Goal: Task Accomplishment & Management: Manage account settings

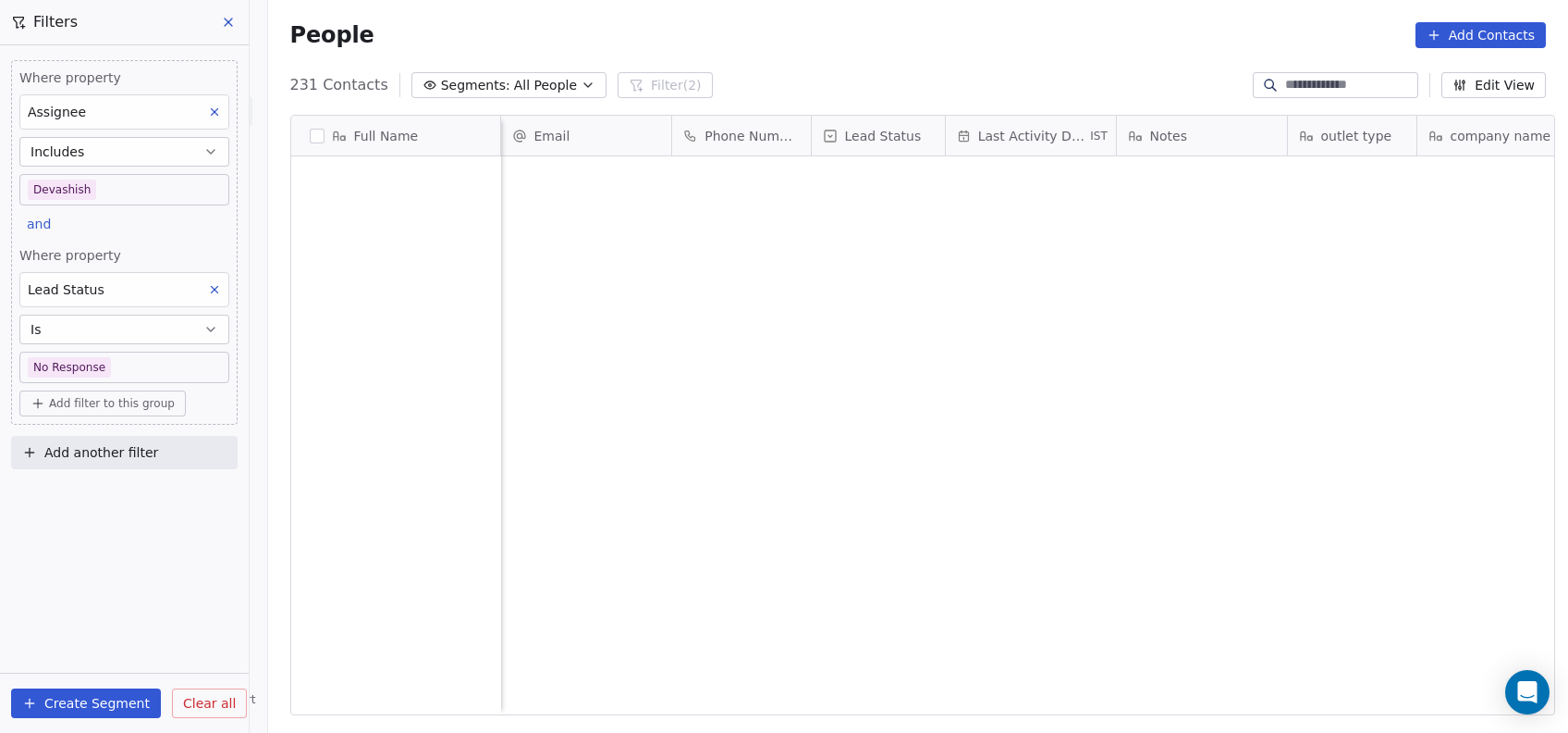
scroll to position [625, 1290]
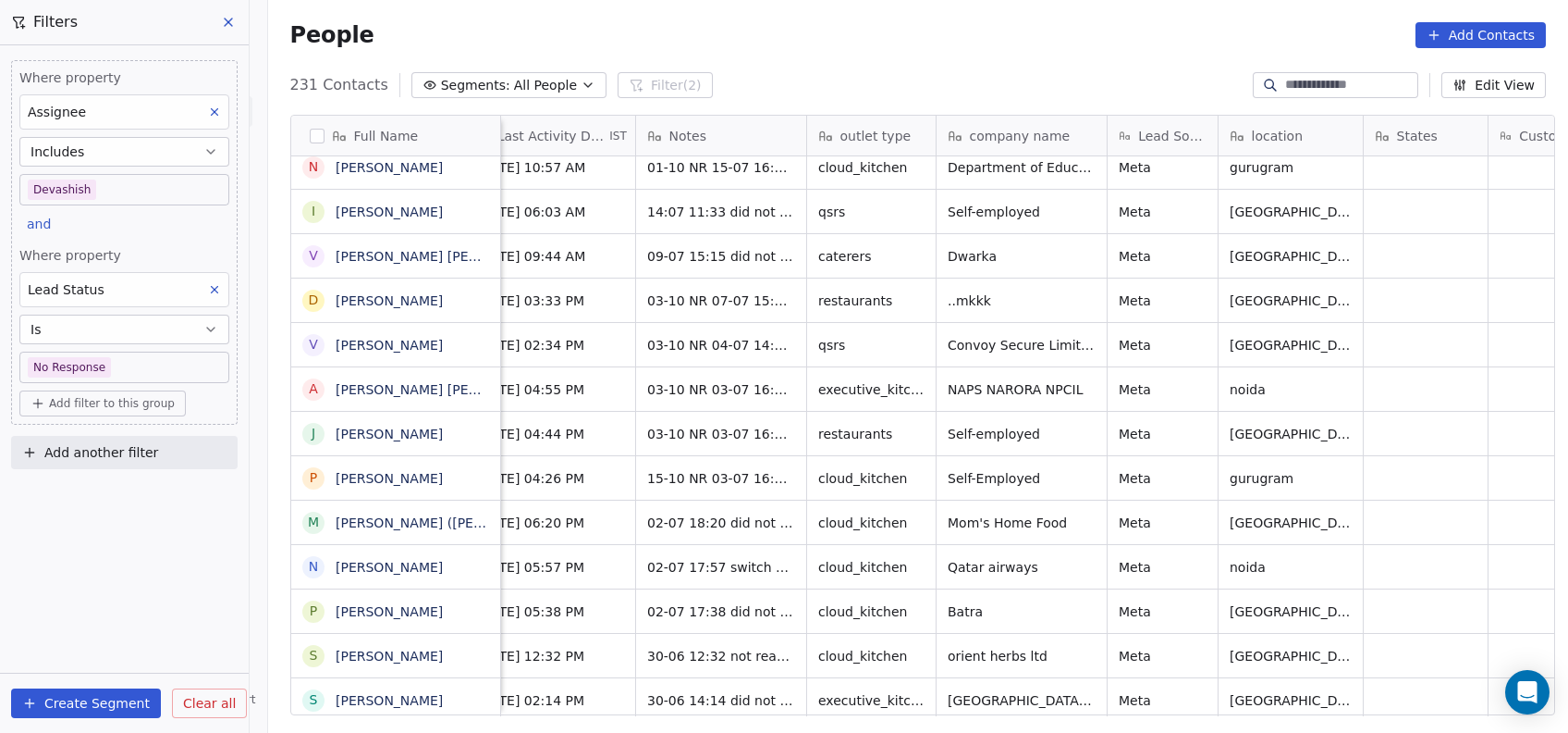
click at [229, 24] on icon at bounding box center [228, 21] width 14 height 14
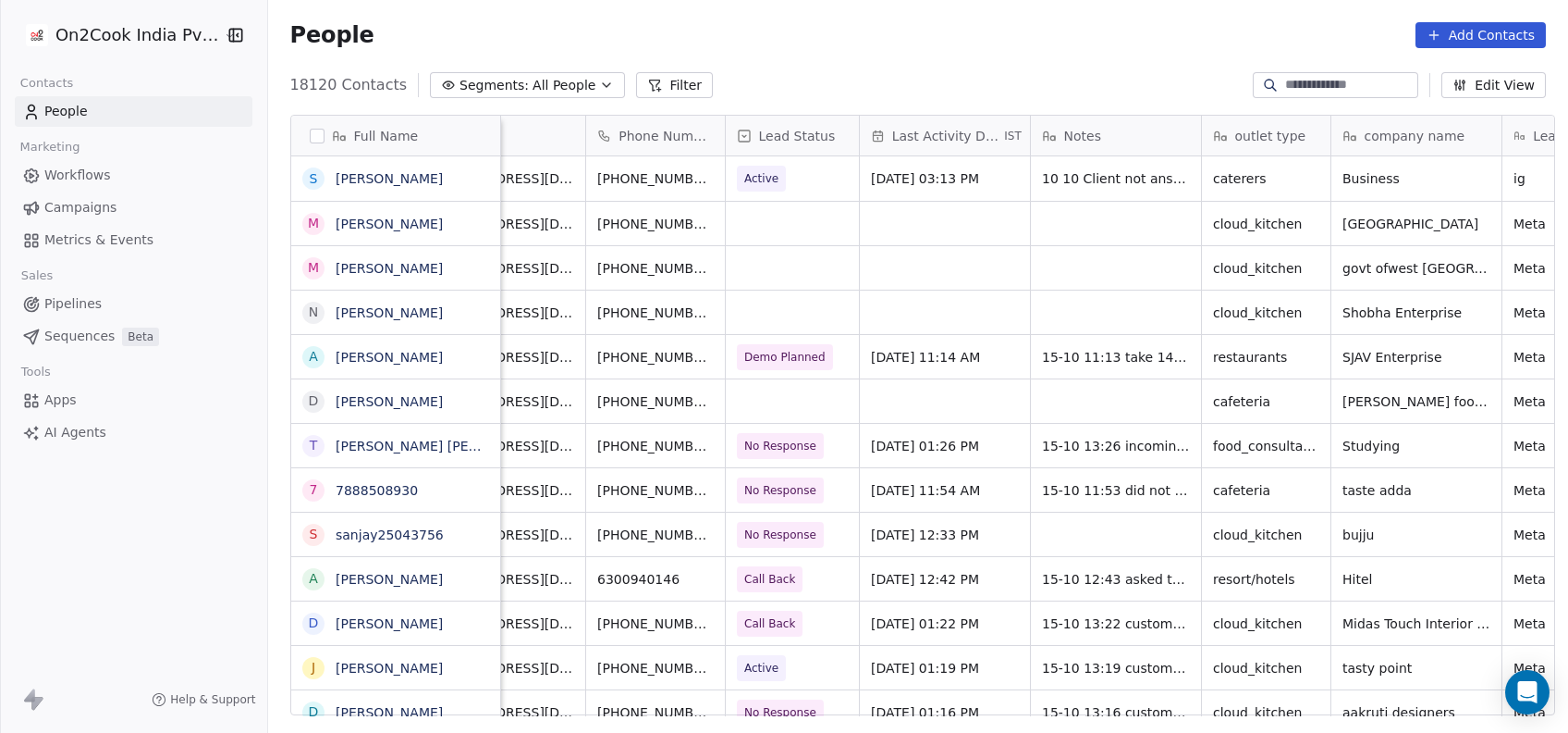
scroll to position [0, 88]
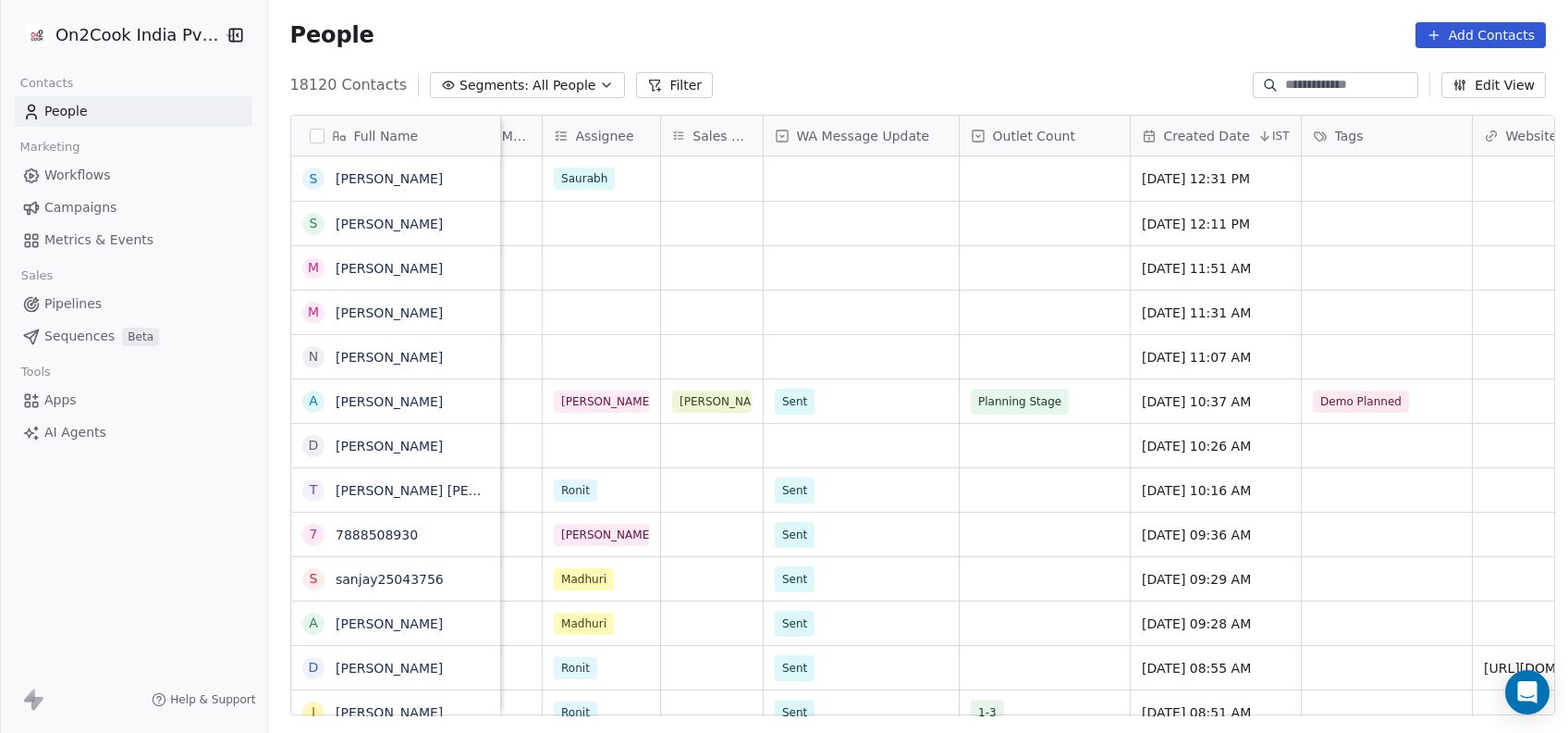
scroll to position [0, 1643]
click at [1369, 94] on input at bounding box center [1350, 84] width 129 height 18
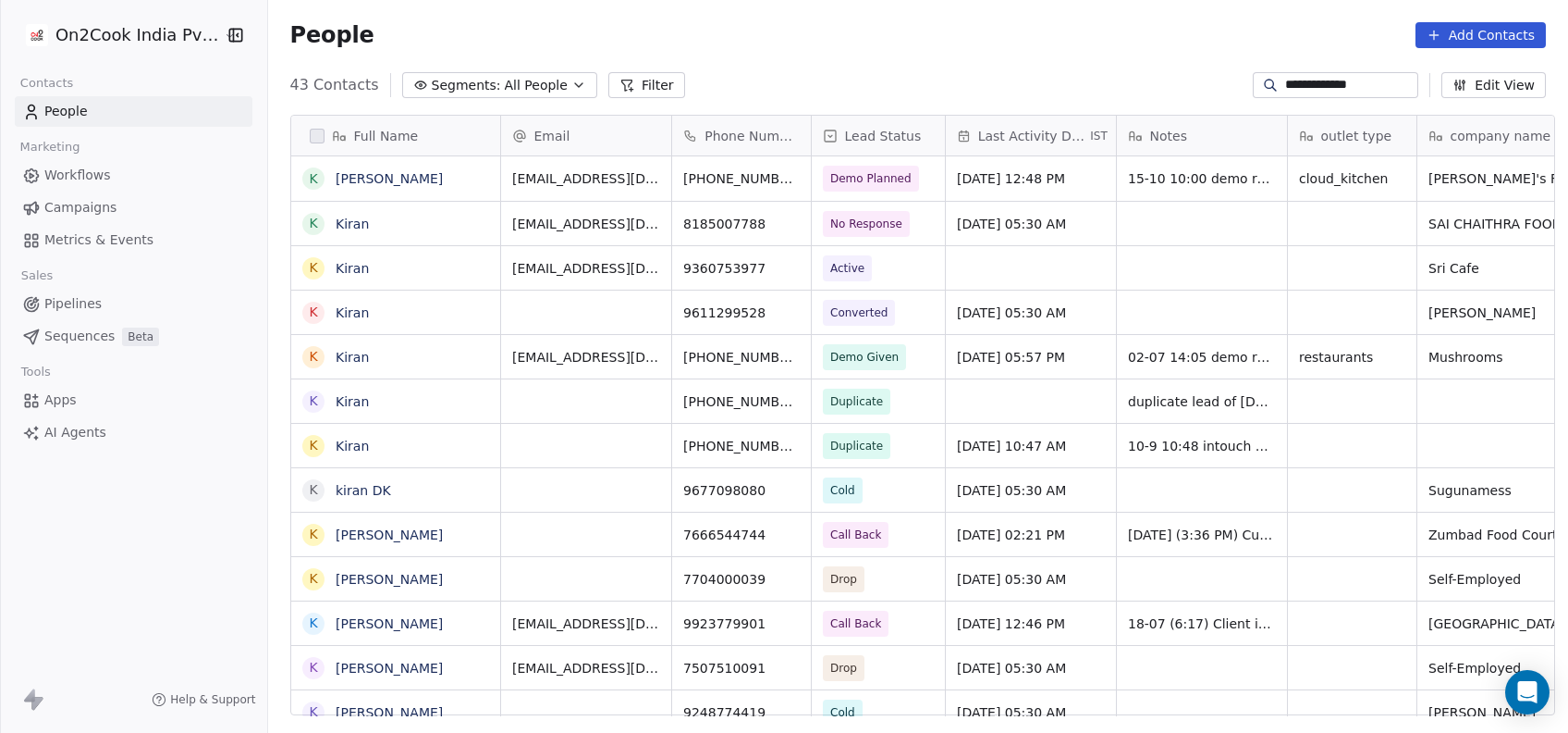
scroll to position [625, 1290]
type input "**********"
click at [874, 167] on span "Demo Planned" at bounding box center [872, 178] width 97 height 26
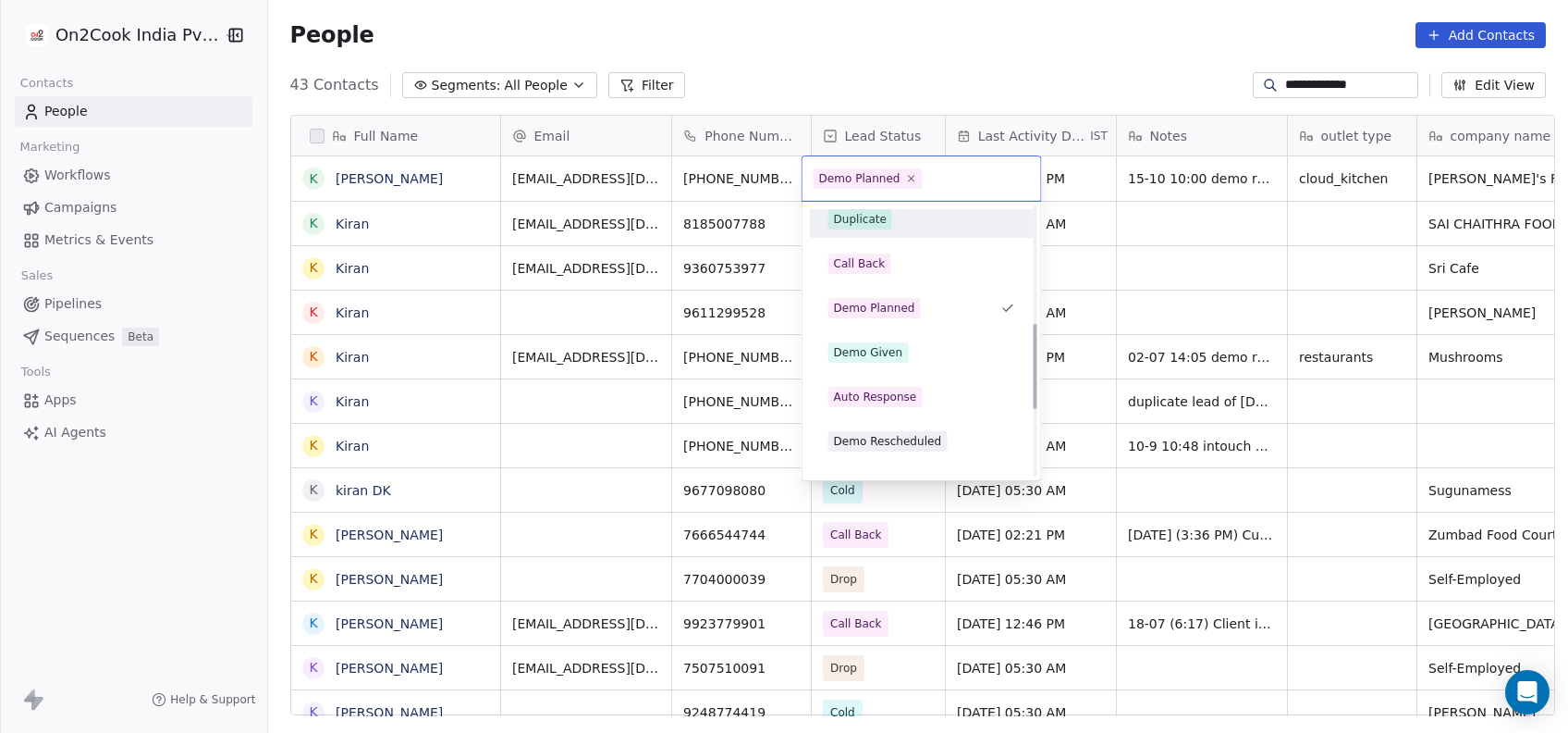
scroll to position [365, 0]
click at [884, 350] on div "Demo Given" at bounding box center [869, 351] width 69 height 16
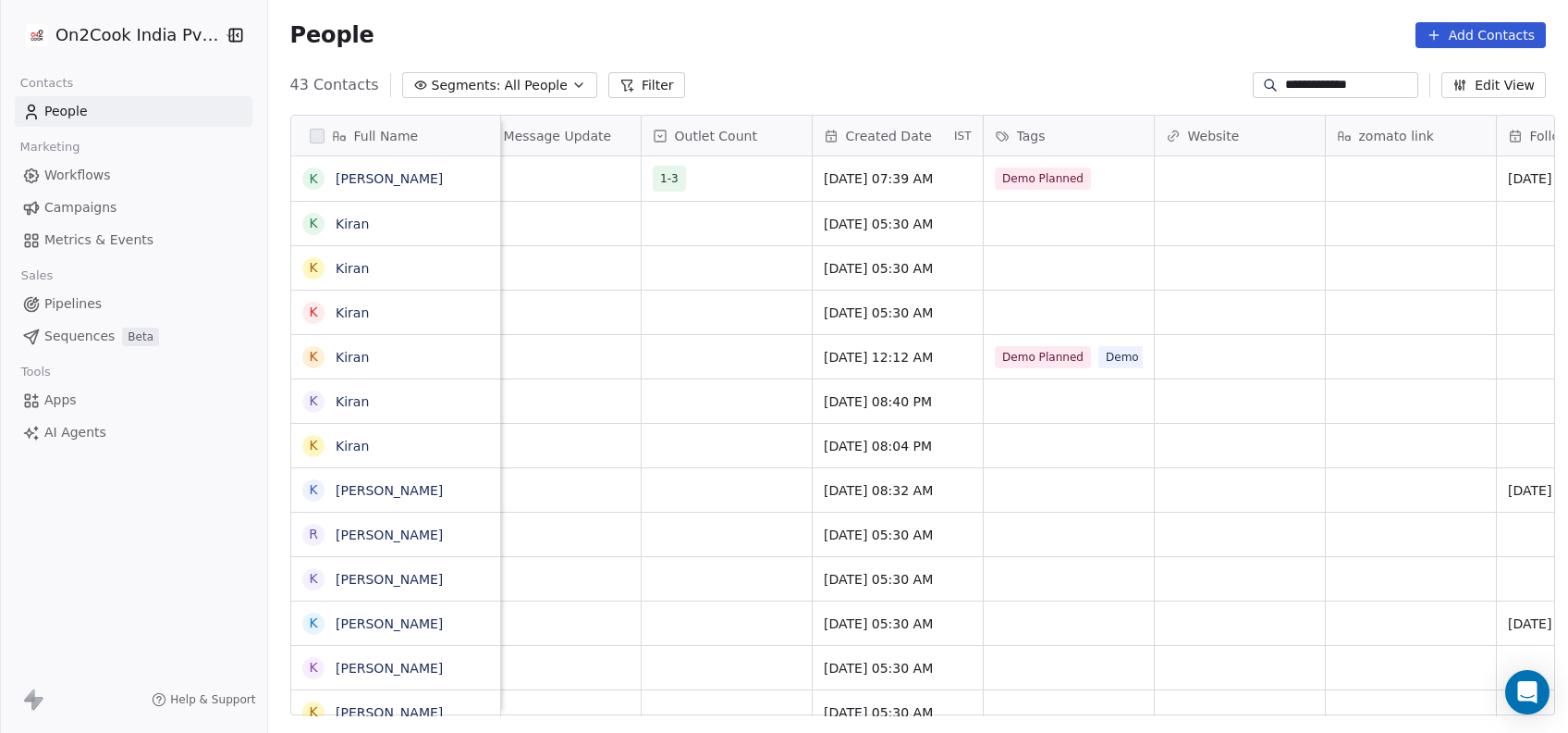
scroll to position [0, 1960]
click at [1103, 183] on div "Demo Planned" at bounding box center [1069, 178] width 170 height 44
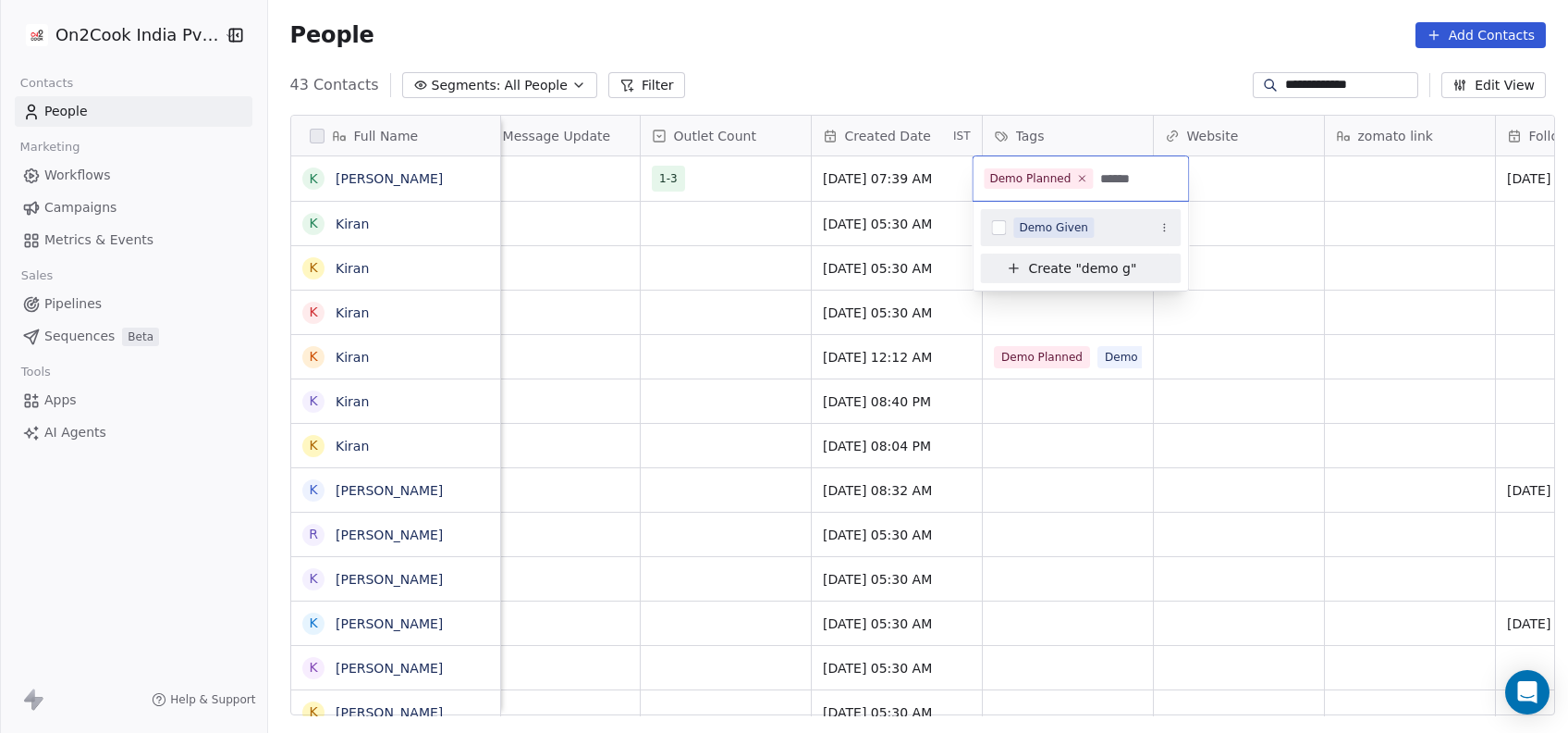
type input "******"
click at [1050, 230] on div "Demo Given" at bounding box center [1053, 227] width 69 height 16
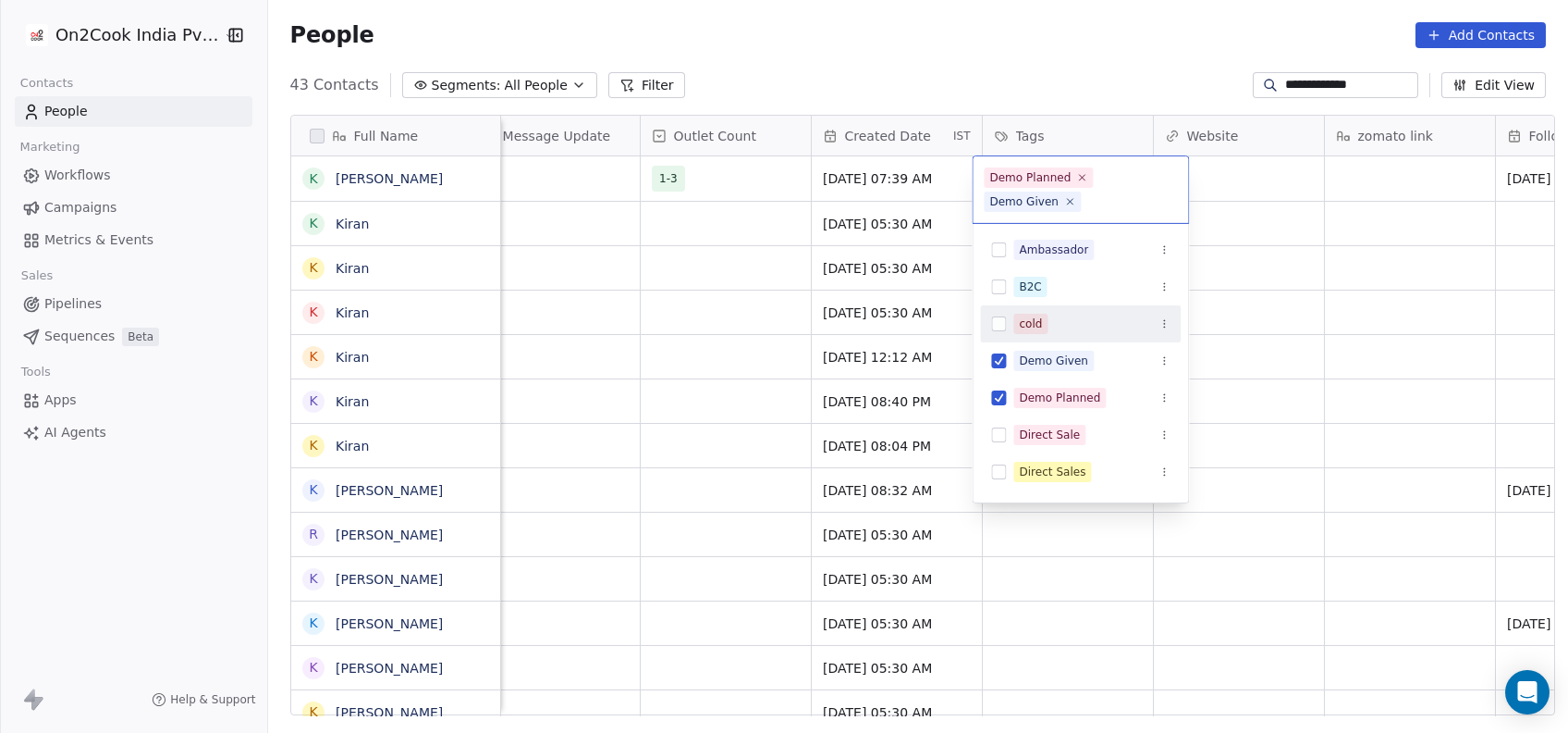
click at [1255, 304] on html "**********" at bounding box center [784, 366] width 1568 height 733
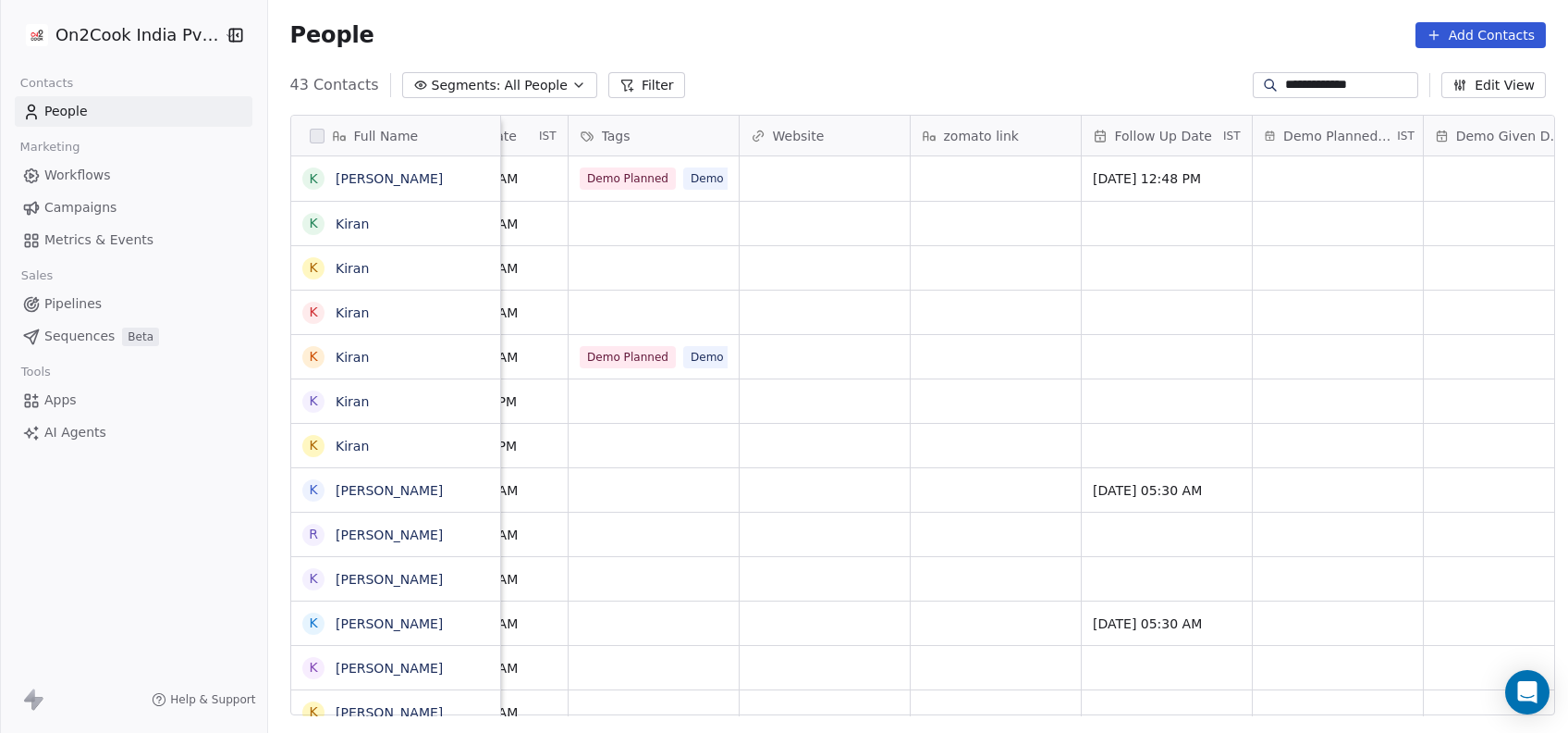
scroll to position [0, 2648]
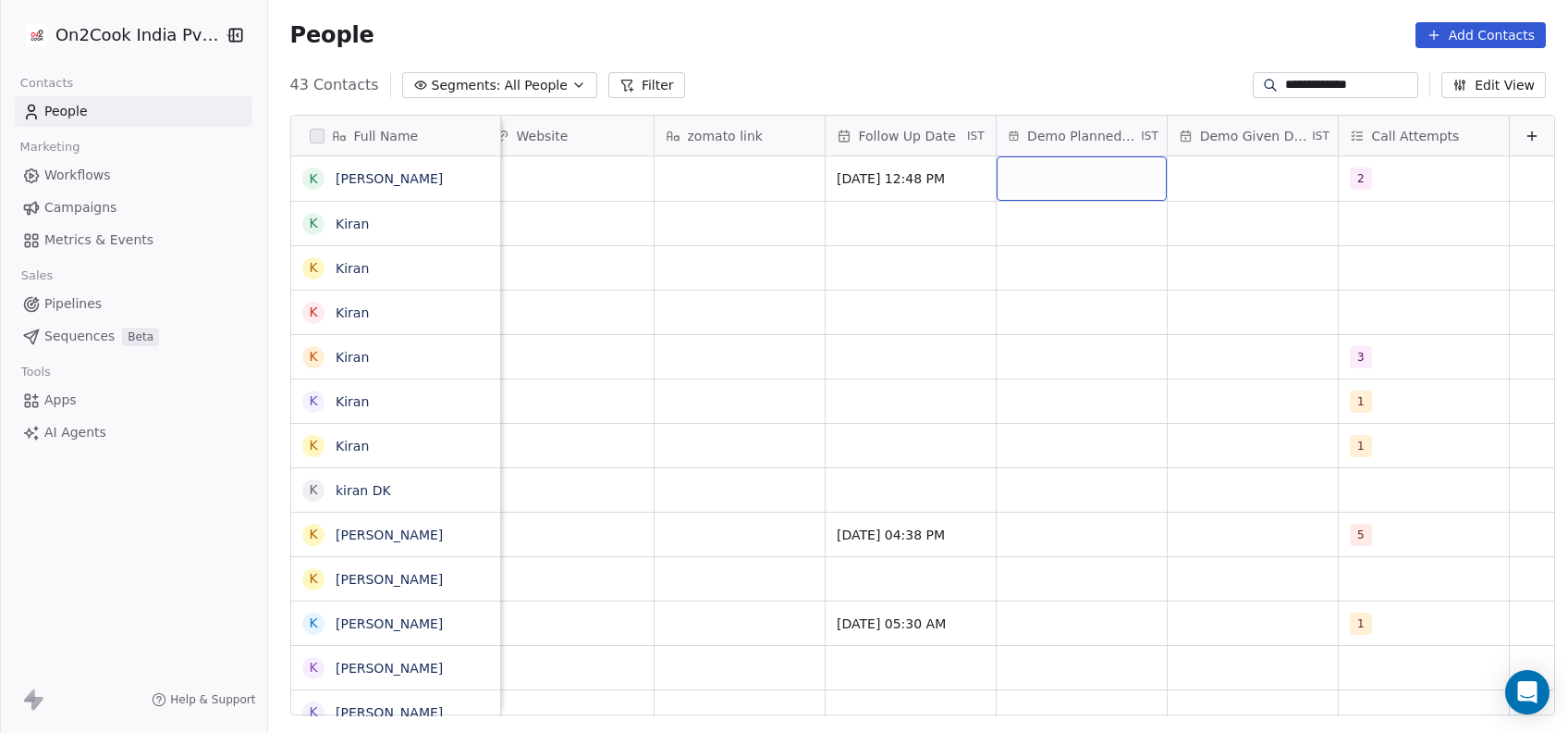
click at [1051, 180] on div "grid" at bounding box center [1082, 178] width 170 height 44
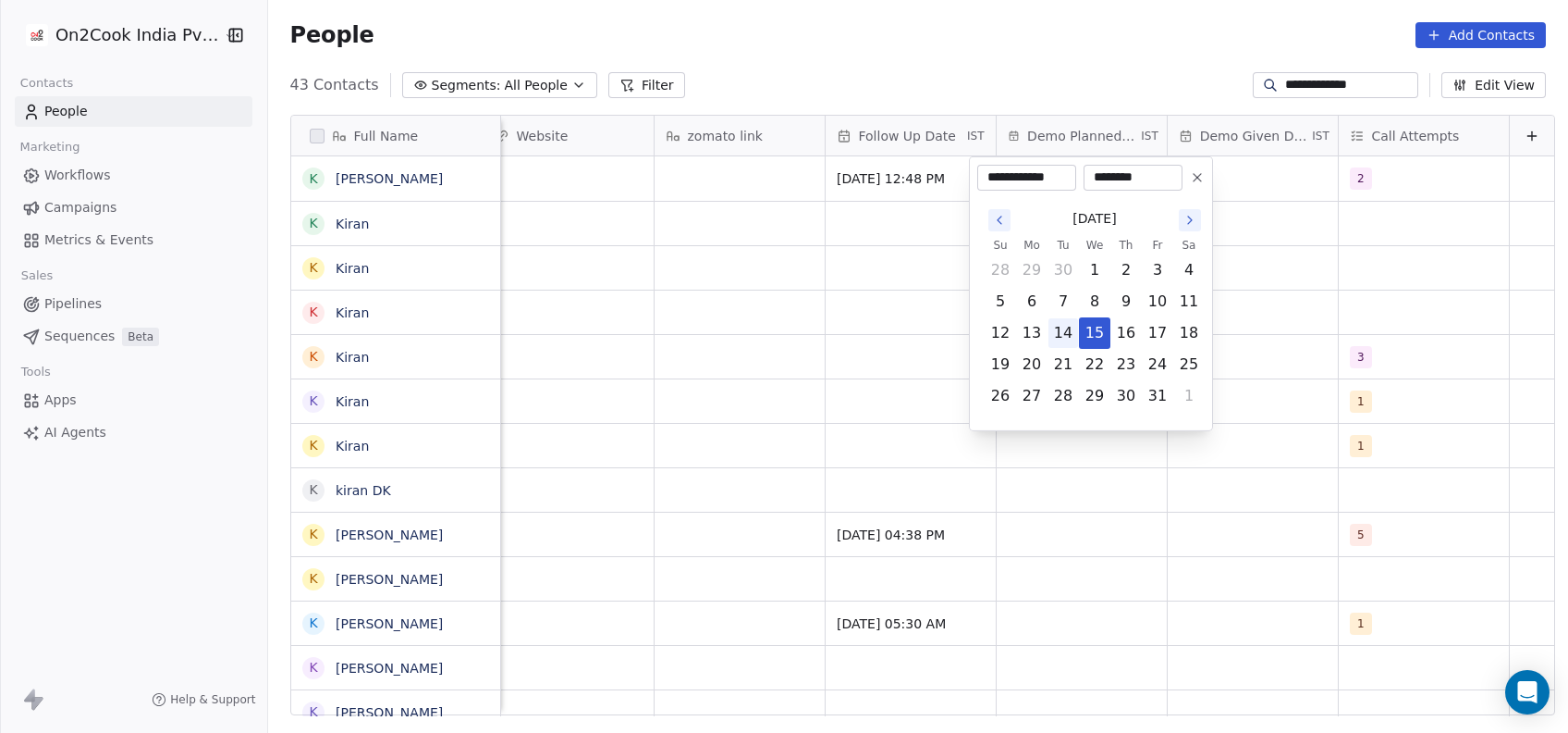
click at [1068, 336] on button "14" at bounding box center [1063, 333] width 30 height 30
click at [1098, 333] on button "15" at bounding box center [1094, 333] width 30 height 30
type input "**********"
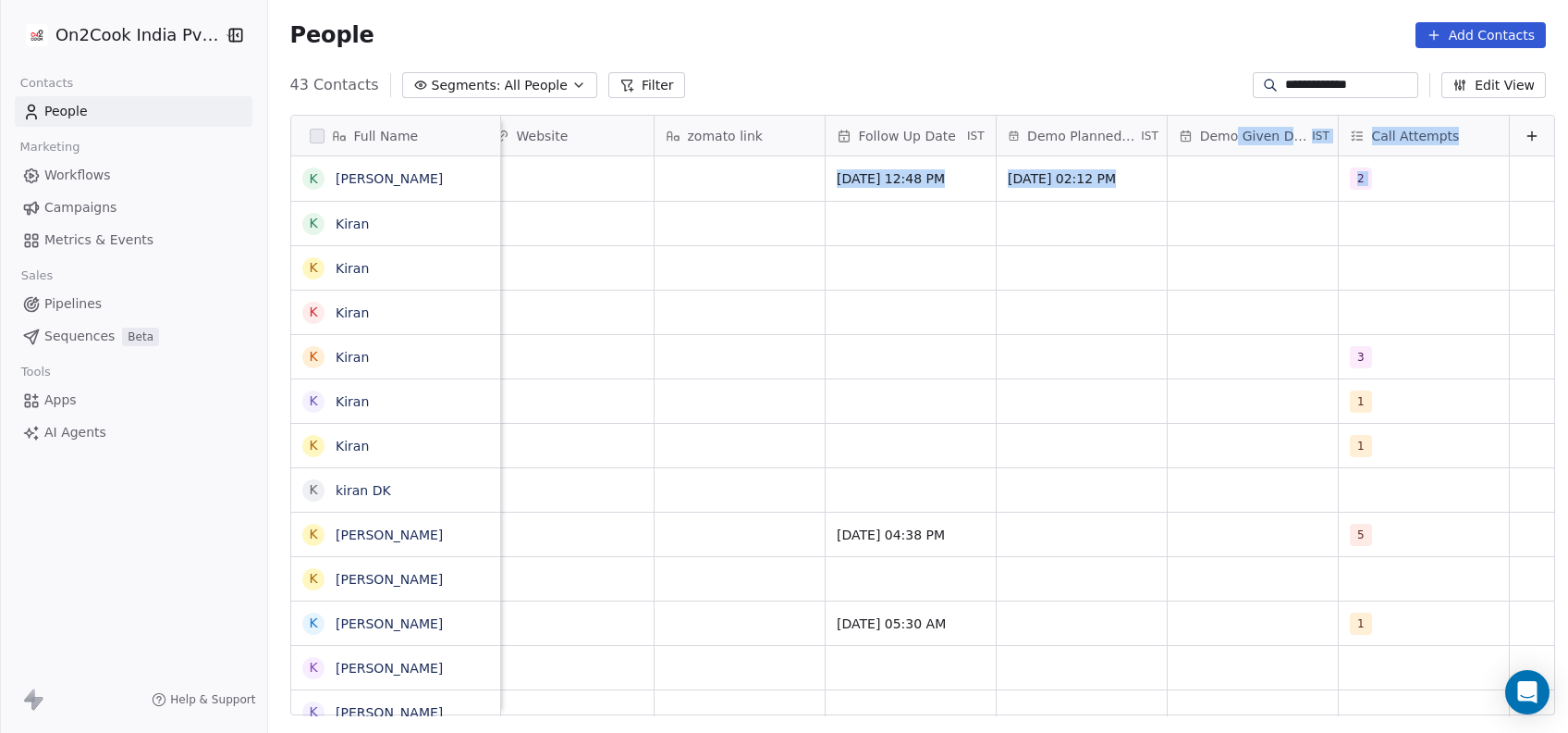
drag, startPoint x: 1254, startPoint y: 252, endPoint x: 1207, endPoint y: 152, distance: 110.5
click at [1207, 152] on html "**********" at bounding box center [784, 366] width 1568 height 733
click at [1206, 169] on div "Full Name K Kiran vispute K Kiran K Kiran K Kiran K Kiran K Kiran K Kiran k kir…" at bounding box center [922, 415] width 1263 height 600
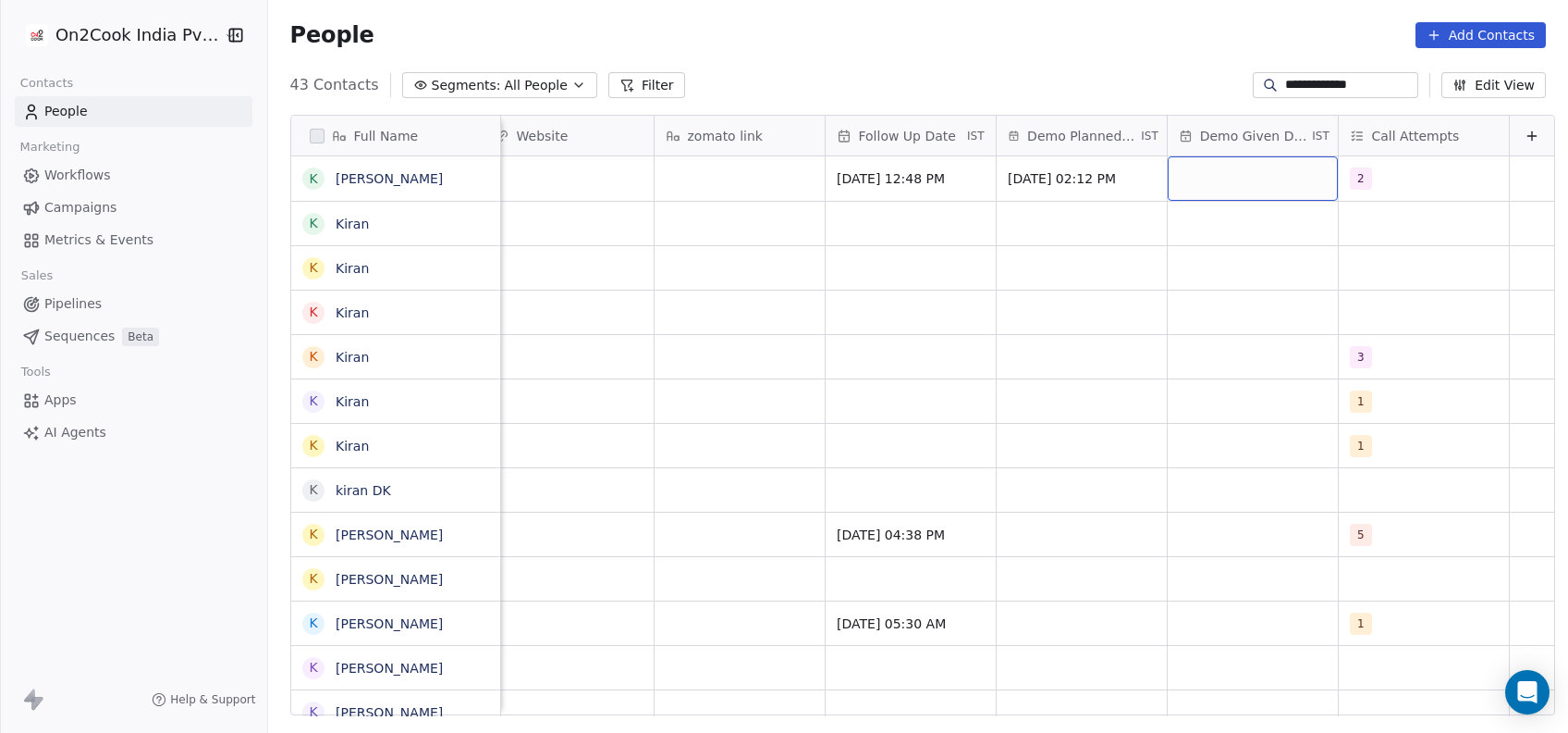
click at [1206, 169] on div "grid" at bounding box center [1253, 178] width 170 height 44
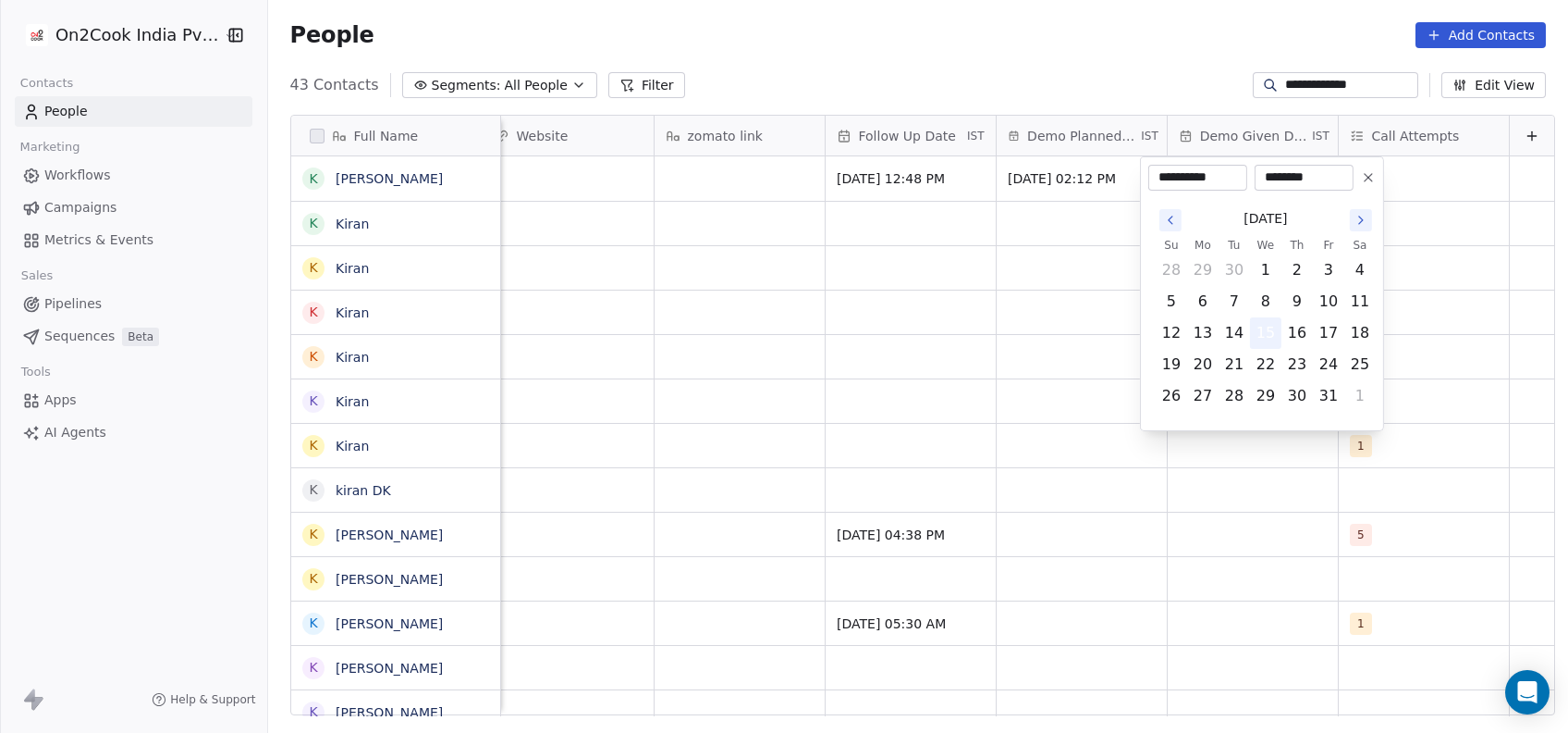
click at [1269, 339] on button "15" at bounding box center [1266, 333] width 30 height 30
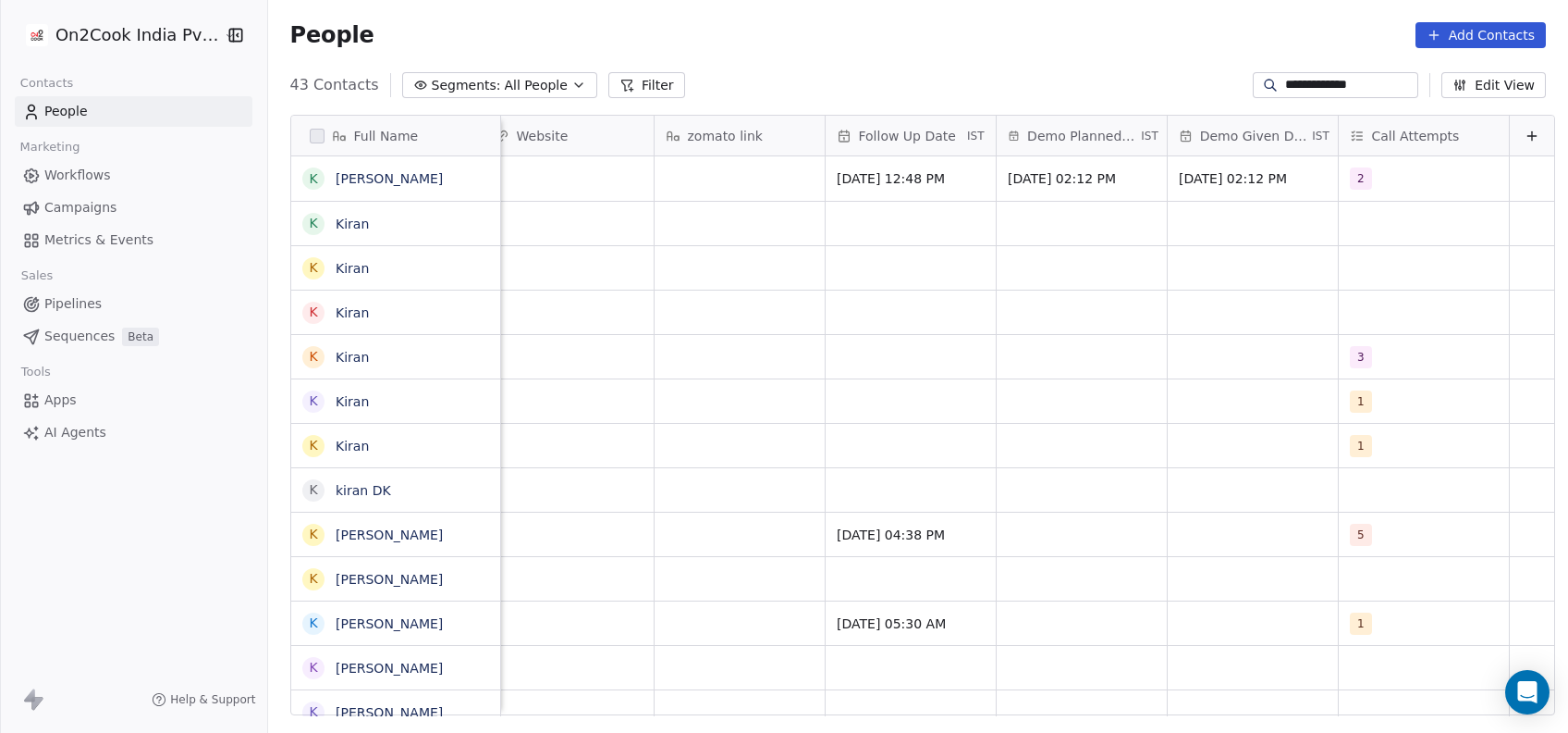
click at [1025, 406] on html "**********" at bounding box center [784, 366] width 1568 height 733
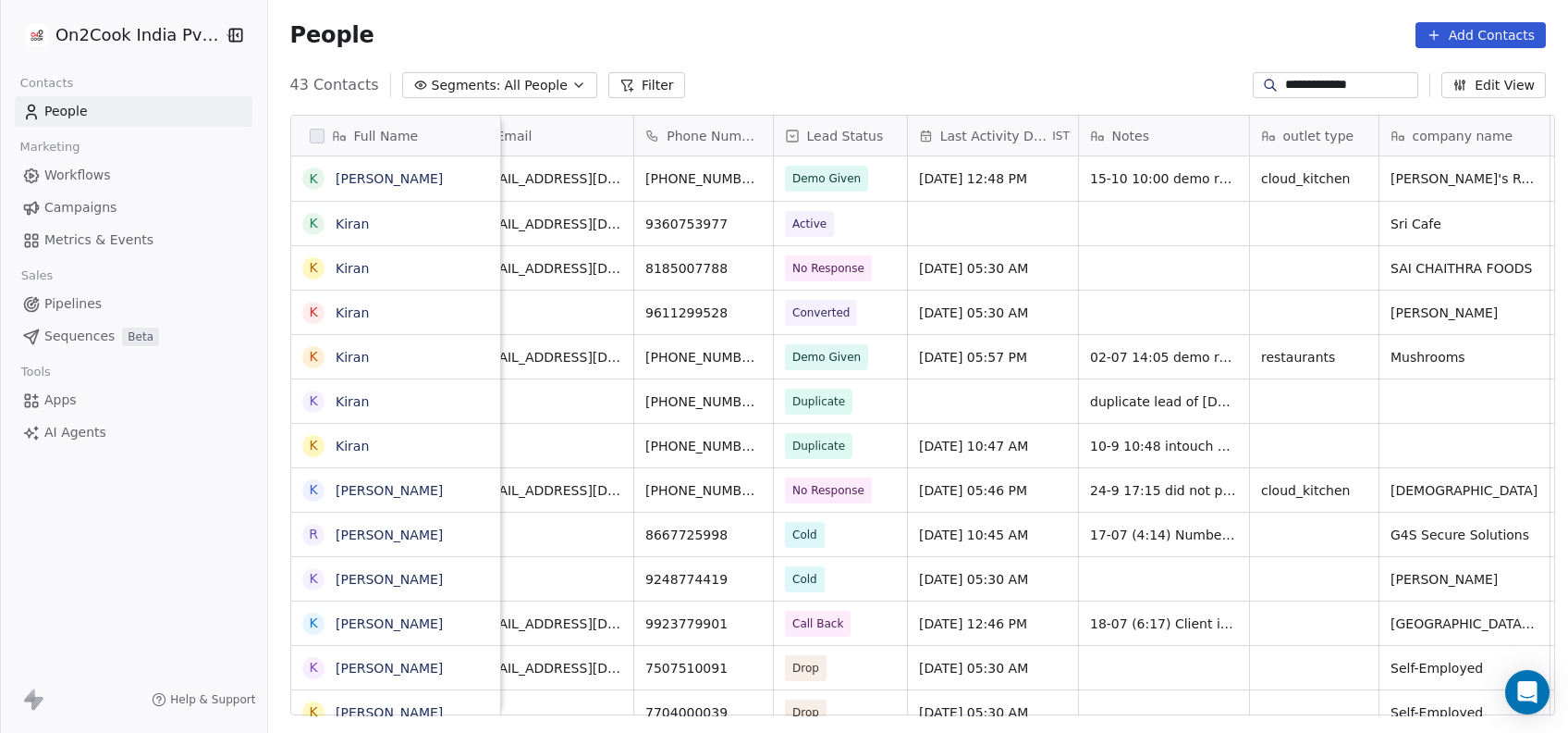
scroll to position [0, 0]
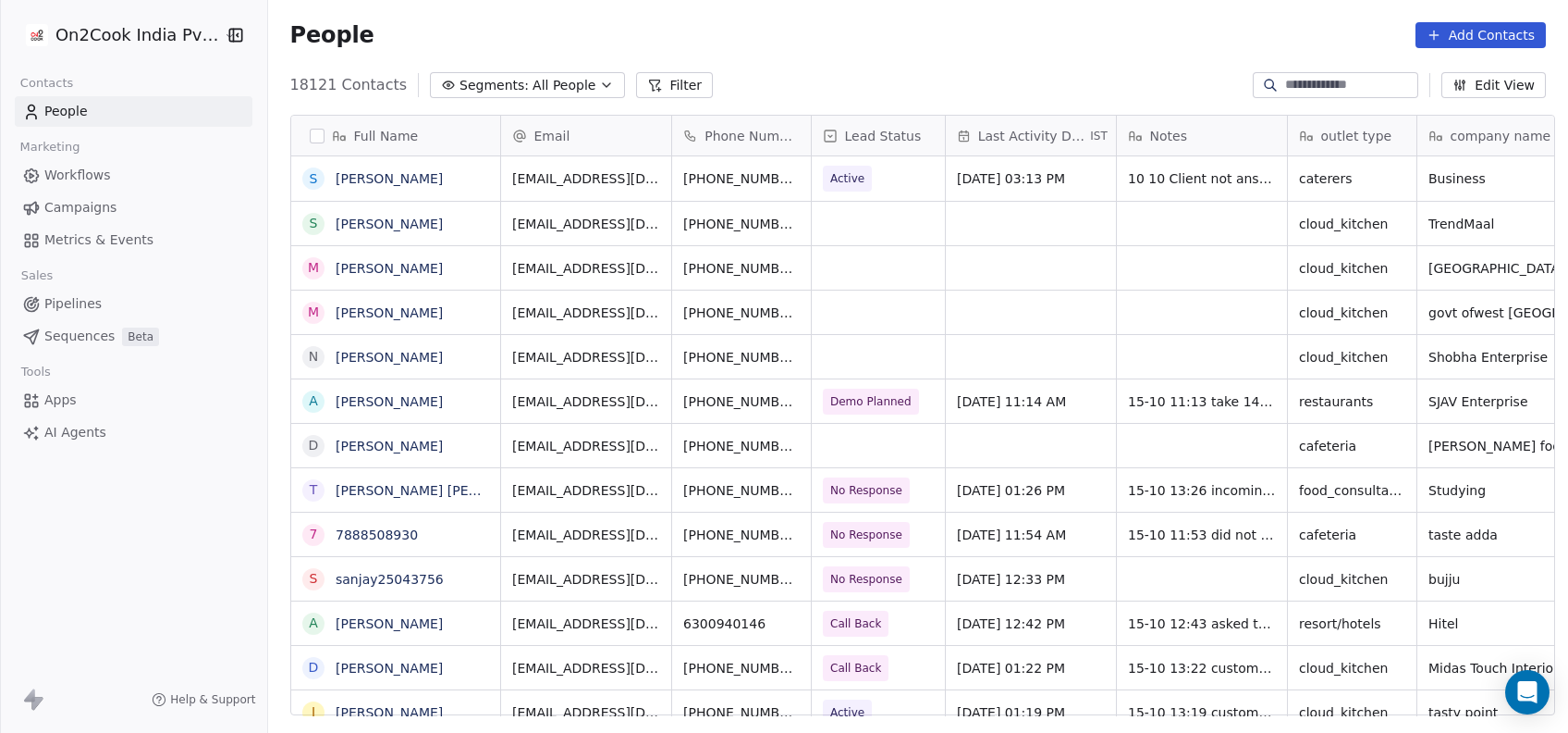
scroll to position [625, 1290]
click at [636, 90] on button "Filter" at bounding box center [674, 84] width 77 height 26
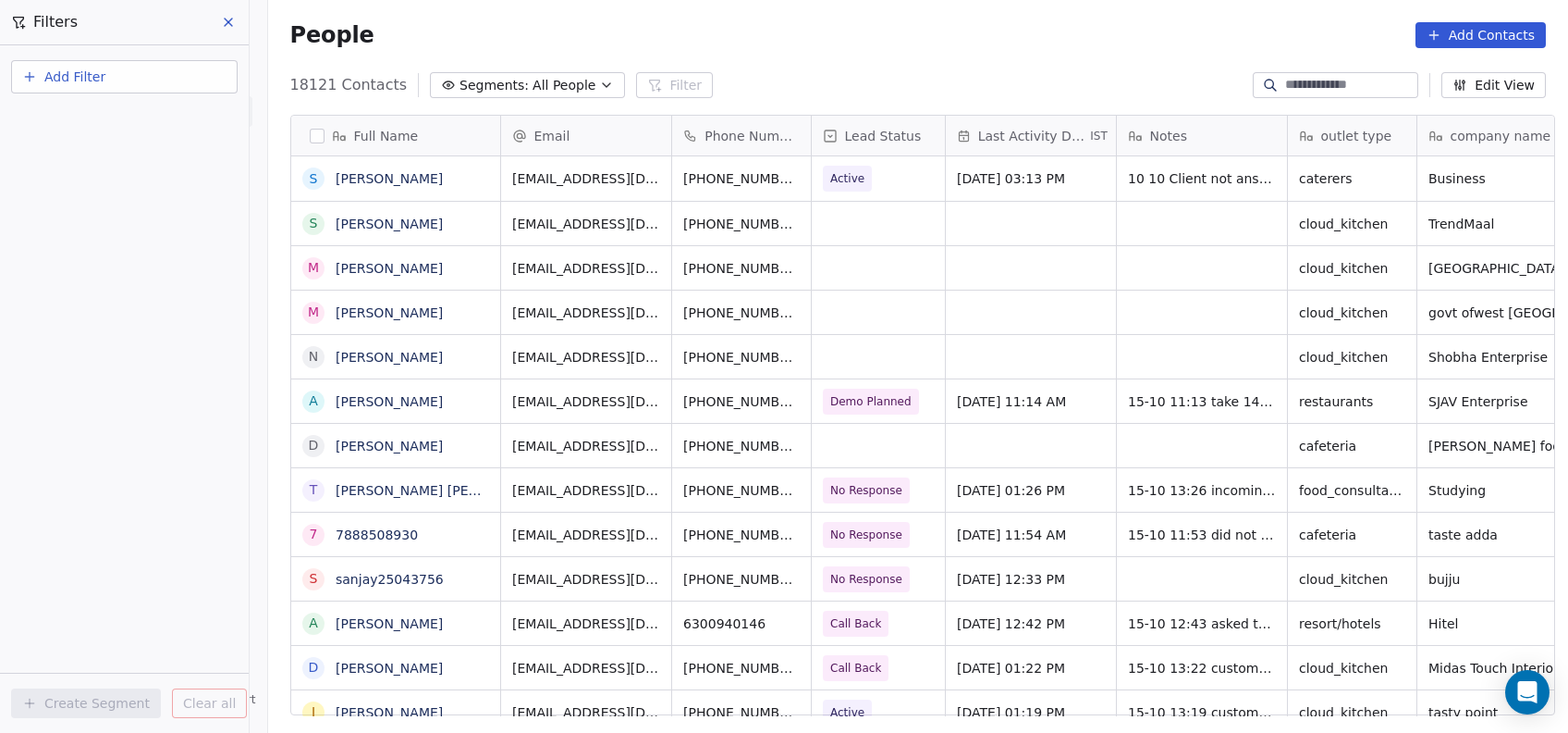
click at [140, 83] on button "Add Filter" at bounding box center [124, 77] width 227 height 33
click at [119, 119] on span "Contact properties" at bounding box center [91, 120] width 121 height 19
type input "***"
click at [105, 179] on div "Assignee" at bounding box center [124, 187] width 188 height 18
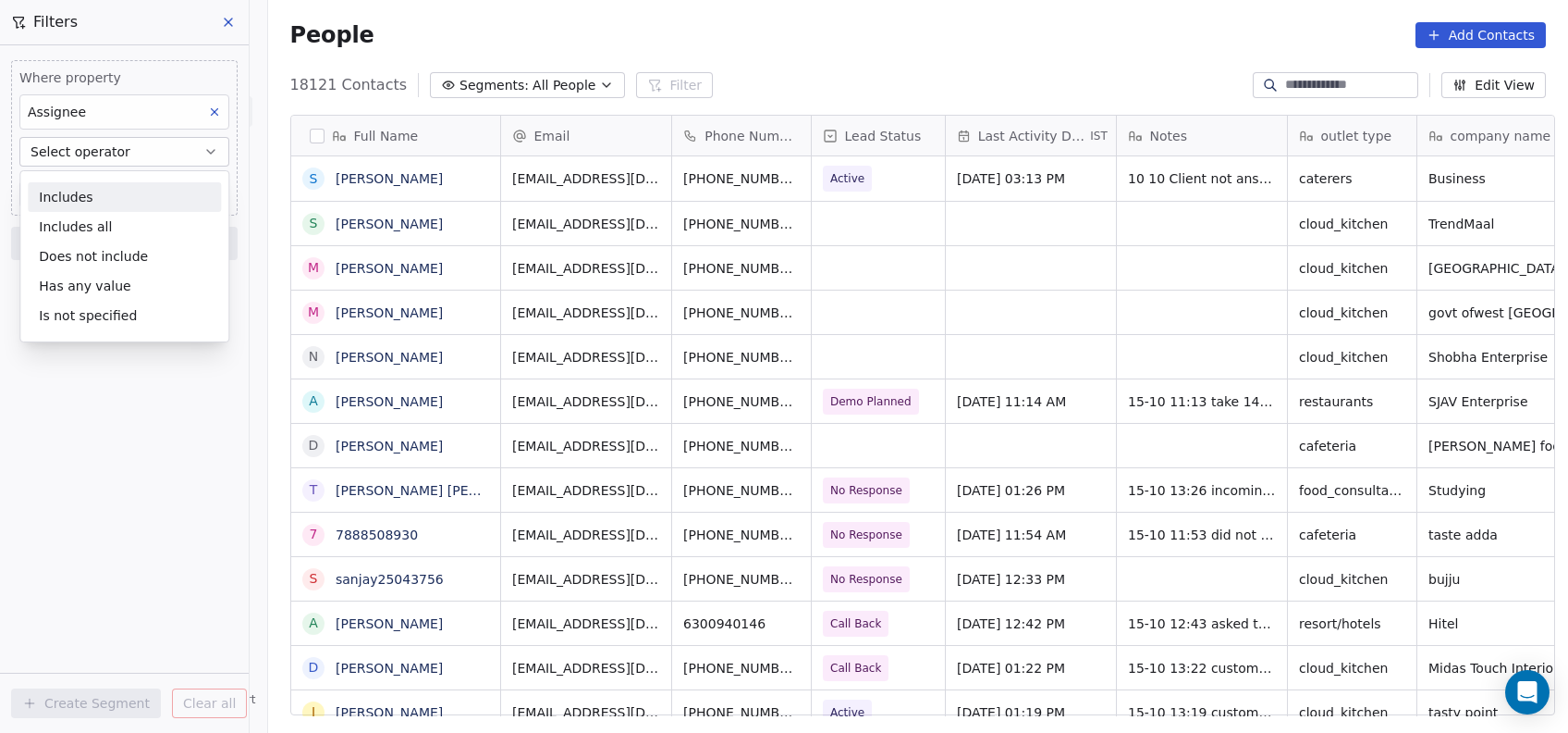
click at [105, 179] on div "Includes Includes all Does not include Has any value Is not specified" at bounding box center [123, 256] width 210 height 172
click at [107, 189] on div "Includes" at bounding box center [124, 196] width 193 height 30
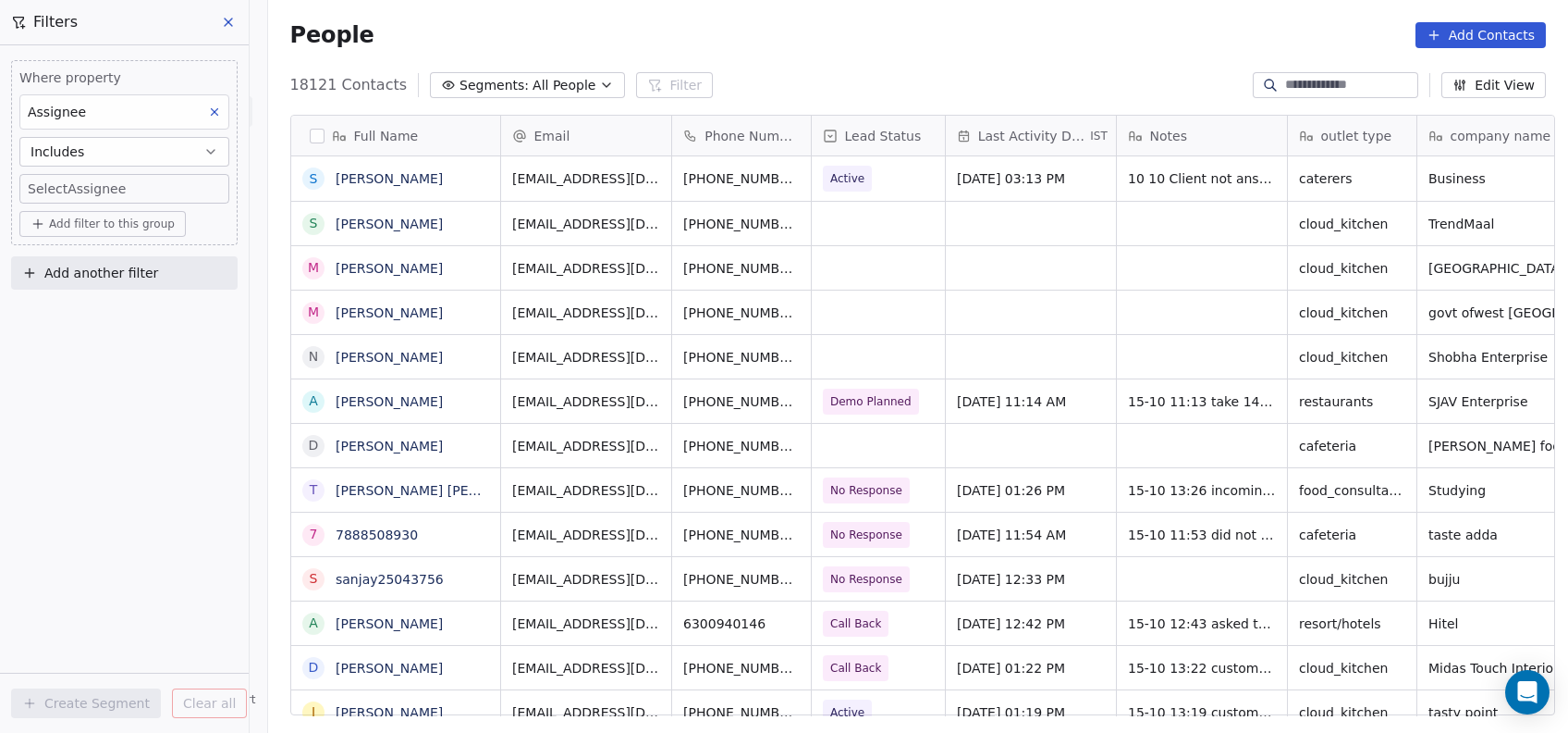
click at [107, 189] on body "On2Cook India Pvt. Ltd. Contacts People Marketing Workflows Campaigns Metrics &…" at bounding box center [784, 366] width 1568 height 733
type input "**"
click at [78, 252] on div "Devashish" at bounding box center [101, 250] width 57 height 16
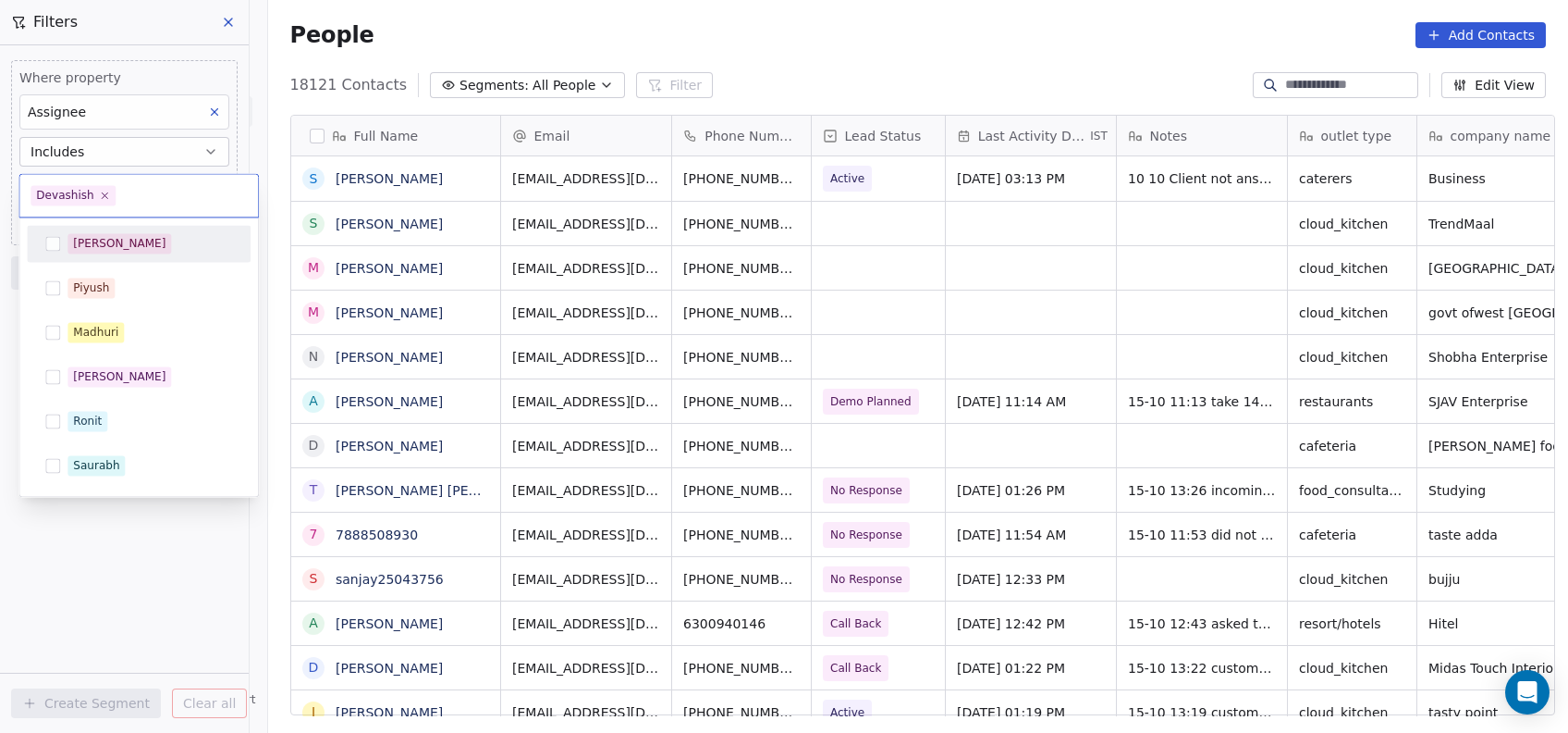
scroll to position [349, 0]
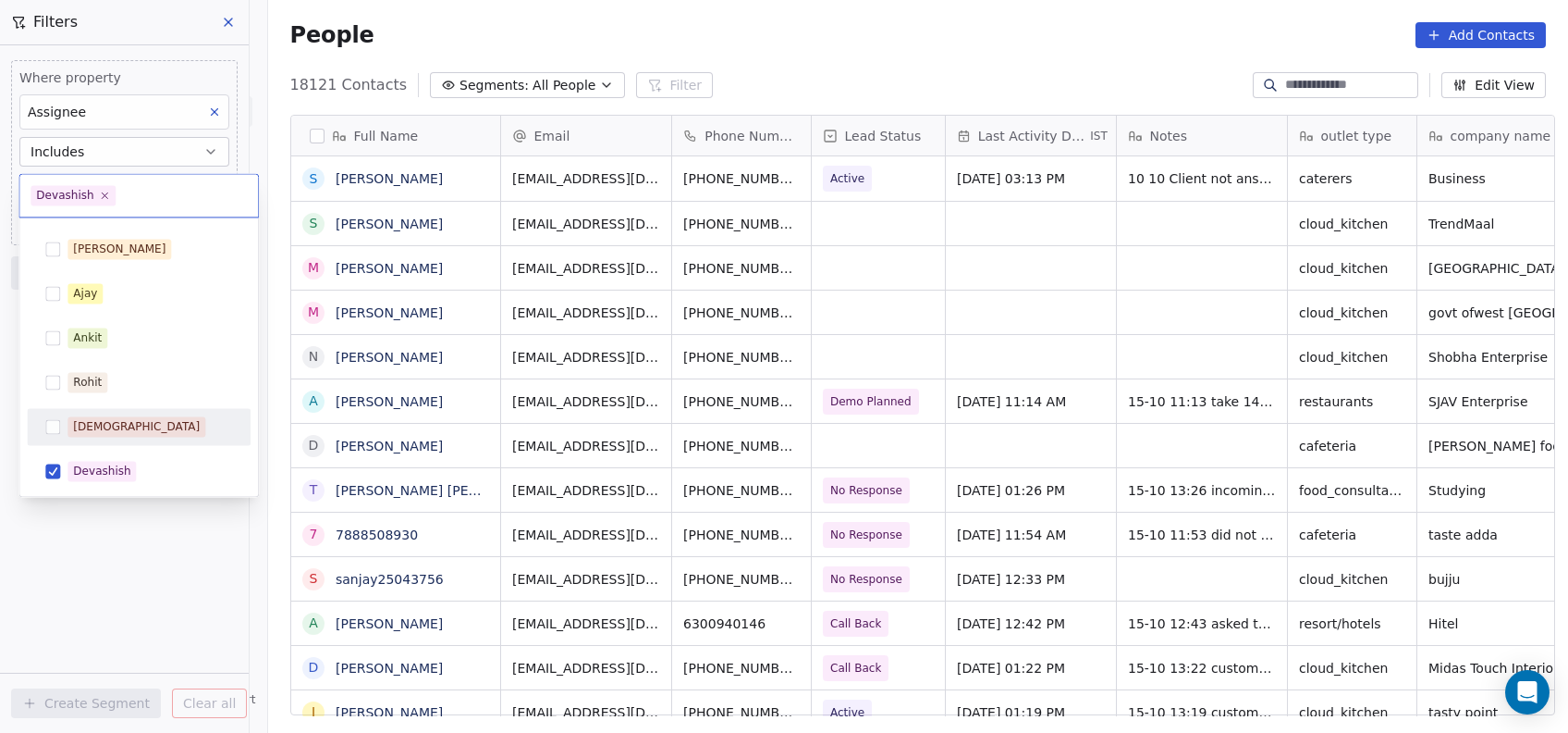
click at [84, 555] on html "On2Cook India Pvt. Ltd. Contacts People Marketing Workflows Campaigns Metrics &…" at bounding box center [784, 366] width 1568 height 733
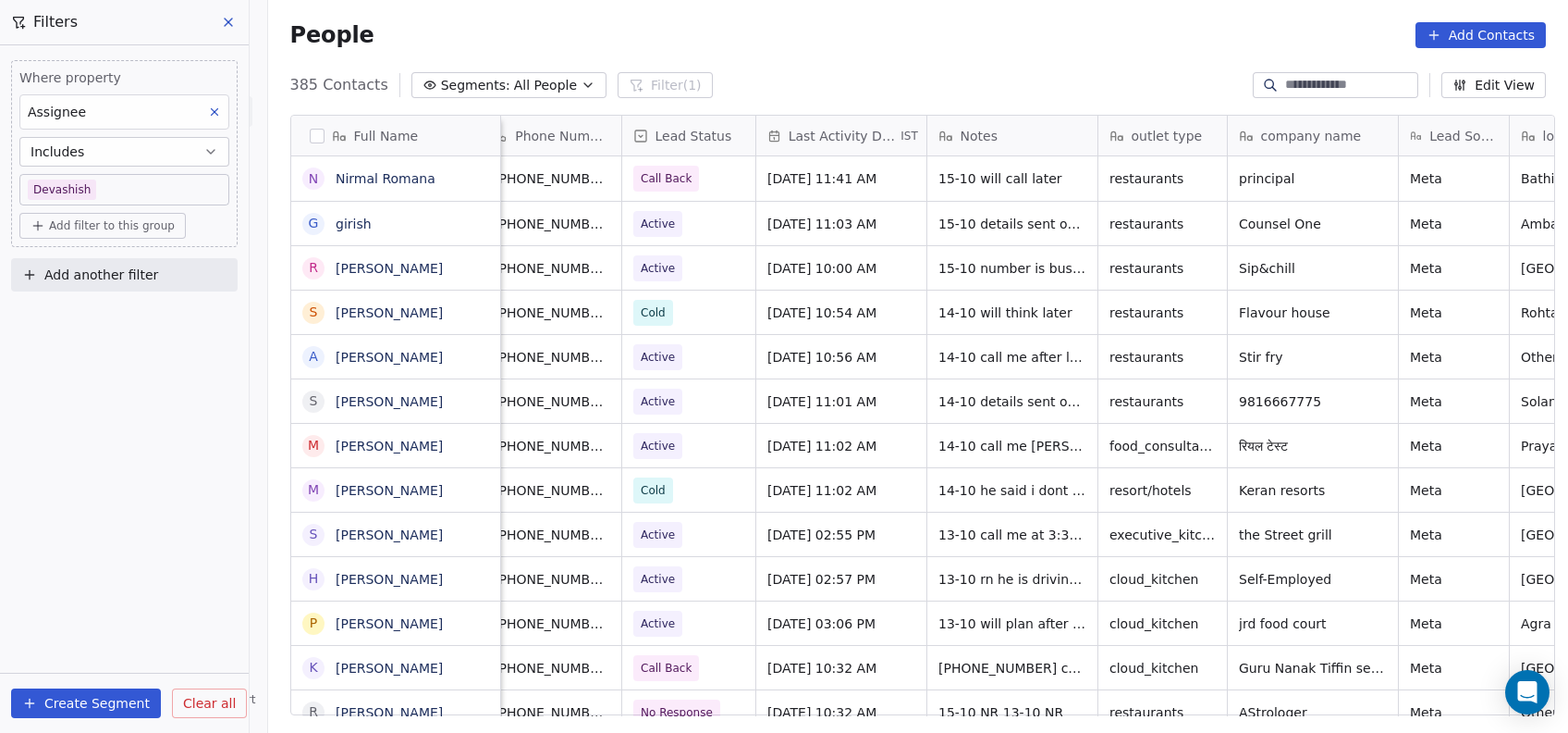
scroll to position [0, 138]
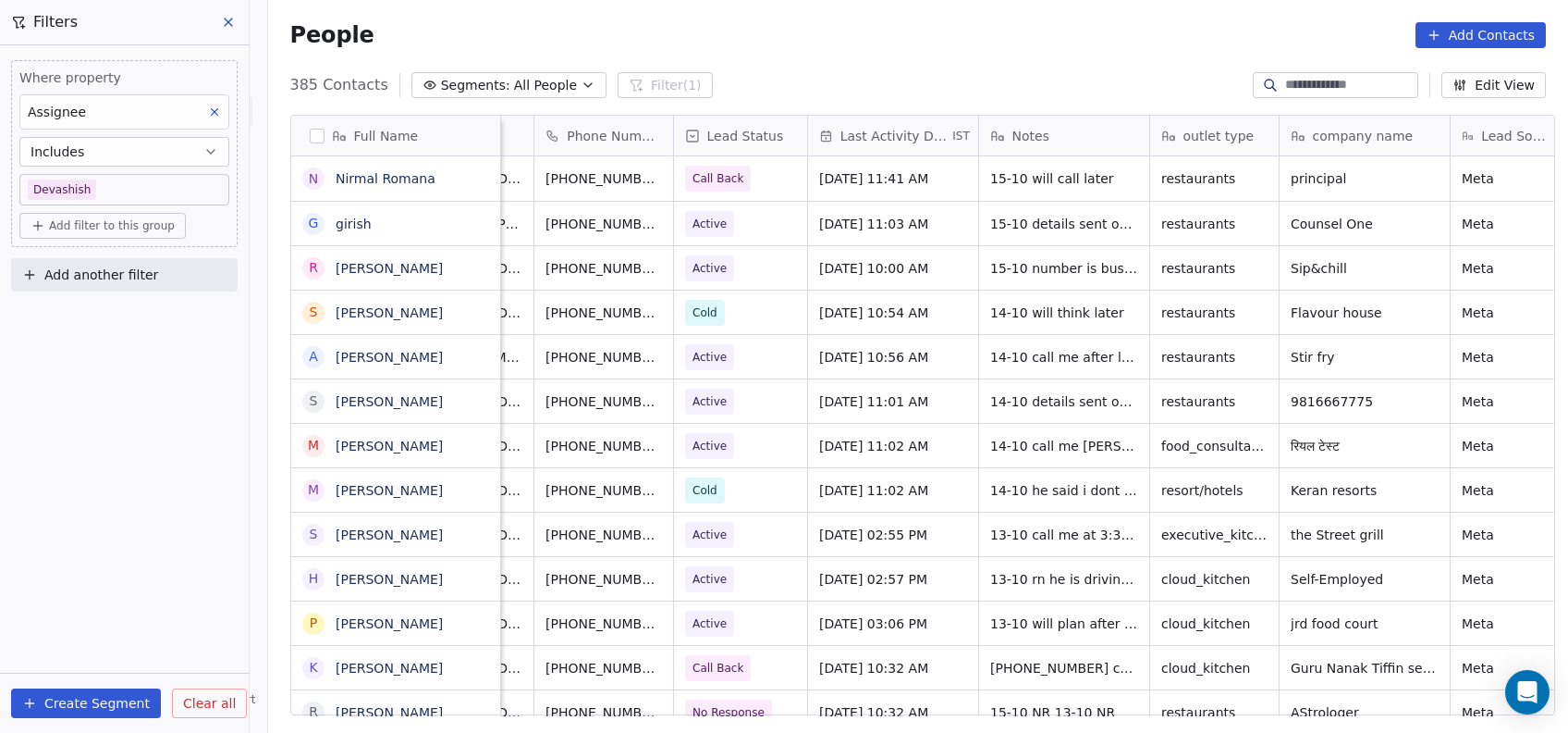
click at [120, 231] on span "Add filter to this group" at bounding box center [111, 225] width 125 height 14
click at [125, 266] on span "Contact properties" at bounding box center [99, 265] width 121 height 19
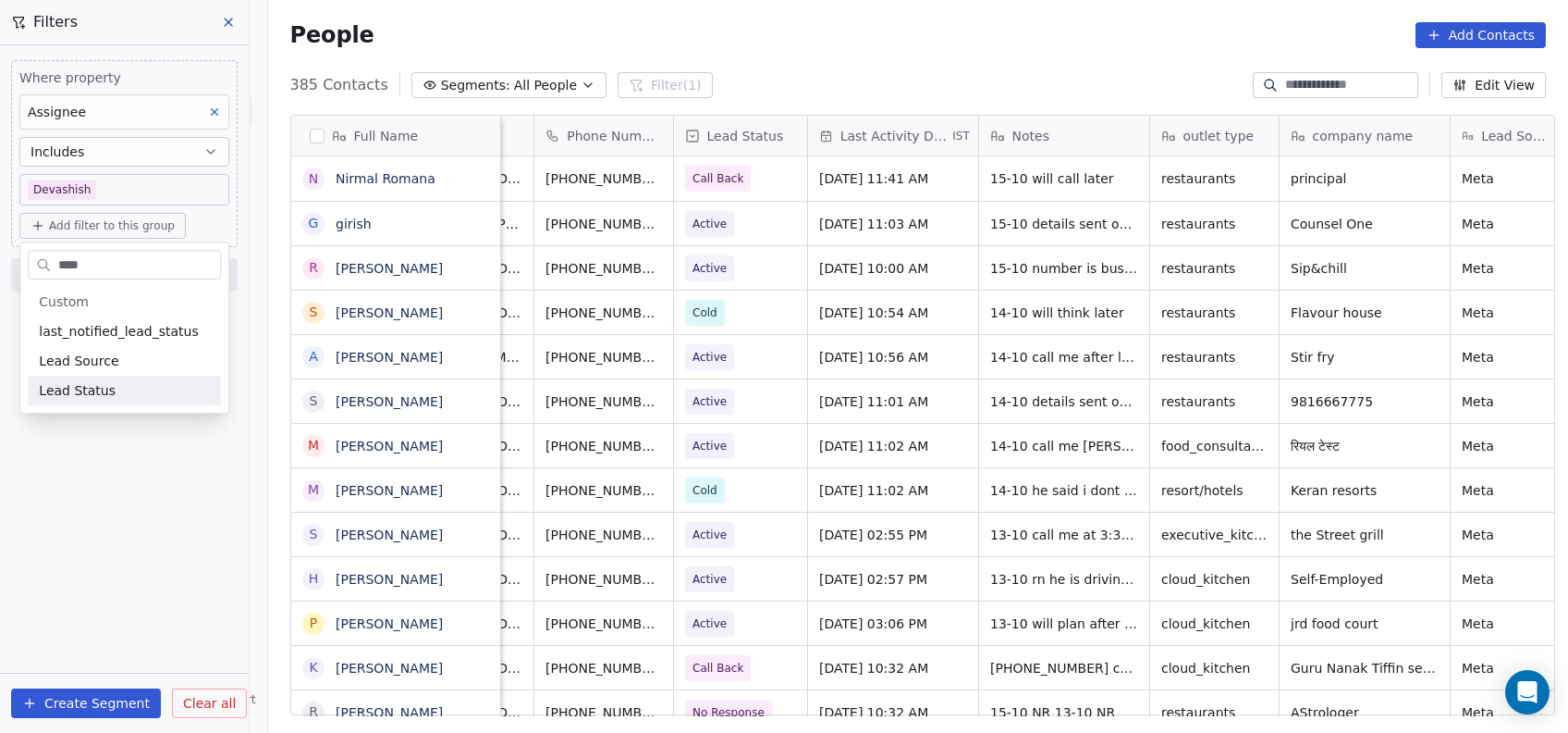
type input "****"
click at [119, 391] on div "Lead Status" at bounding box center [124, 389] width 171 height 18
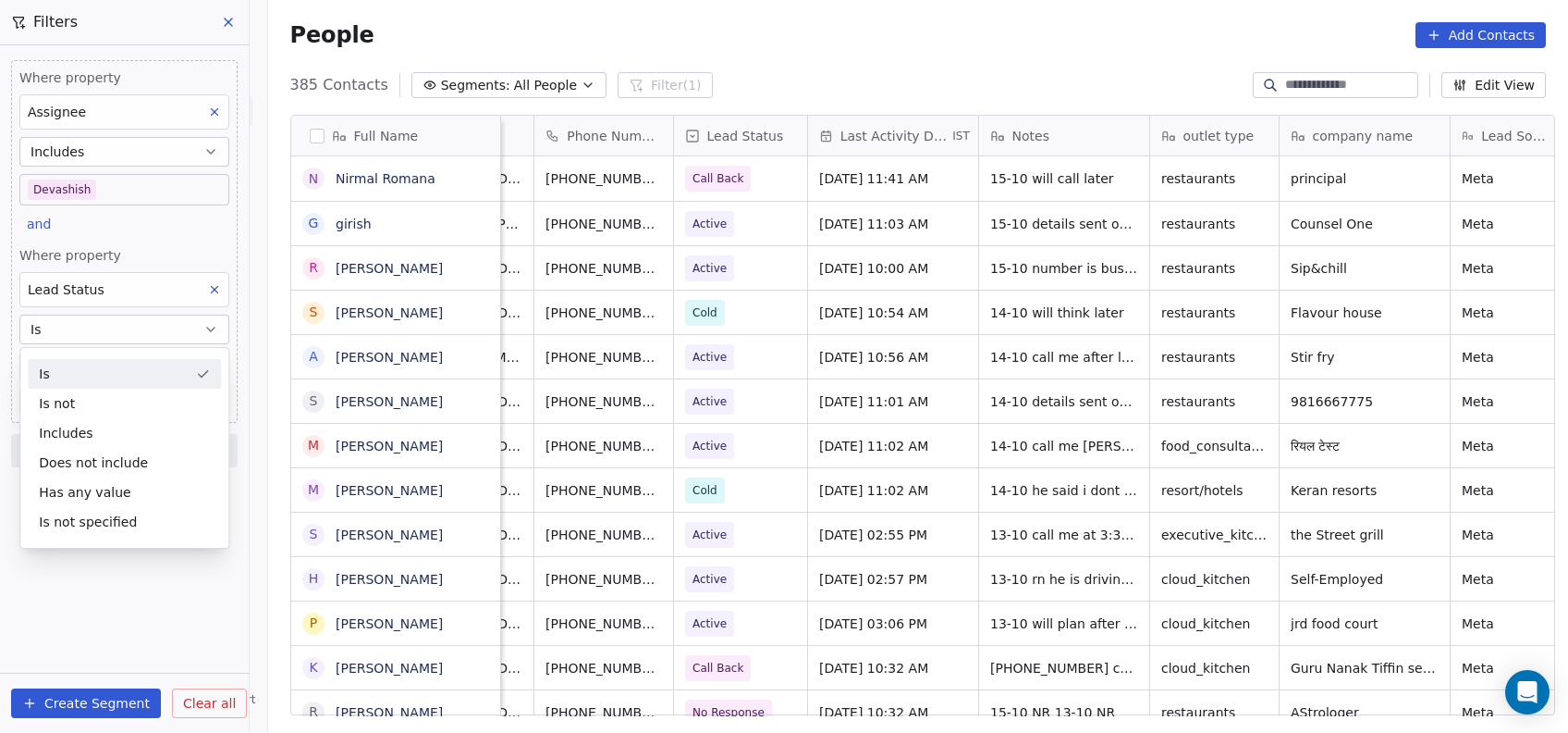
click at [119, 391] on div "Is not" at bounding box center [124, 403] width 193 height 30
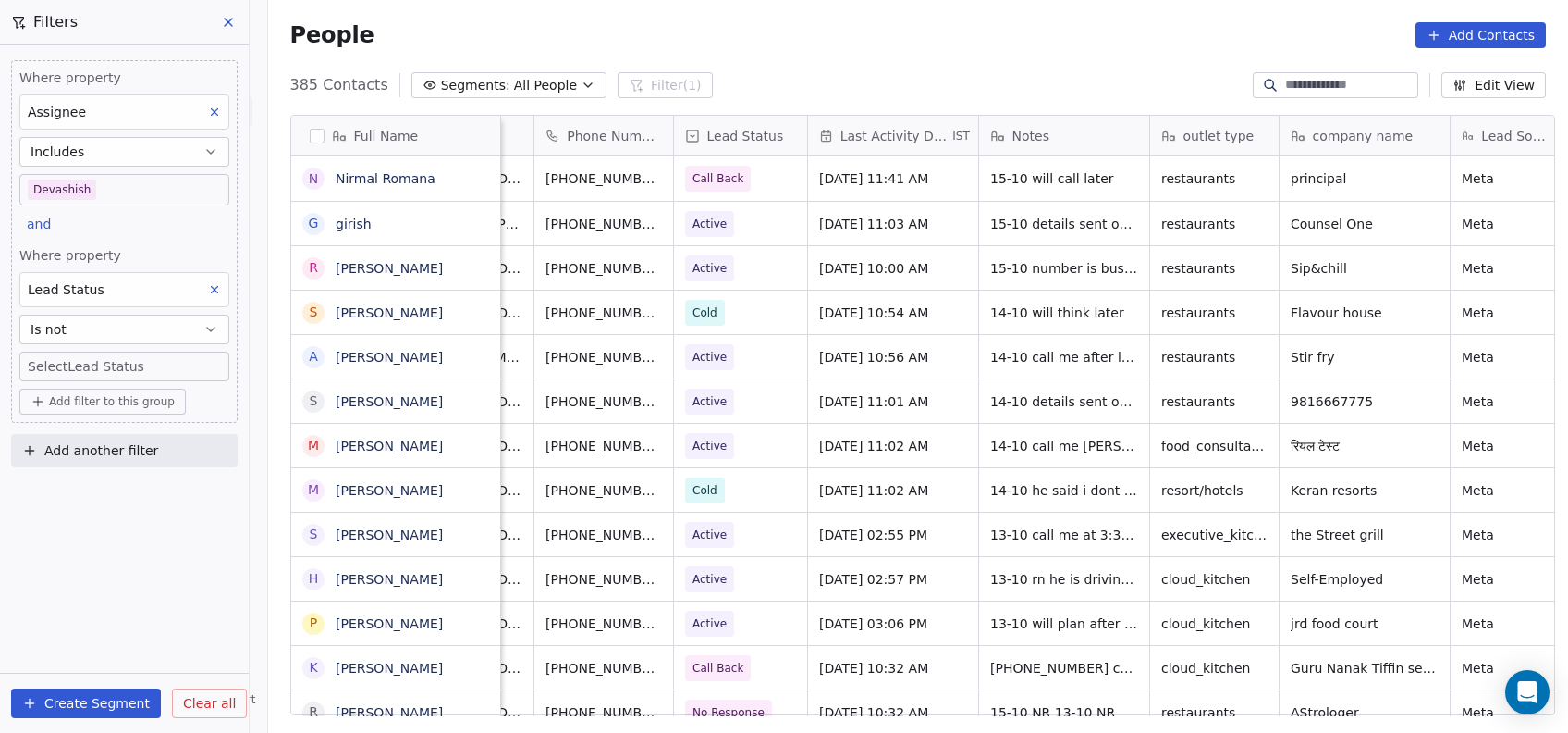
click at [149, 365] on body "On2Cook India Pvt. Ltd. Contacts People Marketing Workflows Campaigns Metrics &…" at bounding box center [784, 366] width 1568 height 733
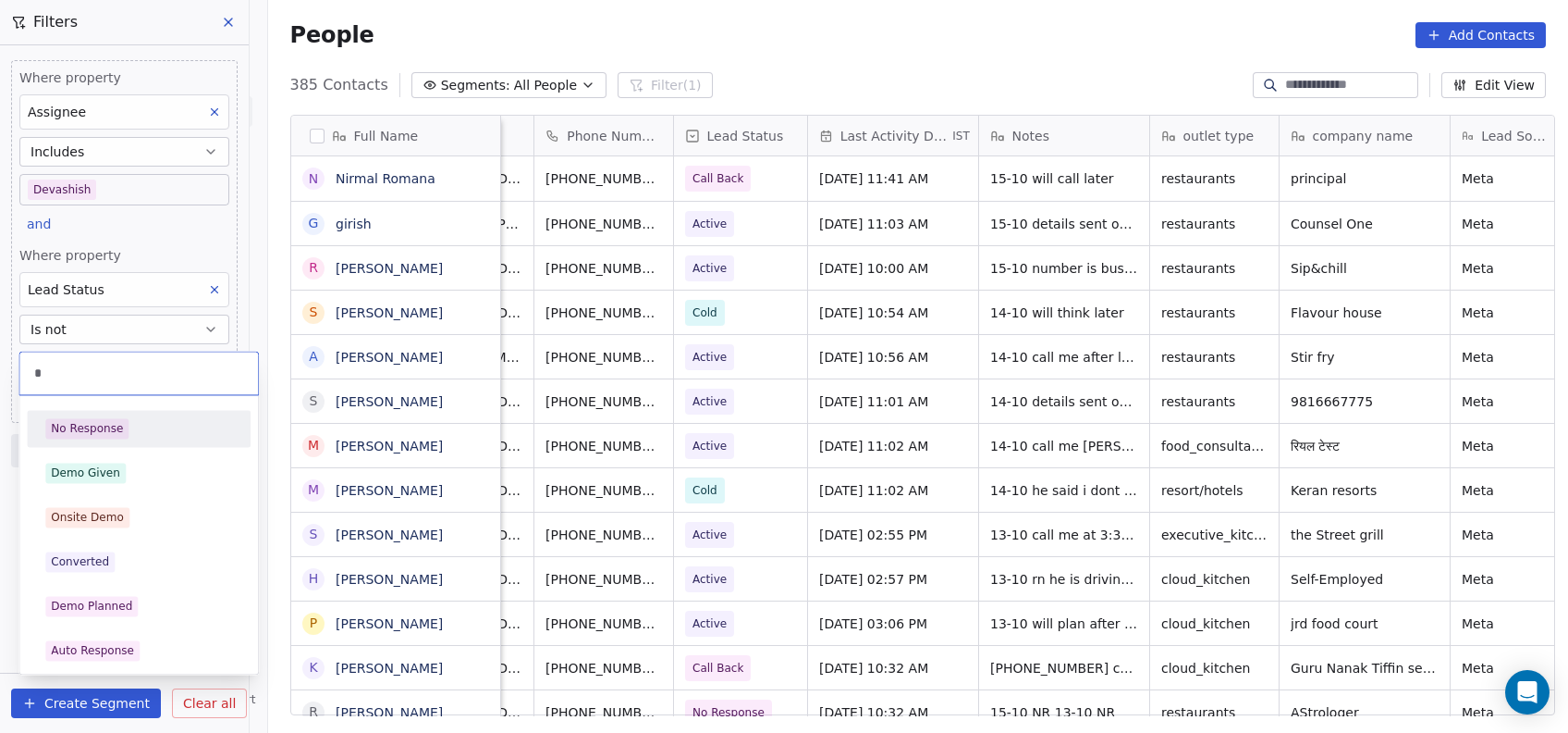
type input "*"
click at [148, 432] on div "No Response" at bounding box center [138, 428] width 187 height 20
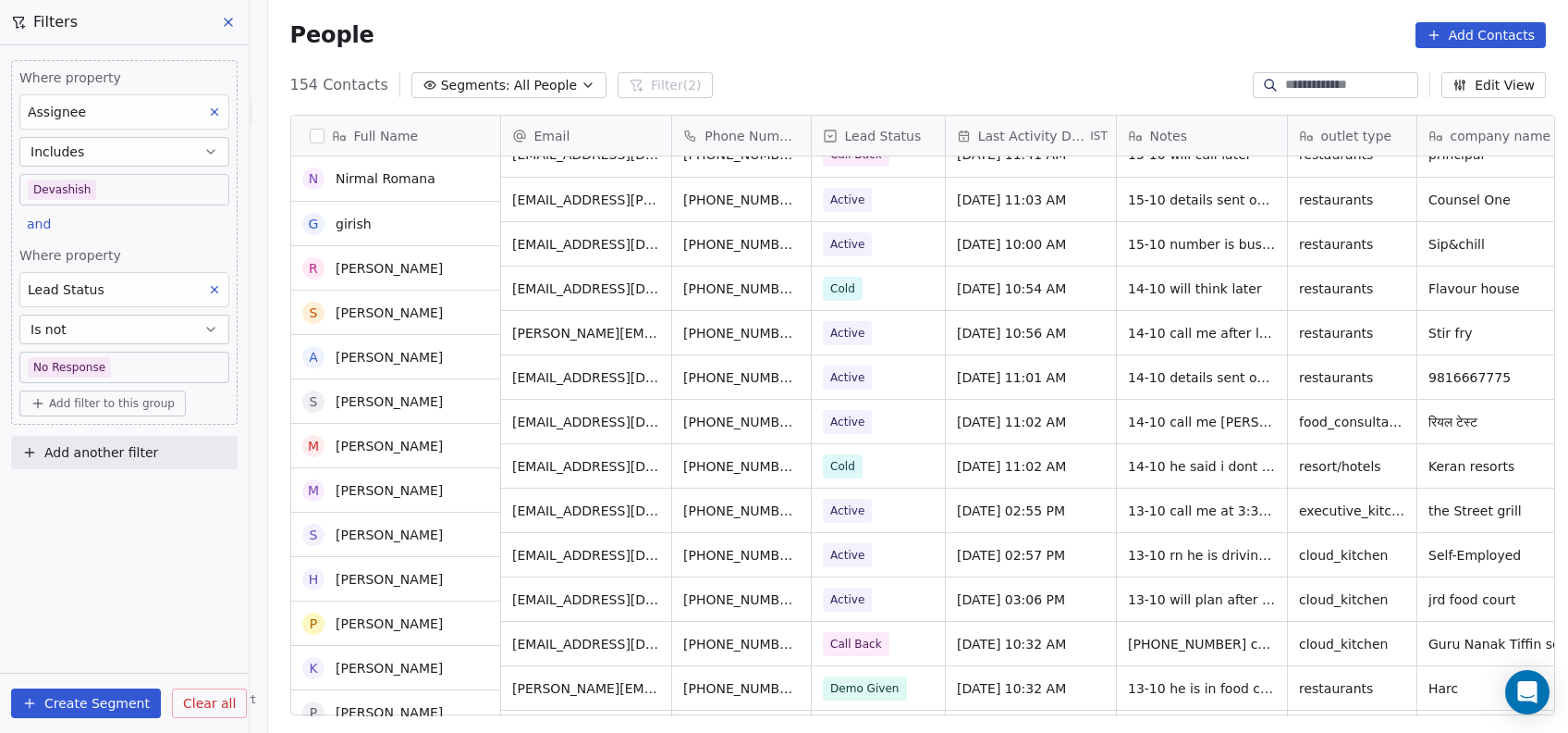
scroll to position [24, 0]
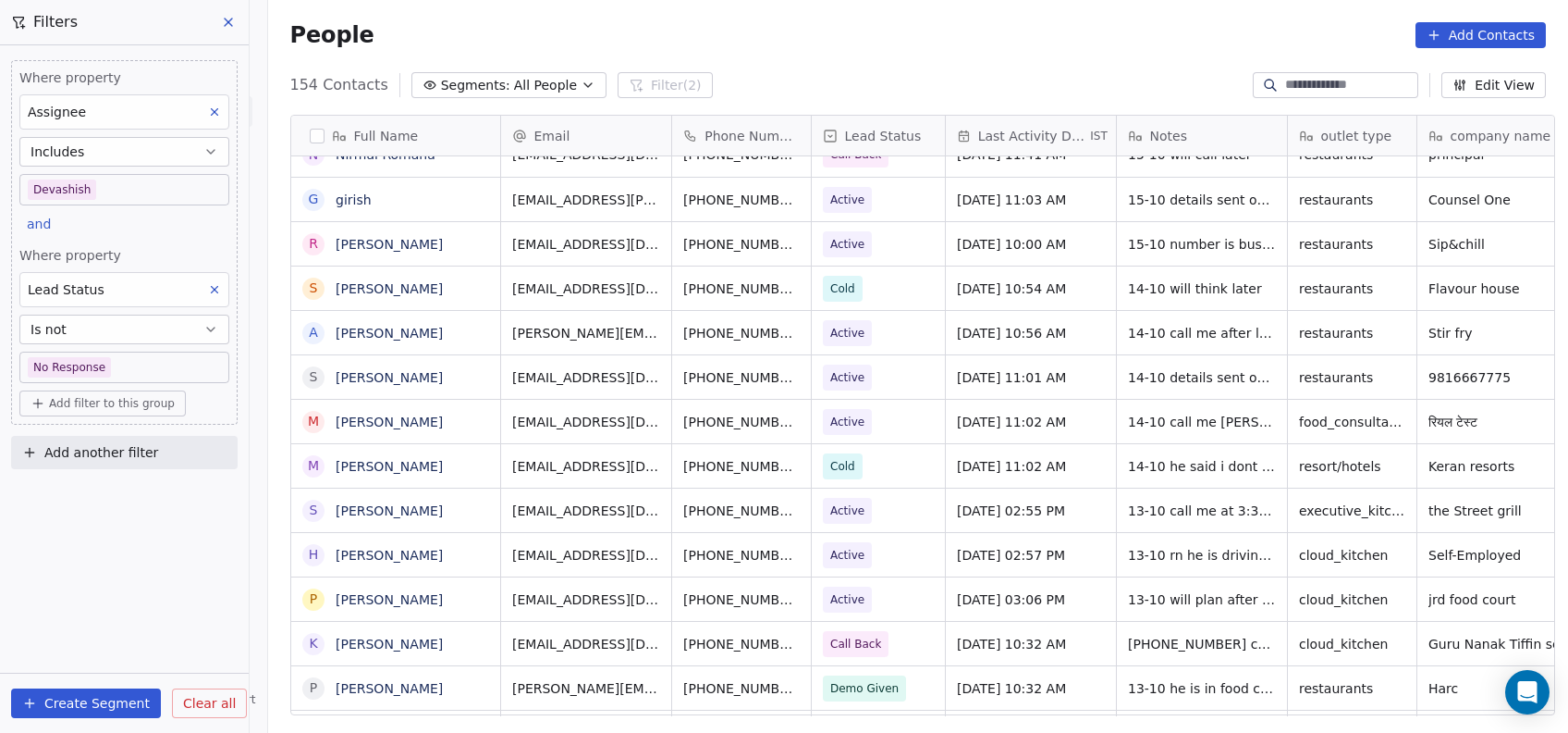
click at [191, 336] on button "Is not" at bounding box center [123, 329] width 210 height 30
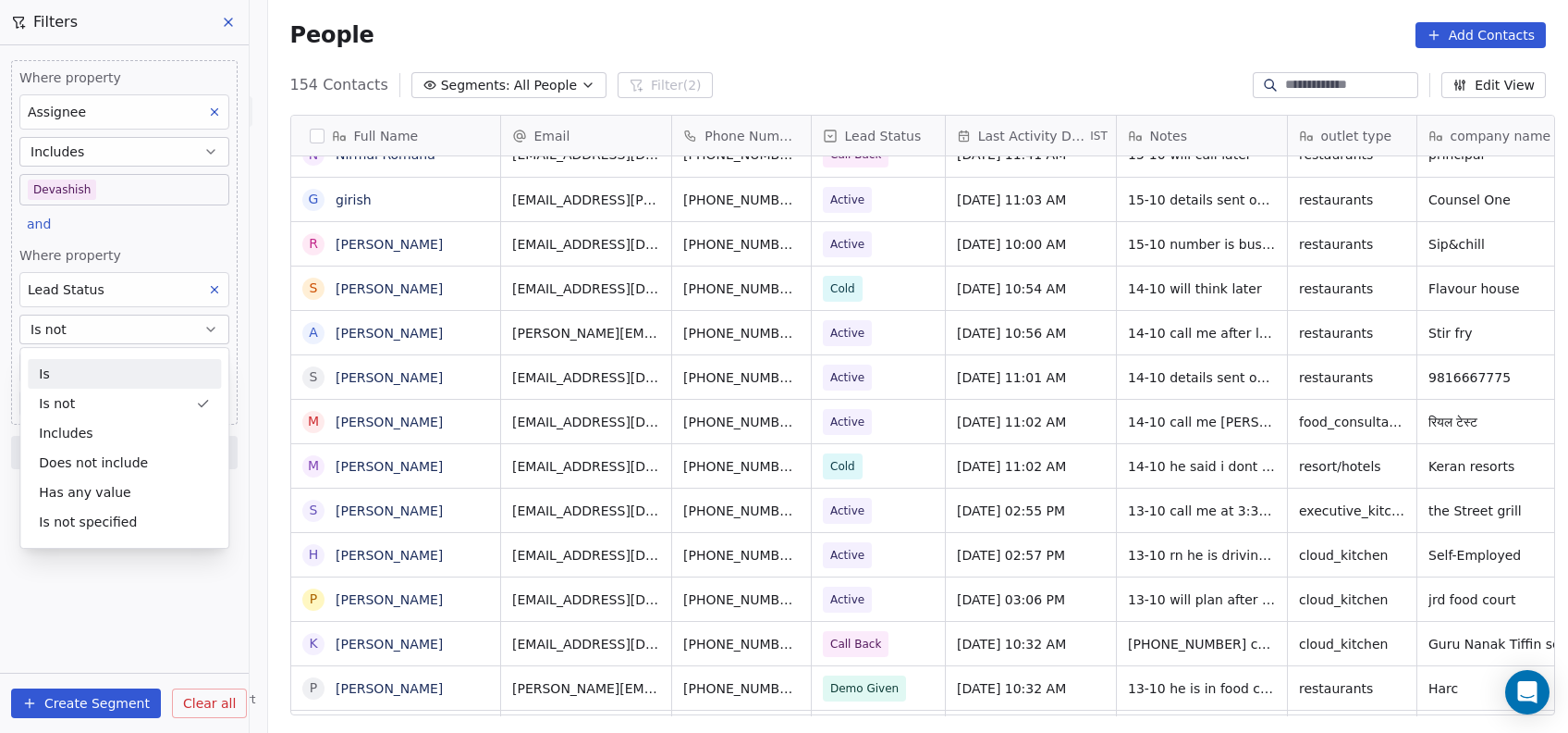
click at [157, 367] on div "Is" at bounding box center [124, 373] width 193 height 30
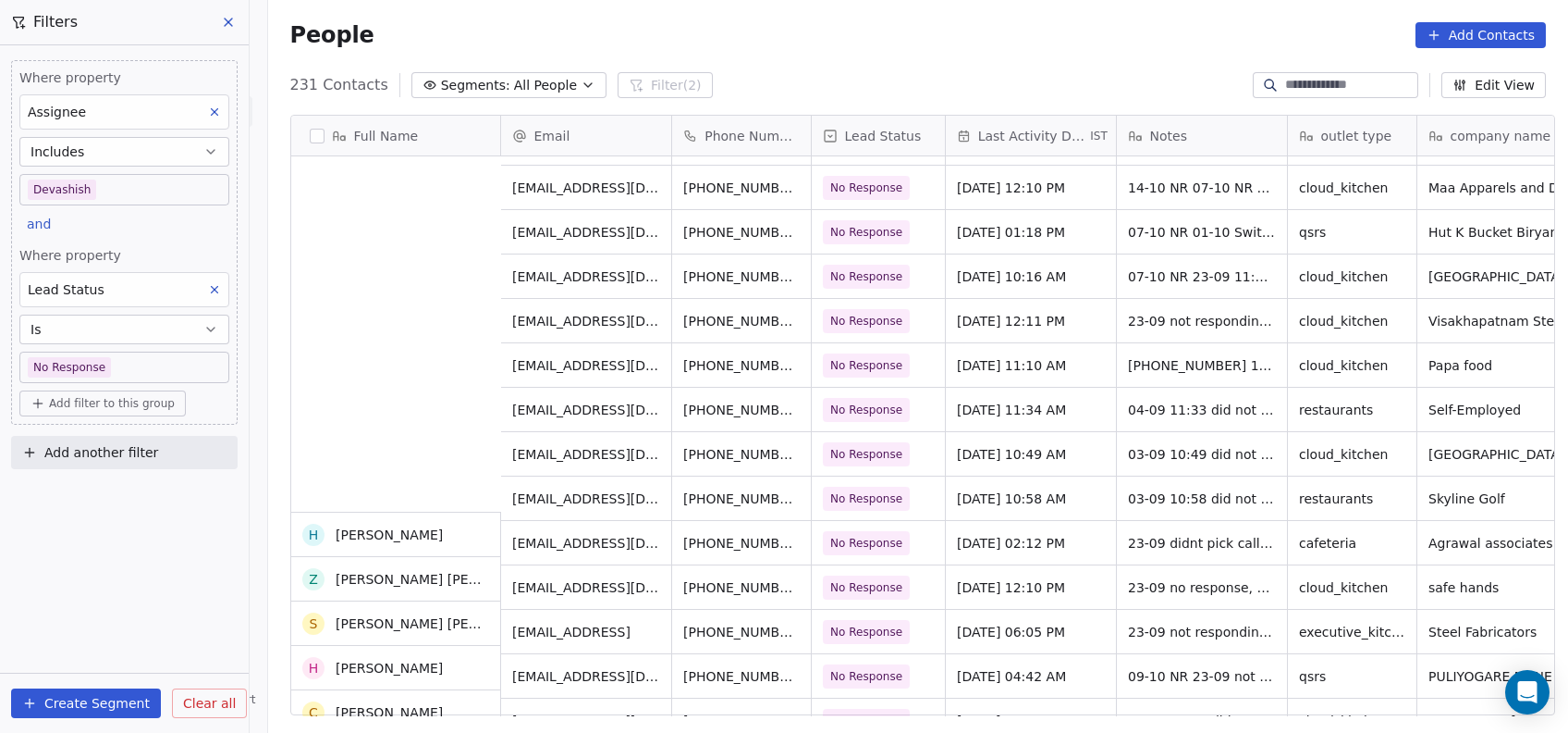
scroll to position [1279, 0]
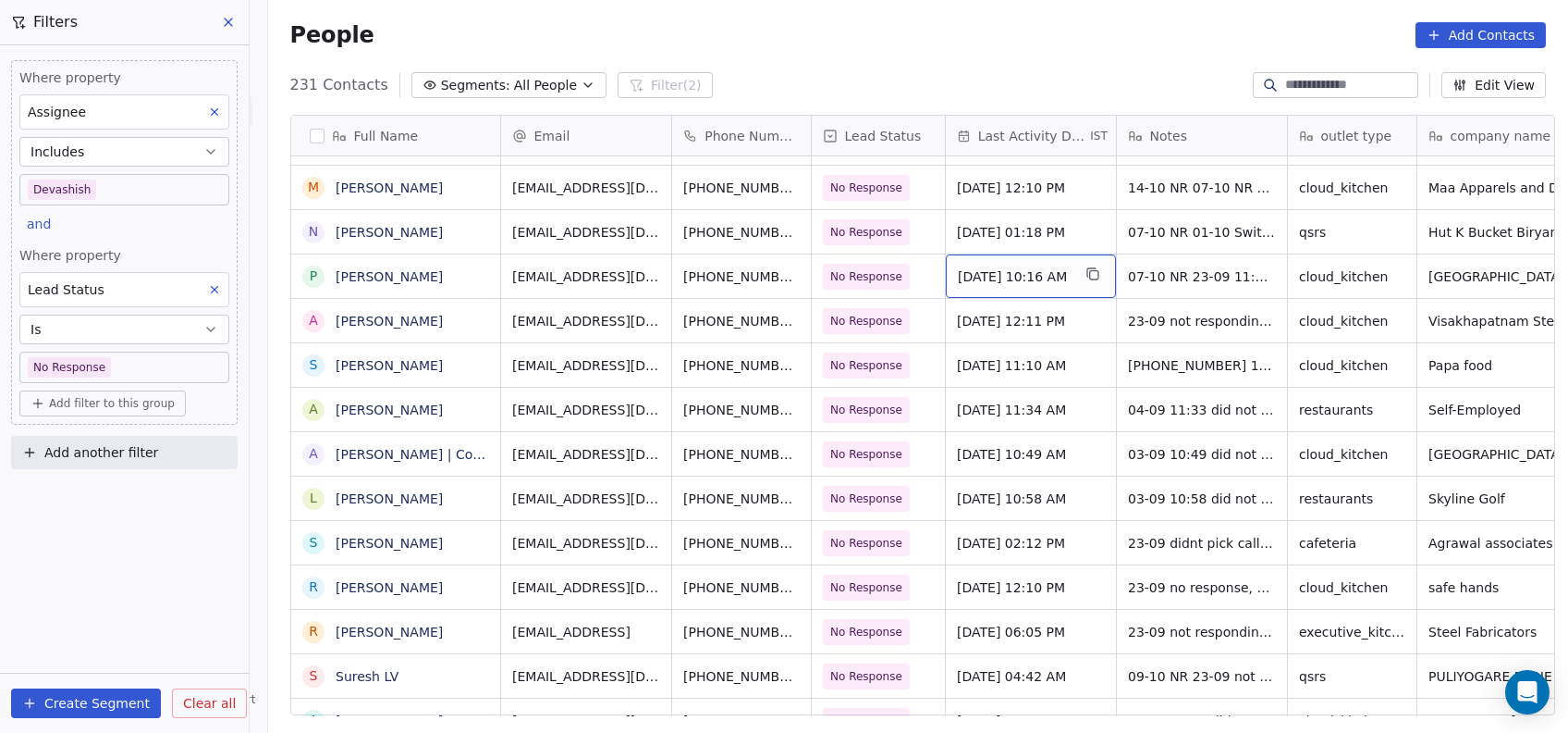
click at [981, 279] on span "Oct 07, 2025 10:16 AM" at bounding box center [1014, 276] width 113 height 18
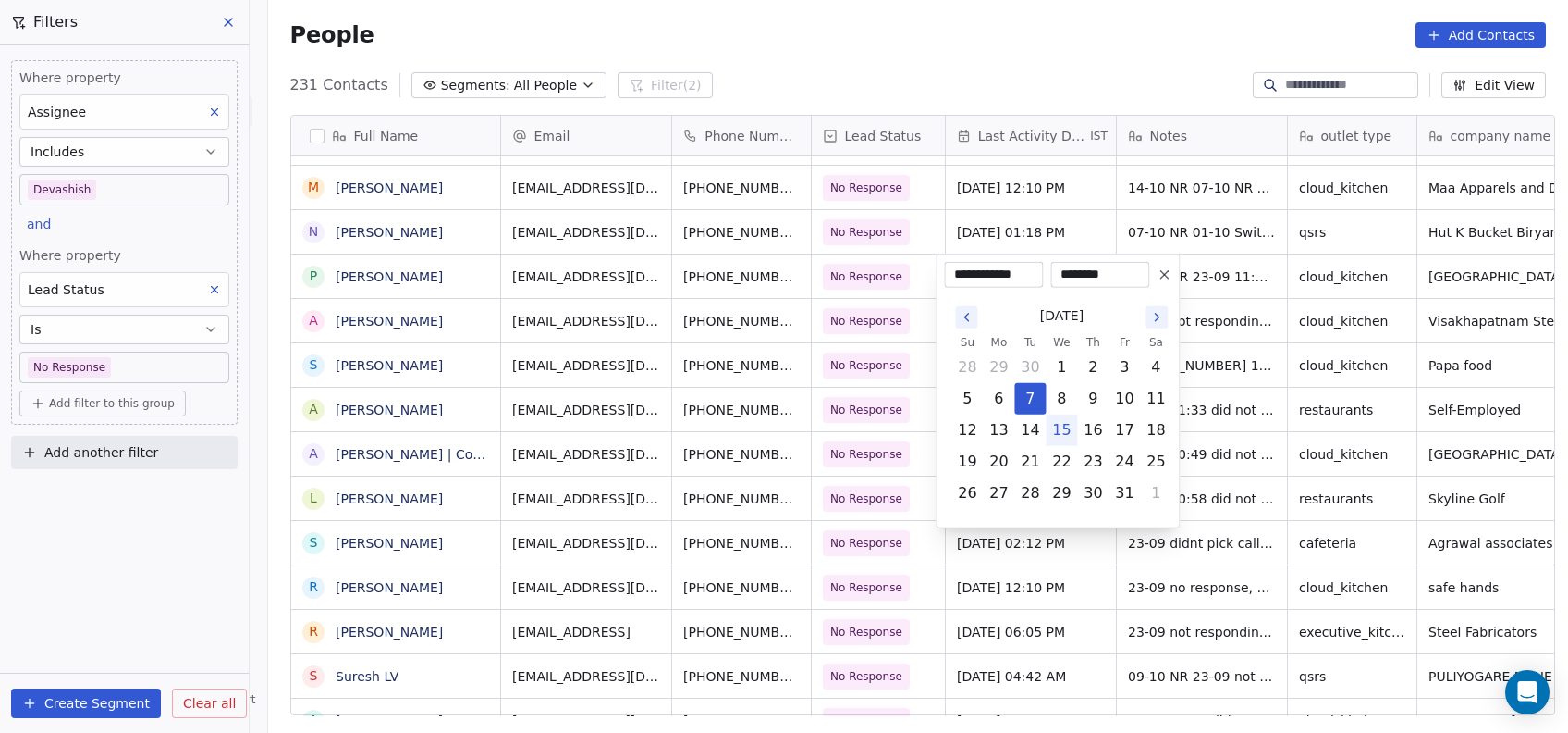
click at [1072, 430] on button "15" at bounding box center [1061, 430] width 30 height 30
type input "**********"
click at [1024, 606] on html "On2Cook India Pvt. Ltd. Contacts People Marketing Workflows Campaigns Metrics &…" at bounding box center [784, 366] width 1568 height 733
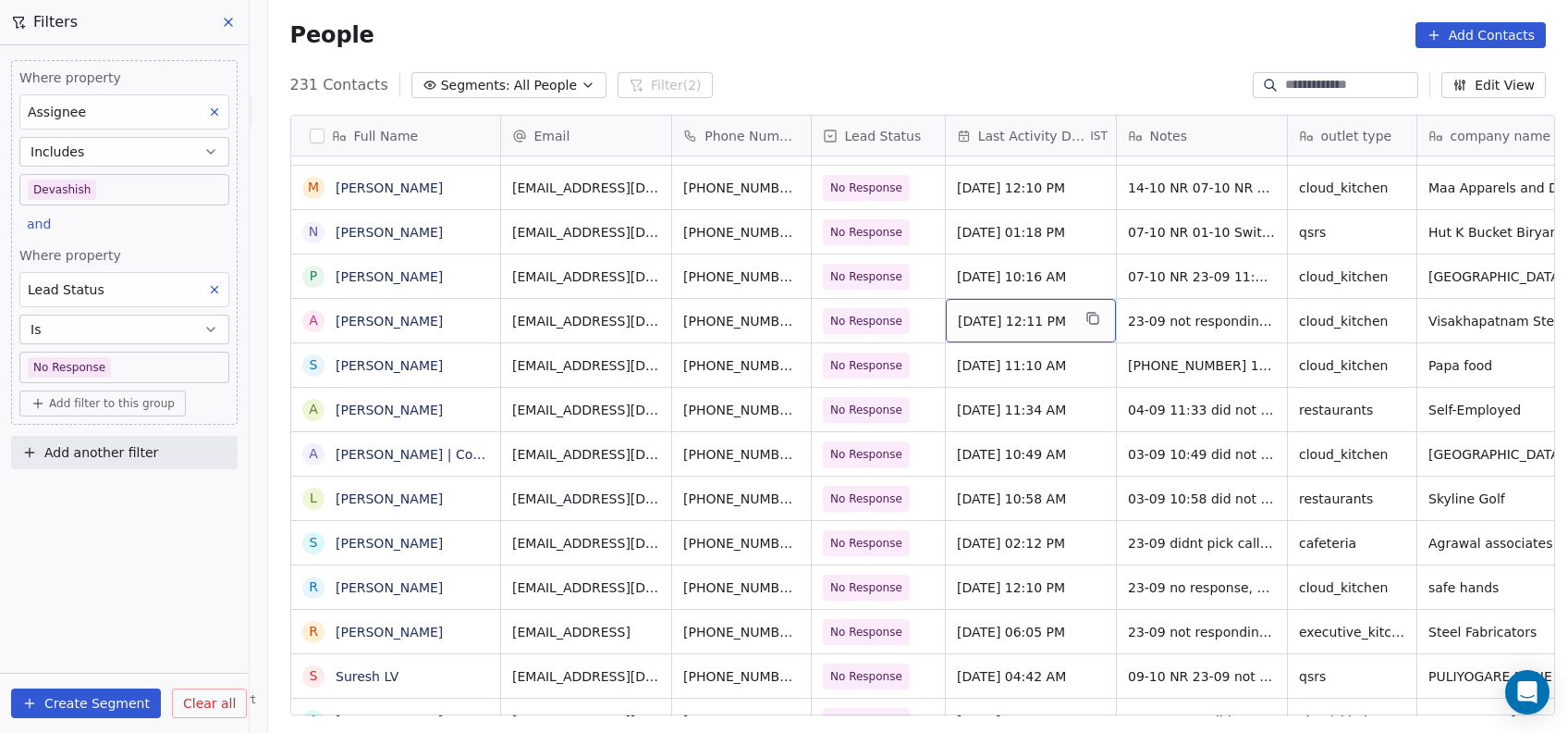
click at [981, 321] on span "Sep 27, 2025 12:11 PM" at bounding box center [1014, 321] width 113 height 18
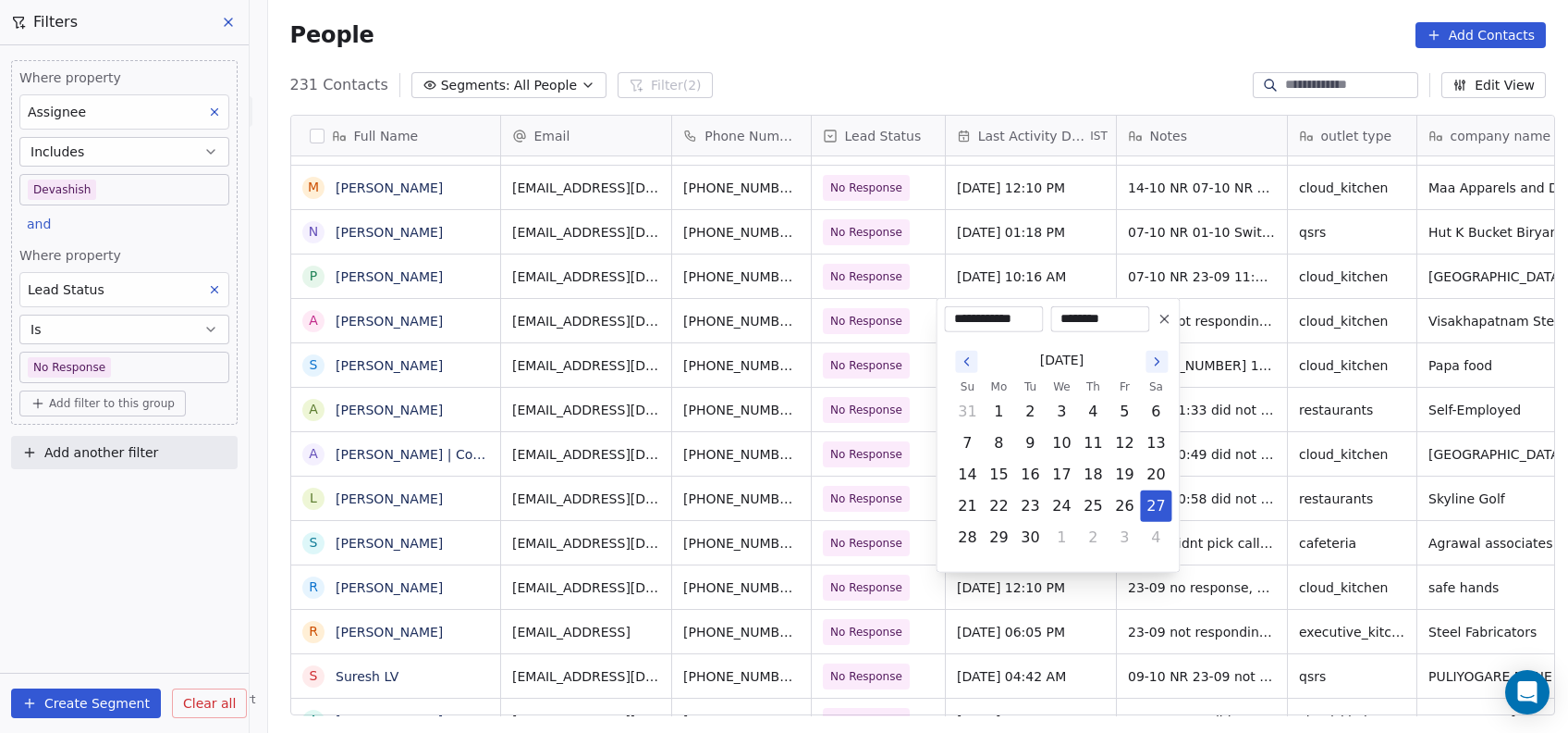
click at [1159, 368] on icon "Go to the Next Month" at bounding box center [1157, 361] width 14 height 14
click at [1051, 478] on button "15" at bounding box center [1061, 474] width 30 height 30
type input "**********"
click at [1233, 414] on html "On2Cook India Pvt. Ltd. Contacts People Marketing Workflows Campaigns Metrics &…" at bounding box center [784, 366] width 1568 height 733
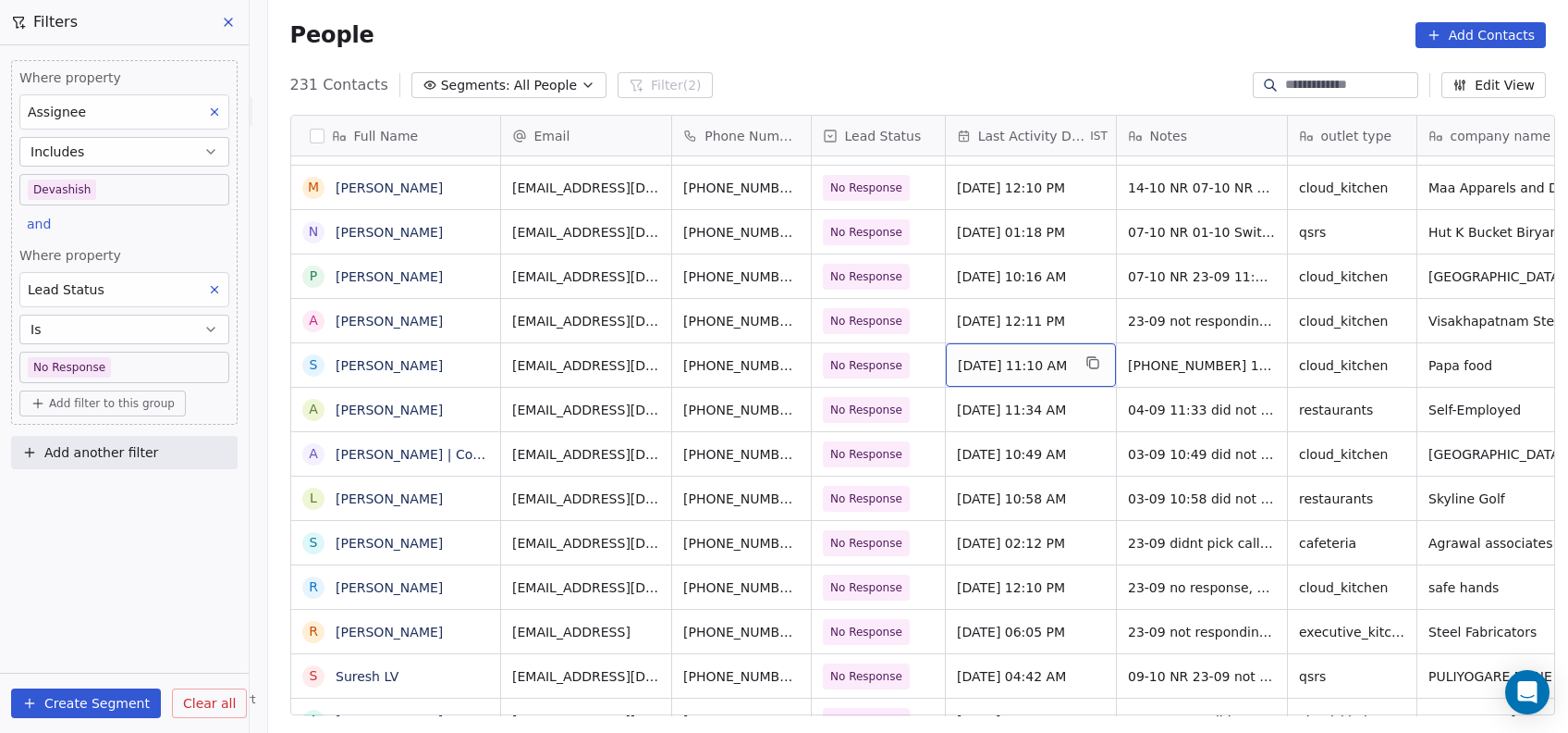
click at [1001, 377] on div "Oct 07, 2025 11:10 AM" at bounding box center [1031, 365] width 170 height 43
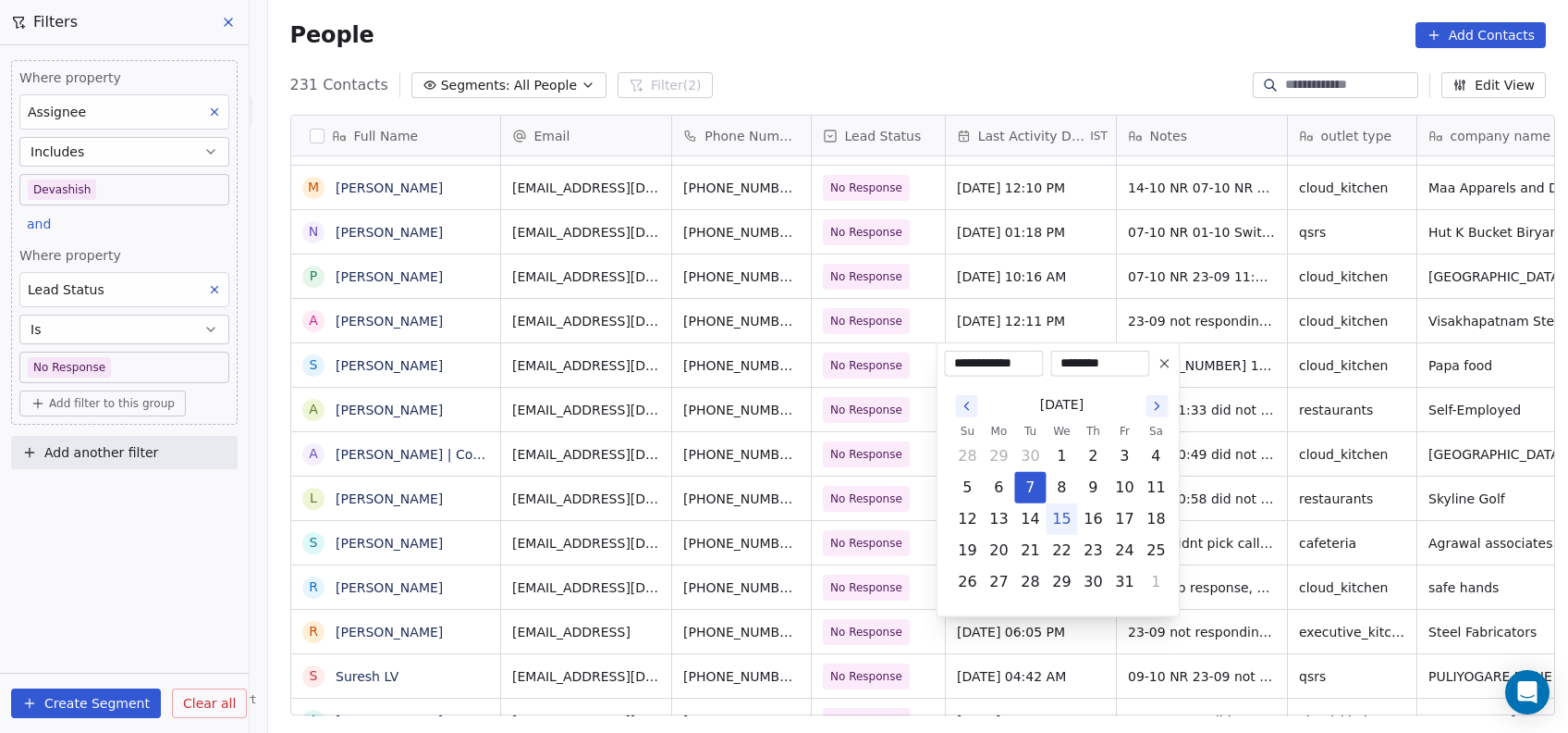
click at [1062, 519] on button "15" at bounding box center [1061, 519] width 30 height 30
type input "**********"
click at [1218, 411] on html "On2Cook India Pvt. Ltd. Contacts People Marketing Workflows Campaigns Metrics &…" at bounding box center [784, 366] width 1568 height 733
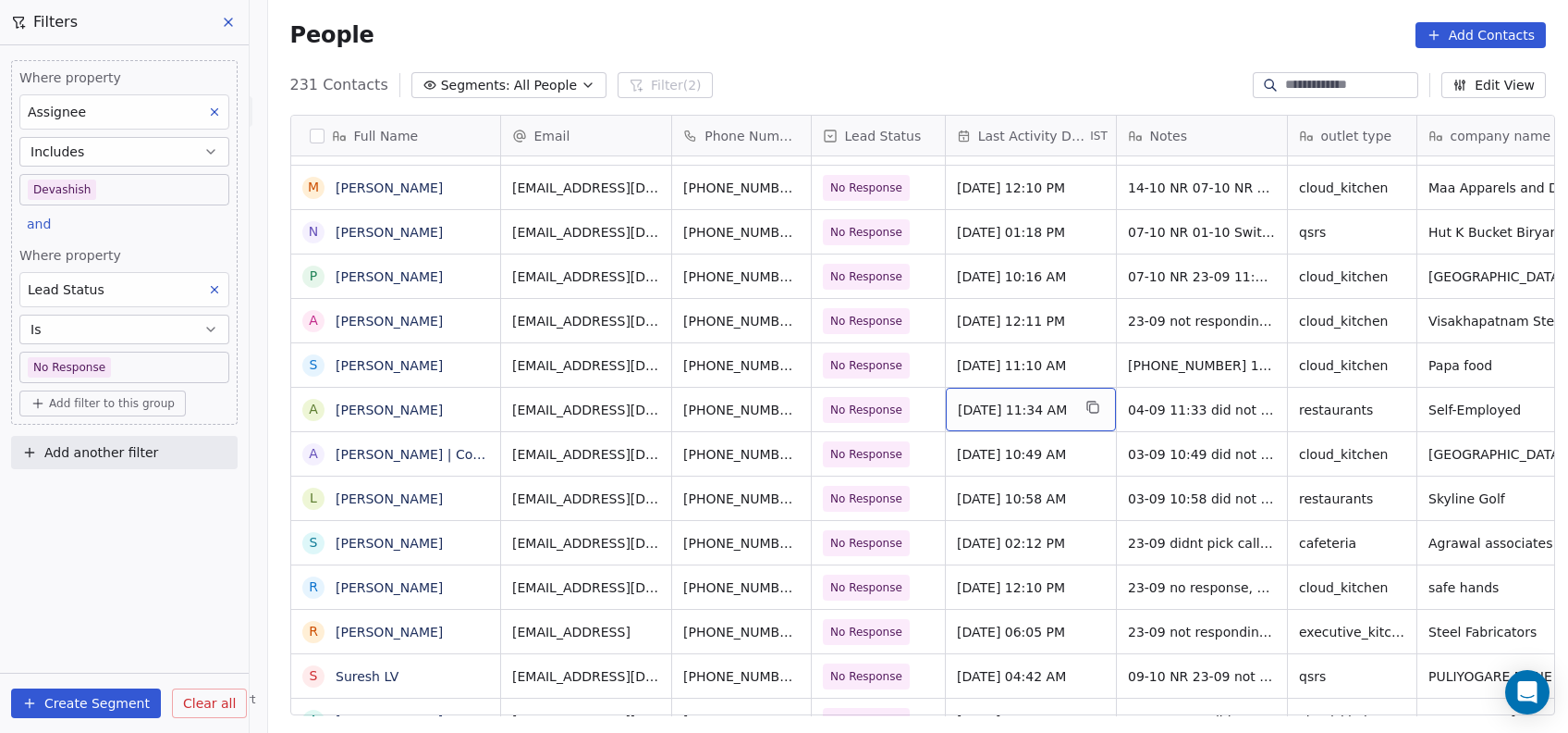
click at [979, 407] on span "Sep 04, 2025 11:34 AM" at bounding box center [1014, 410] width 113 height 18
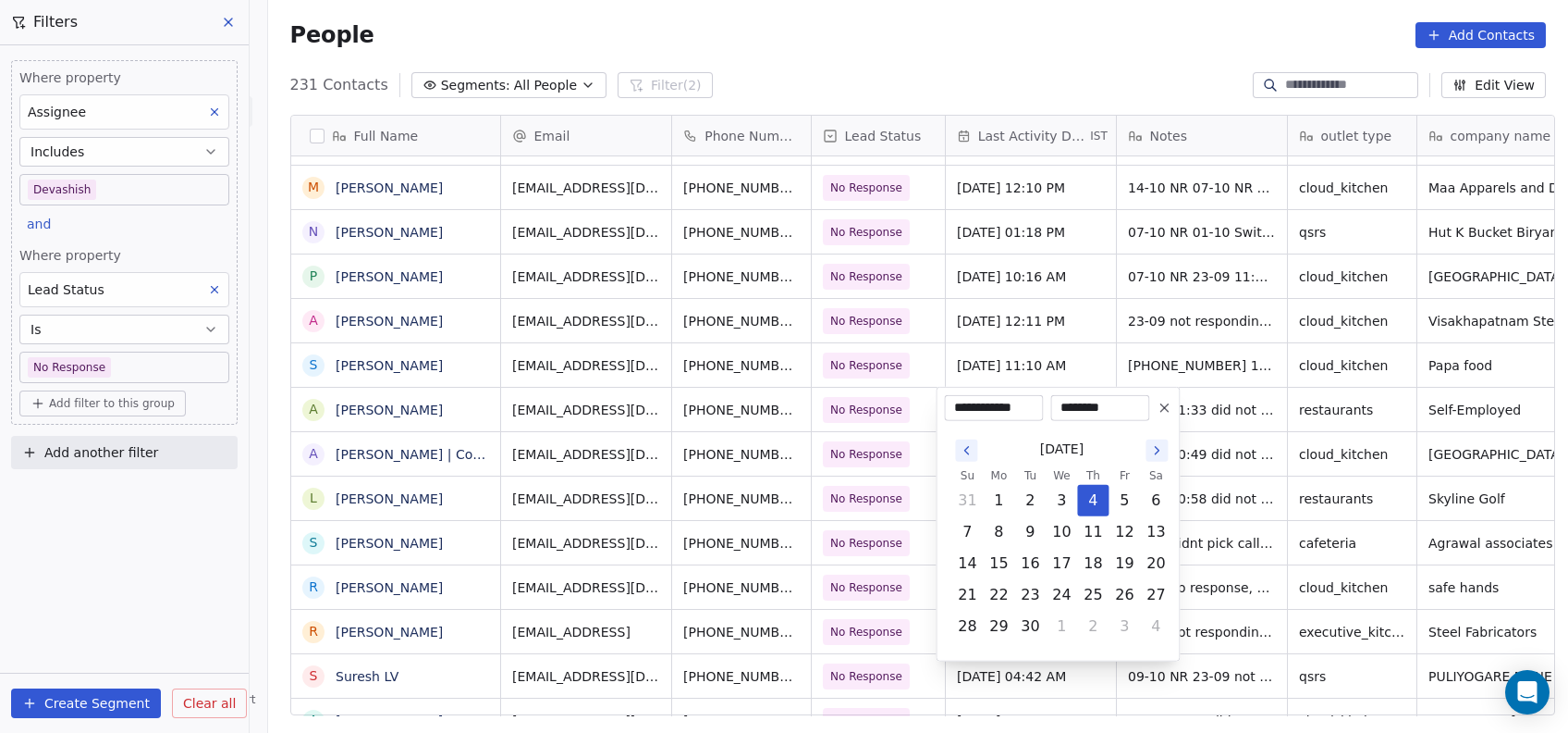
click at [1158, 455] on icon "Go to the Next Month" at bounding box center [1157, 450] width 14 height 14
click at [1066, 566] on button "15" at bounding box center [1061, 563] width 30 height 30
type input "**********"
click at [1200, 521] on html "On2Cook India Pvt. Ltd. Contacts People Marketing Workflows Campaigns Metrics &…" at bounding box center [784, 366] width 1568 height 733
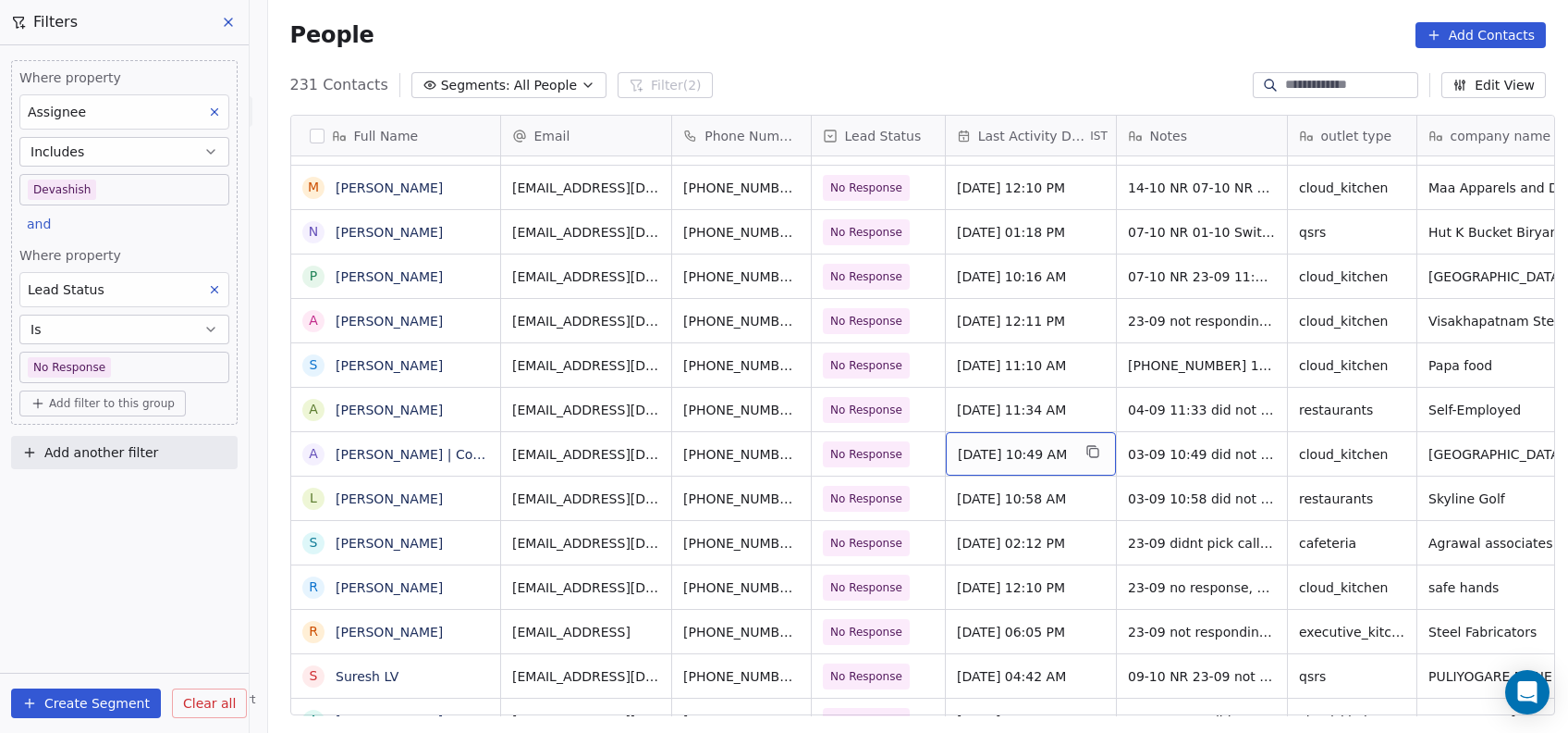
click at [958, 452] on span "Sep 03, 2025 10:49 AM" at bounding box center [1014, 454] width 113 height 18
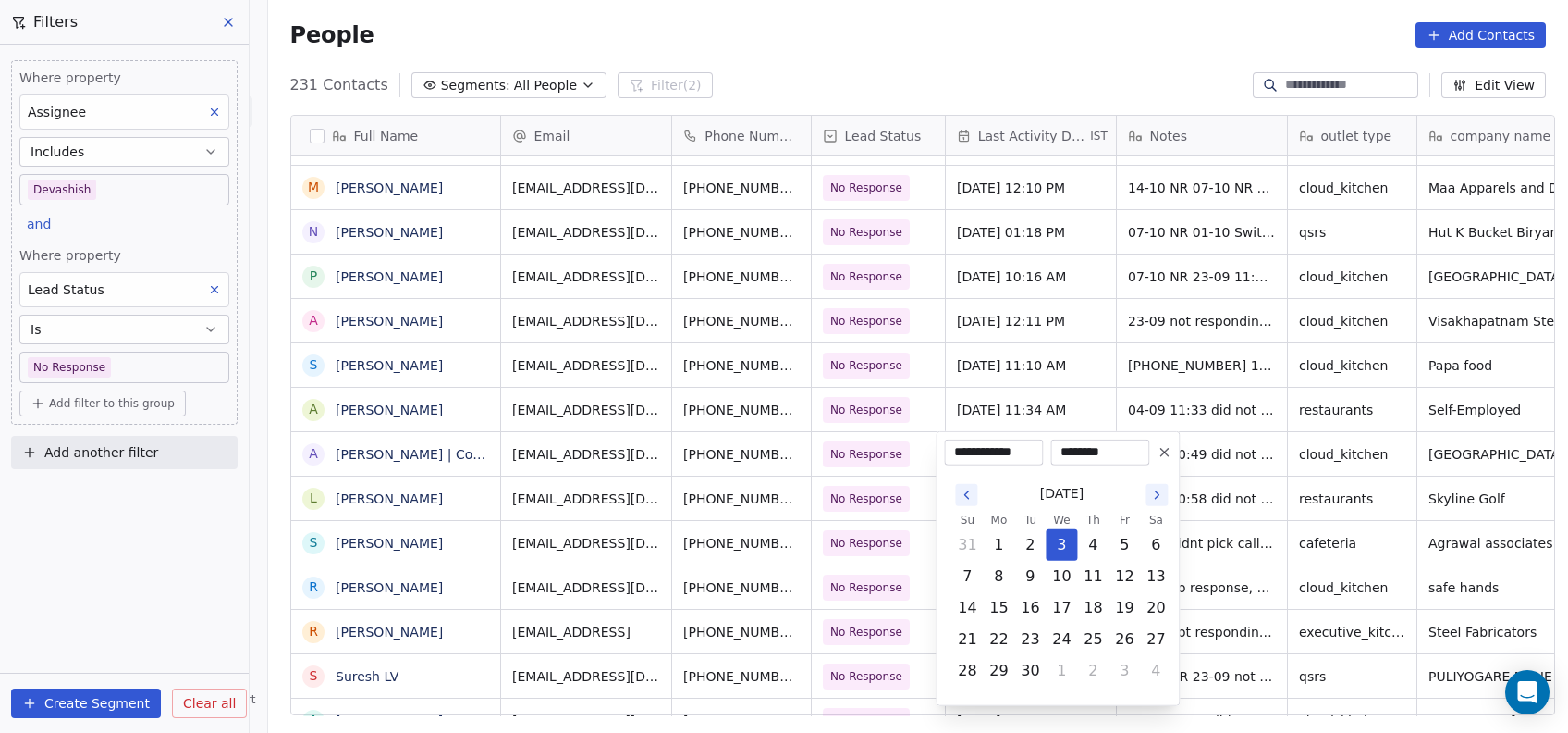
click at [1157, 500] on icon "Go to the Next Month" at bounding box center [1157, 494] width 14 height 14
click at [1070, 612] on button "15" at bounding box center [1061, 608] width 30 height 30
type input "**********"
click at [1241, 531] on html "On2Cook India Pvt. Ltd. Contacts People Marketing Workflows Campaigns Metrics &…" at bounding box center [784, 366] width 1568 height 733
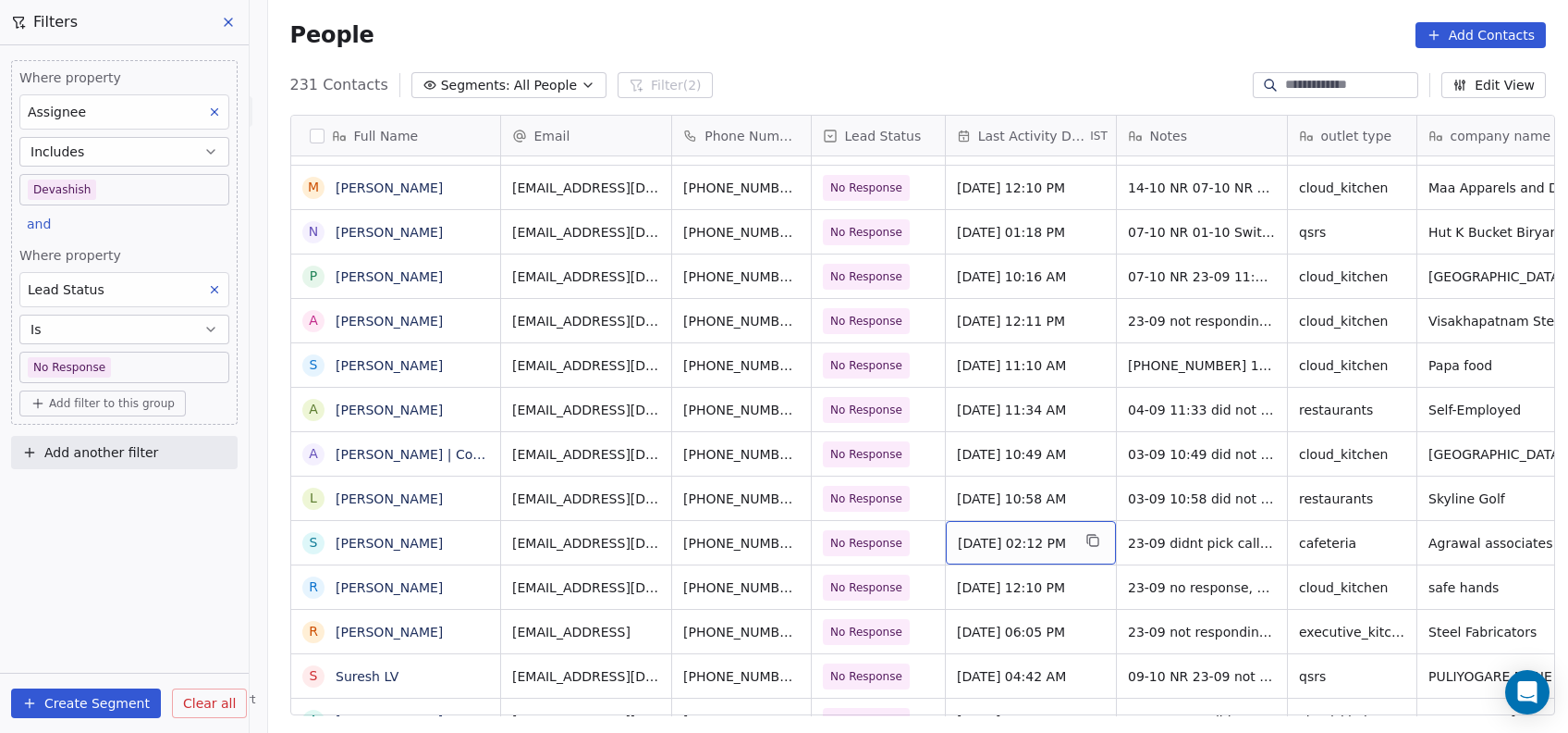
click at [991, 544] on span "Sep 27, 2025 02:12 PM" at bounding box center [1014, 543] width 113 height 18
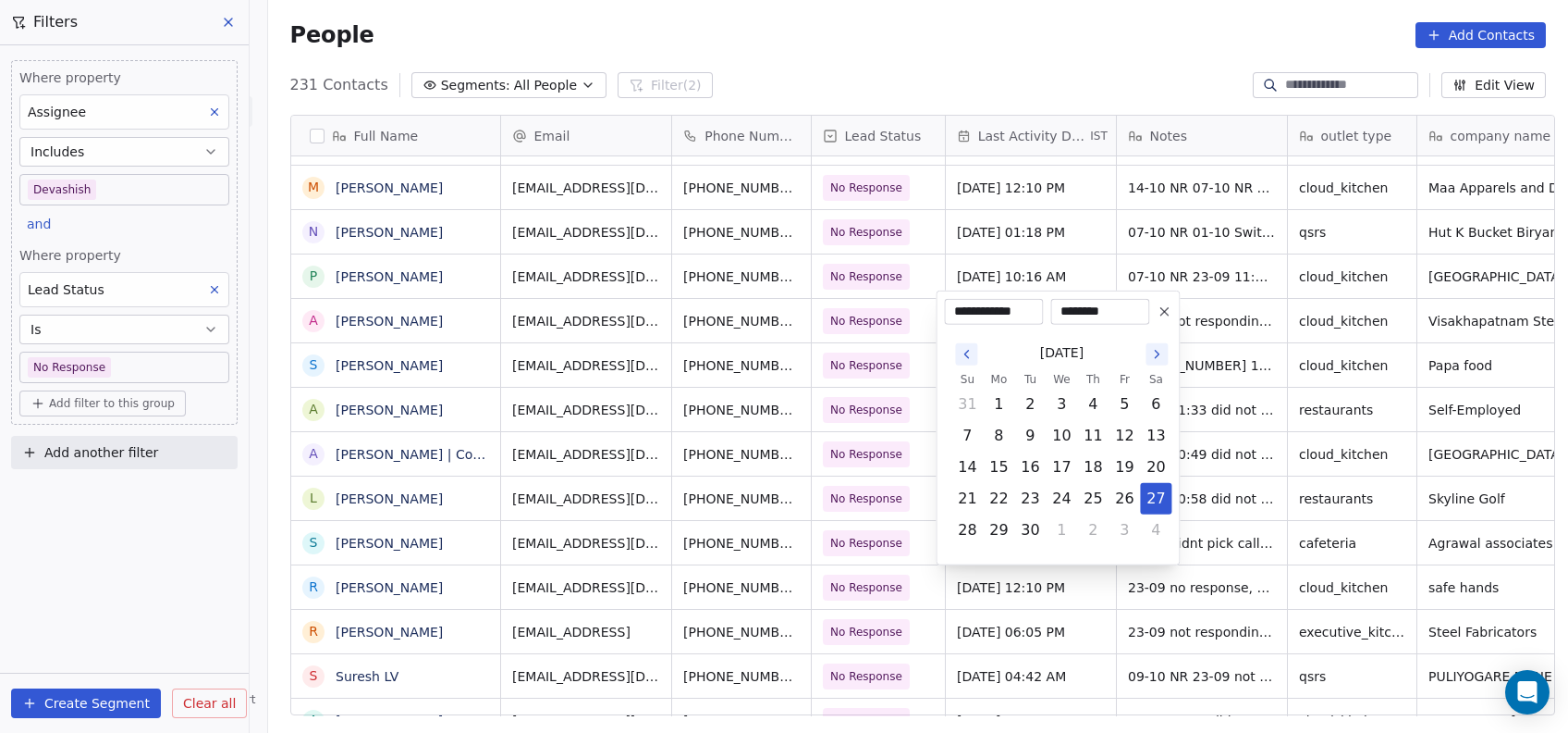
click at [1155, 359] on icon "Go to the Next Month" at bounding box center [1157, 353] width 14 height 14
click at [969, 322] on icon "Go to the Previous Month" at bounding box center [965, 322] width 14 height 14
click at [1068, 471] on button "15" at bounding box center [1061, 467] width 30 height 30
type input "**********"
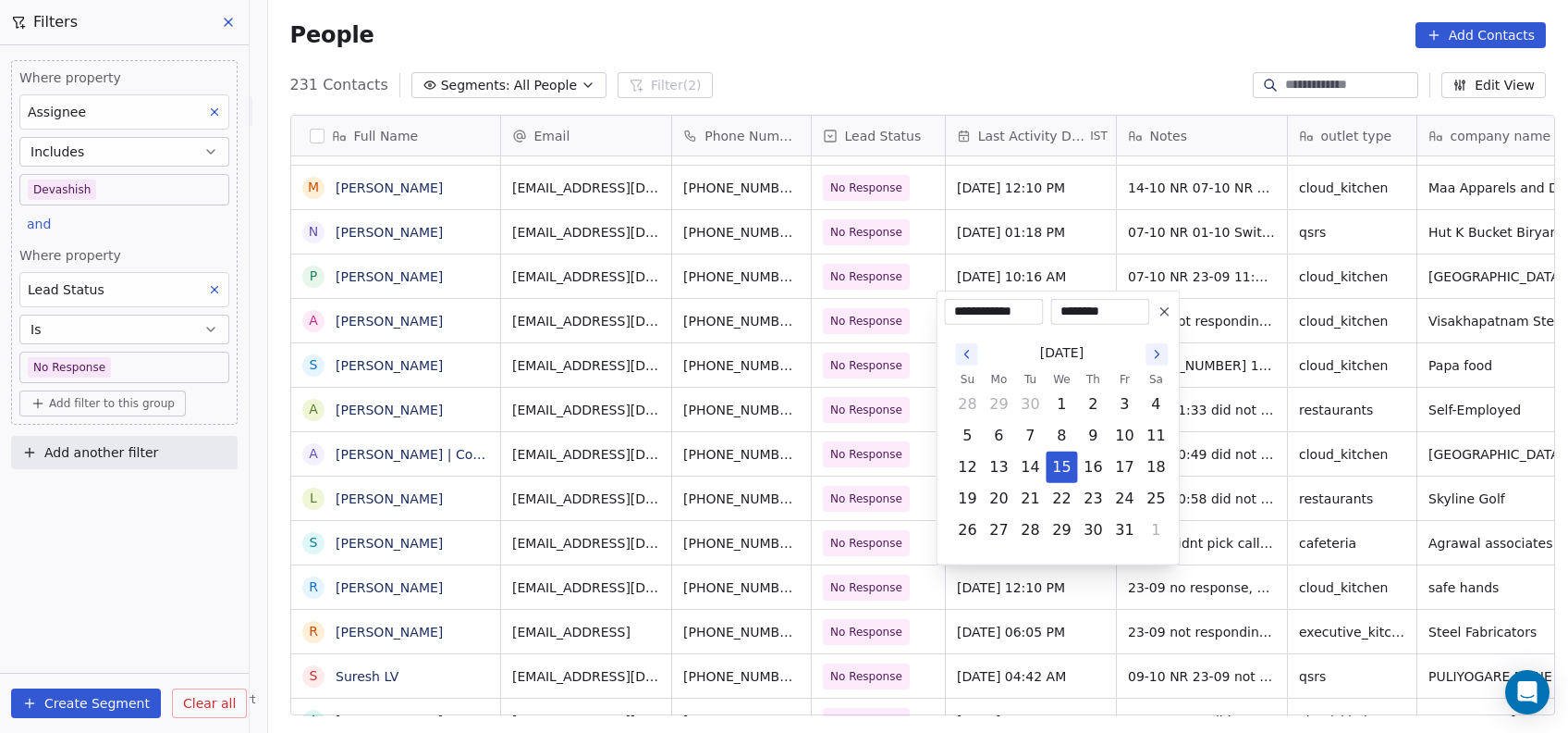
click at [1235, 407] on html "On2Cook India Pvt. Ltd. Contacts People Marketing Workflows Campaigns Metrics &…" at bounding box center [784, 366] width 1568 height 733
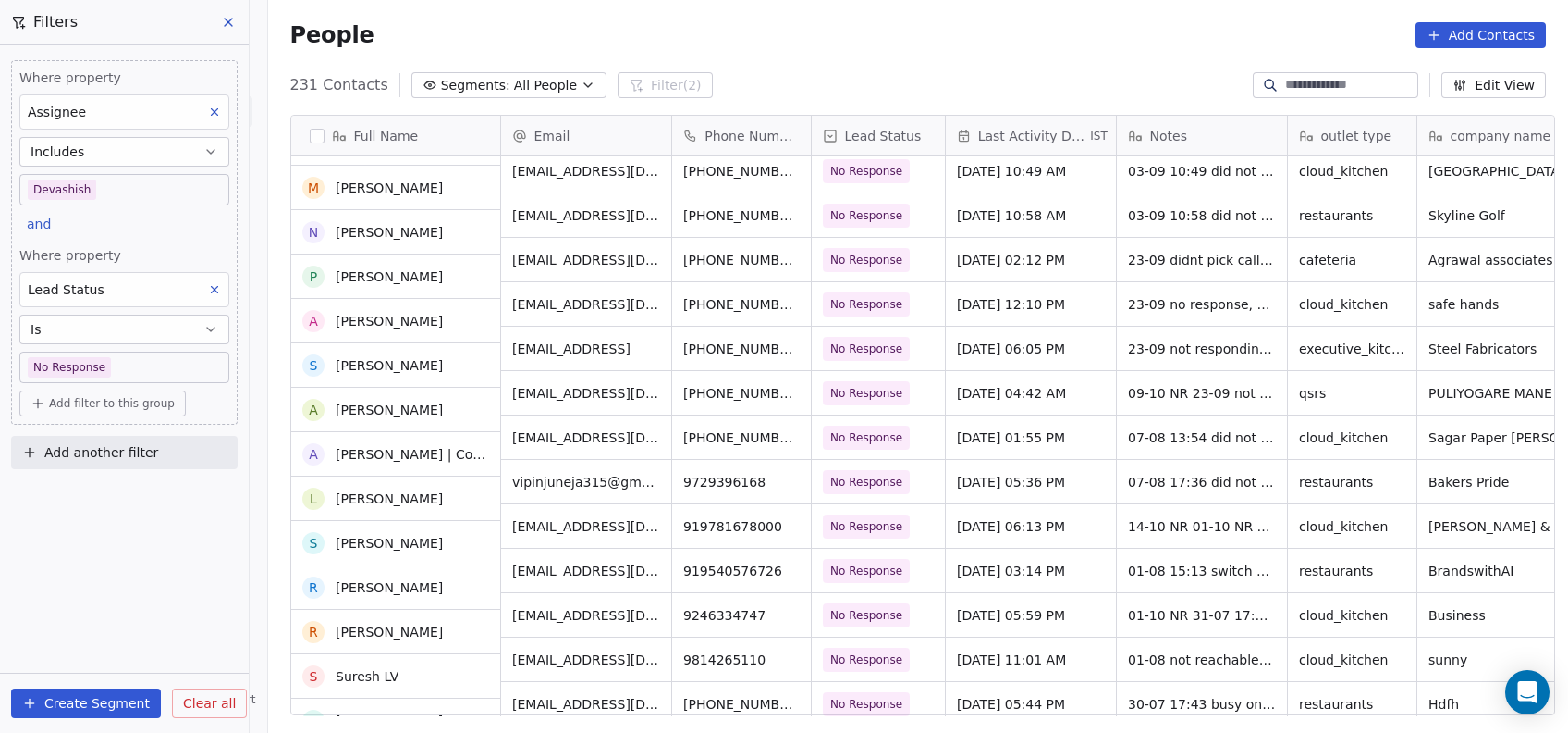
scroll to position [1563, 0]
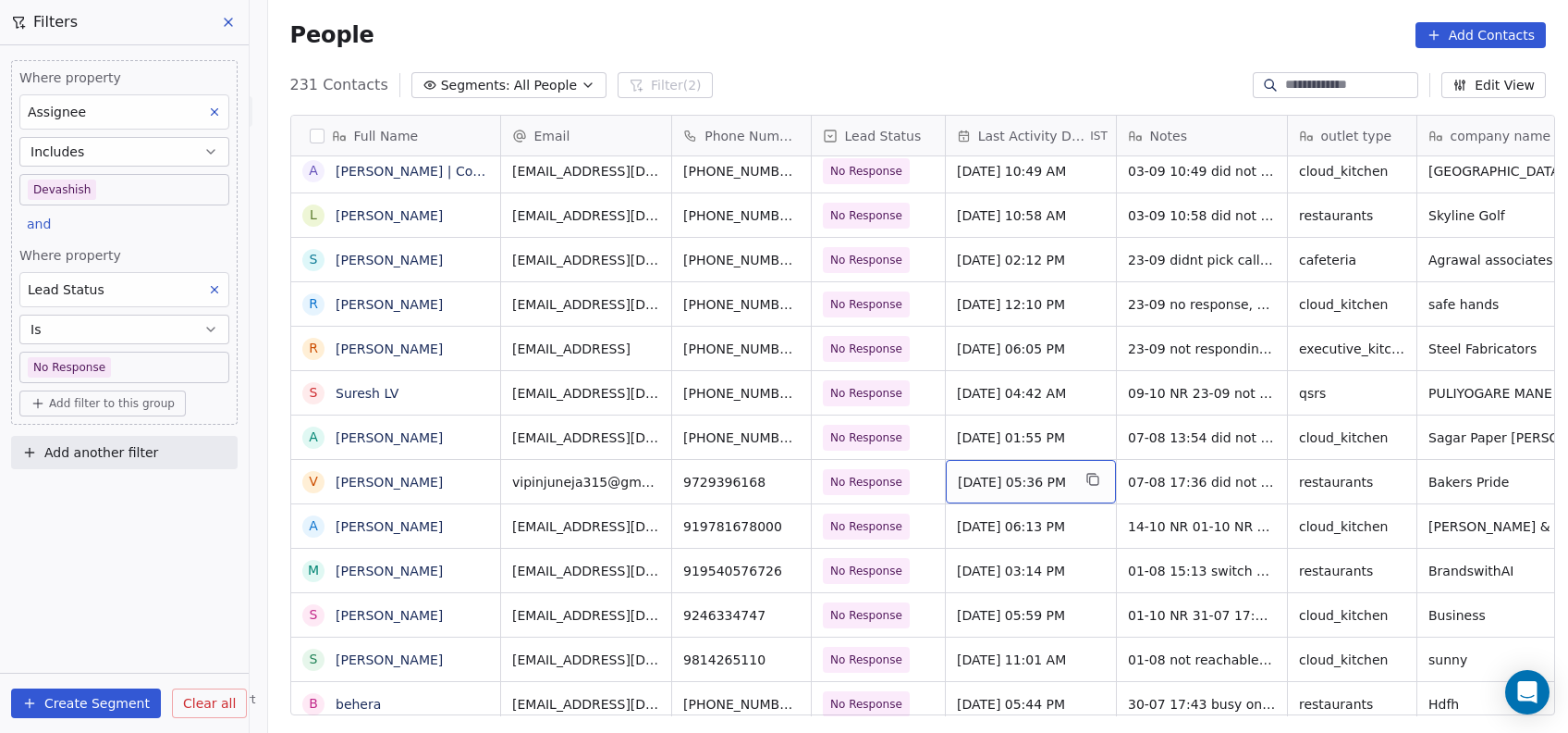
click at [965, 483] on span "Aug 07, 2025 05:36 PM" at bounding box center [1014, 481] width 113 height 18
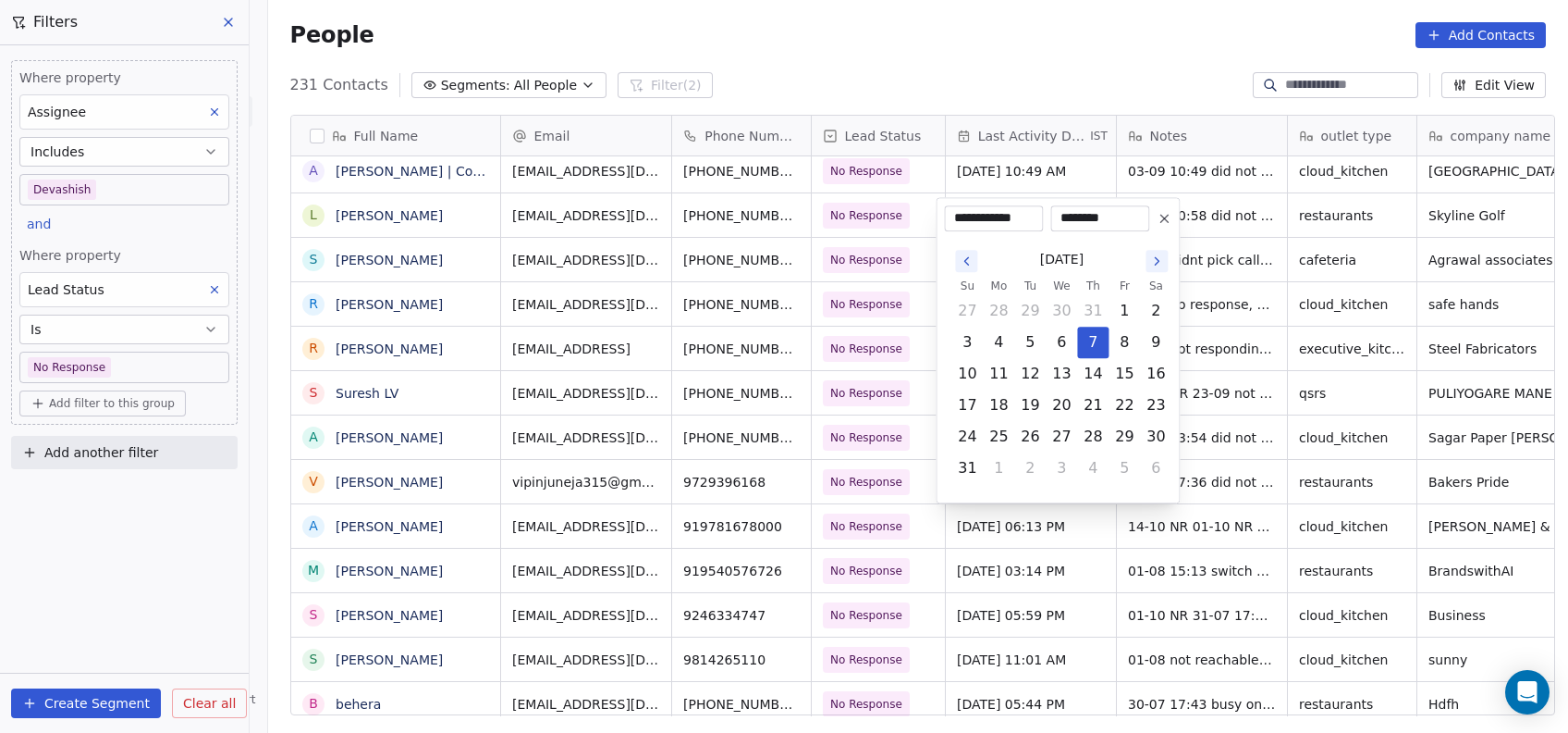
click at [1147, 257] on button "Go to the Next Month" at bounding box center [1157, 260] width 22 height 22
click at [1159, 292] on icon "Go to the Next Month" at bounding box center [1157, 293] width 4 height 8
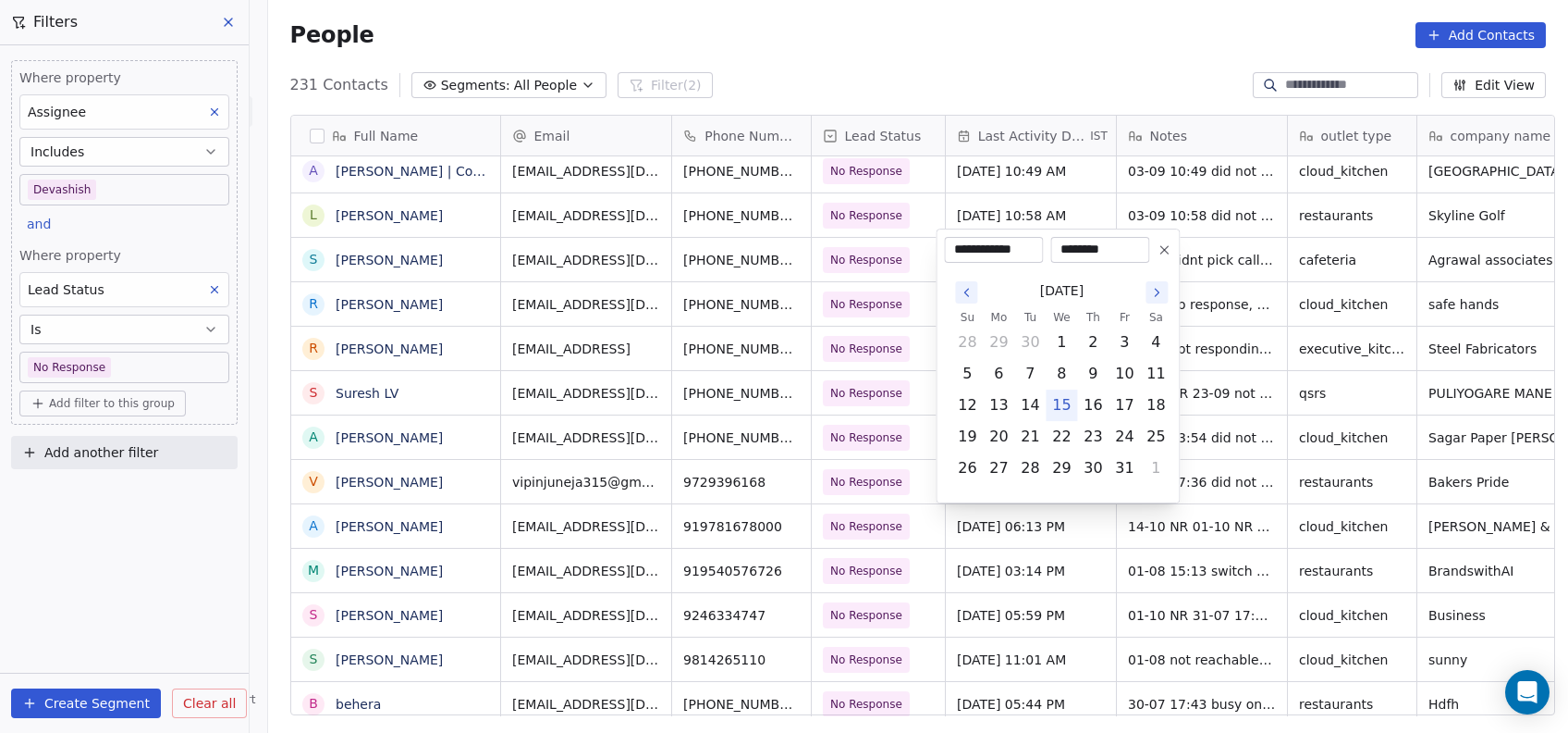
click at [1068, 404] on button "15" at bounding box center [1061, 405] width 30 height 30
type input "**********"
drag, startPoint x: 1156, startPoint y: 376, endPoint x: 1256, endPoint y: 446, distance: 122.1
click at [1256, 446] on html "On2Cook India Pvt. Ltd. Contacts People Marketing Workflows Campaigns Metrics &…" at bounding box center [784, 366] width 1568 height 733
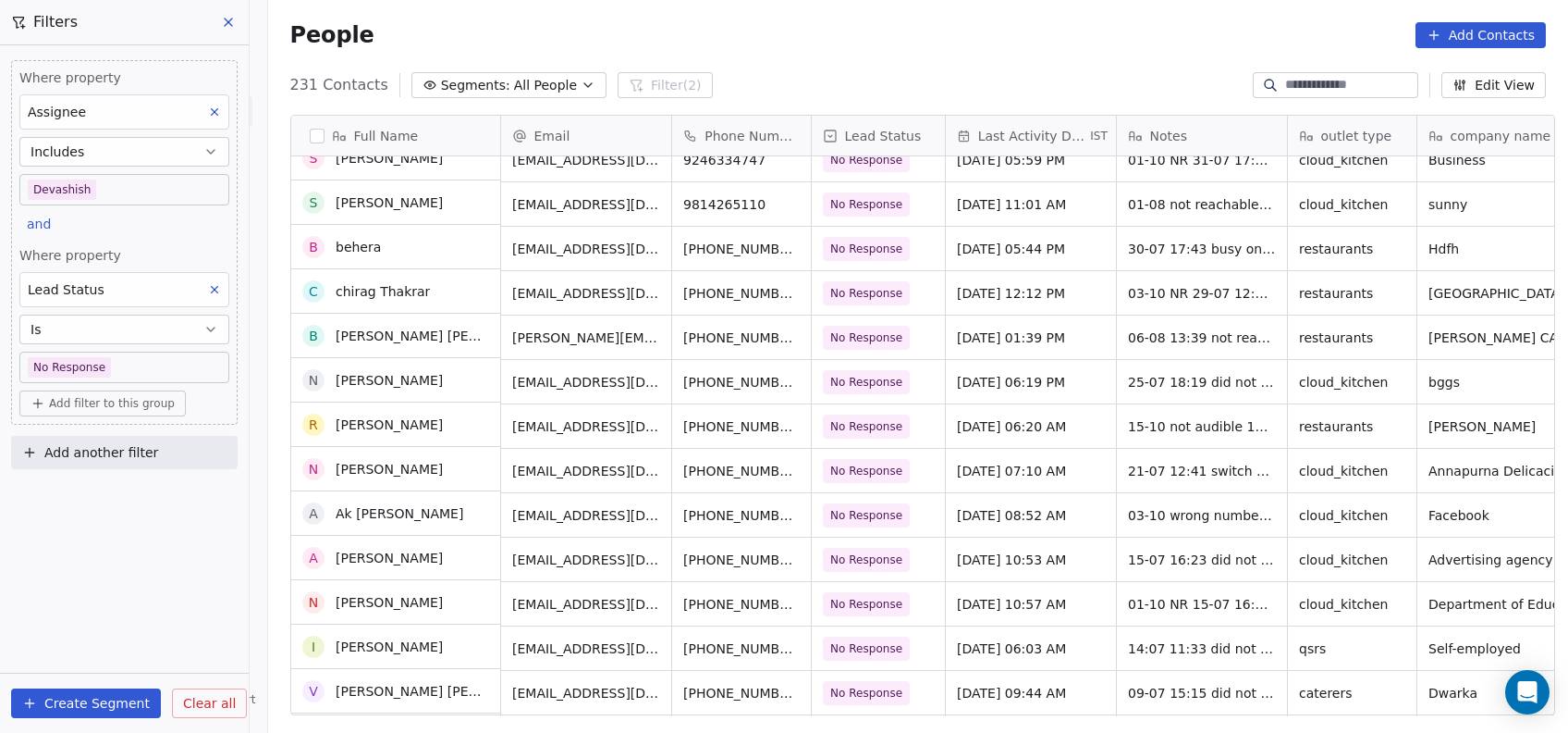
scroll to position [2019, 0]
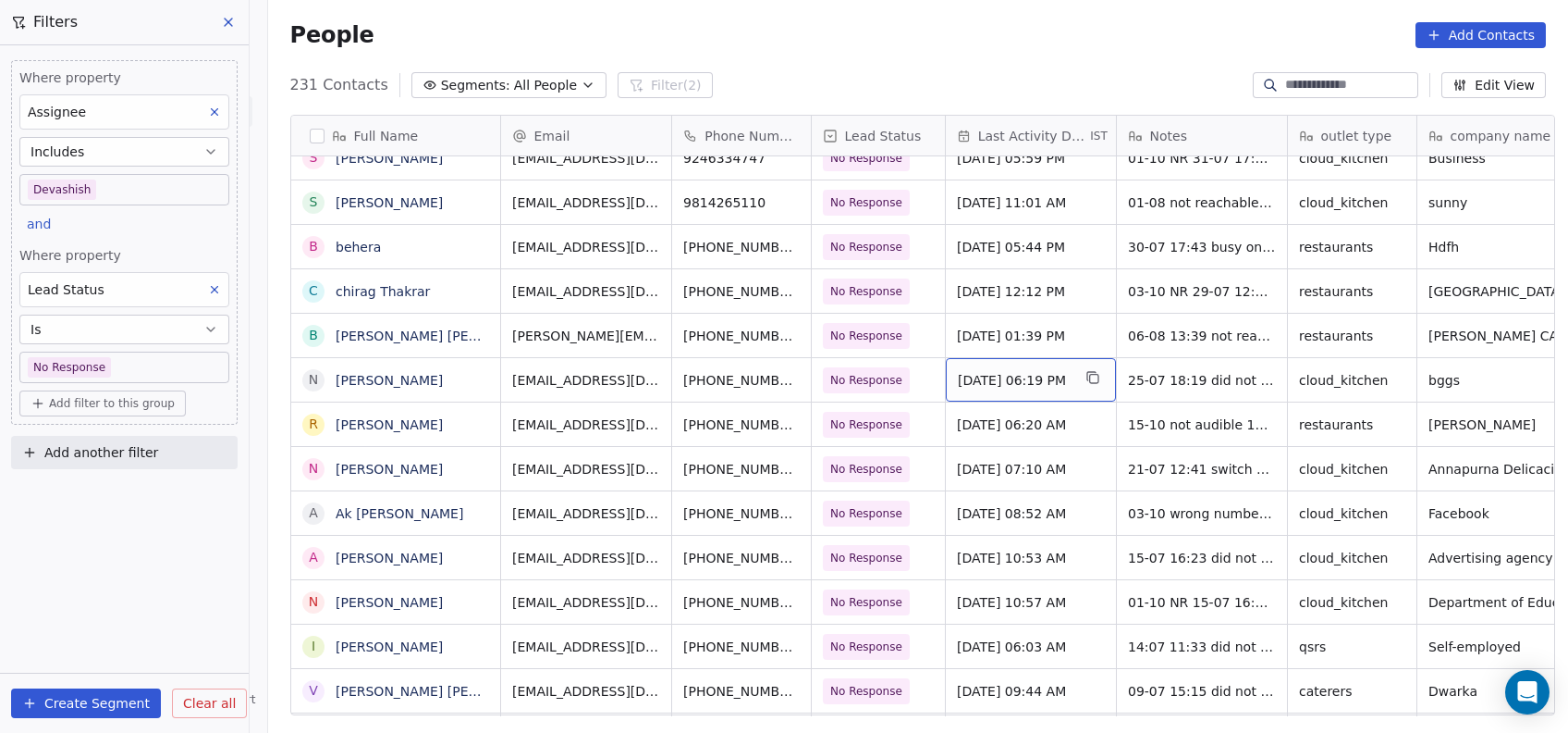
click at [994, 384] on span "Jul 25, 2025 06:19 PM" at bounding box center [1014, 380] width 113 height 18
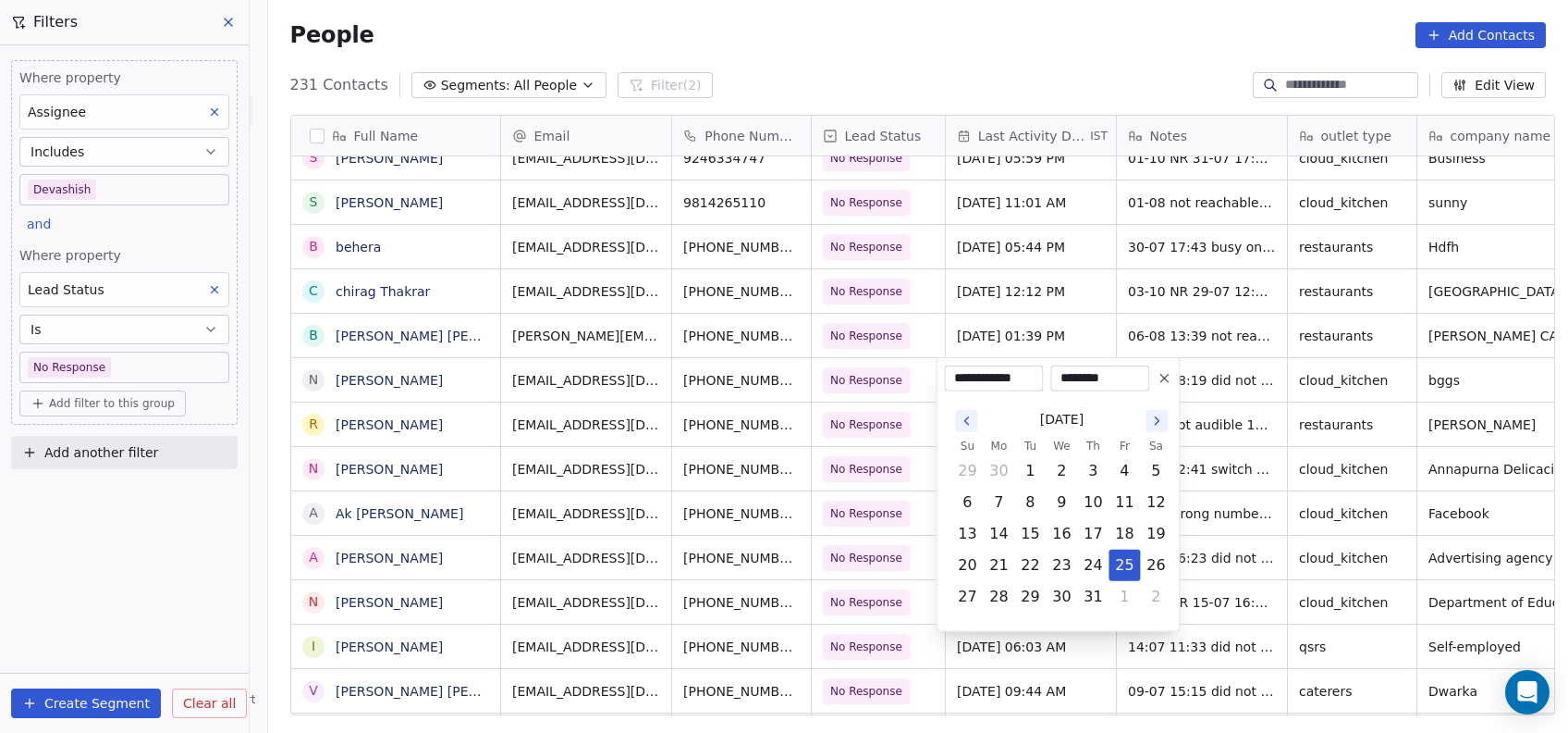
click at [1156, 424] on icon "Go to the Next Month" at bounding box center [1157, 420] width 14 height 14
click at [1152, 429] on button "Go to the Next Month" at bounding box center [1157, 420] width 22 height 22
click at [1064, 538] on button "15" at bounding box center [1061, 533] width 30 height 30
type input "**********"
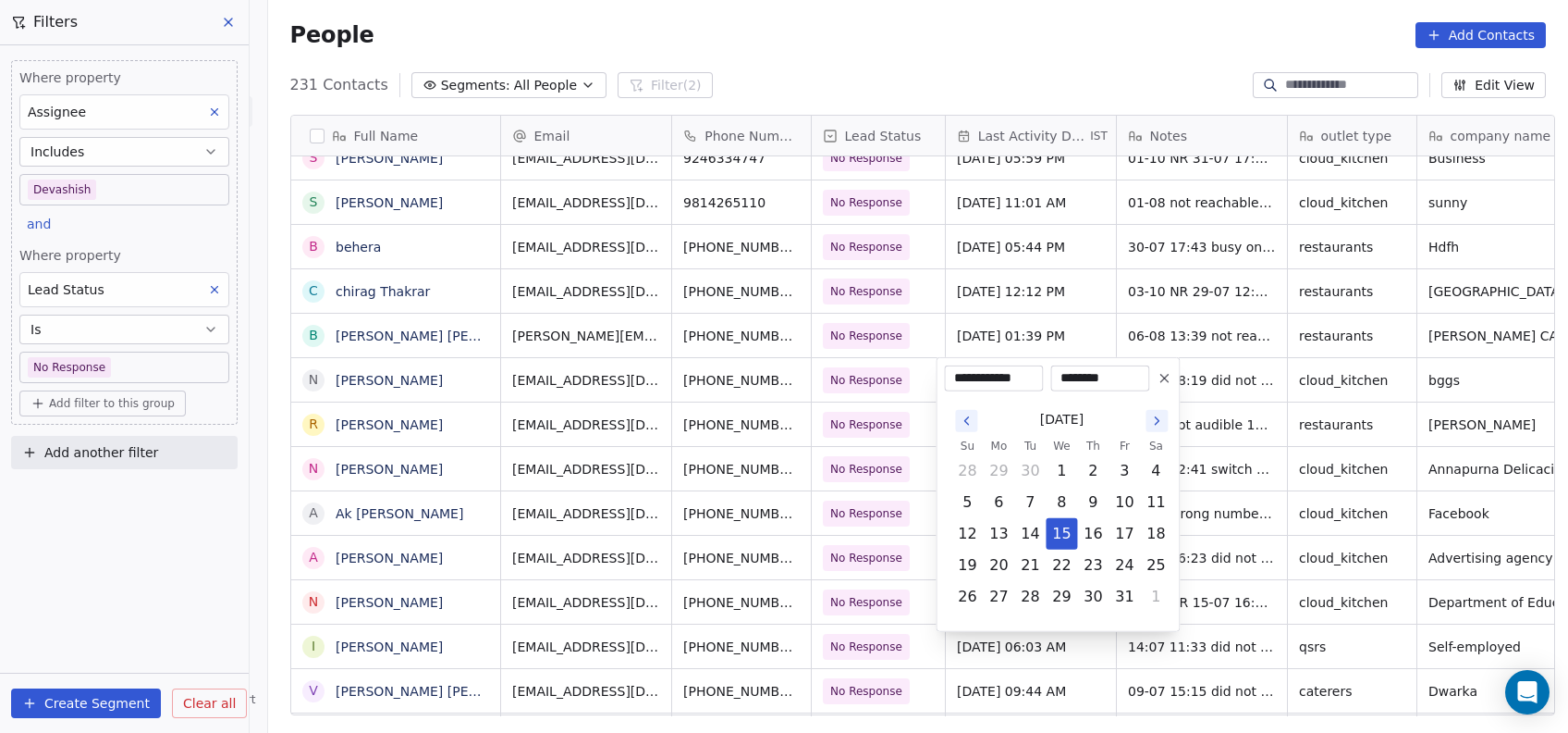
click at [1216, 514] on html "On2Cook India Pvt. Ltd. Contacts People Marketing Workflows Campaigns Metrics &…" at bounding box center [784, 366] width 1568 height 733
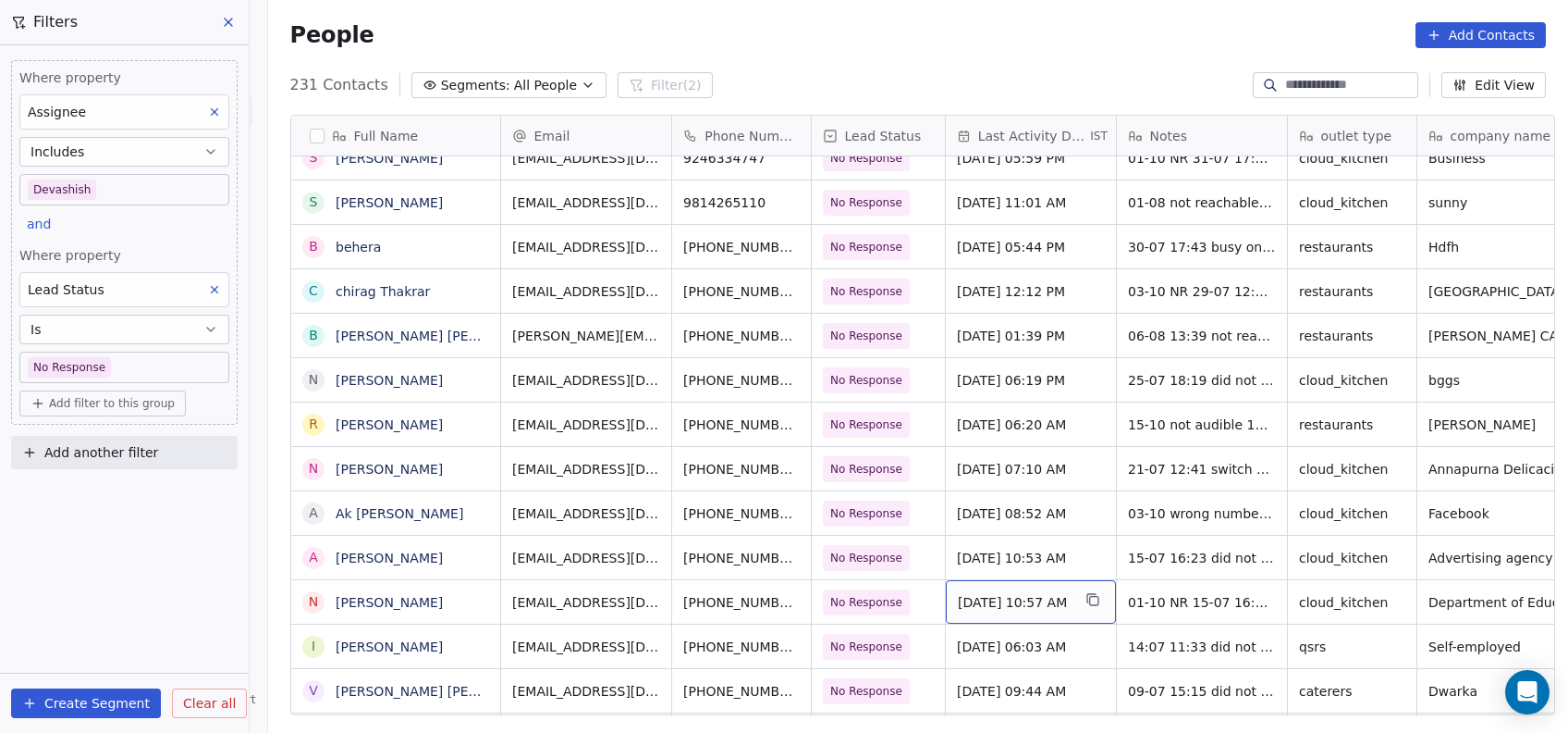
click at [1004, 603] on span "Oct 01, 2025 10:57 AM" at bounding box center [1014, 602] width 113 height 18
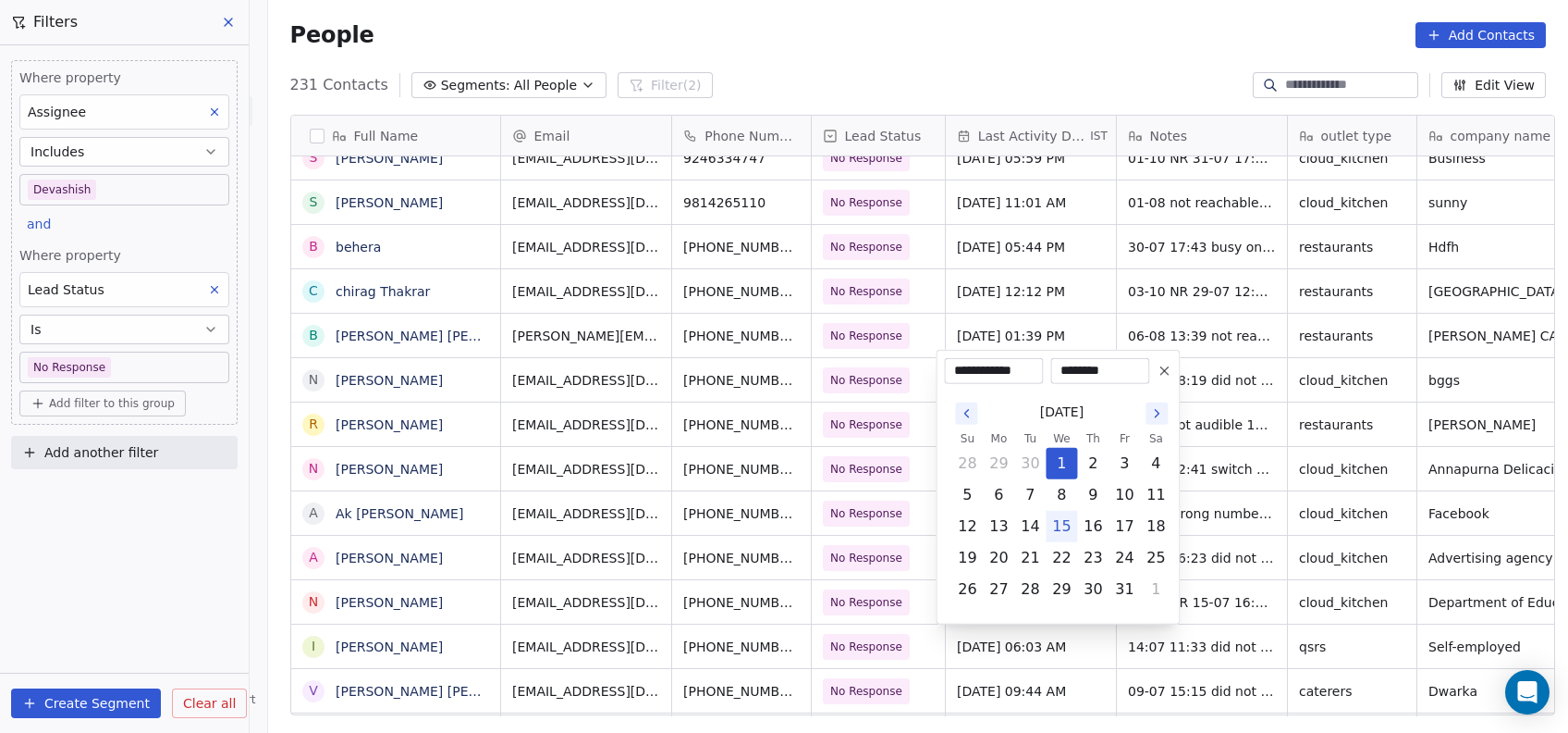
click at [1054, 524] on button "15" at bounding box center [1061, 526] width 30 height 30
type input "**********"
click at [1244, 436] on html "On2Cook India Pvt. Ltd. Contacts People Marketing Workflows Campaigns Metrics &…" at bounding box center [784, 366] width 1568 height 733
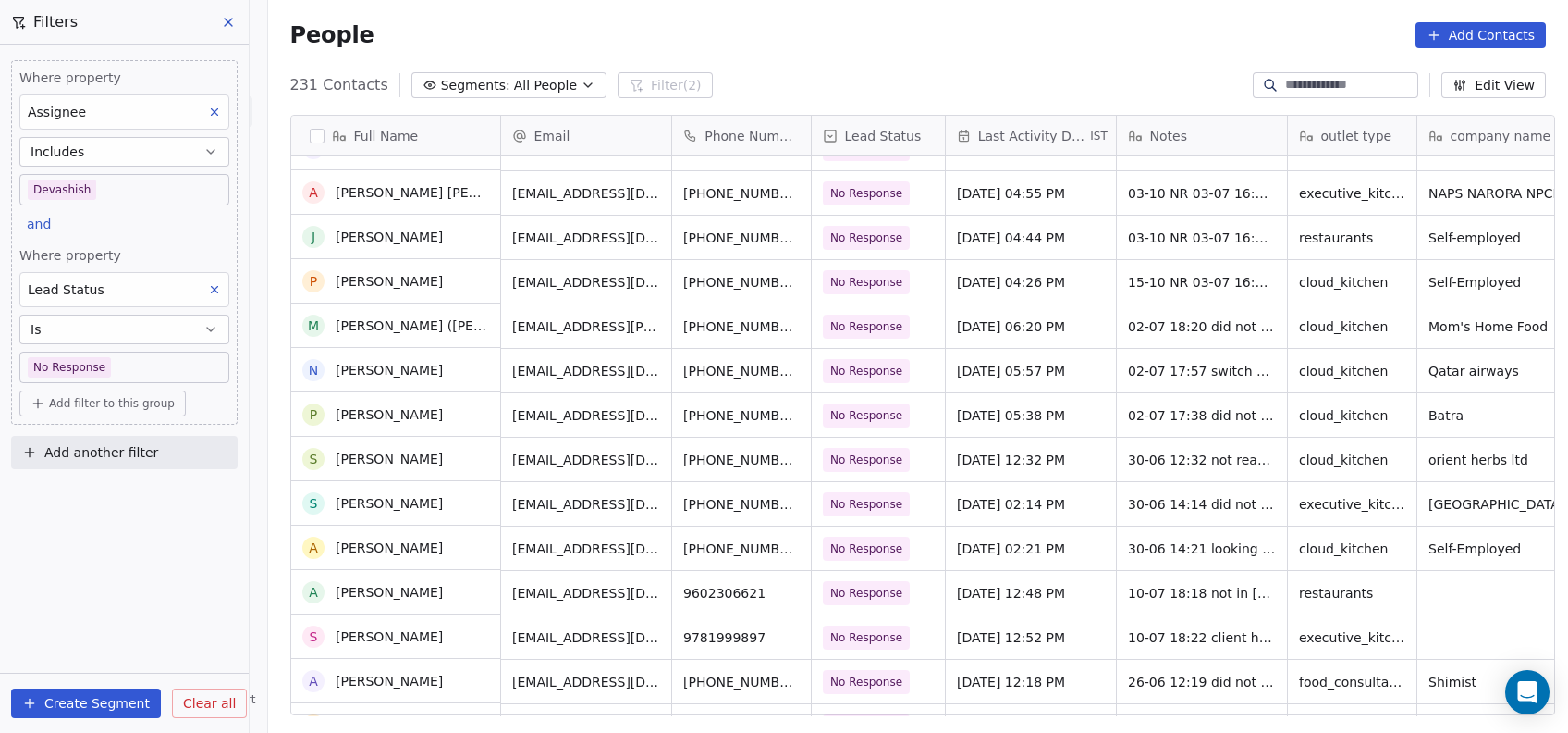
scroll to position [2650, 0]
click at [974, 320] on span "Jul 02, 2025 06:20 PM" at bounding box center [1014, 326] width 113 height 18
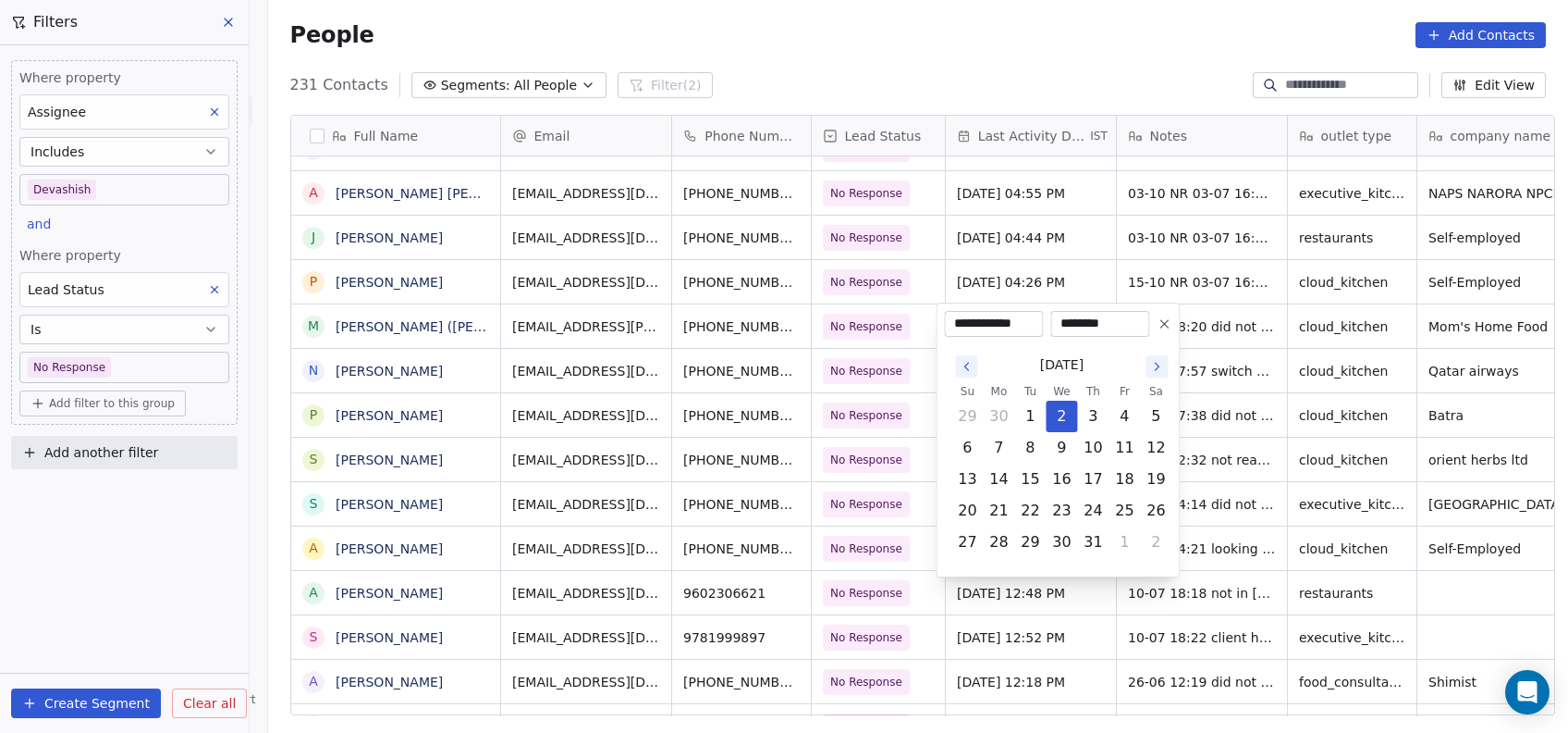
click at [1152, 367] on icon "Go to the Next Month" at bounding box center [1157, 366] width 14 height 14
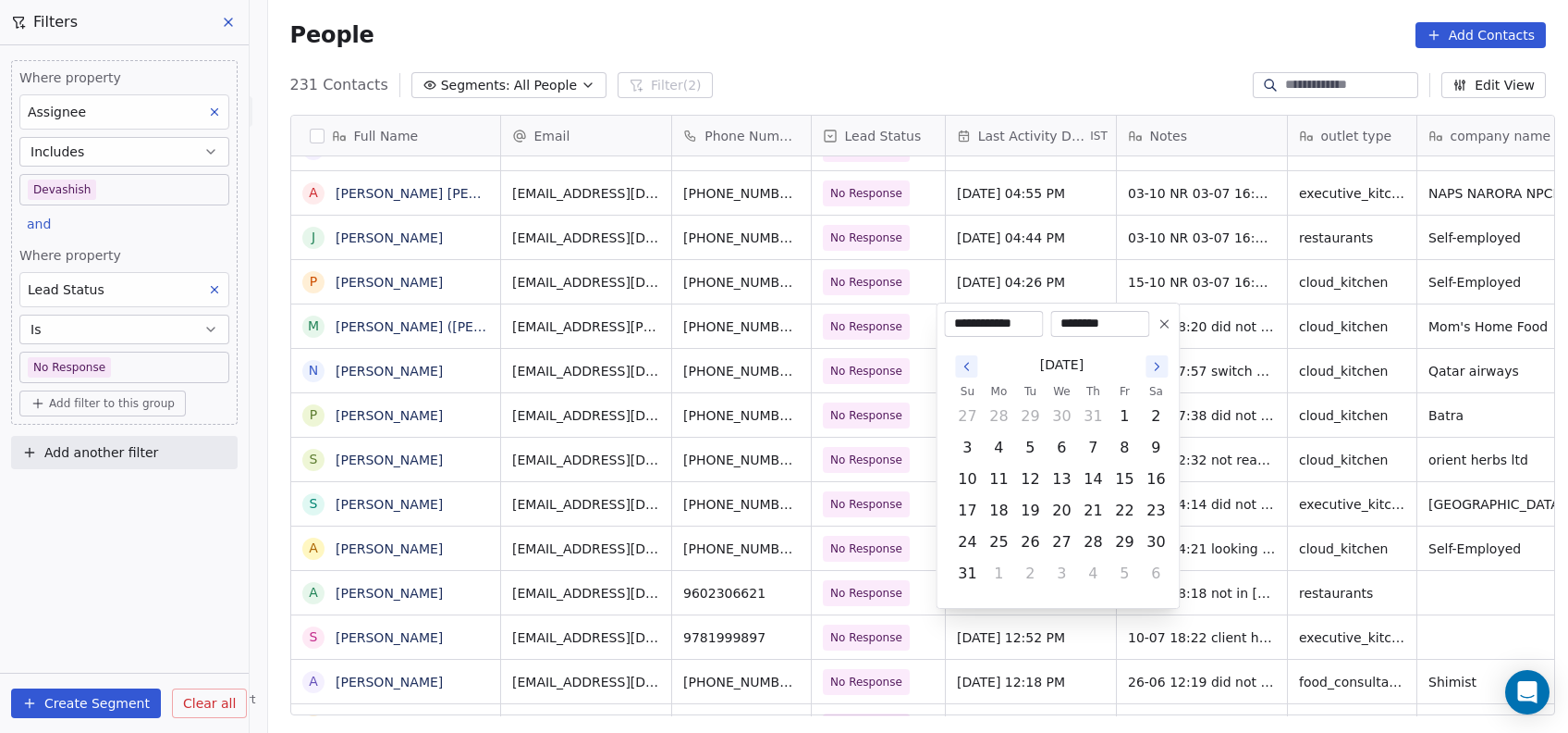
click at [1152, 367] on icon "Go to the Next Month" at bounding box center [1157, 366] width 14 height 14
click at [1072, 476] on button "15" at bounding box center [1061, 478] width 30 height 30
type input "**********"
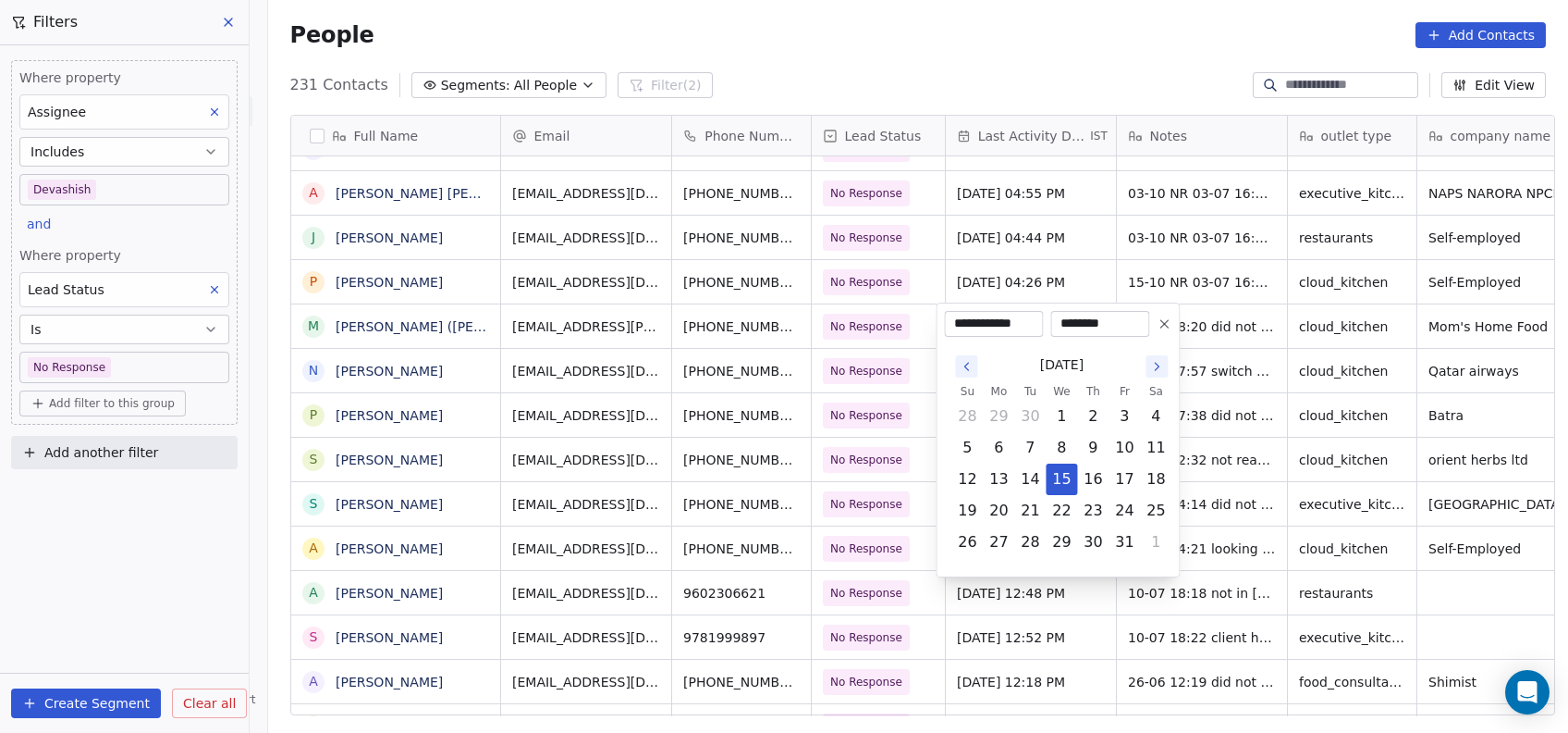
click at [1228, 449] on html "On2Cook India Pvt. Ltd. Contacts People Marketing Workflows Campaigns Metrics &…" at bounding box center [784, 366] width 1568 height 733
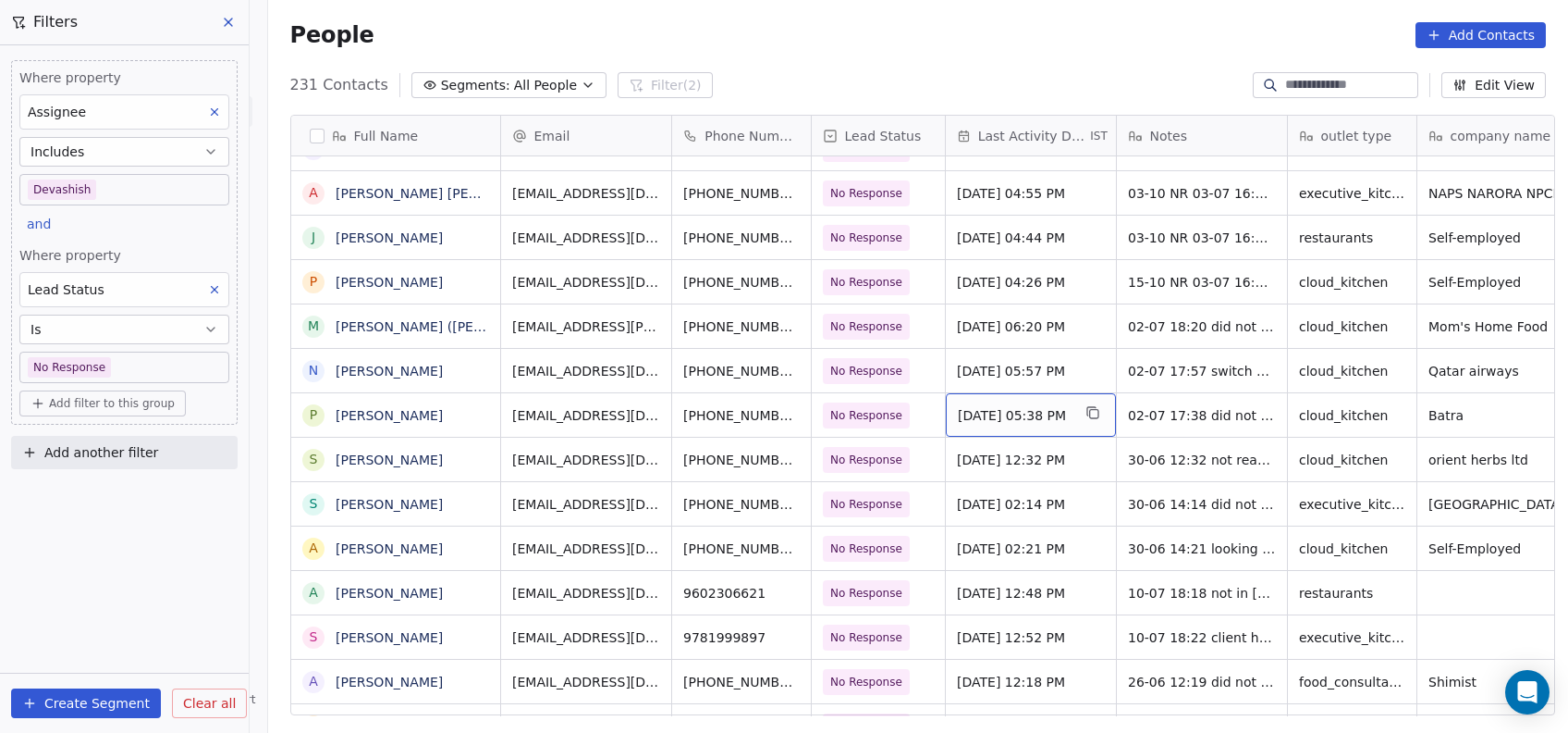
click at [992, 417] on span "Jul 02, 2025 05:38 PM" at bounding box center [1014, 414] width 113 height 18
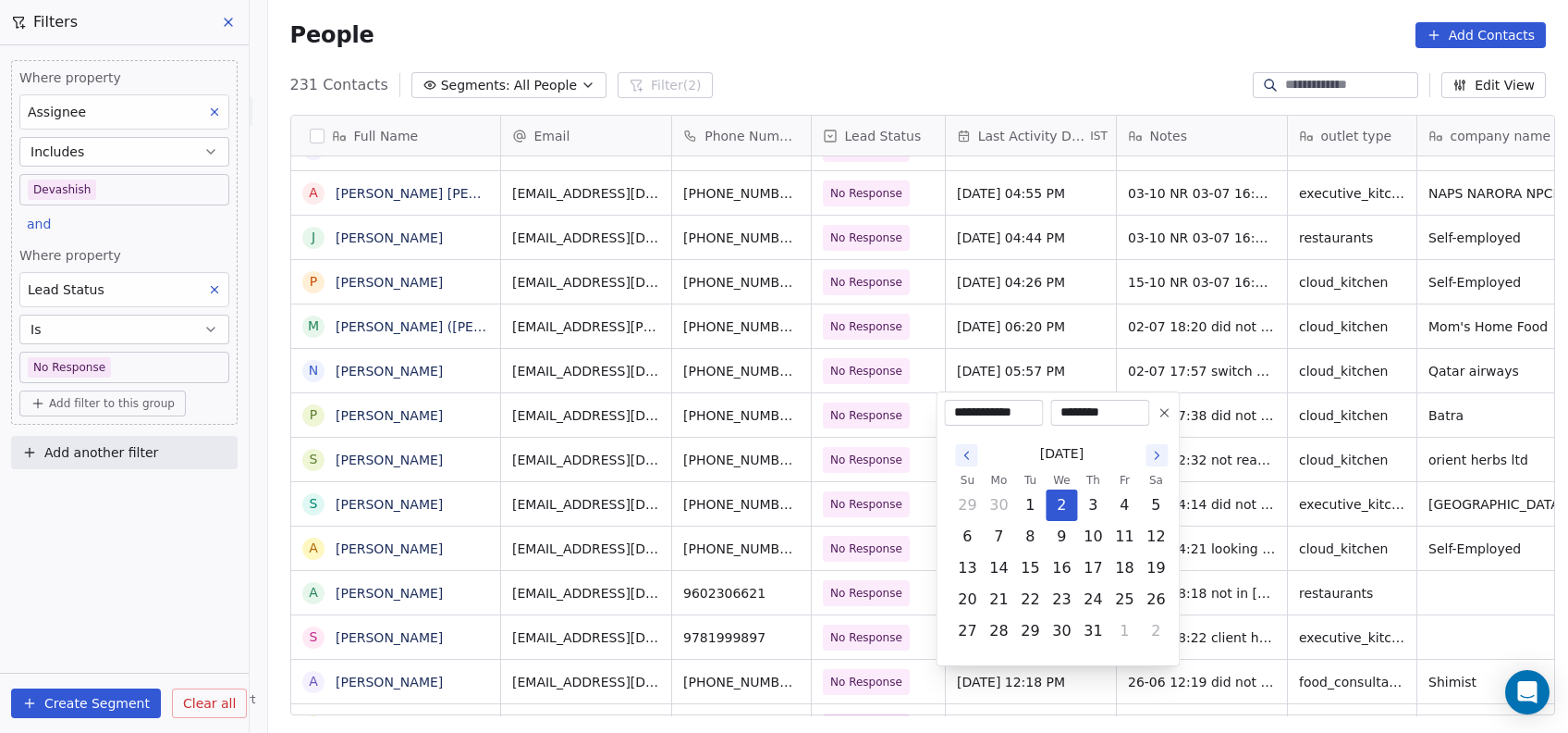
click at [1159, 452] on icon "Go to the Next Month" at bounding box center [1157, 455] width 14 height 14
click at [1072, 571] on button "15" at bounding box center [1061, 567] width 30 height 30
type input "**********"
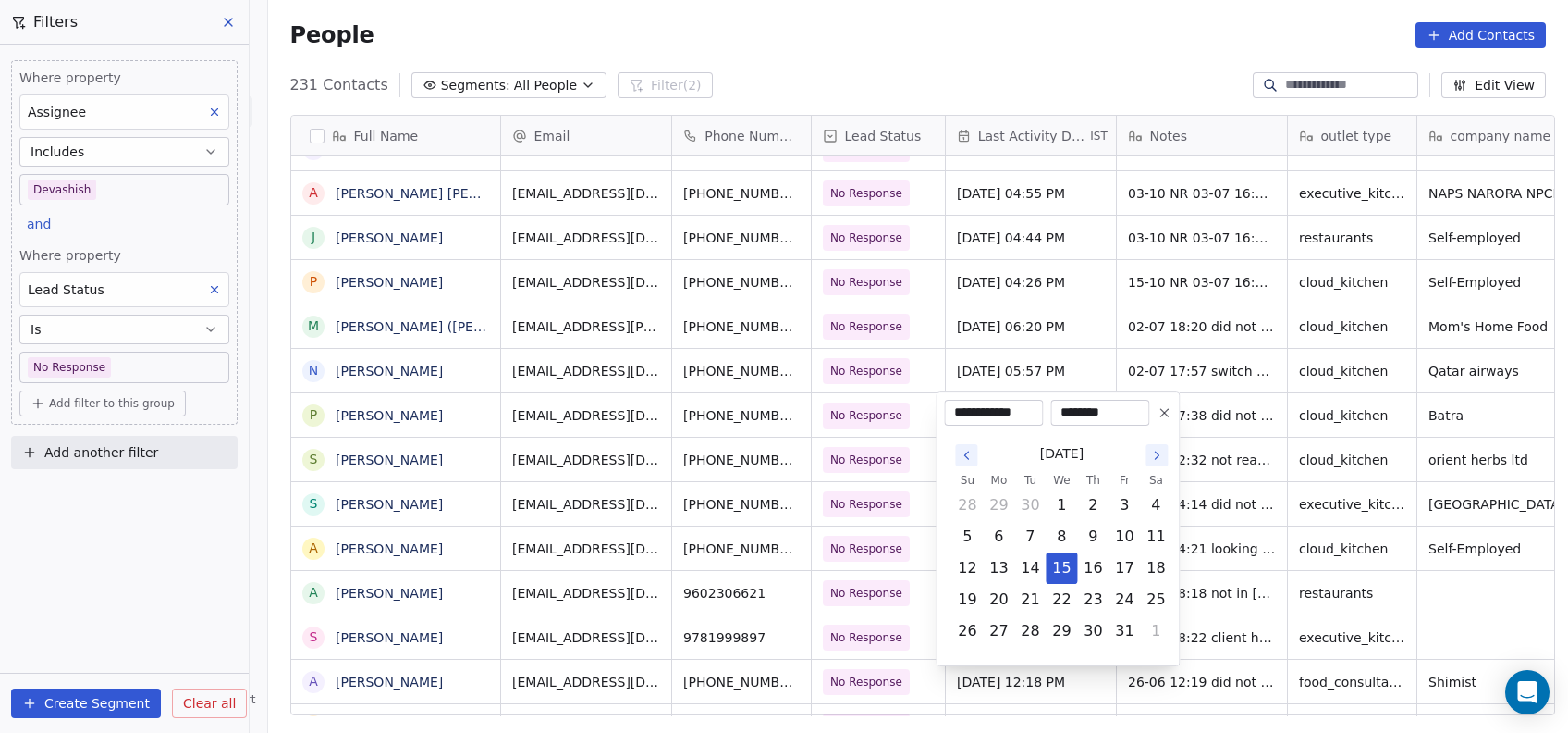
click at [1208, 537] on html "On2Cook India Pvt. Ltd. Contacts People Marketing Workflows Campaigns Metrics &…" at bounding box center [784, 366] width 1568 height 733
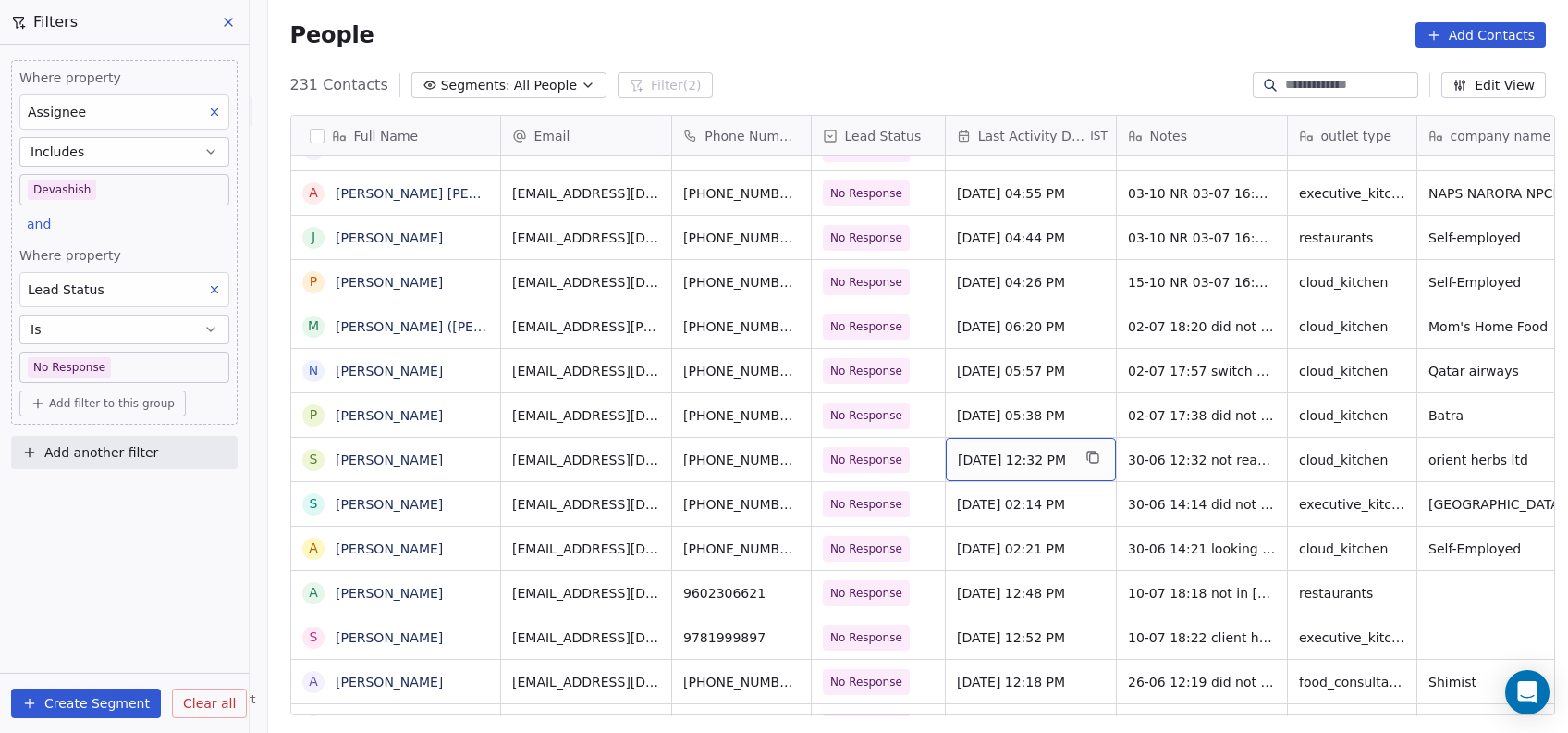
click at [959, 465] on span "Jun 30, 2025 12:32 PM" at bounding box center [1014, 459] width 113 height 18
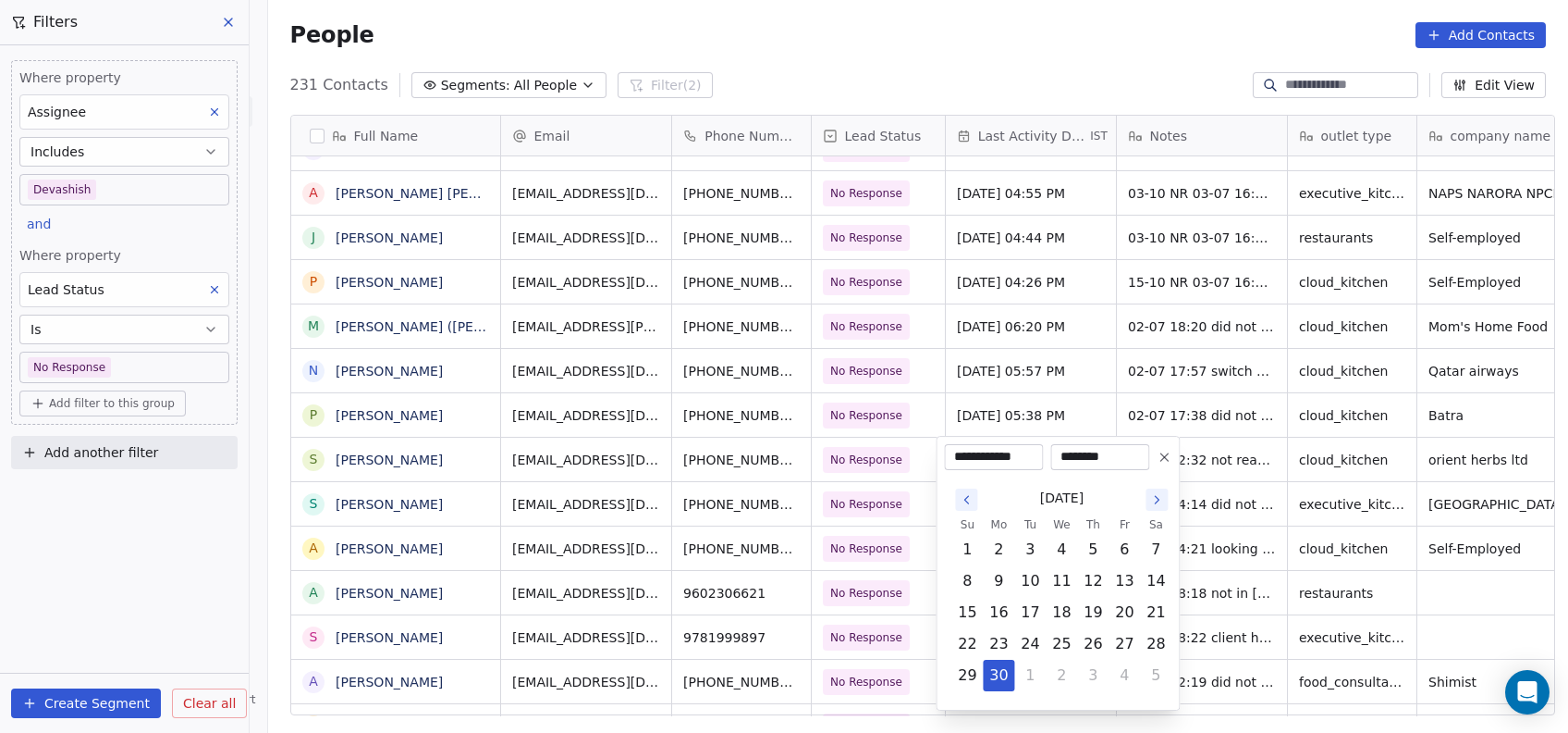
click at [1157, 499] on icon "Go to the Next Month" at bounding box center [1157, 499] width 14 height 14
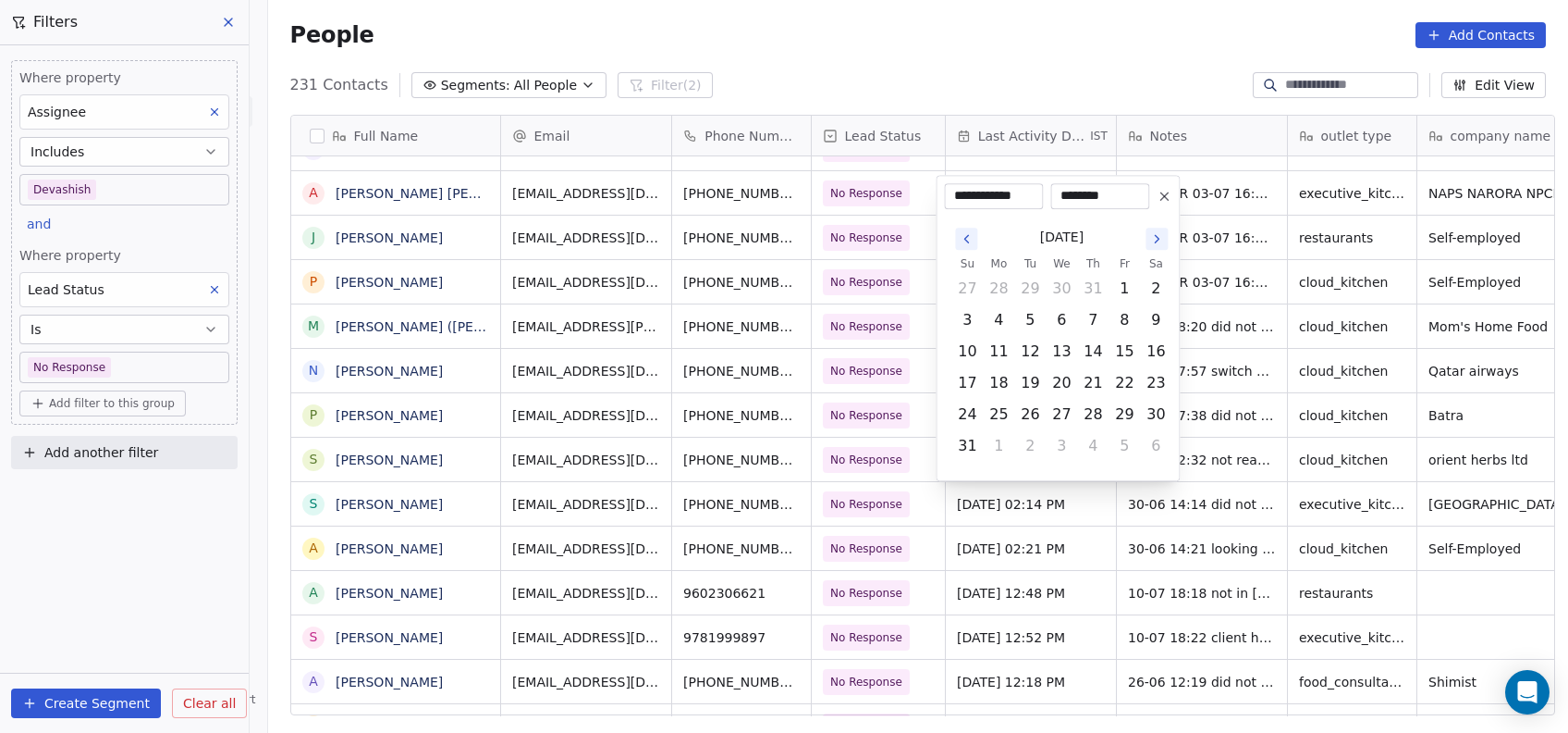
click at [1152, 236] on icon "Go to the Next Month" at bounding box center [1157, 238] width 14 height 14
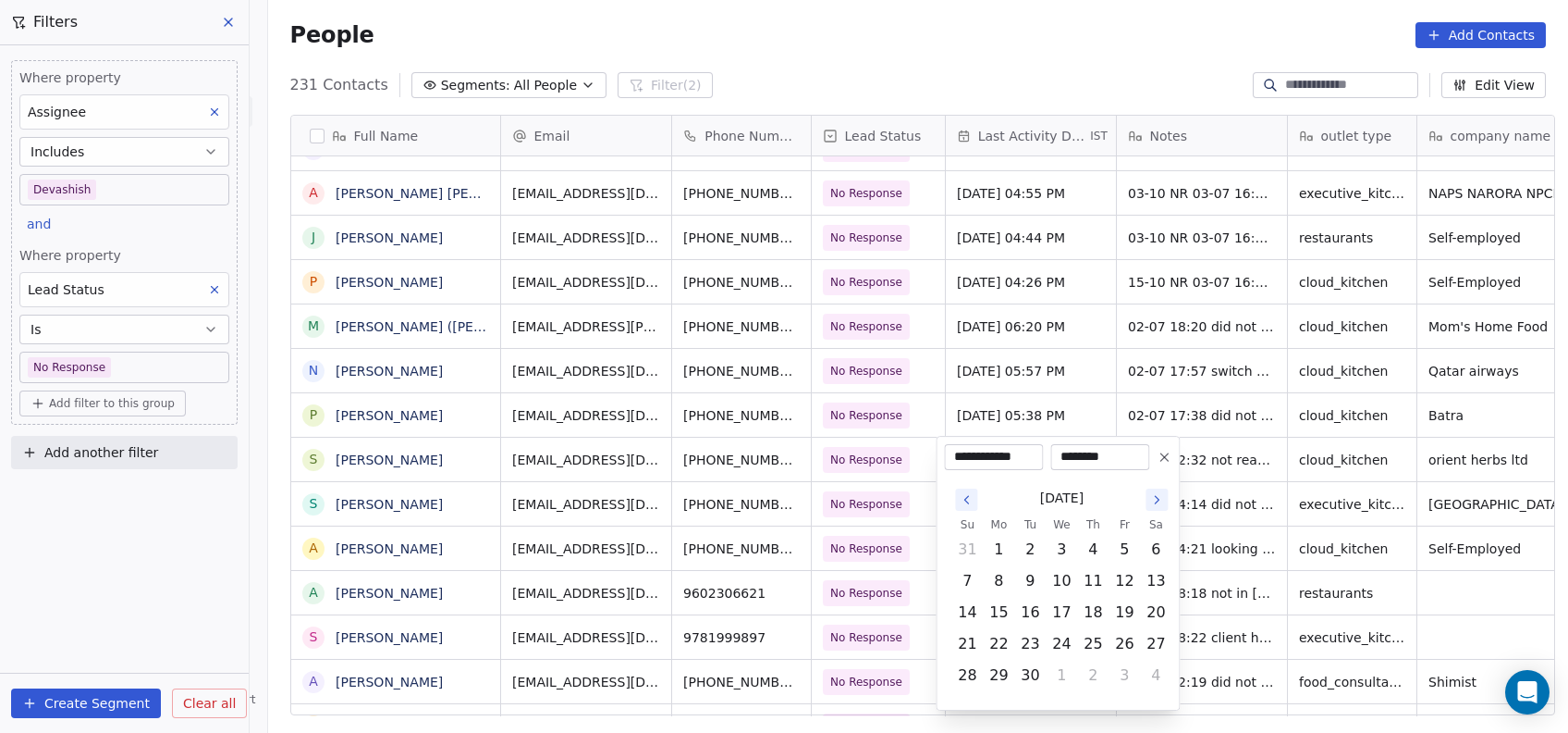
click at [1155, 503] on icon "Go to the Next Month" at bounding box center [1157, 500] width 4 height 8
click at [1069, 608] on button "15" at bounding box center [1061, 611] width 30 height 30
type input "**********"
click at [1218, 505] on html "On2Cook India Pvt. Ltd. Contacts People Marketing Workflows Campaigns Metrics &…" at bounding box center [784, 366] width 1568 height 733
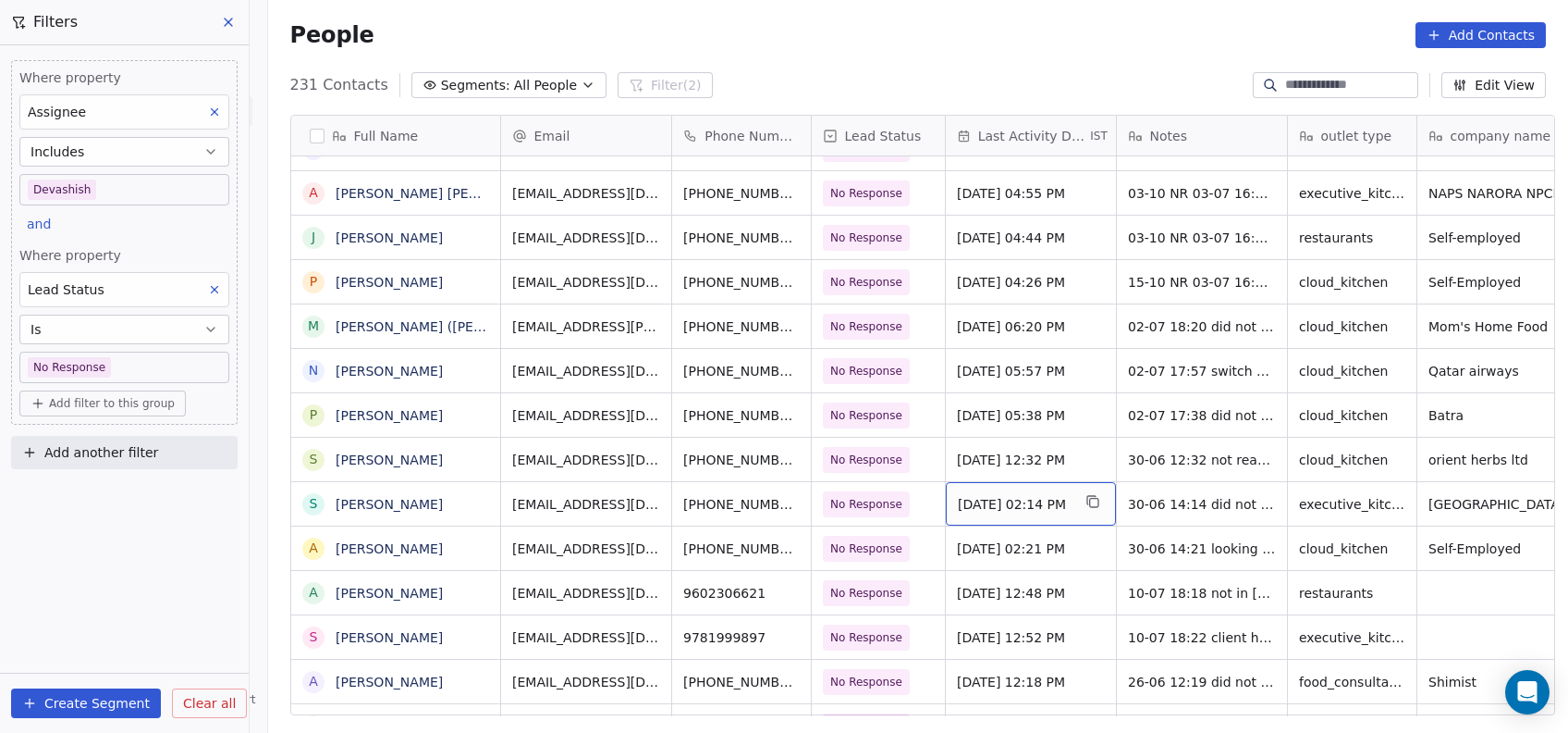
click at [984, 507] on span "Jun 30, 2025 02:14 PM" at bounding box center [1014, 503] width 113 height 18
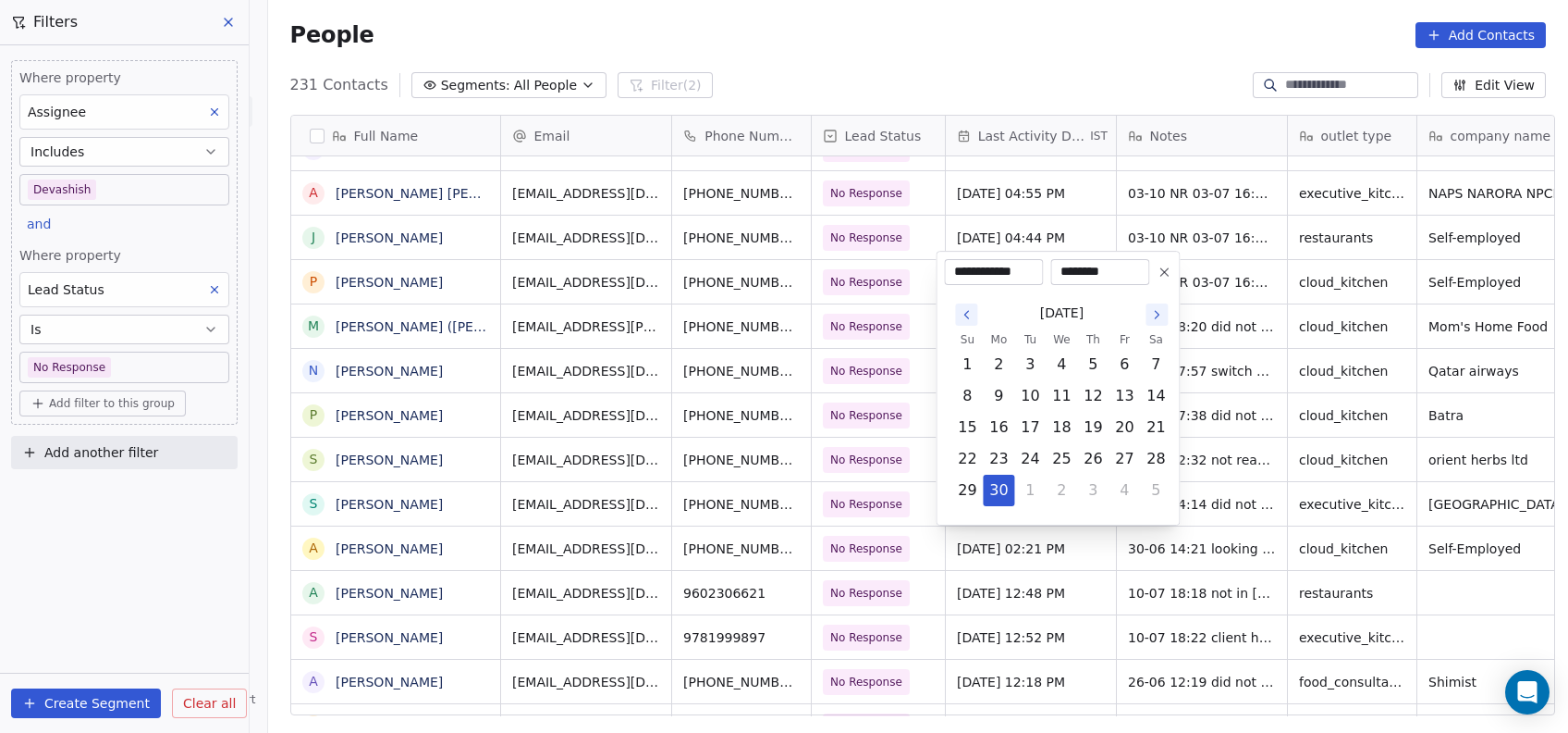
click at [1159, 314] on icon "Go to the Next Month" at bounding box center [1157, 315] width 4 height 8
click at [1161, 291] on button "Go to the Next Month" at bounding box center [1157, 282] width 22 height 22
click at [1155, 319] on icon "Go to the Next Month" at bounding box center [1157, 315] width 4 height 8
click at [1055, 423] on button "15" at bounding box center [1061, 427] width 30 height 30
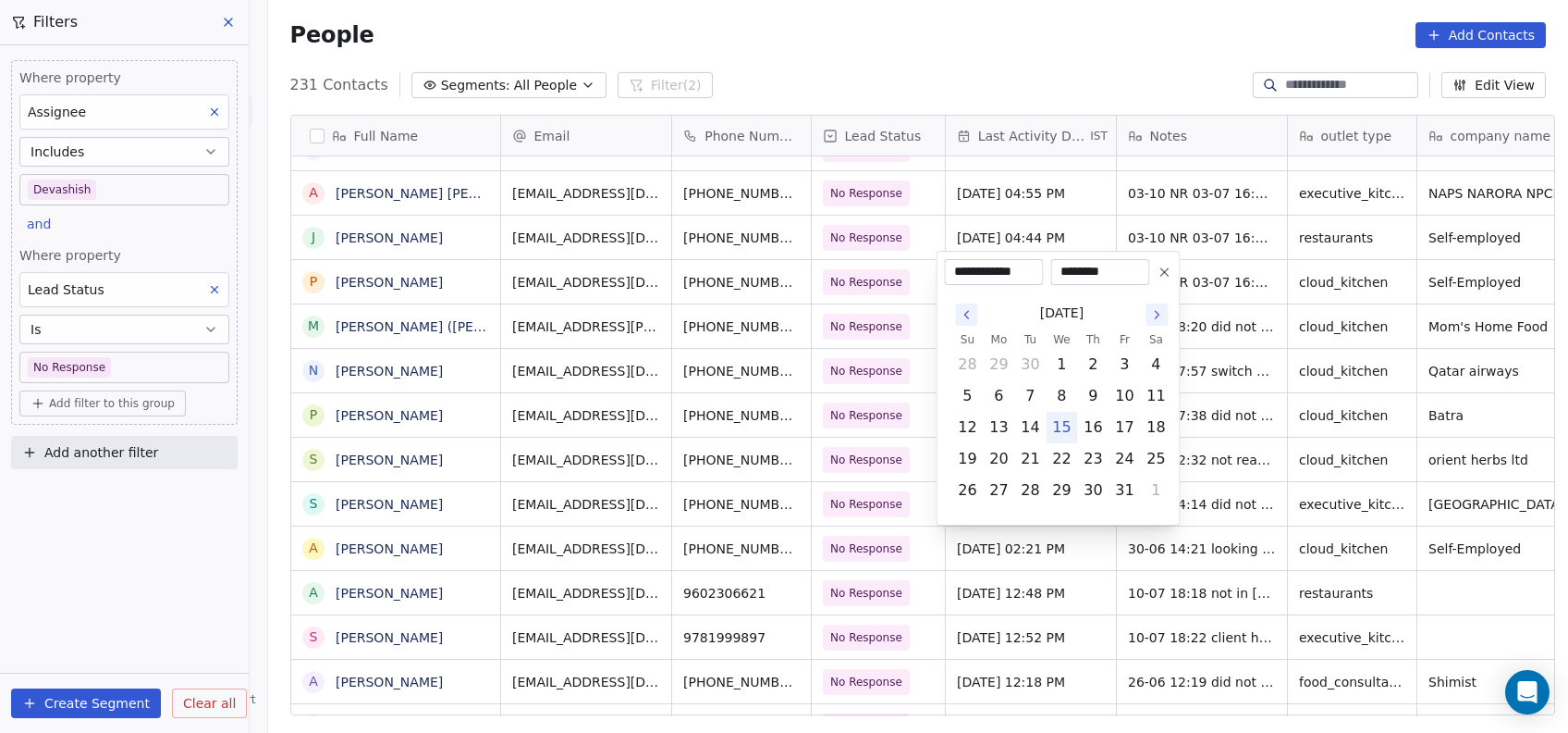
type input "**********"
click at [1235, 401] on html "On2Cook India Pvt. Ltd. Contacts People Marketing Workflows Campaigns Metrics &…" at bounding box center [784, 366] width 1568 height 733
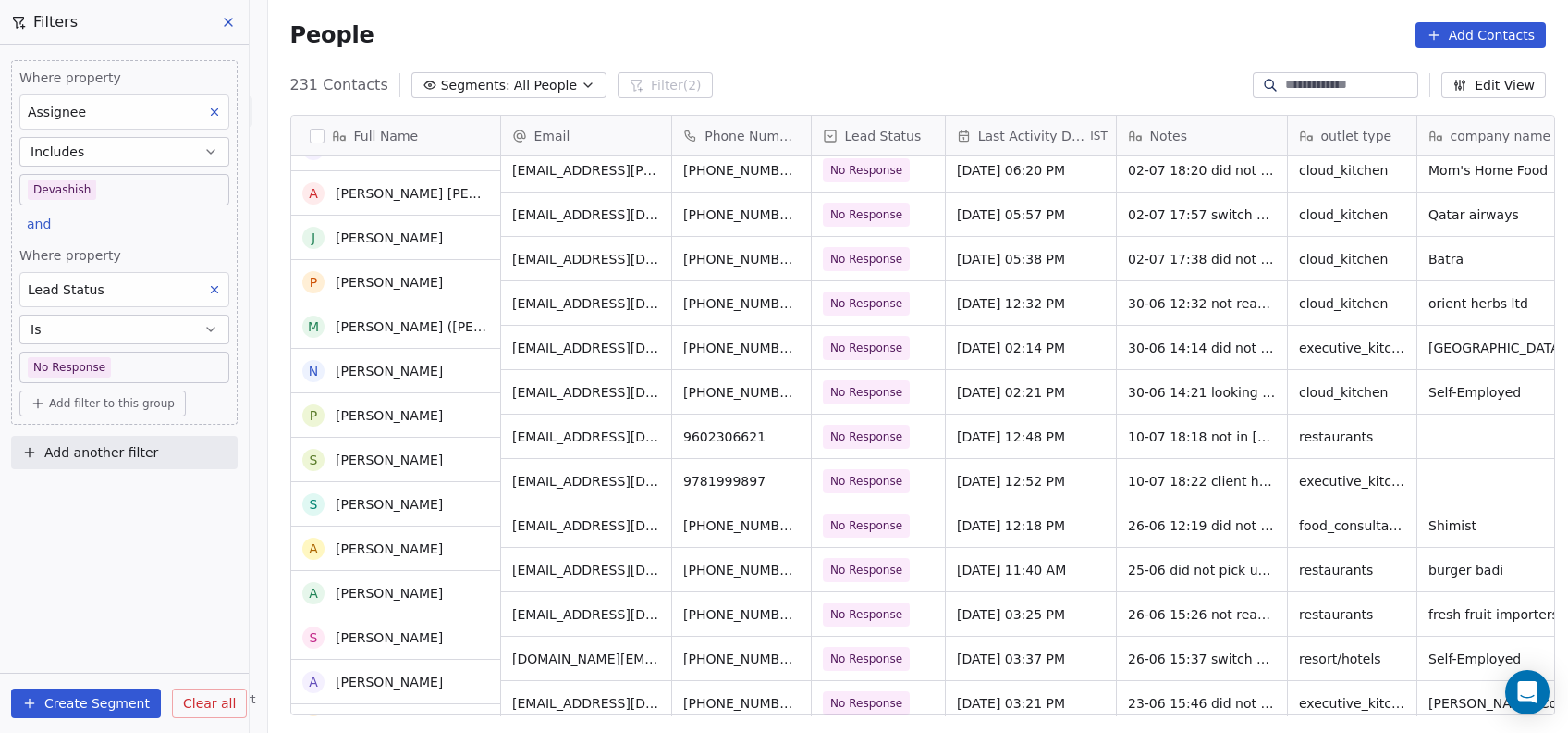
scroll to position [2807, 0]
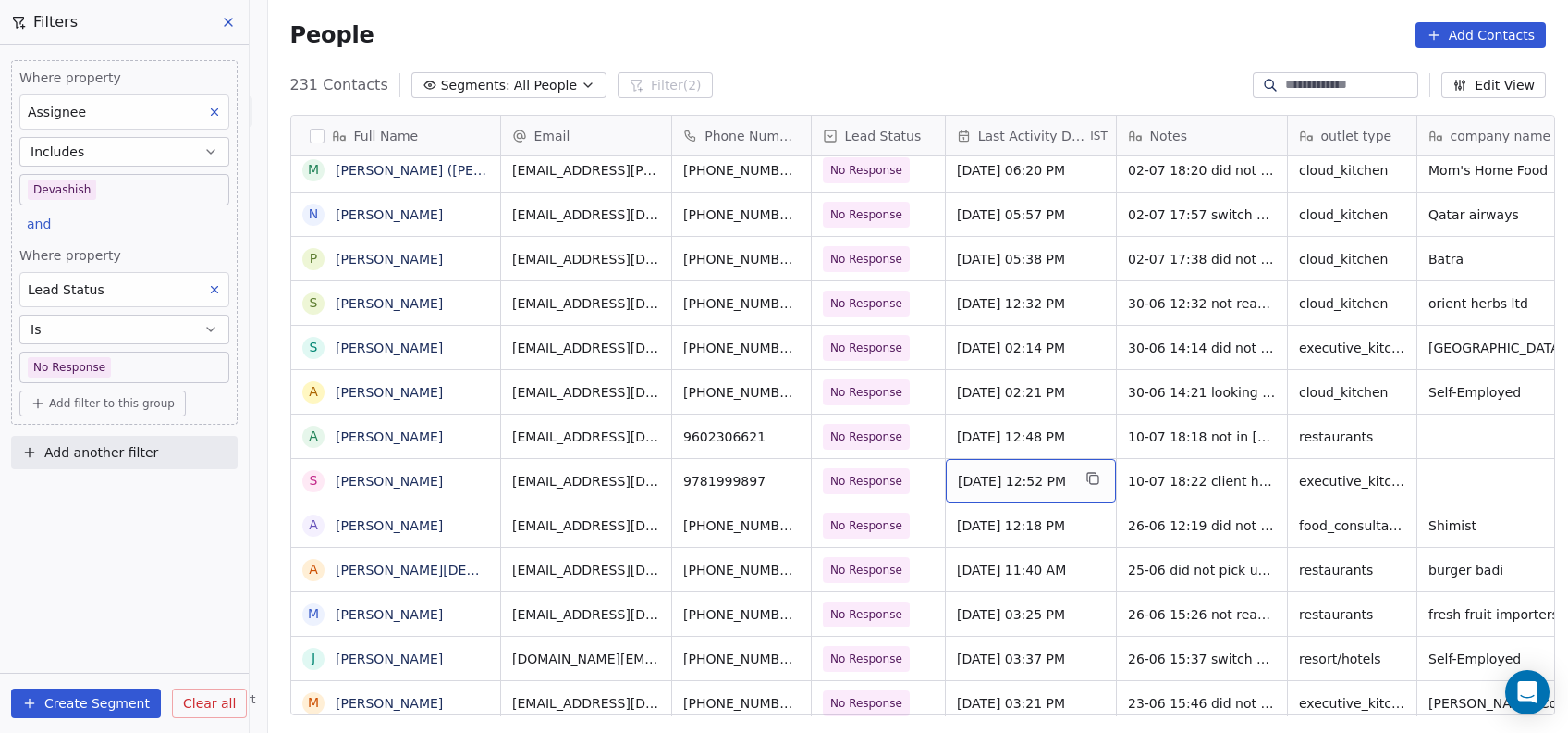
click at [987, 481] on span "Jul 10, 2025 12:52 PM" at bounding box center [1014, 480] width 113 height 18
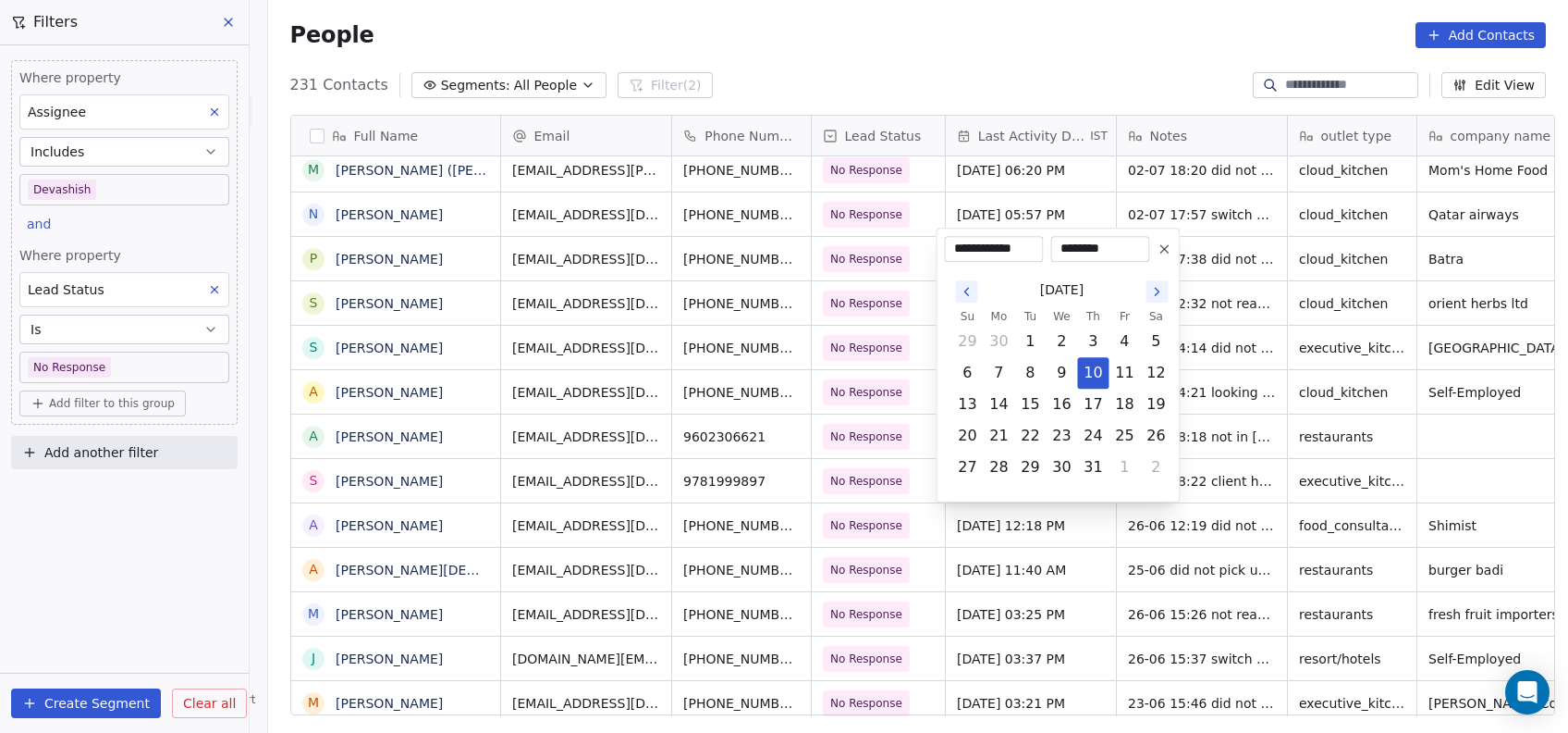
click at [1163, 291] on icon "Go to the Next Month" at bounding box center [1157, 291] width 14 height 14
click at [1158, 262] on icon "Go to the Next Month" at bounding box center [1157, 259] width 14 height 14
click at [1154, 287] on icon "Go to the Next Month" at bounding box center [1157, 291] width 14 height 14
click at [1054, 400] on button "15" at bounding box center [1061, 404] width 30 height 30
type input "**********"
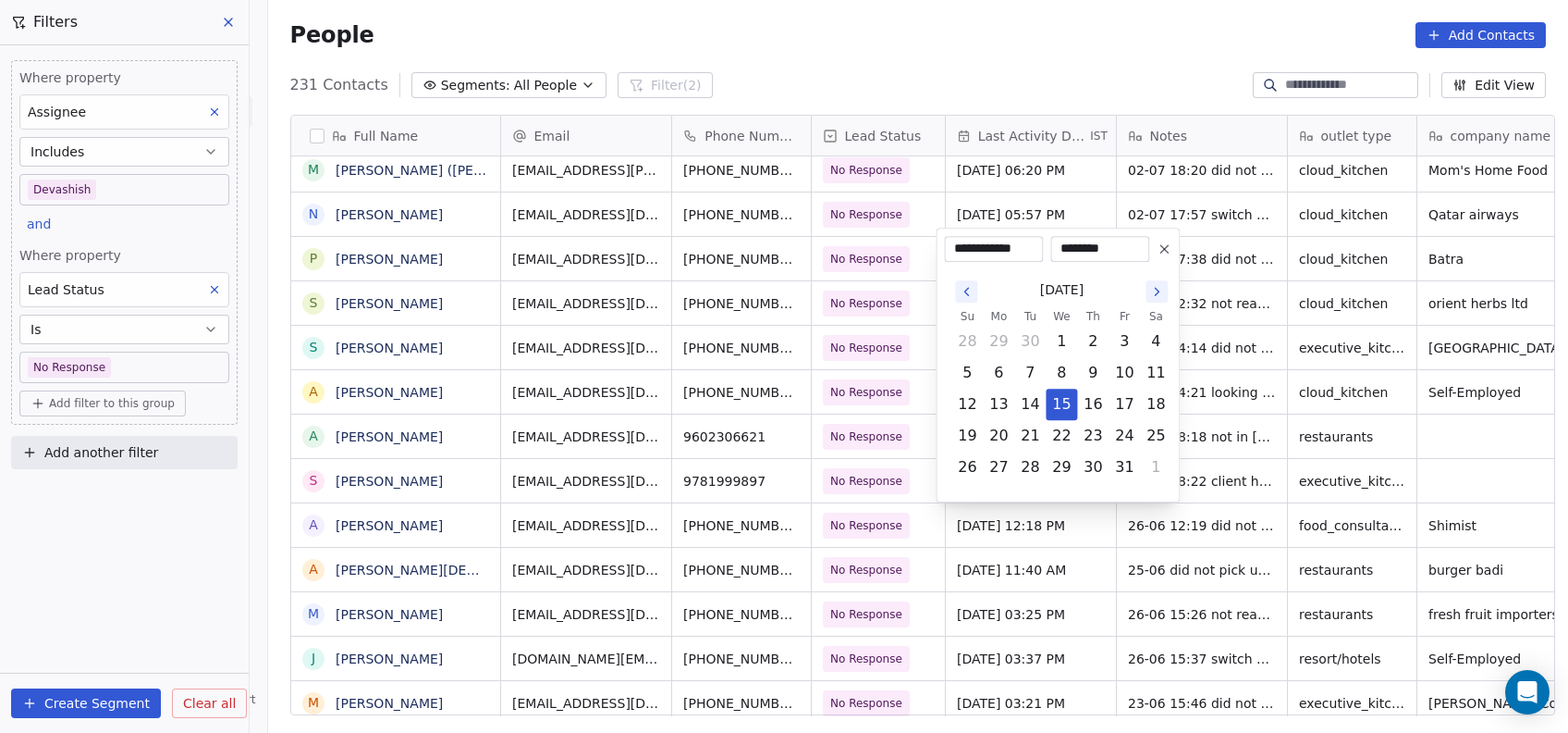
click at [1229, 349] on html "On2Cook India Pvt. Ltd. Contacts People Marketing Workflows Campaigns Metrics &…" at bounding box center [784, 366] width 1568 height 733
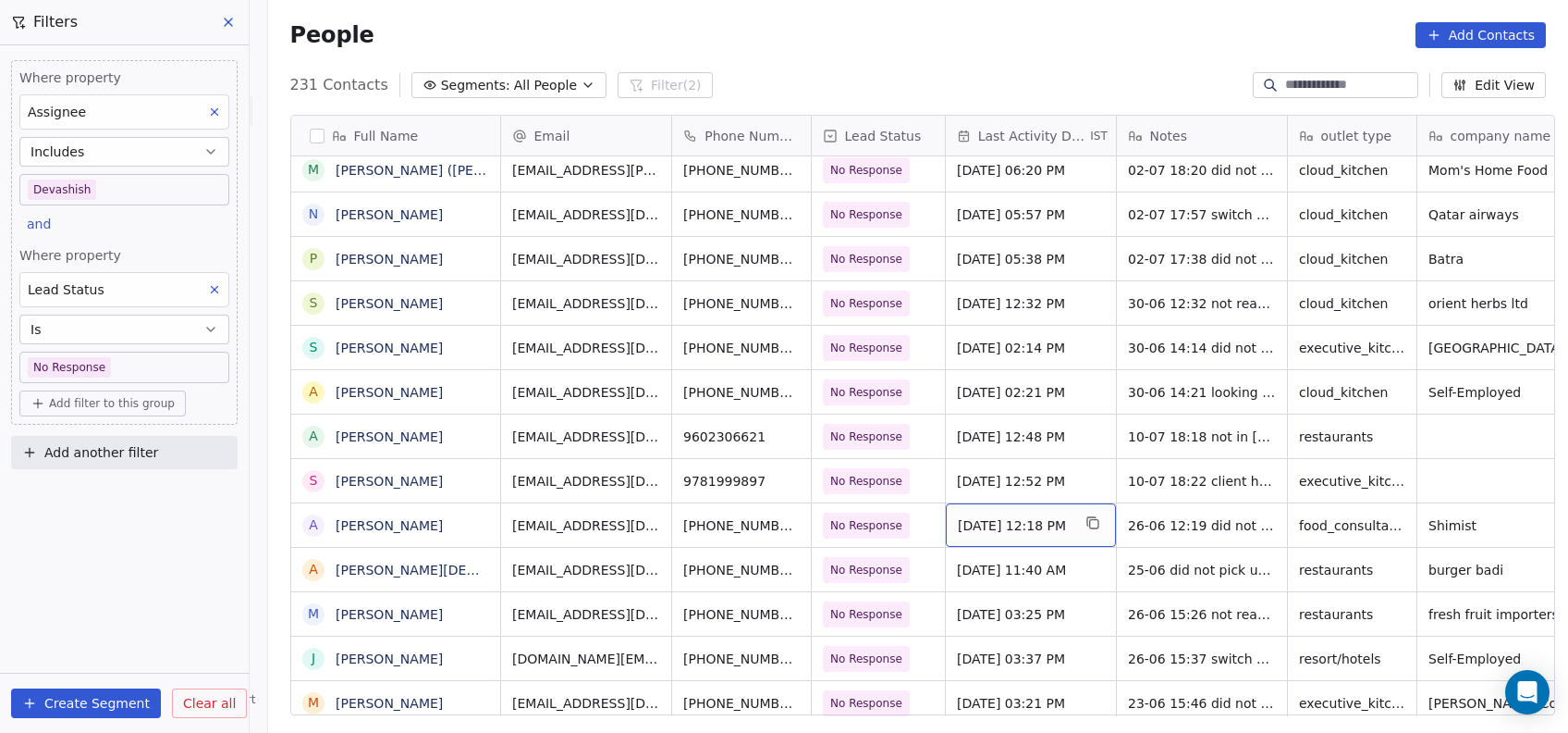
click at [1002, 527] on span "Jun 26, 2025 12:18 PM" at bounding box center [1014, 524] width 113 height 18
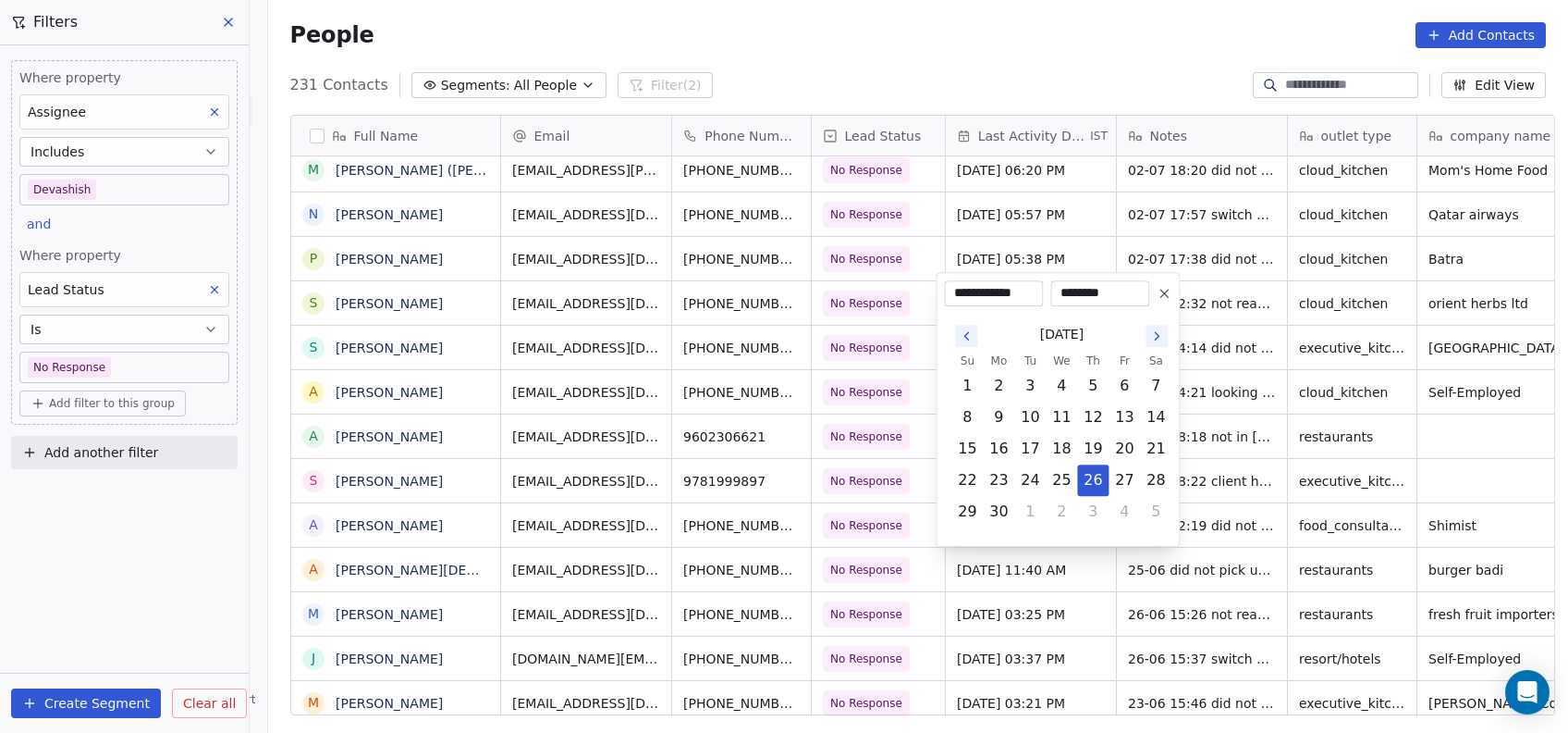
click at [1158, 342] on icon "Go to the Next Month" at bounding box center [1157, 335] width 14 height 14
click at [1161, 312] on button "Go to the Next Month" at bounding box center [1157, 303] width 22 height 22
click at [1155, 336] on icon "Go to the Next Month" at bounding box center [1157, 335] width 14 height 14
click at [1068, 440] on button "15" at bounding box center [1061, 448] width 30 height 30
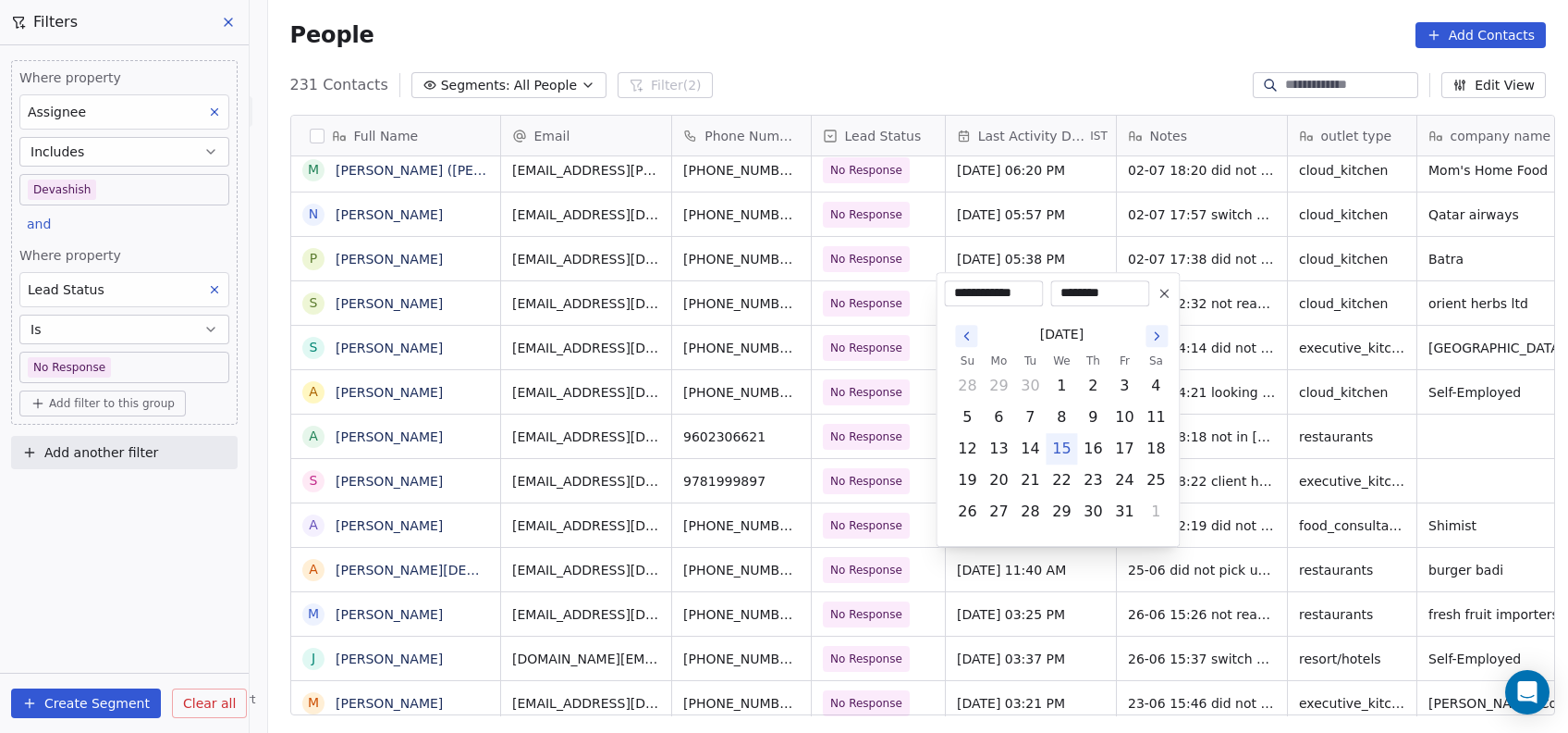
type input "**********"
click at [1194, 407] on html "On2Cook India Pvt. Ltd. Contacts People Marketing Workflows Campaigns Metrics &…" at bounding box center [784, 366] width 1568 height 733
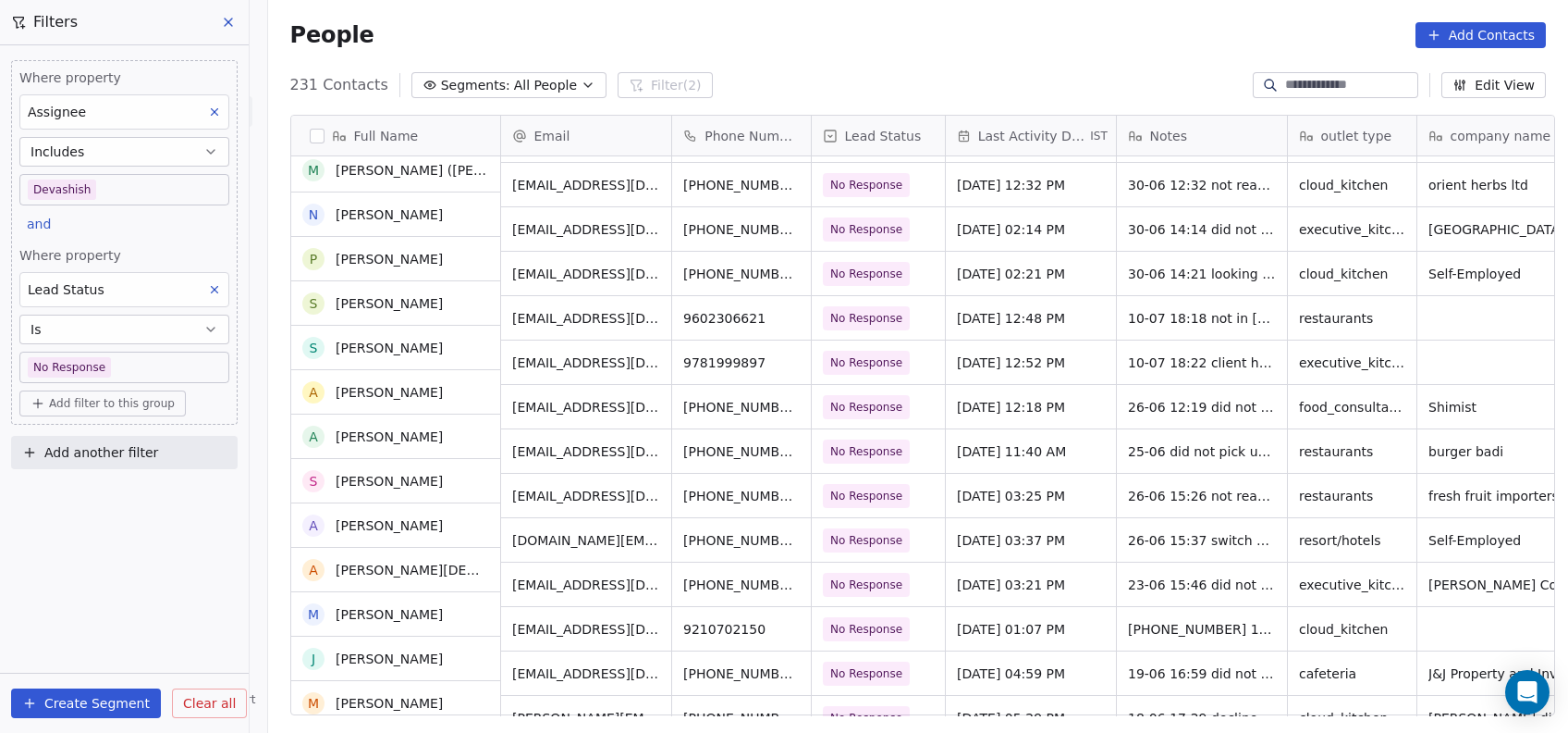
scroll to position [2925, 0]
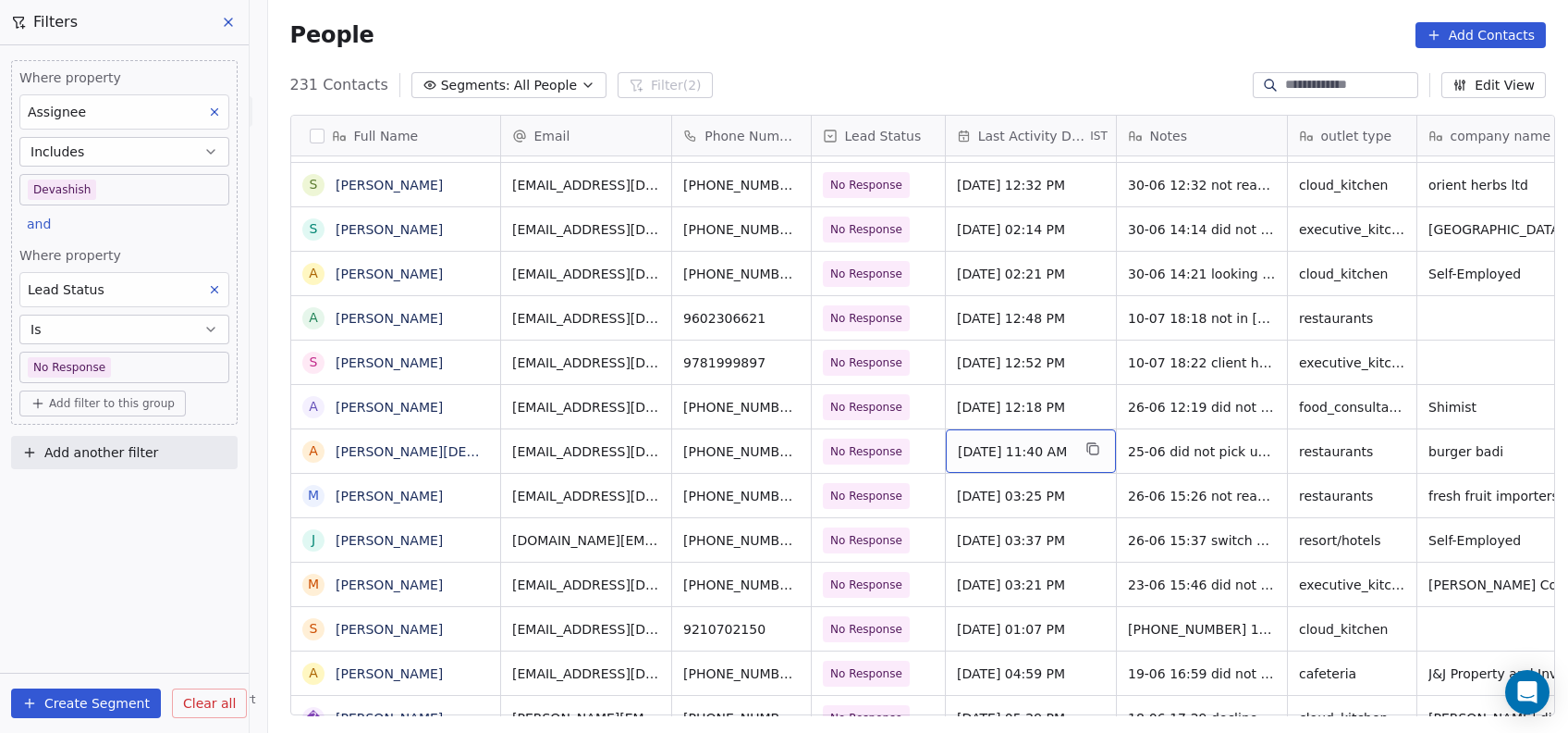
click at [971, 442] on span "Jun 25, 2025 11:40 AM" at bounding box center [1014, 451] width 113 height 18
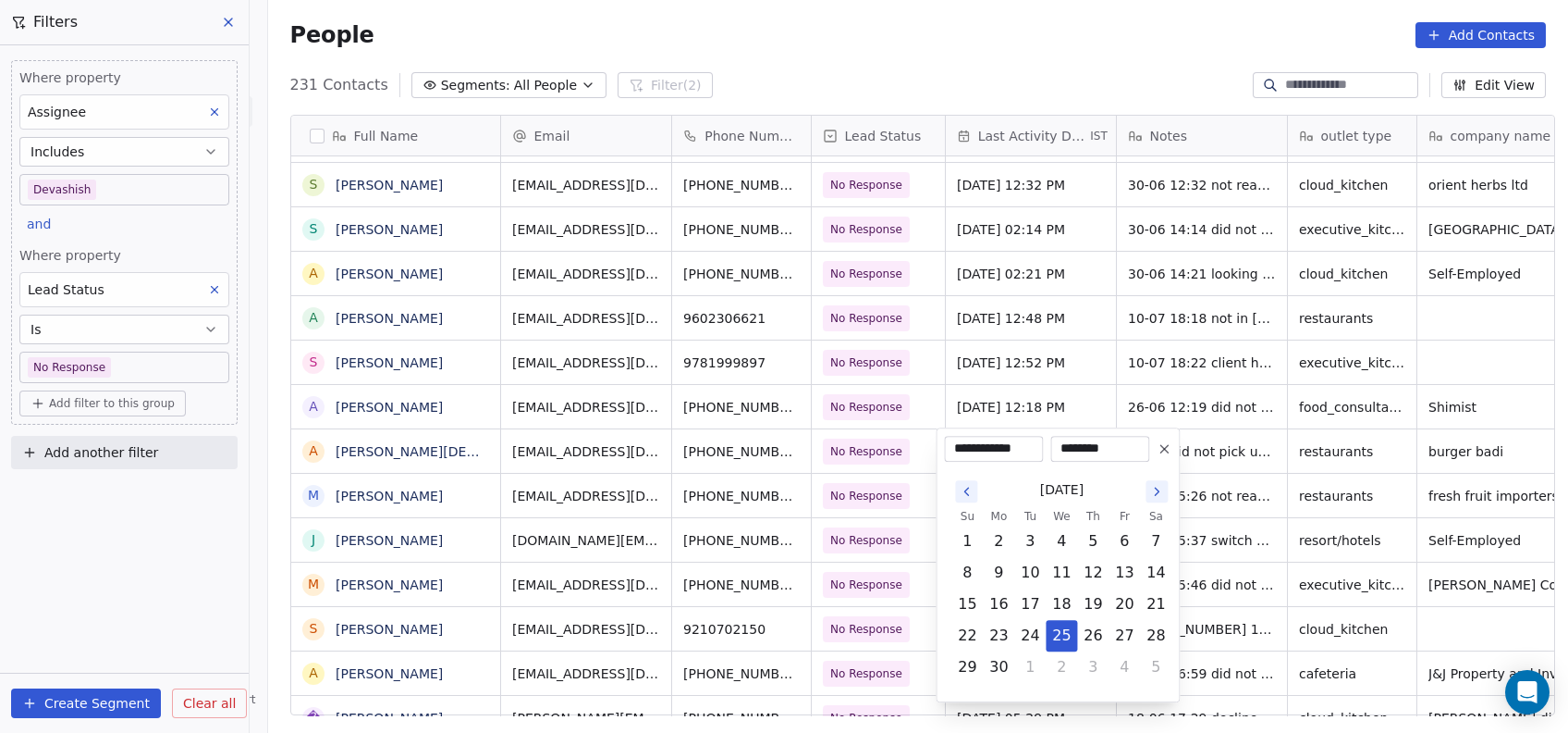
click at [1154, 496] on icon "Go to the Next Month" at bounding box center [1157, 491] width 14 height 14
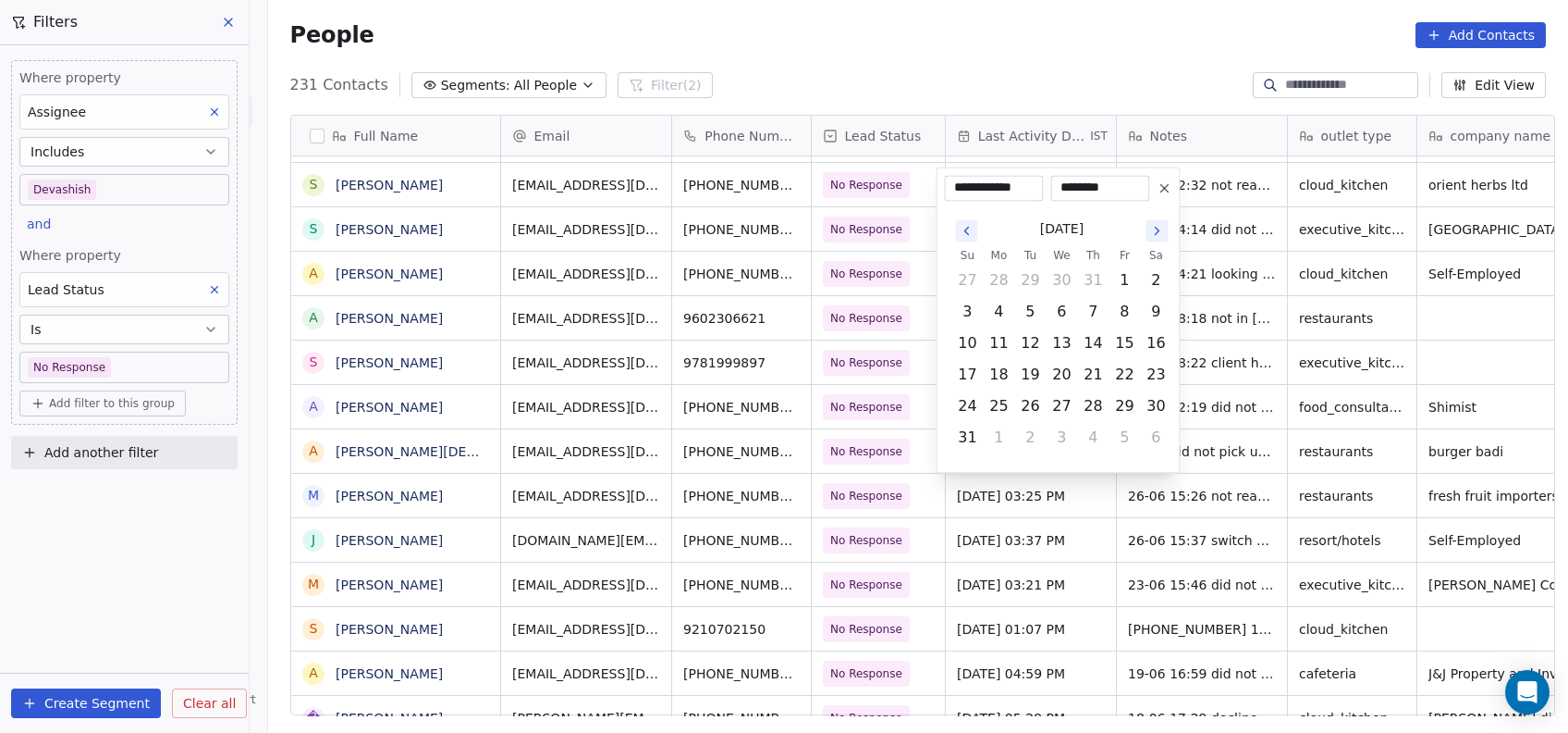
click at [1148, 235] on button "Go to the Next Month" at bounding box center [1157, 230] width 22 height 22
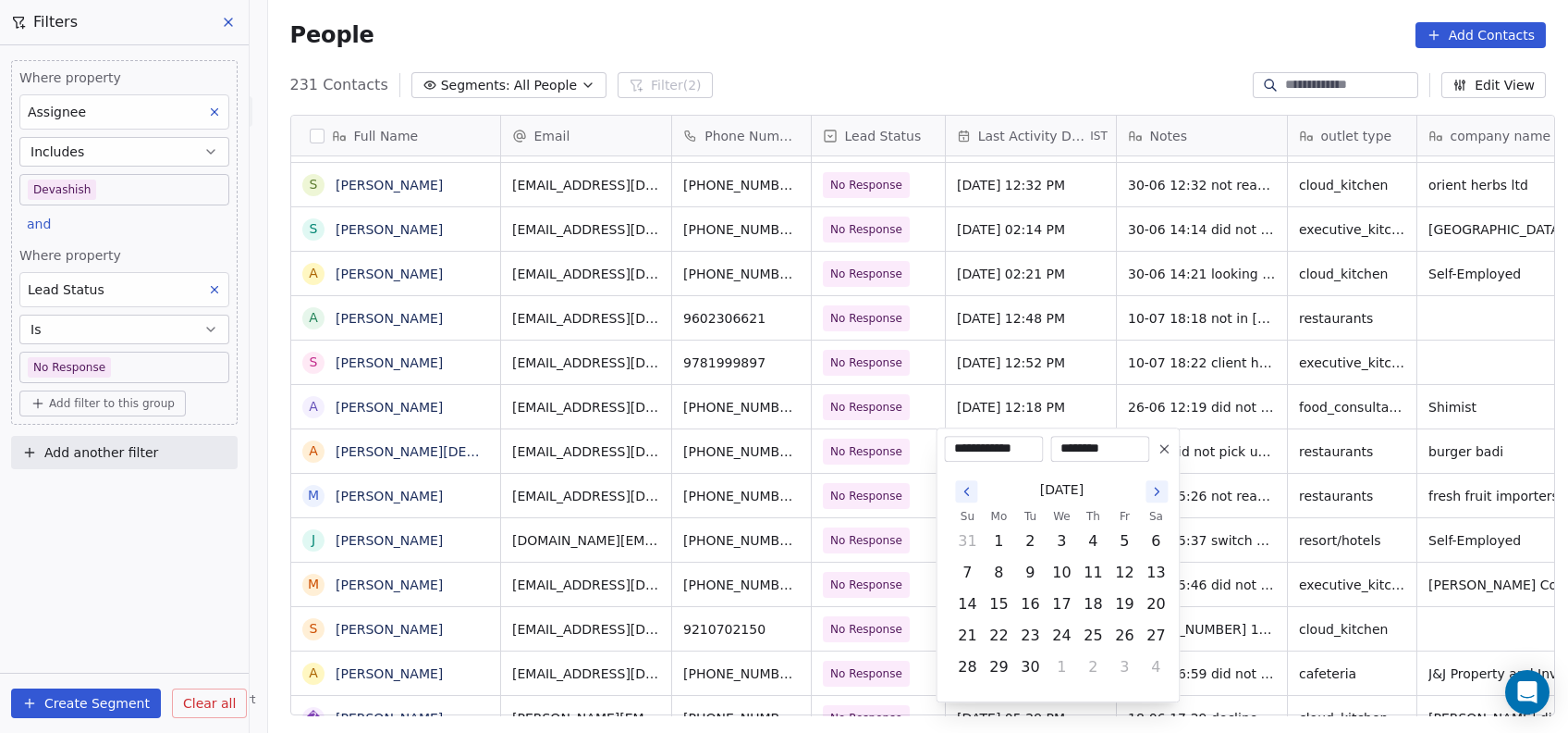
click at [1154, 498] on icon "Go to the Next Month" at bounding box center [1157, 491] width 14 height 14
click at [1061, 602] on button "15" at bounding box center [1061, 604] width 30 height 30
type input "**********"
click at [1239, 541] on html "On2Cook India Pvt. Ltd. Contacts People Marketing Workflows Campaigns Metrics &…" at bounding box center [784, 366] width 1568 height 733
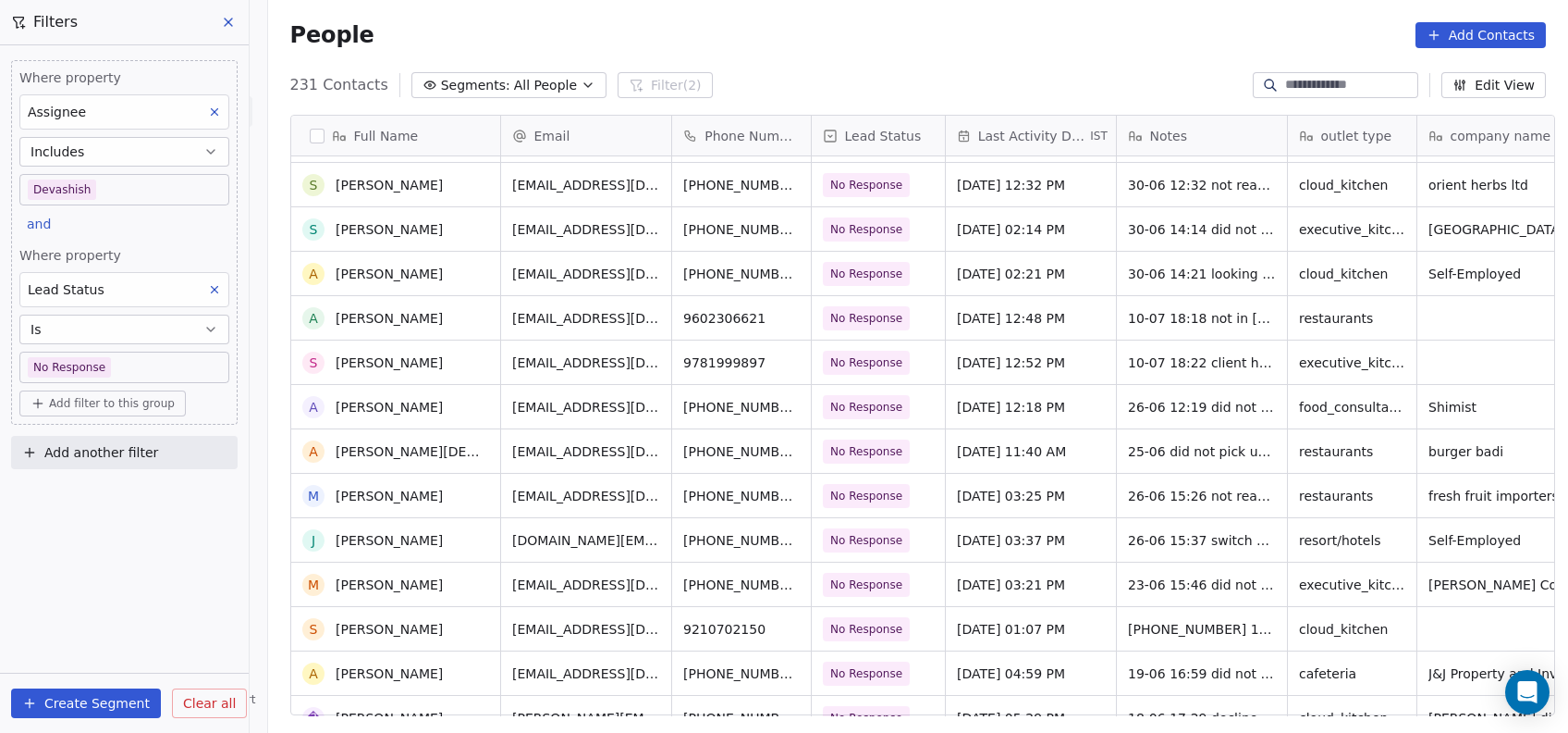
scroll to position [3120, 0]
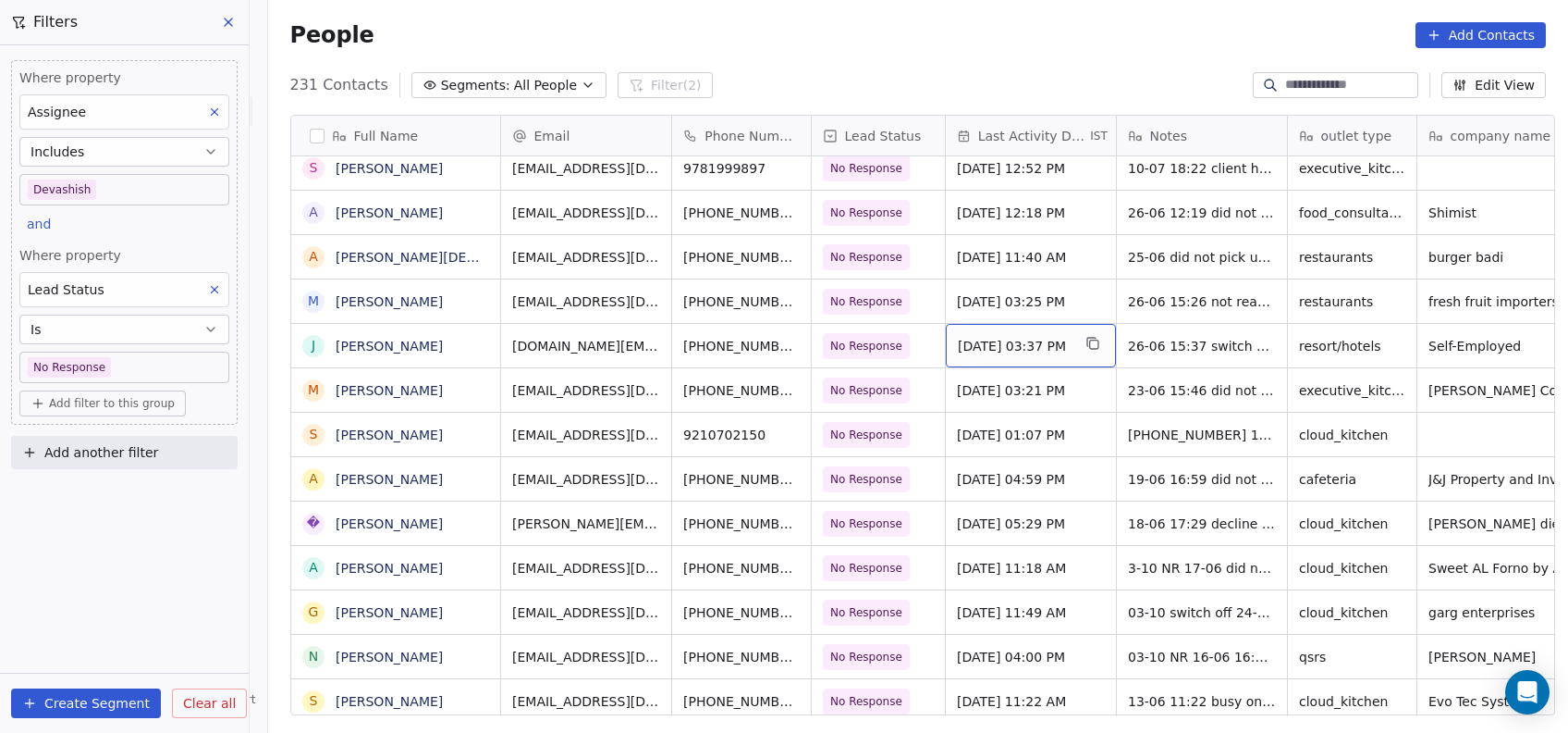
click at [999, 346] on span "Jun 26, 2025 03:37 PM" at bounding box center [1014, 345] width 113 height 18
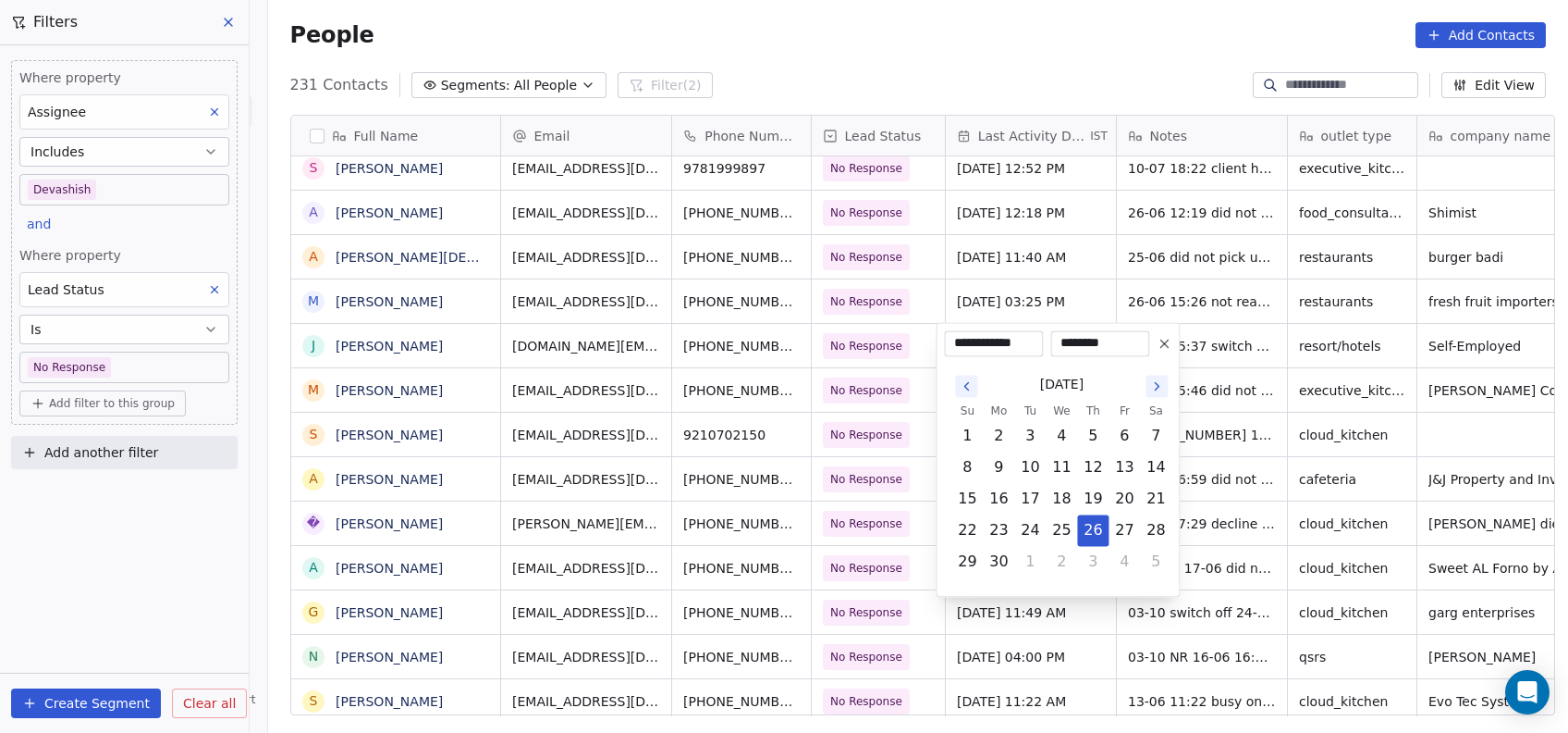
click at [1161, 391] on icon "Go to the Next Month" at bounding box center [1157, 385] width 14 height 14
click at [1154, 399] on div "[DATE]" at bounding box center [1062, 385] width 220 height 34
click at [1158, 392] on icon "Go to the Next Month" at bounding box center [1157, 385] width 14 height 14
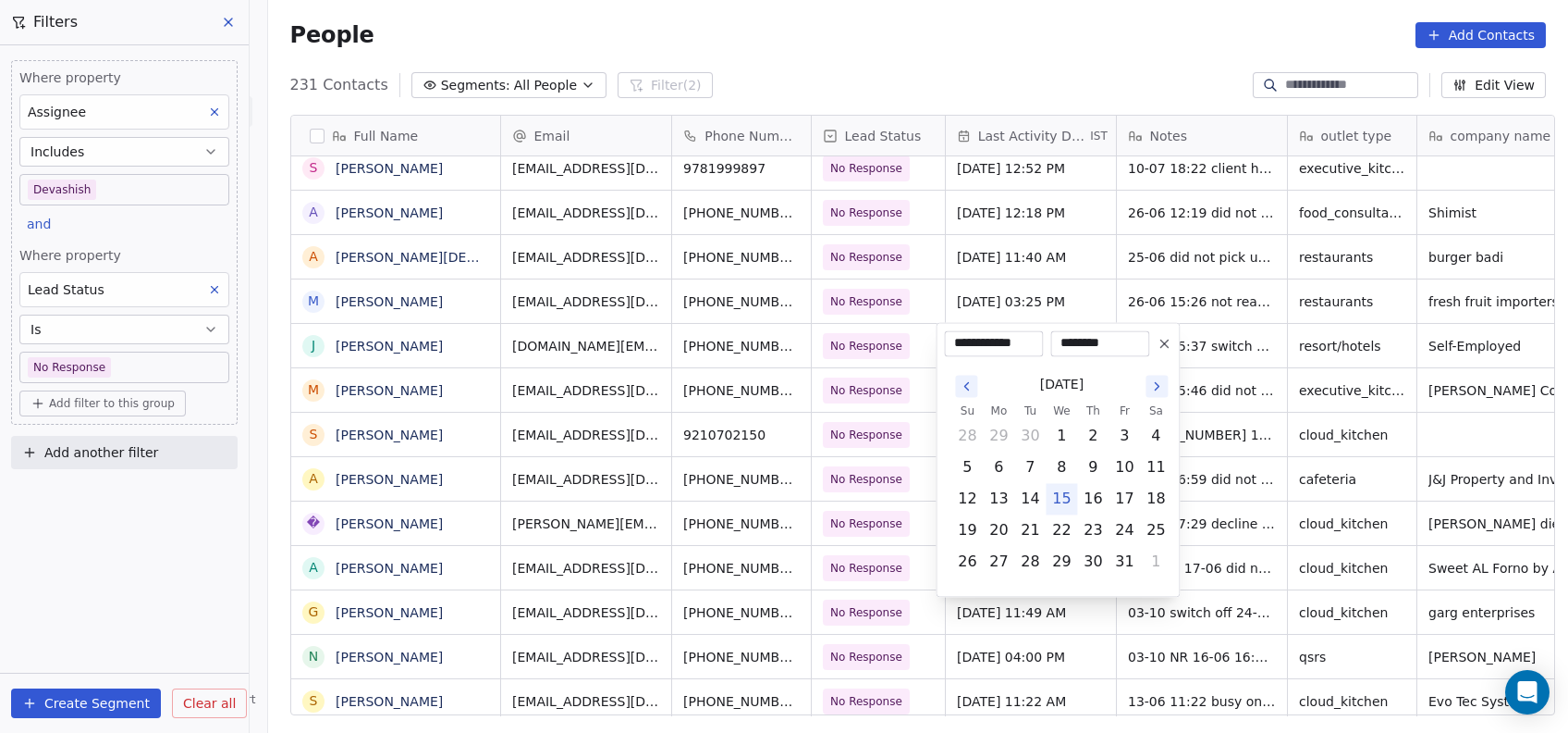
click at [1069, 496] on button "15" at bounding box center [1061, 499] width 30 height 30
type input "**********"
click at [1197, 429] on html "On2Cook India Pvt. Ltd. Contacts People Marketing Workflows Campaigns Metrics &…" at bounding box center [784, 366] width 1568 height 733
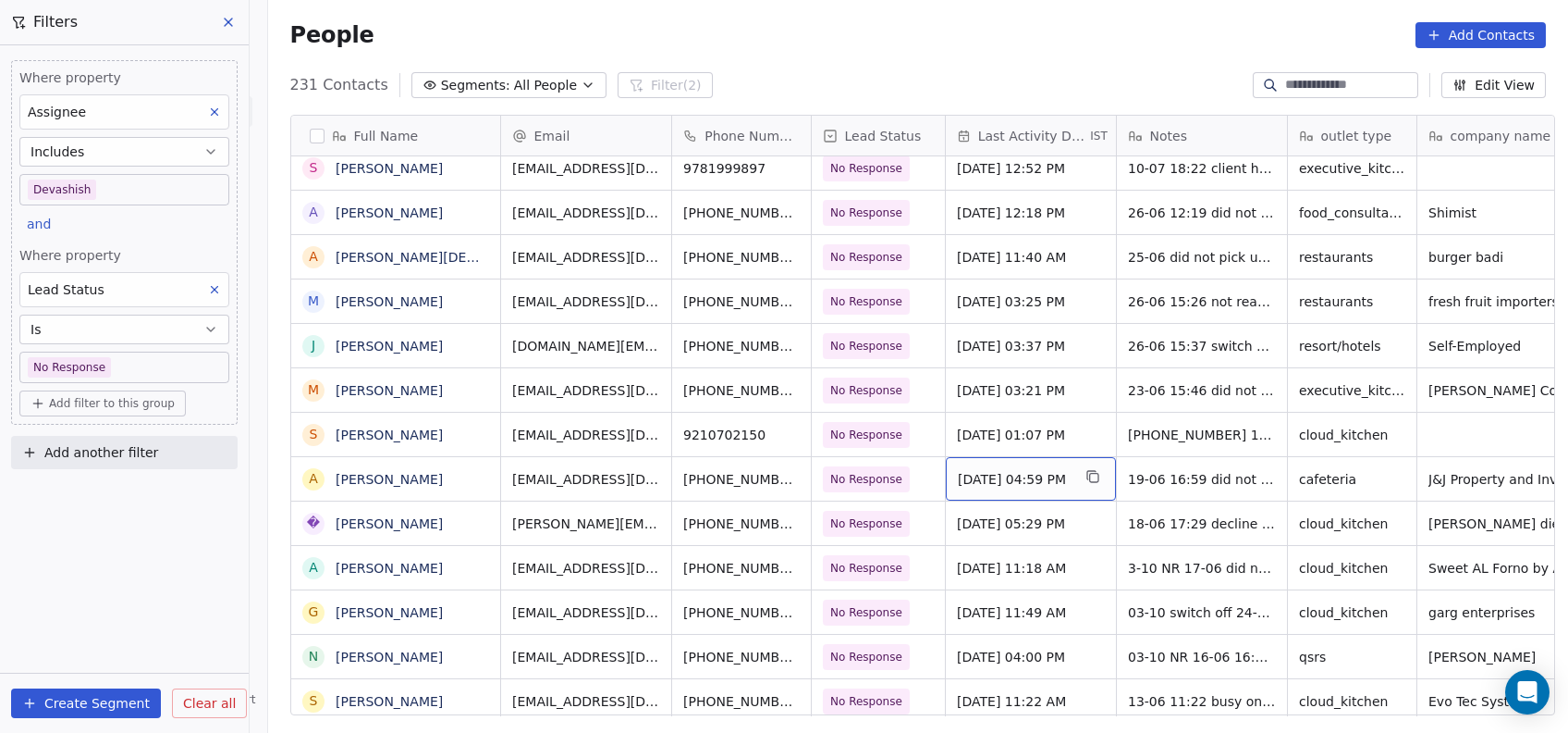
click at [1031, 491] on div "Jun 19, 2025 04:59 PM" at bounding box center [1031, 478] width 170 height 43
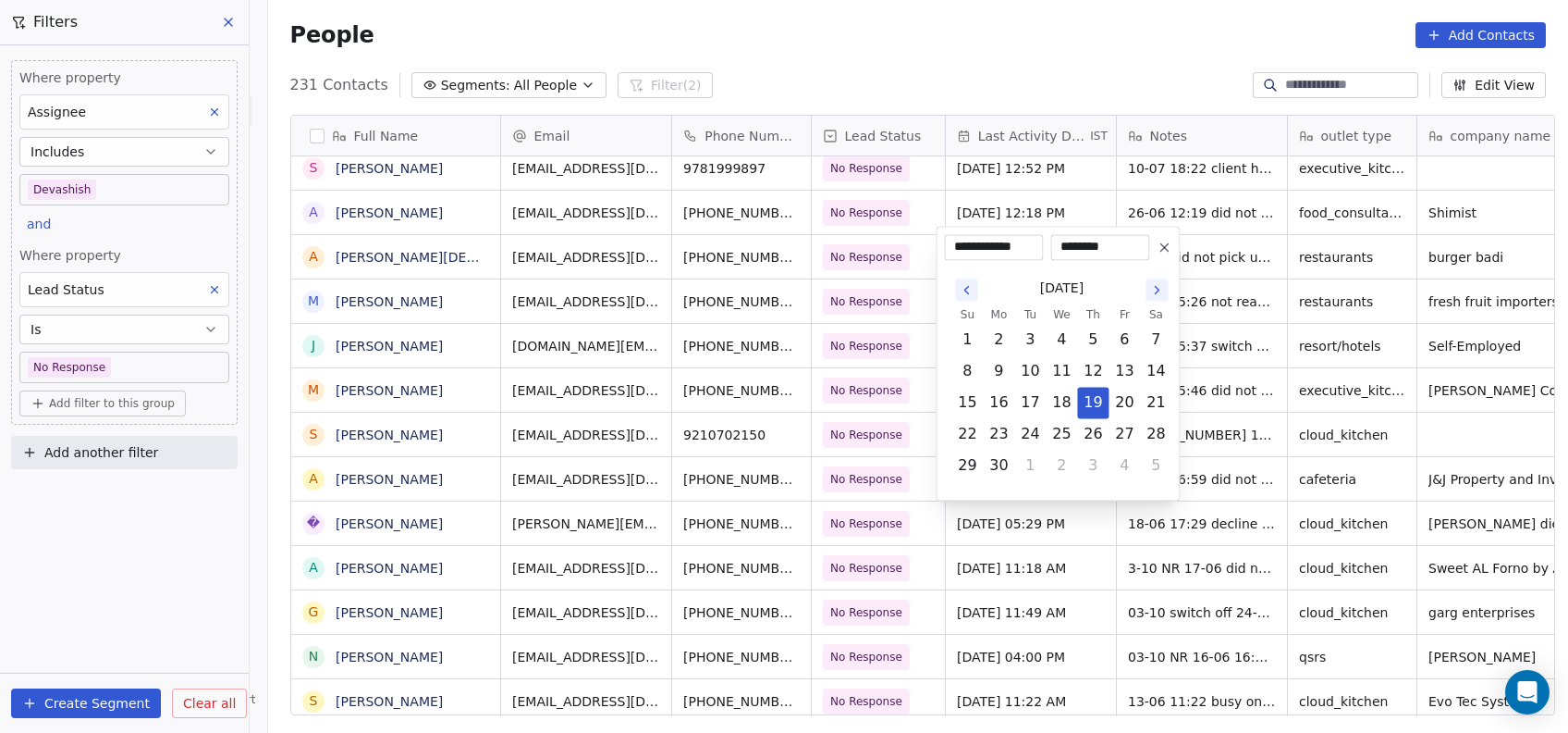
click at [1159, 291] on icon "Go to the Next Month" at bounding box center [1157, 289] width 14 height 14
click at [1156, 266] on button "Go to the Next Month" at bounding box center [1157, 258] width 22 height 22
click at [1154, 285] on icon "Go to the Next Month" at bounding box center [1157, 289] width 14 height 14
click at [1065, 404] on button "15" at bounding box center [1061, 402] width 30 height 30
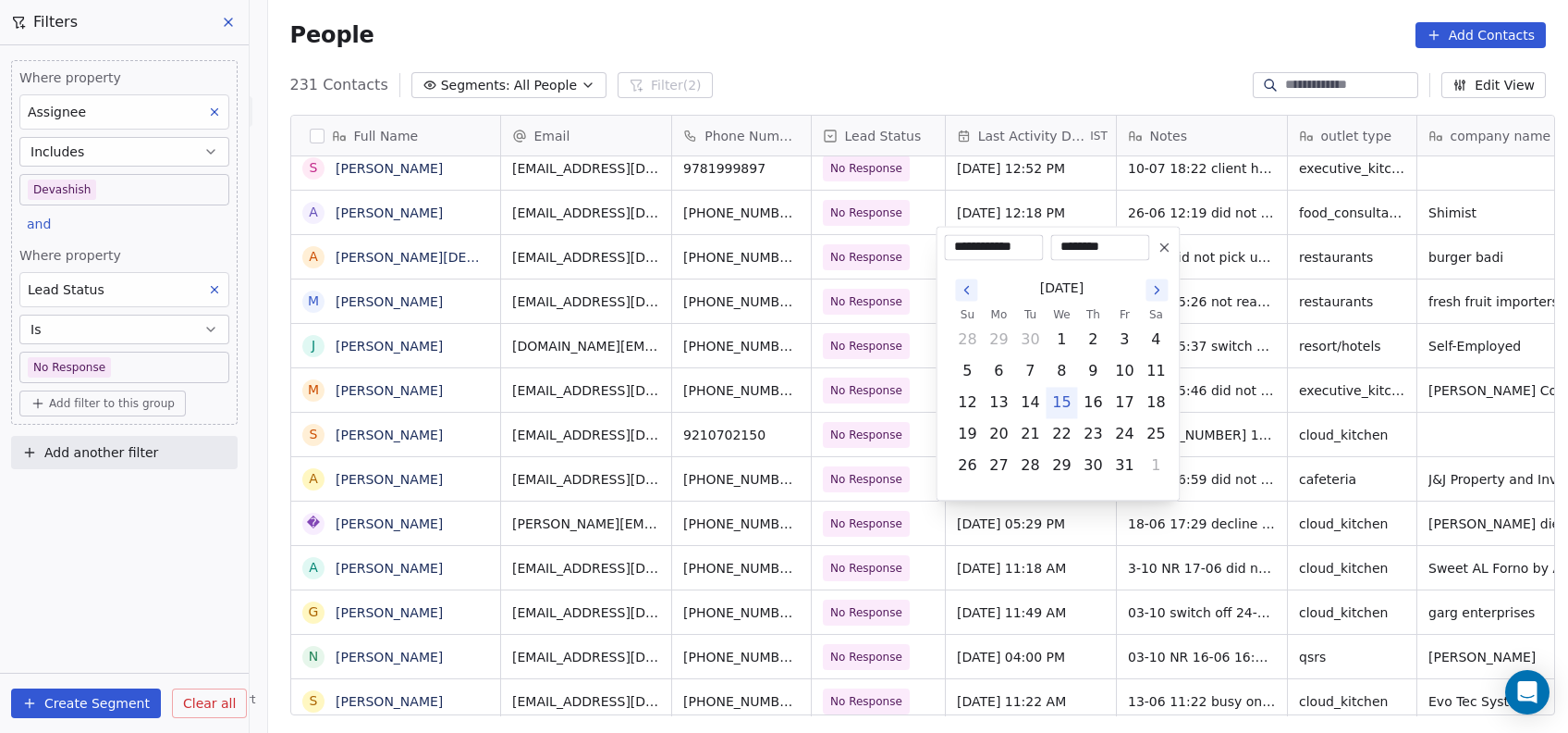
type input "**********"
click at [1221, 429] on html "On2Cook India Pvt. Ltd. Contacts People Marketing Workflows Campaigns Metrics &…" at bounding box center [784, 366] width 1568 height 733
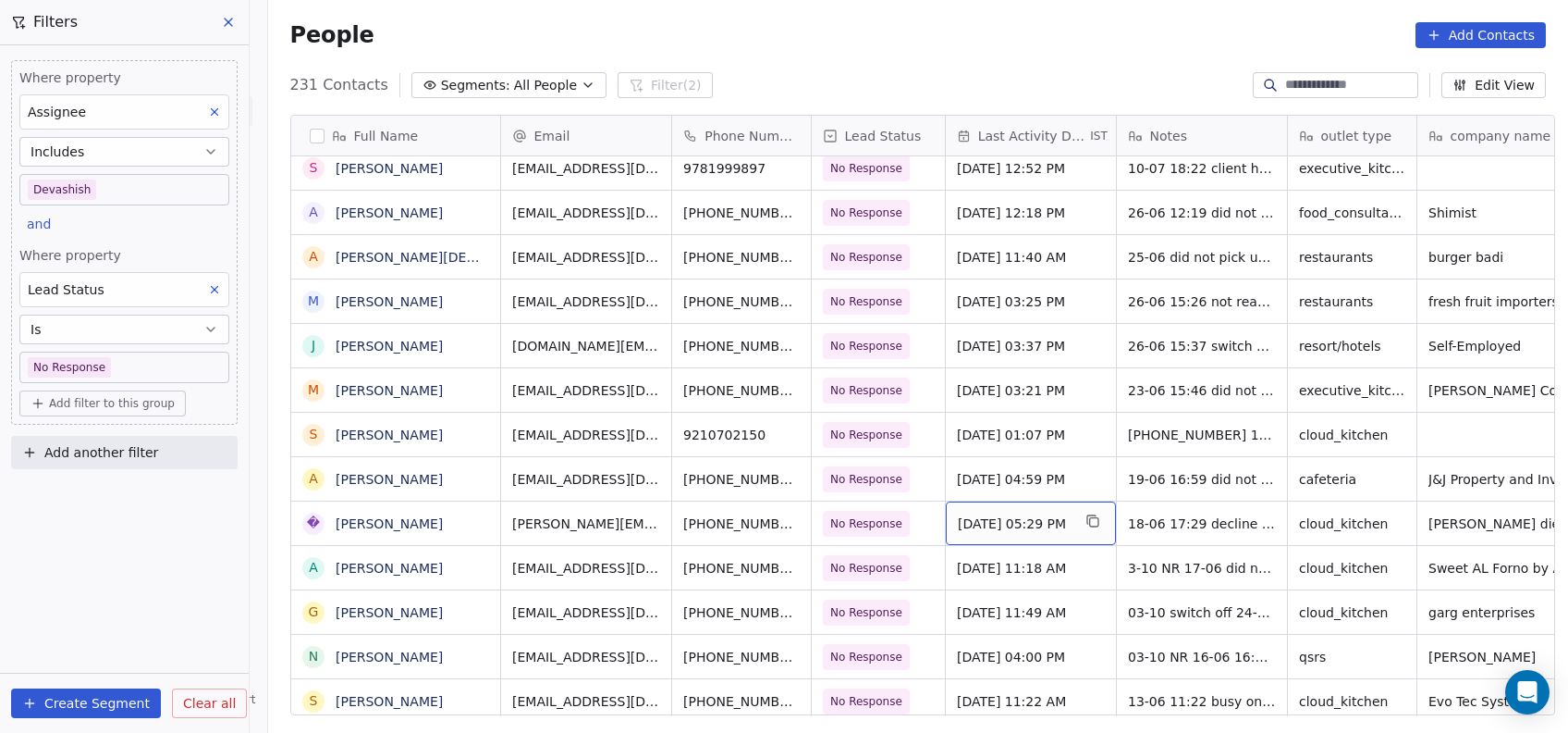
click at [994, 525] on span "Jun 18, 2025 05:29 PM" at bounding box center [1014, 522] width 113 height 18
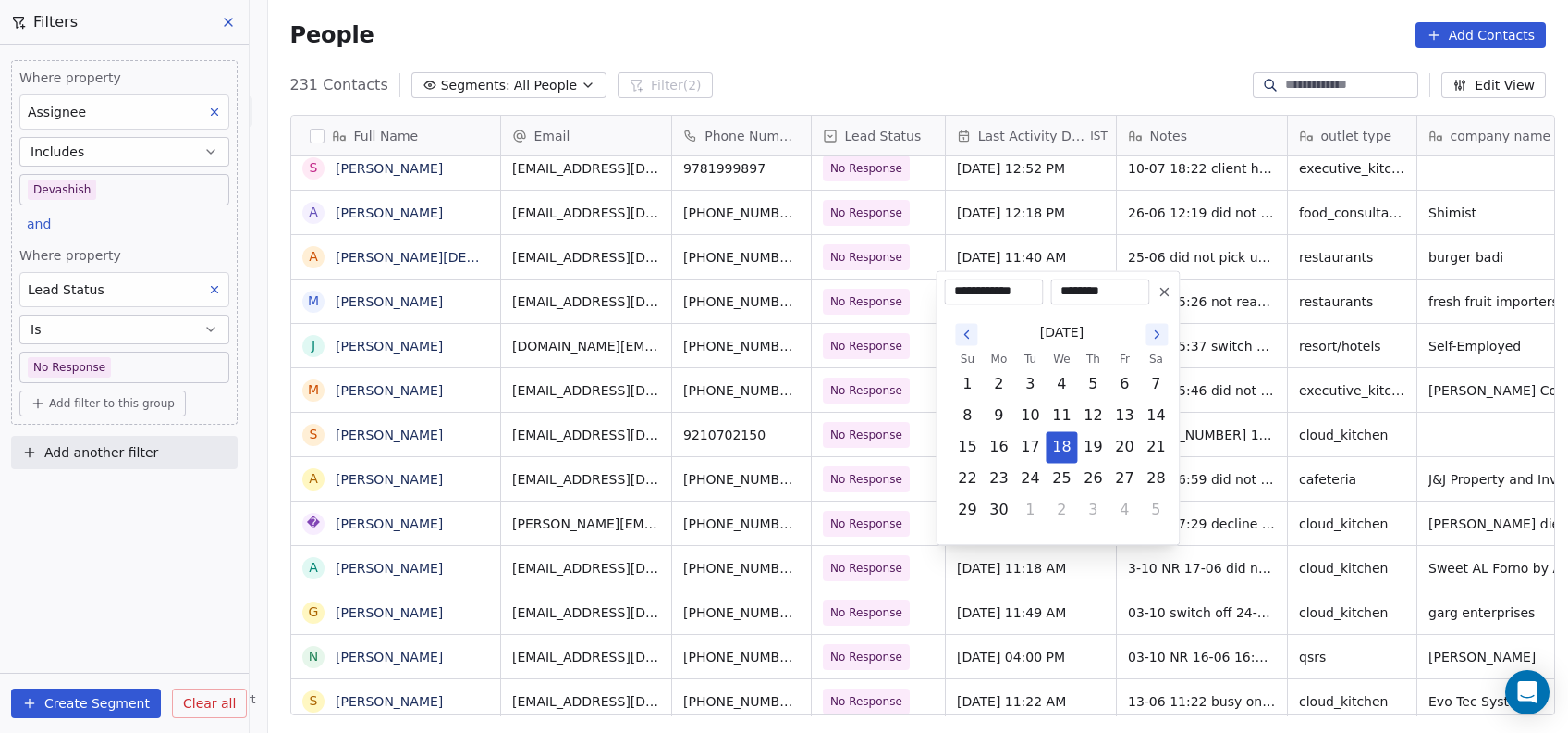
click at [1159, 341] on icon "Go to the Next Month" at bounding box center [1157, 333] width 14 height 14
click at [1156, 300] on icon "Go to the Next Month" at bounding box center [1157, 303] width 4 height 8
click at [1156, 341] on icon "Go to the Next Month" at bounding box center [1157, 333] width 14 height 14
click at [1058, 450] on button "15" at bounding box center [1061, 446] width 30 height 30
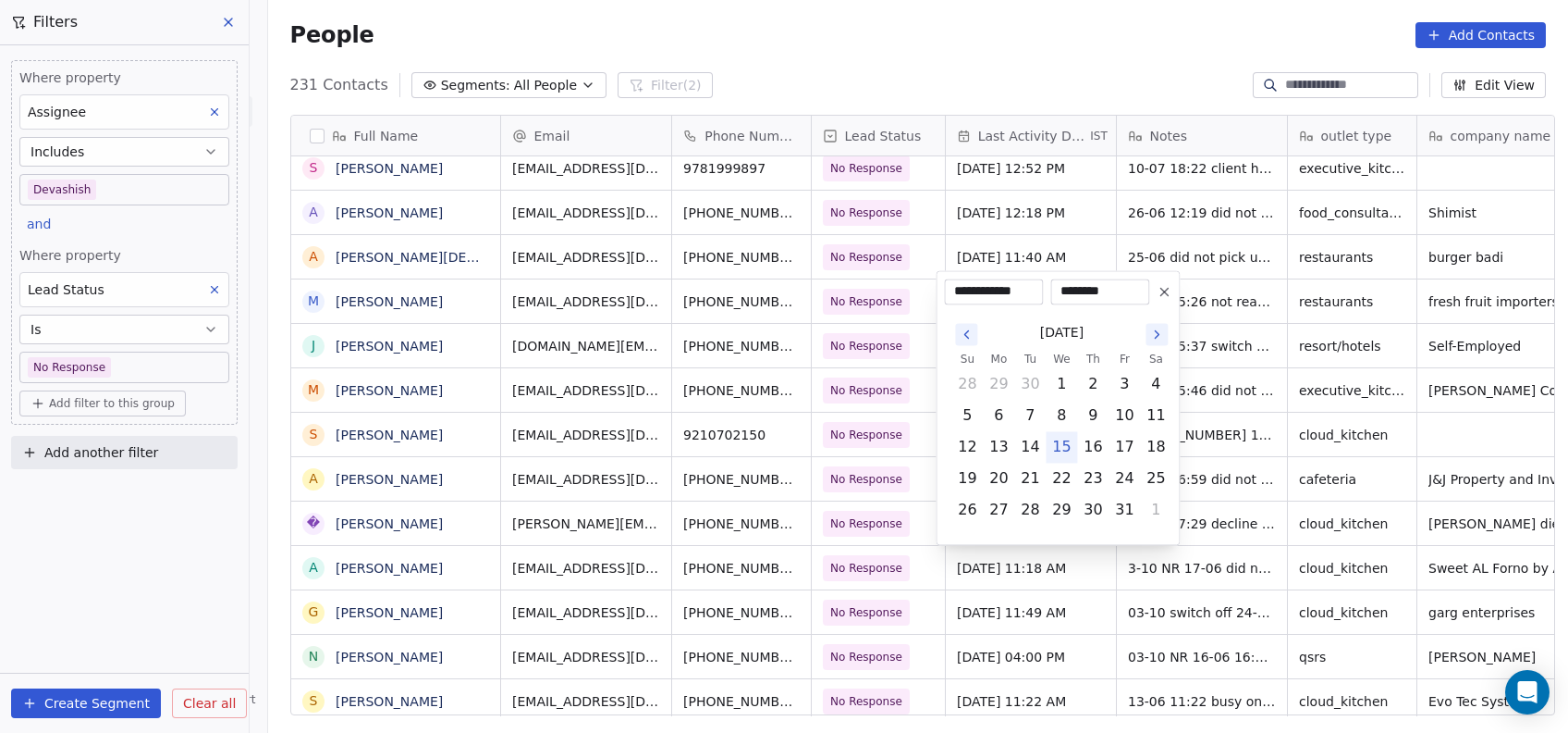
type input "**********"
click at [1245, 376] on html "On2Cook India Pvt. Ltd. Contacts People Marketing Workflows Campaigns Metrics &…" at bounding box center [784, 366] width 1568 height 733
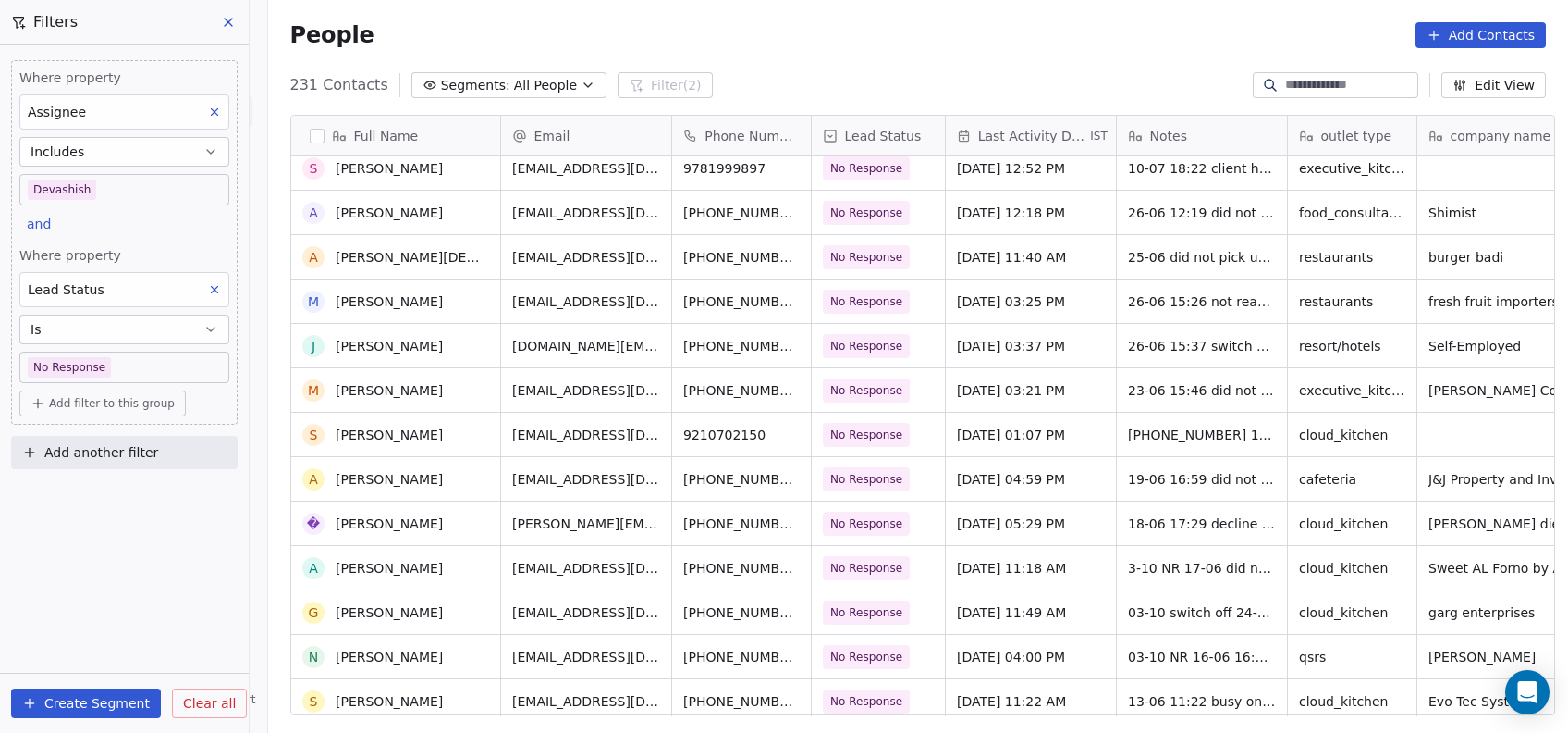
scroll to position [3279, 0]
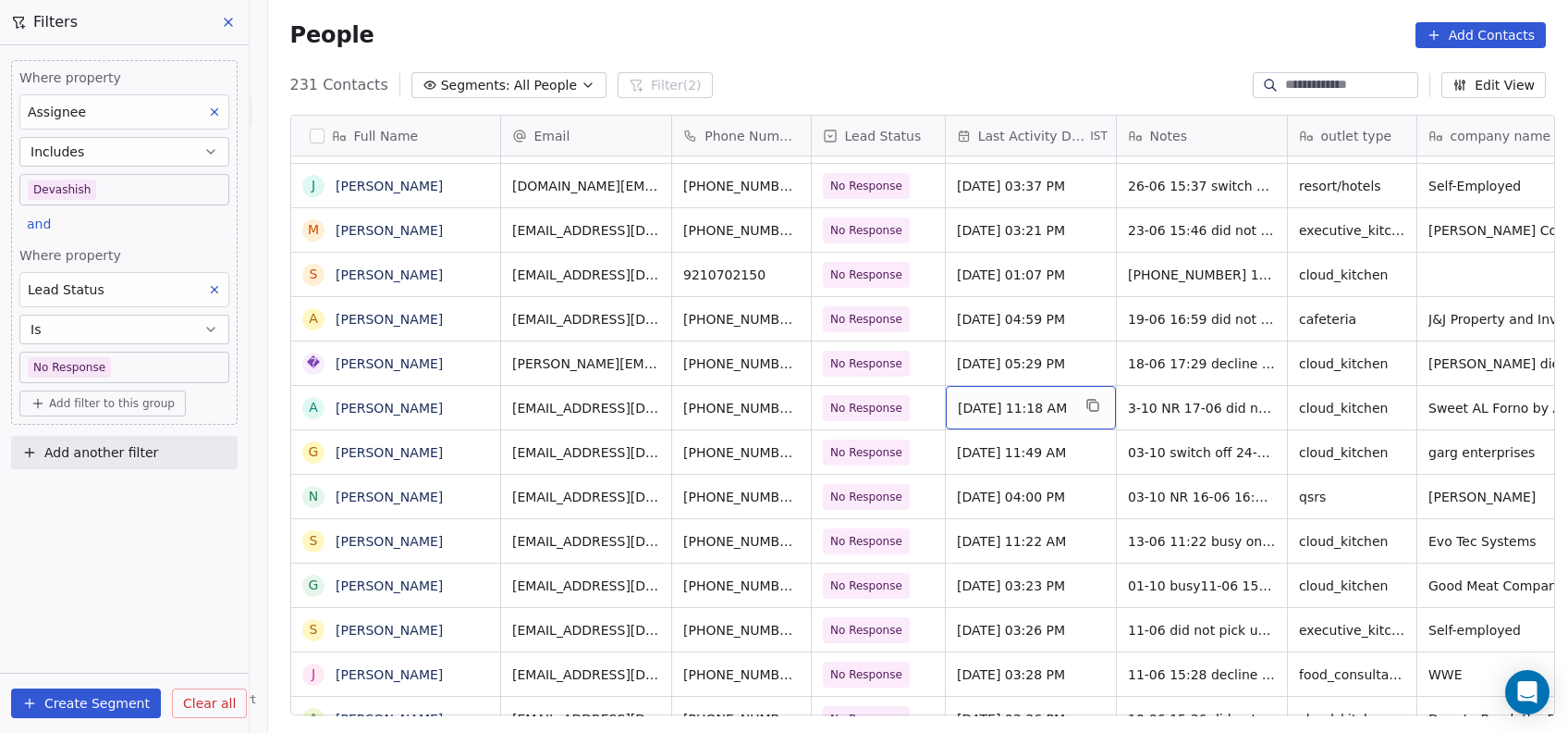
click at [976, 406] on span "Jun 17, 2025 11:18 AM" at bounding box center [1014, 408] width 113 height 18
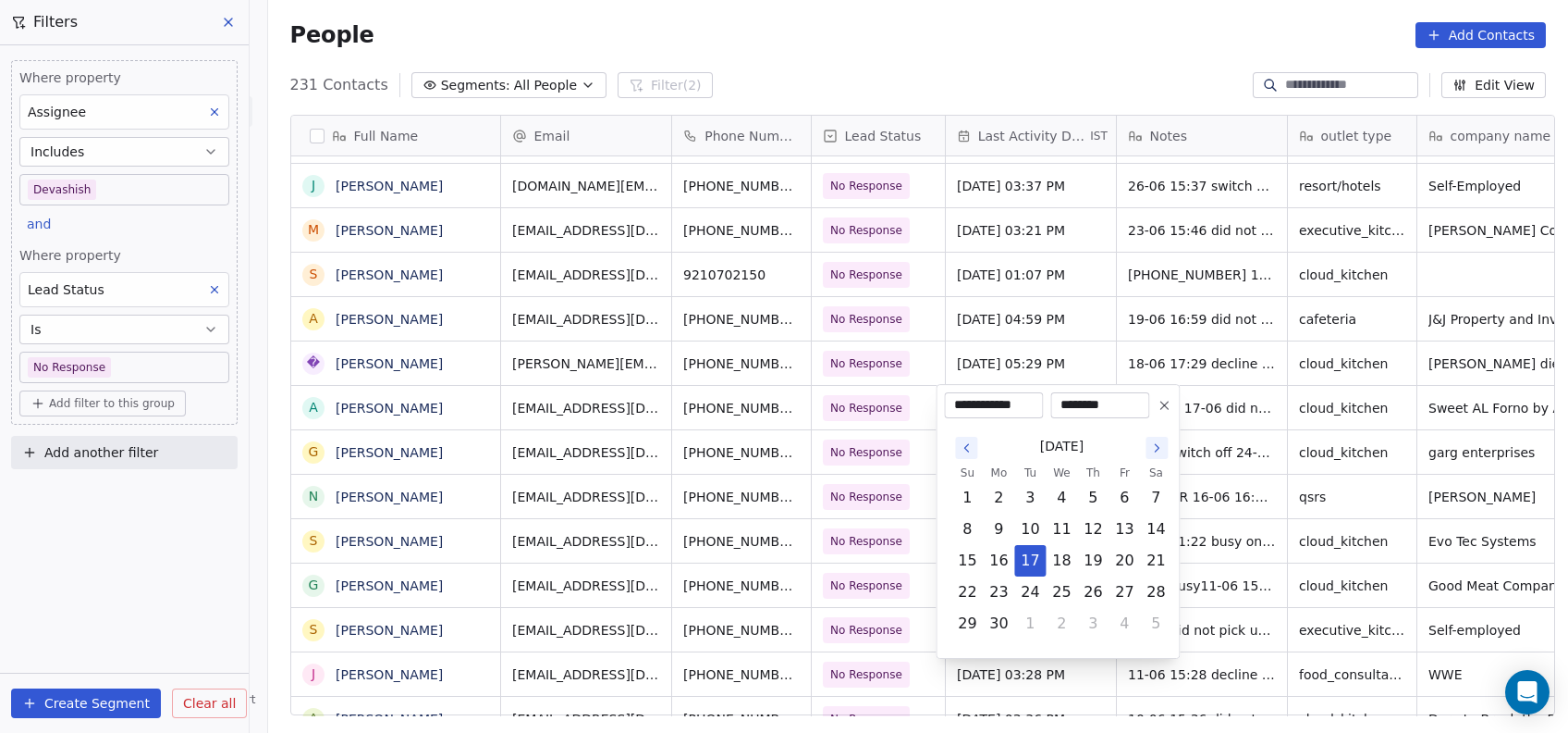
click at [1161, 450] on icon "Go to the Next Month" at bounding box center [1157, 447] width 14 height 14
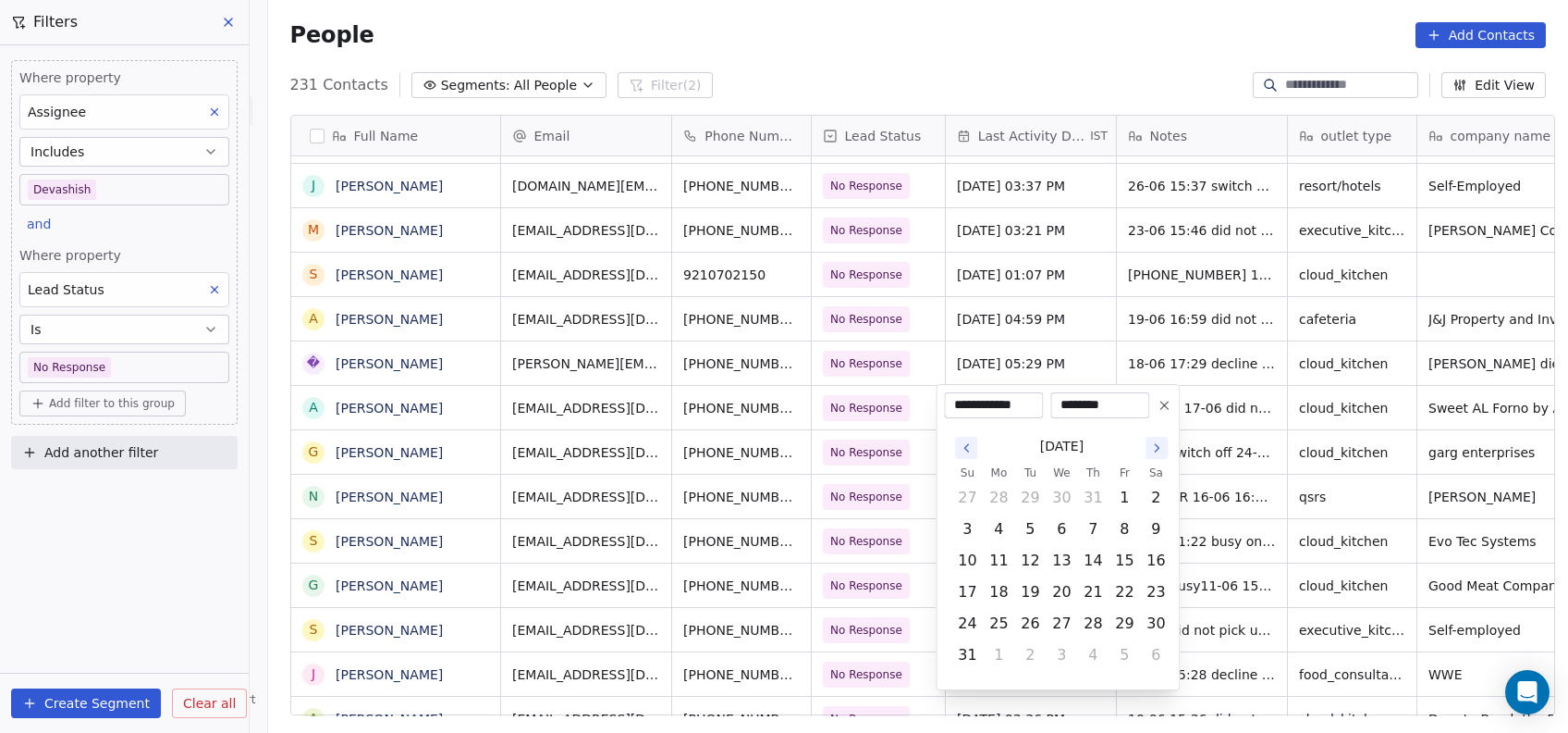
click at [1161, 450] on icon "Go to the Next Month" at bounding box center [1157, 447] width 14 height 14
click at [1064, 561] on button "15" at bounding box center [1061, 560] width 30 height 30
type input "**********"
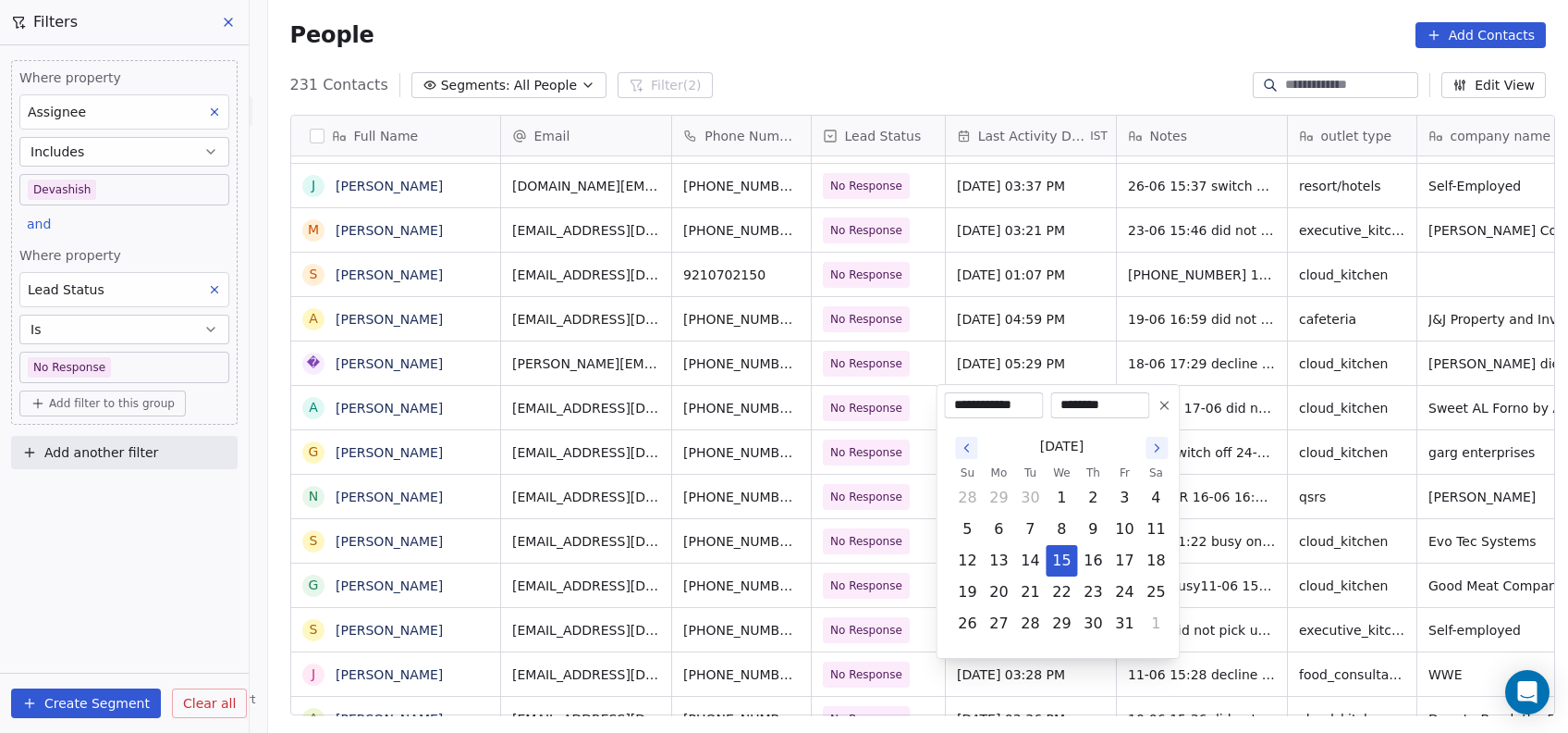
click at [1265, 495] on html "On2Cook India Pvt. Ltd. Contacts People Marketing Workflows Campaigns Metrics &…" at bounding box center [784, 366] width 1568 height 733
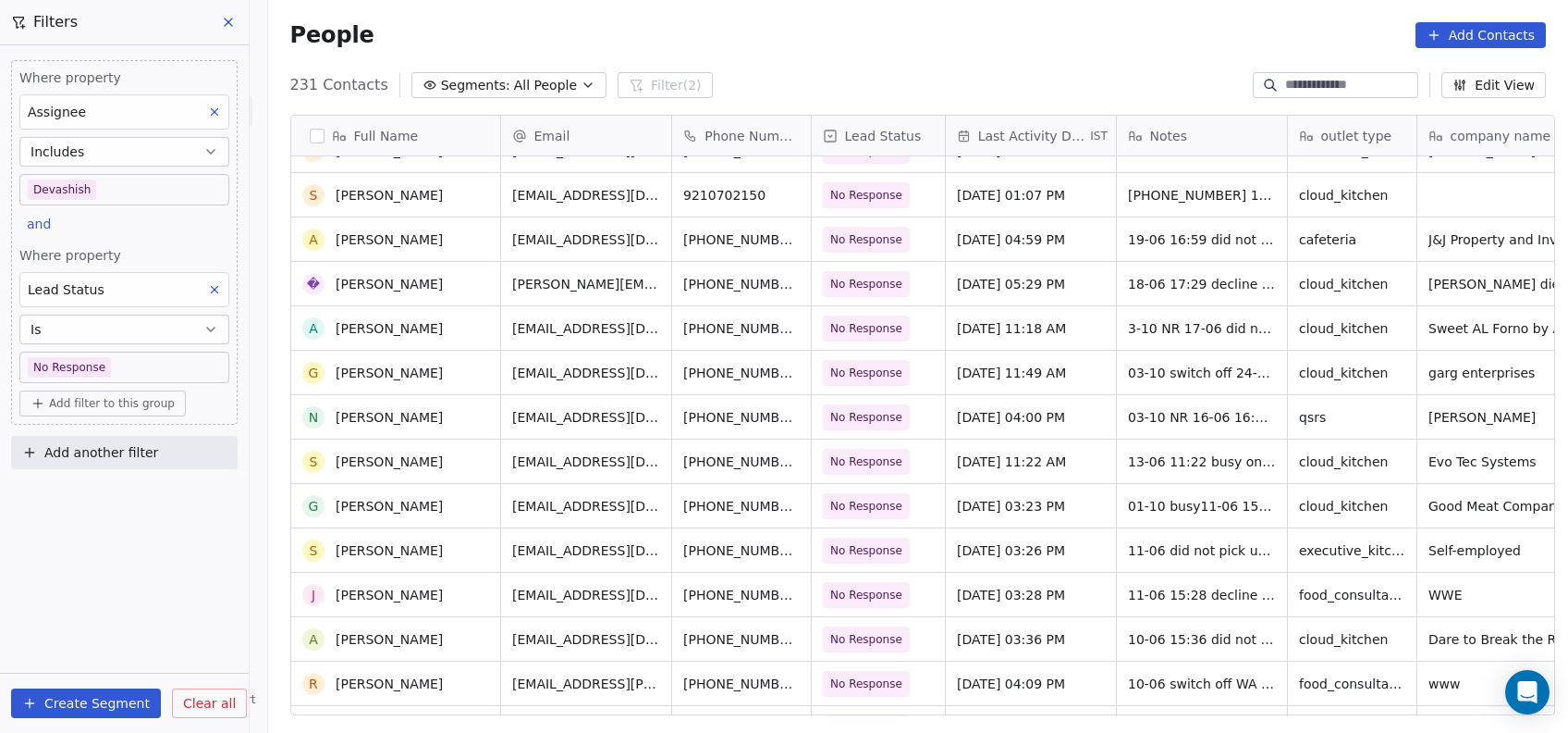
scroll to position [3527, 0]
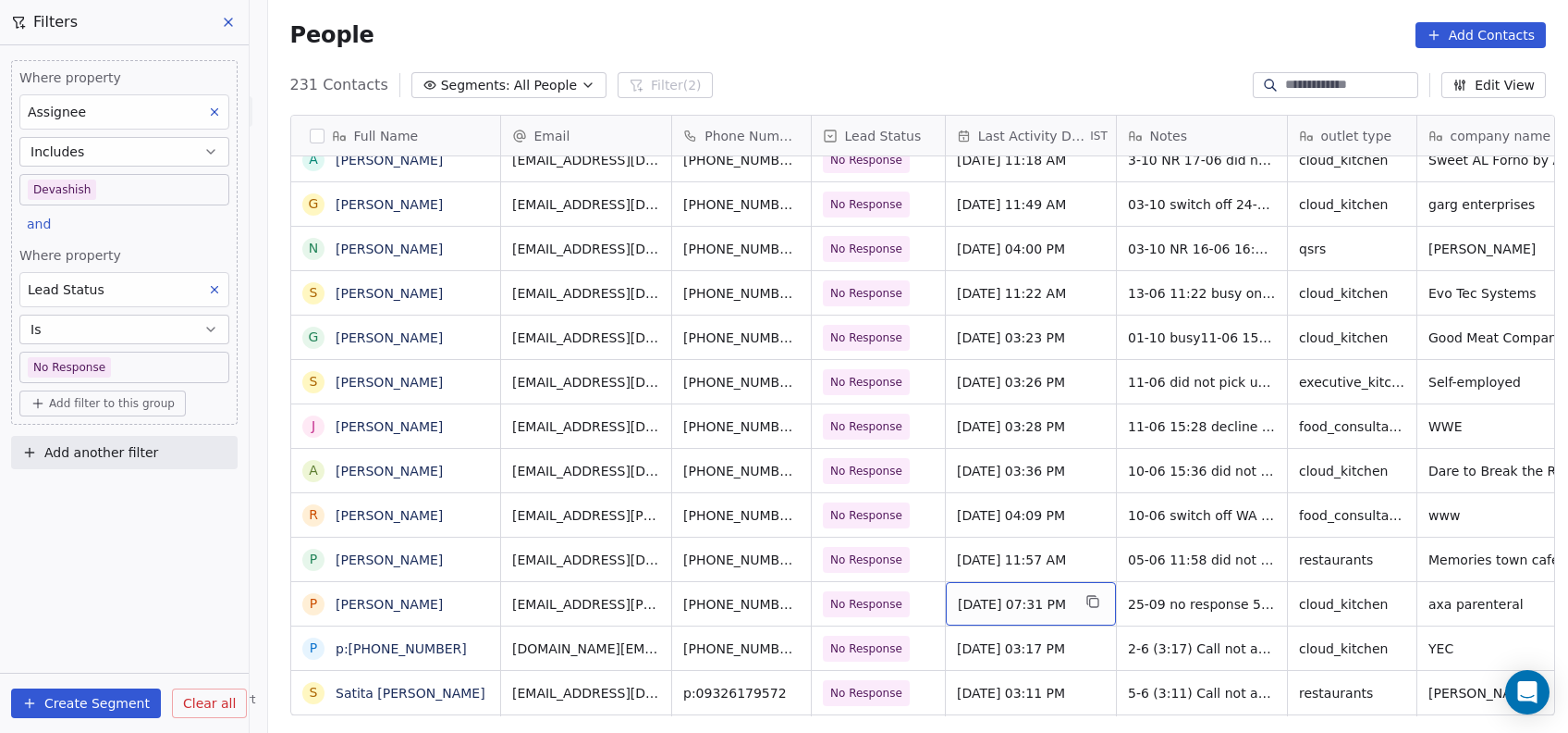
click at [1009, 607] on span "Sep 27, 2025 07:31 PM" at bounding box center [1014, 604] width 113 height 18
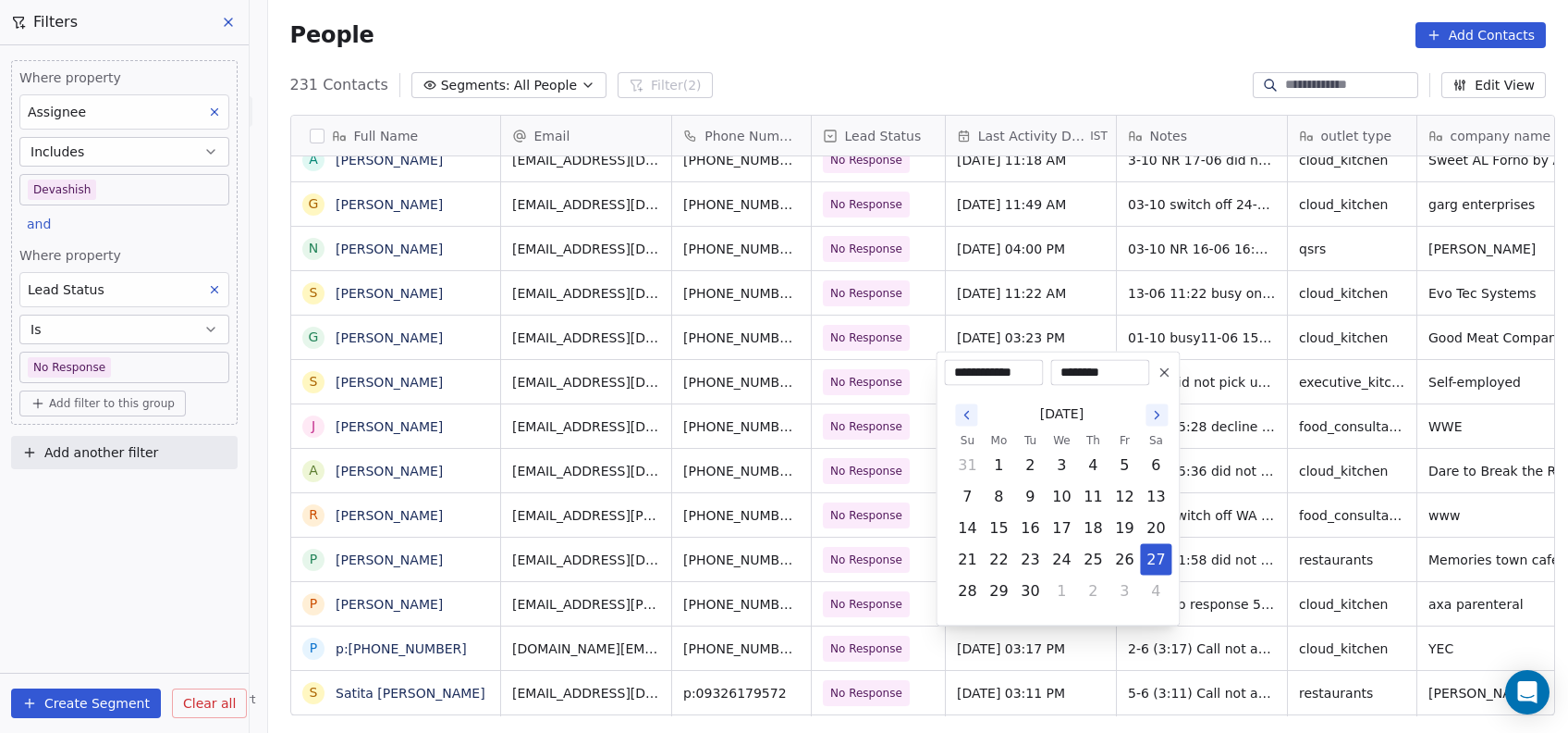
click at [1156, 418] on icon "Go to the Next Month" at bounding box center [1157, 414] width 14 height 14
click at [1065, 524] on button "15" at bounding box center [1061, 527] width 30 height 30
type input "**********"
click at [1228, 513] on html "On2Cook India Pvt. Ltd. Contacts People Marketing Workflows Campaigns Metrics &…" at bounding box center [784, 366] width 1568 height 733
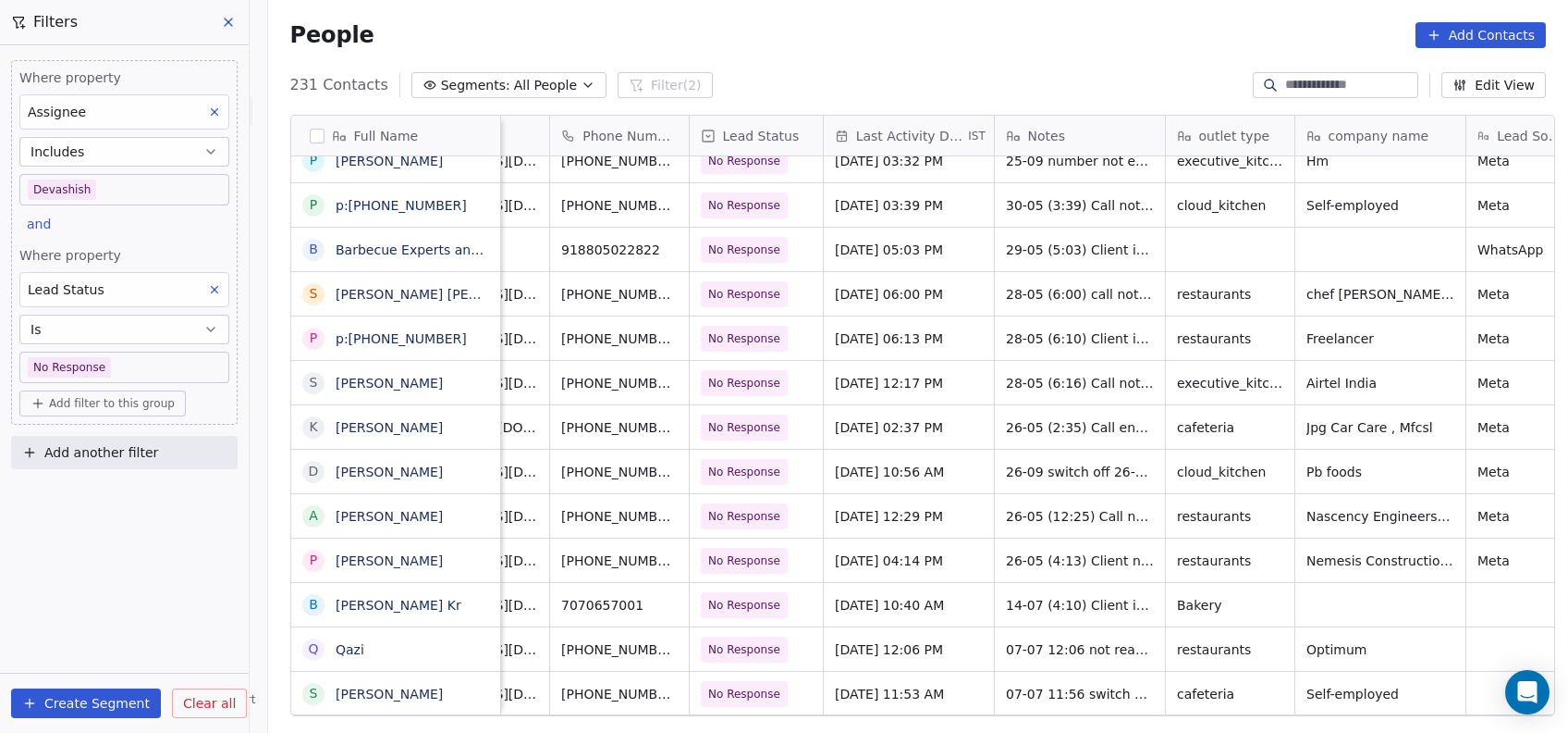
scroll to position [0, 126]
click at [887, 602] on span "Sep 27, 2025 10:40 AM" at bounding box center [888, 605] width 113 height 18
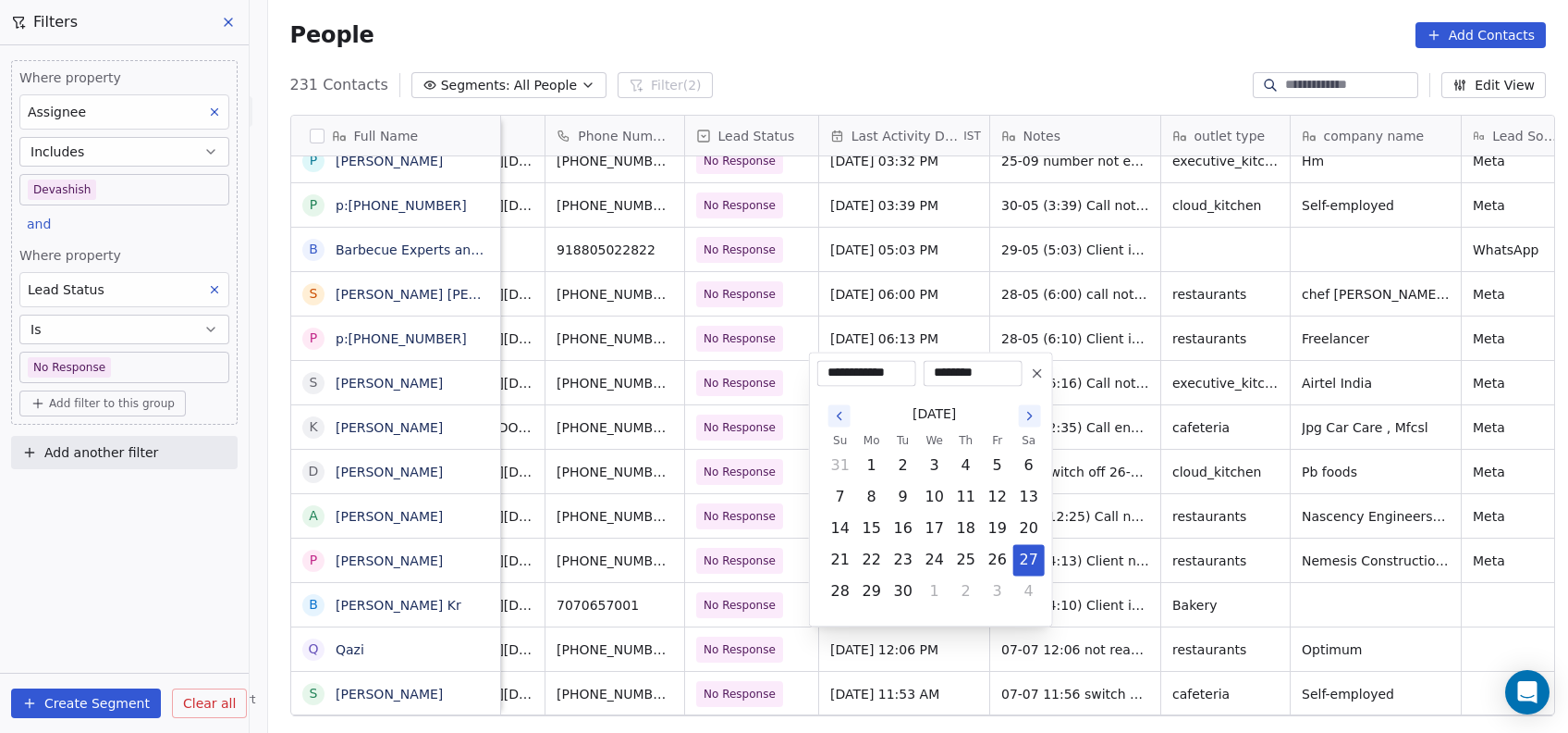
click at [1040, 417] on button "Go to the Next Month" at bounding box center [1029, 414] width 22 height 22
click at [939, 526] on button "15" at bounding box center [935, 527] width 30 height 30
type input "**********"
click at [1110, 411] on html "On2Cook India Pvt. Ltd. Contacts People Marketing Workflows Campaigns Metrics &…" at bounding box center [784, 366] width 1568 height 733
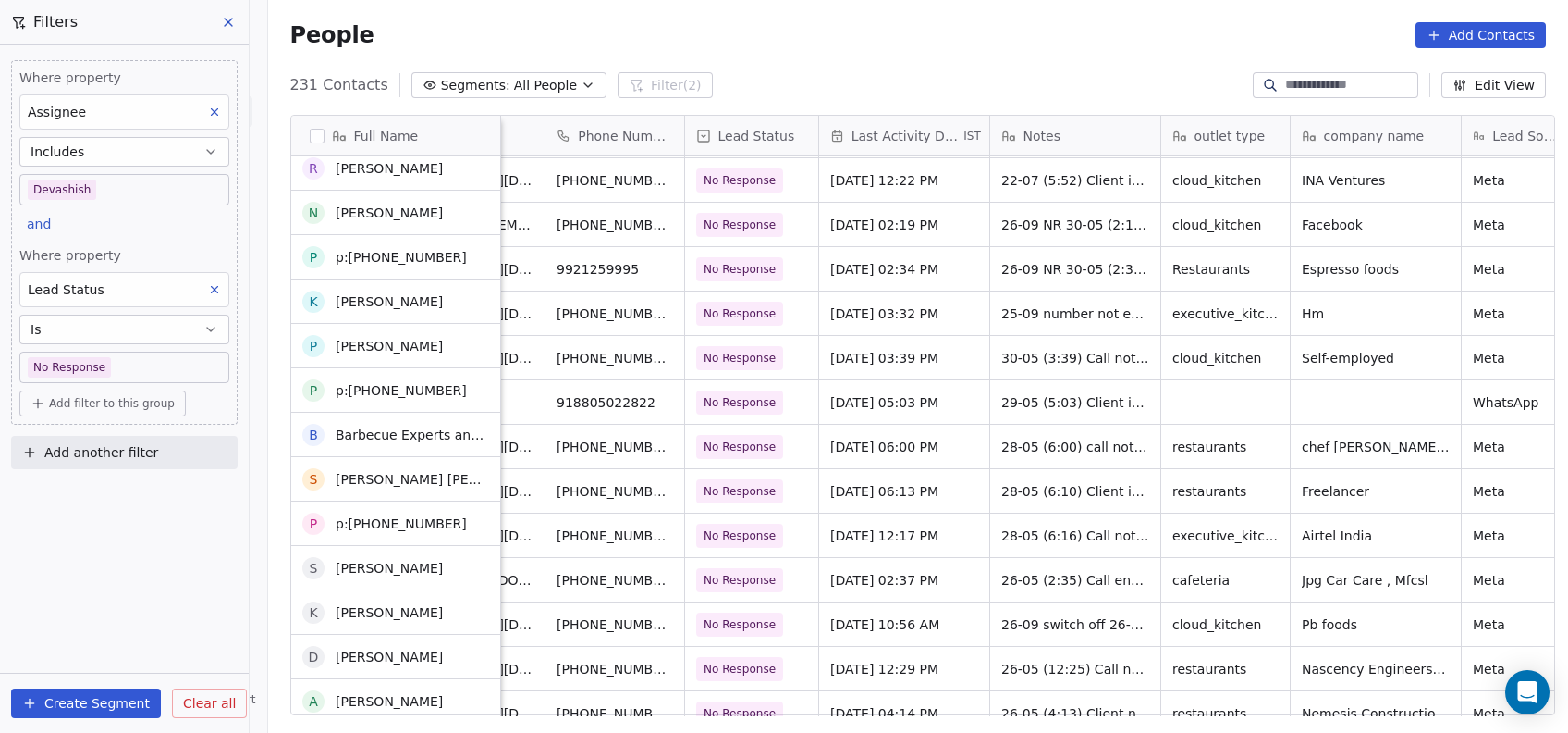
scroll to position [4535, 0]
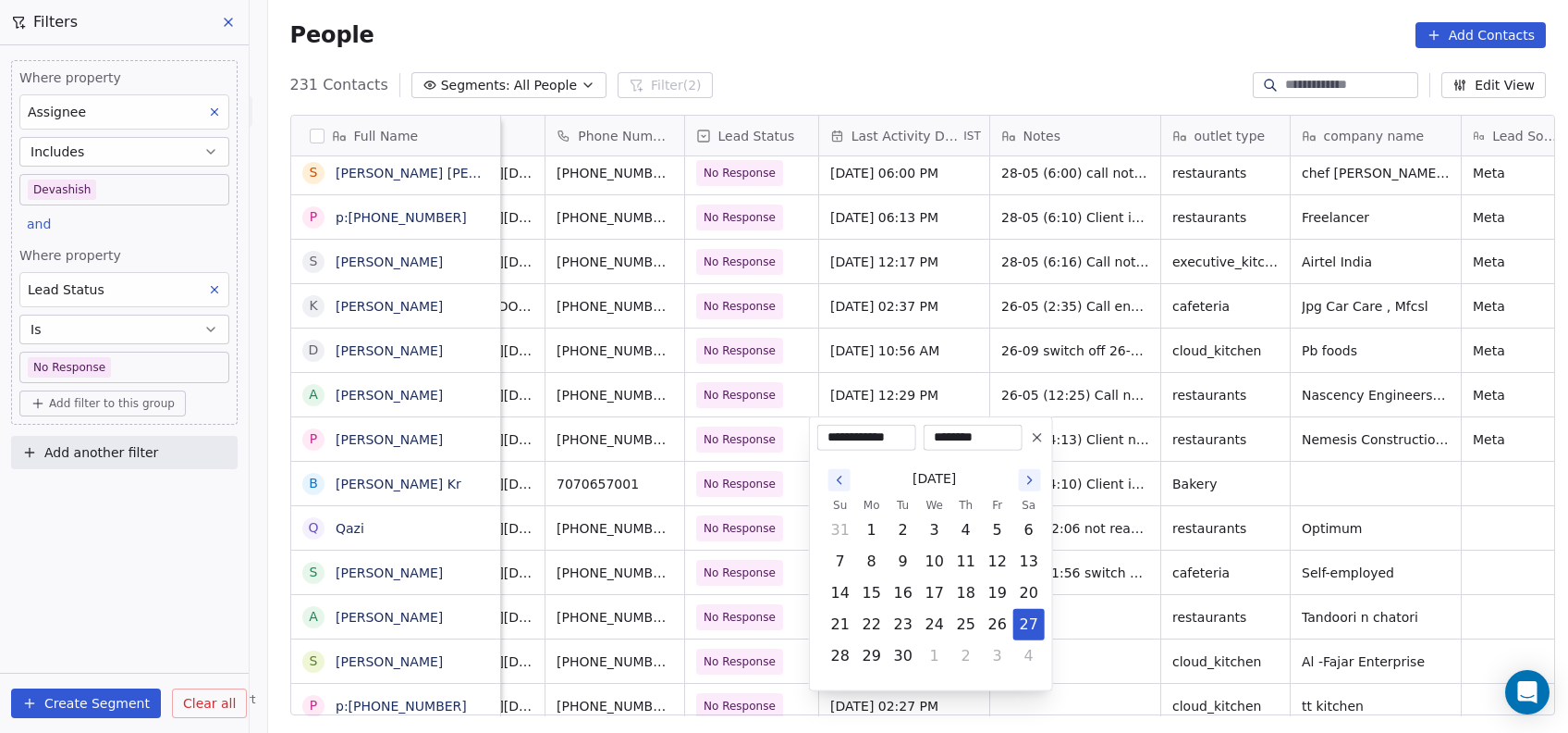
click at [1029, 479] on icon "Go to the Next Month" at bounding box center [1029, 479] width 14 height 14
click at [953, 610] on button "23" at bounding box center [966, 624] width 30 height 30
click at [941, 596] on button "15" at bounding box center [935, 592] width 30 height 30
type input "**********"
click at [927, 599] on button "15" at bounding box center [935, 592] width 30 height 30
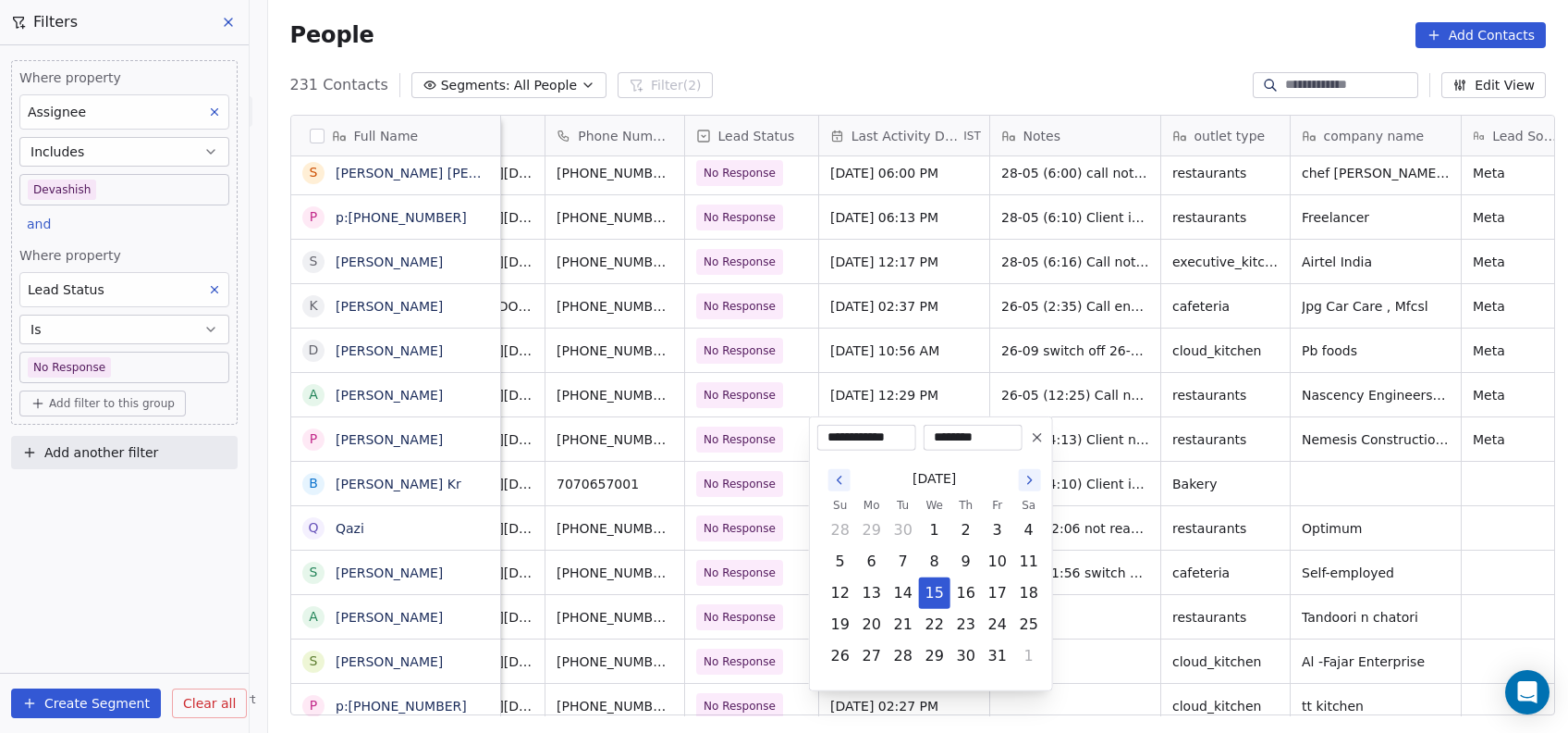
click at [1138, 513] on html "On2Cook India Pvt. Ltd. Contacts People Marketing Workflows Campaigns Metrics &…" at bounding box center [784, 366] width 1568 height 733
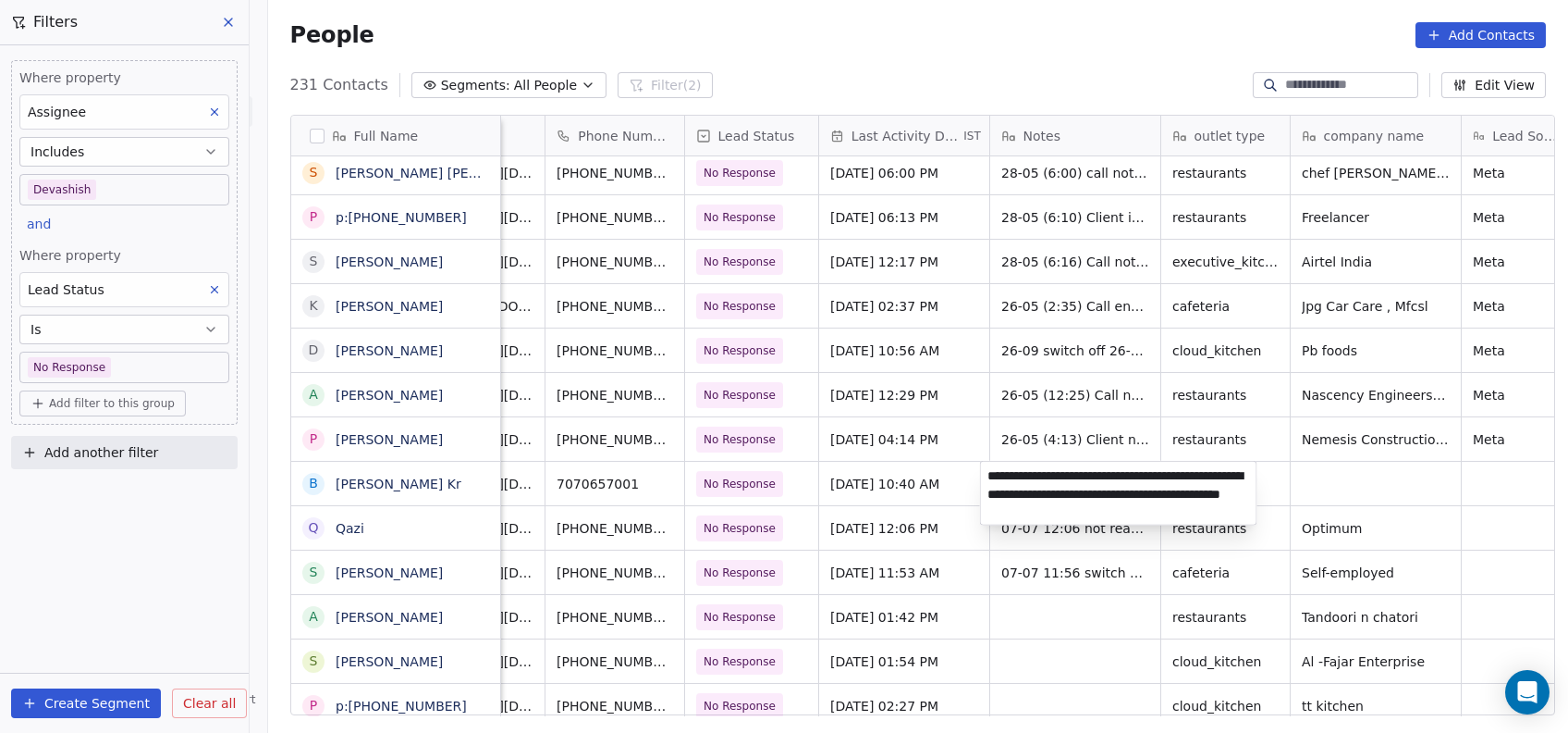
type textarea "**********"
click at [1123, 380] on html "On2Cook India Pvt. Ltd. Contacts People Marketing Workflows Campaigns Metrics &…" at bounding box center [784, 366] width 1568 height 733
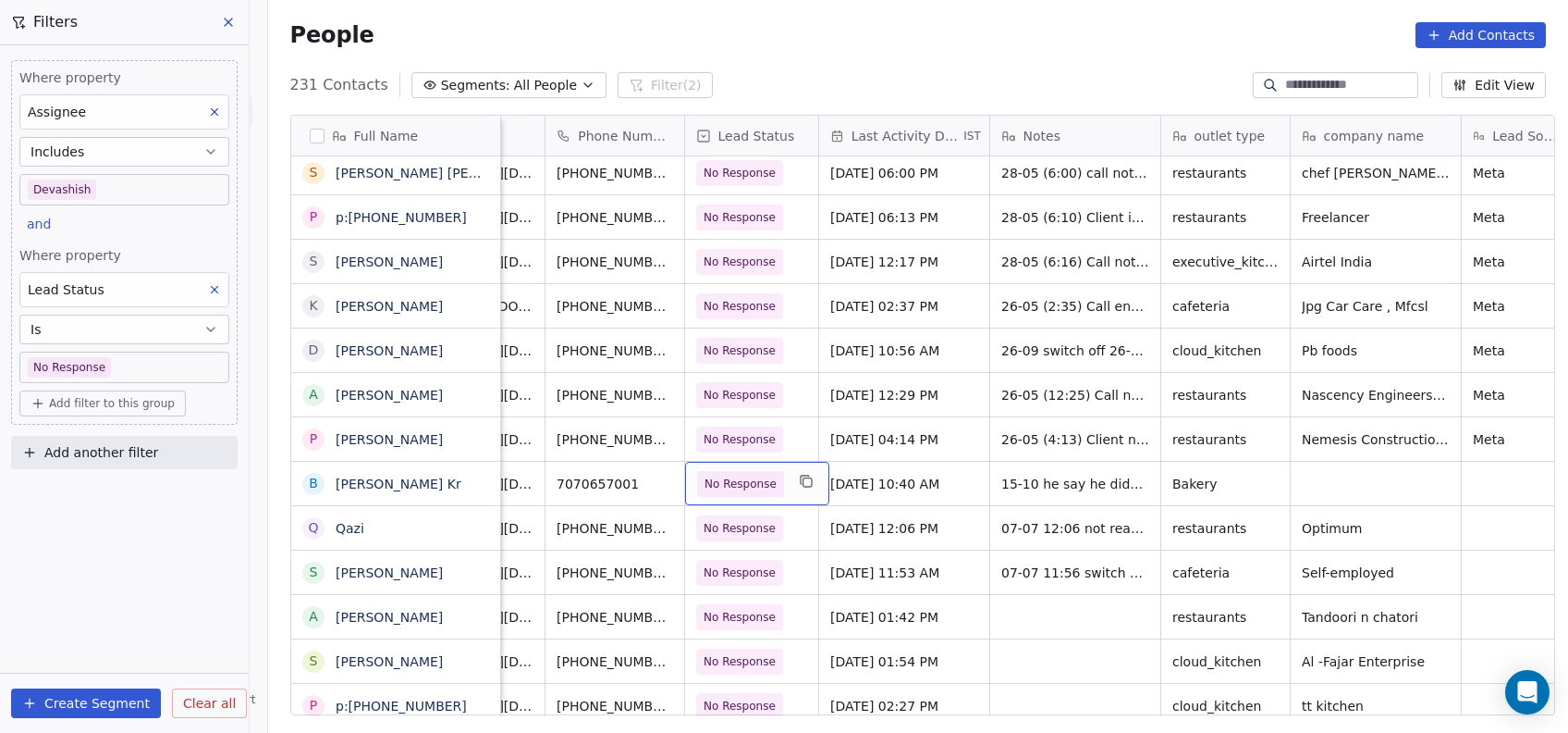
click at [757, 488] on span "No Response" at bounding box center [740, 483] width 72 height 18
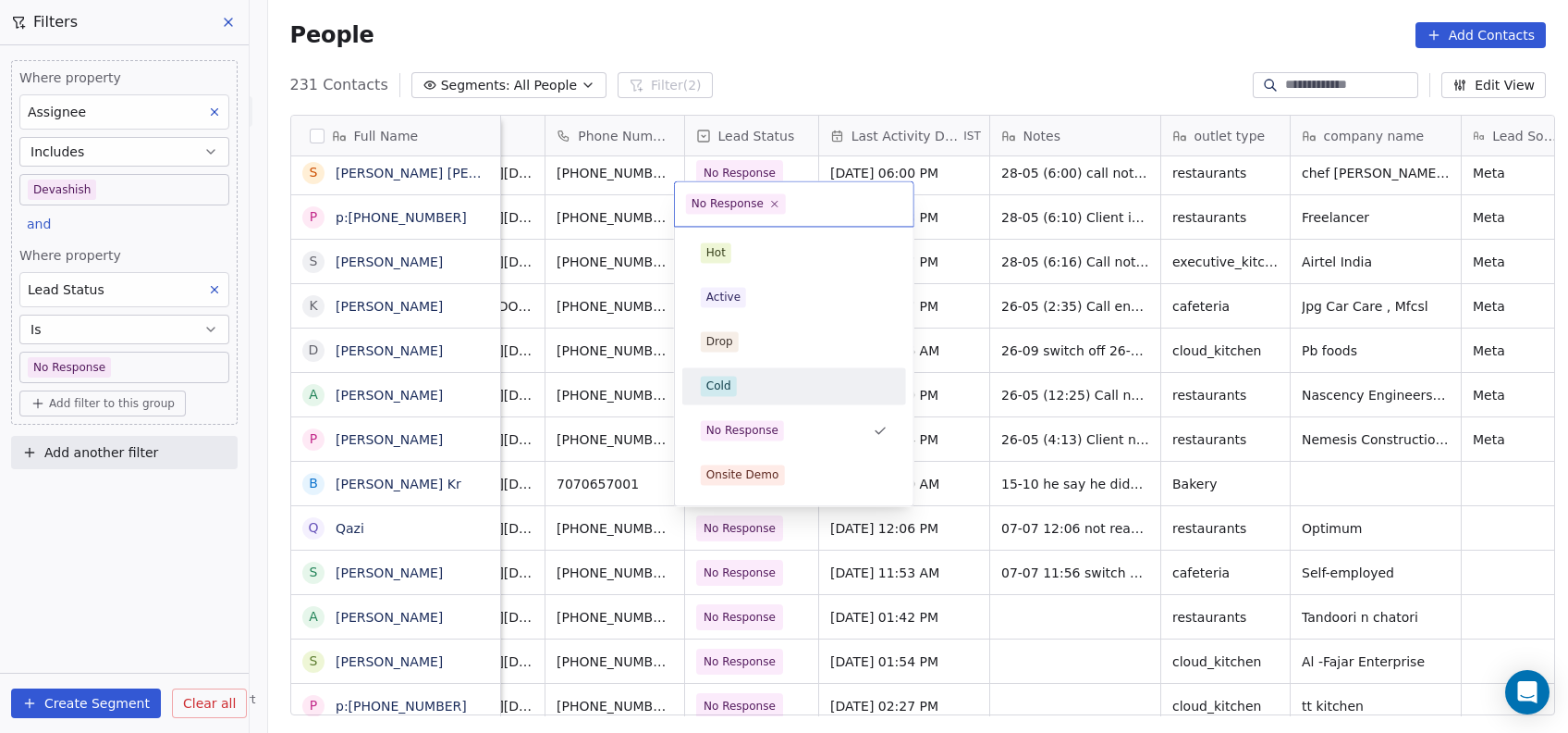
click at [722, 392] on div "Cold" at bounding box center [719, 385] width 25 height 16
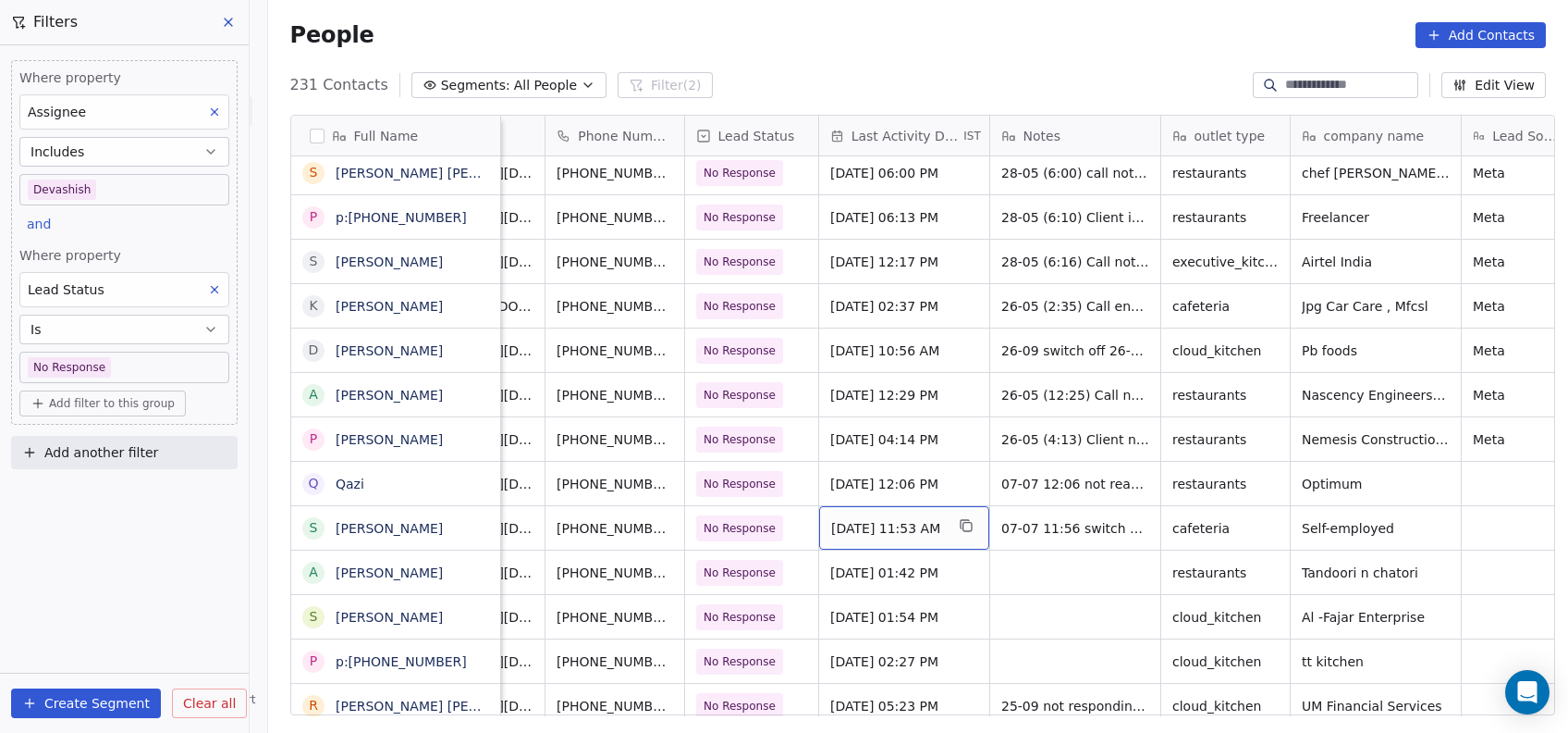
click at [884, 525] on span "Jul 07, 2025 11:53 AM" at bounding box center [888, 527] width 113 height 18
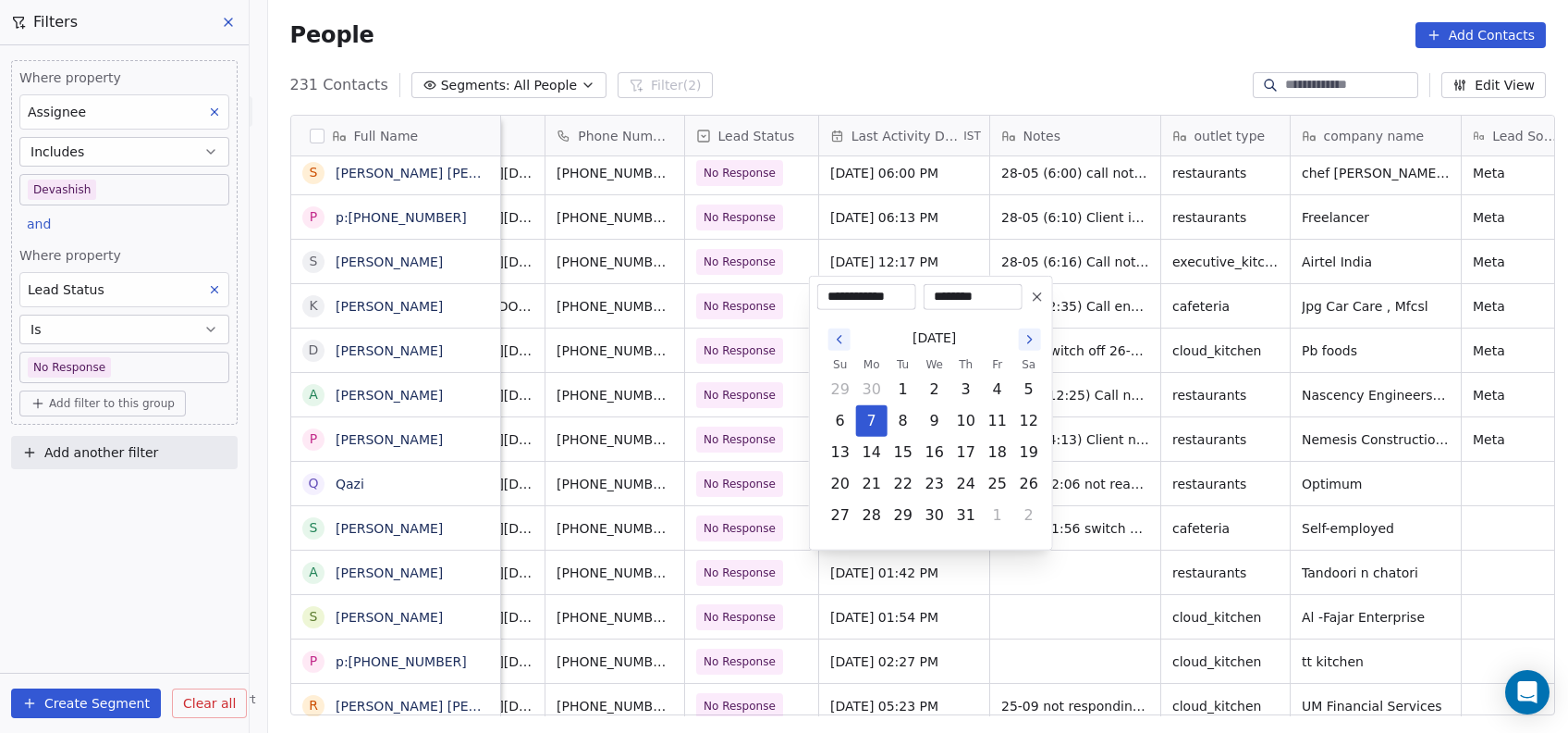
click at [1029, 345] on icon "Go to the Next Month" at bounding box center [1029, 339] width 14 height 14
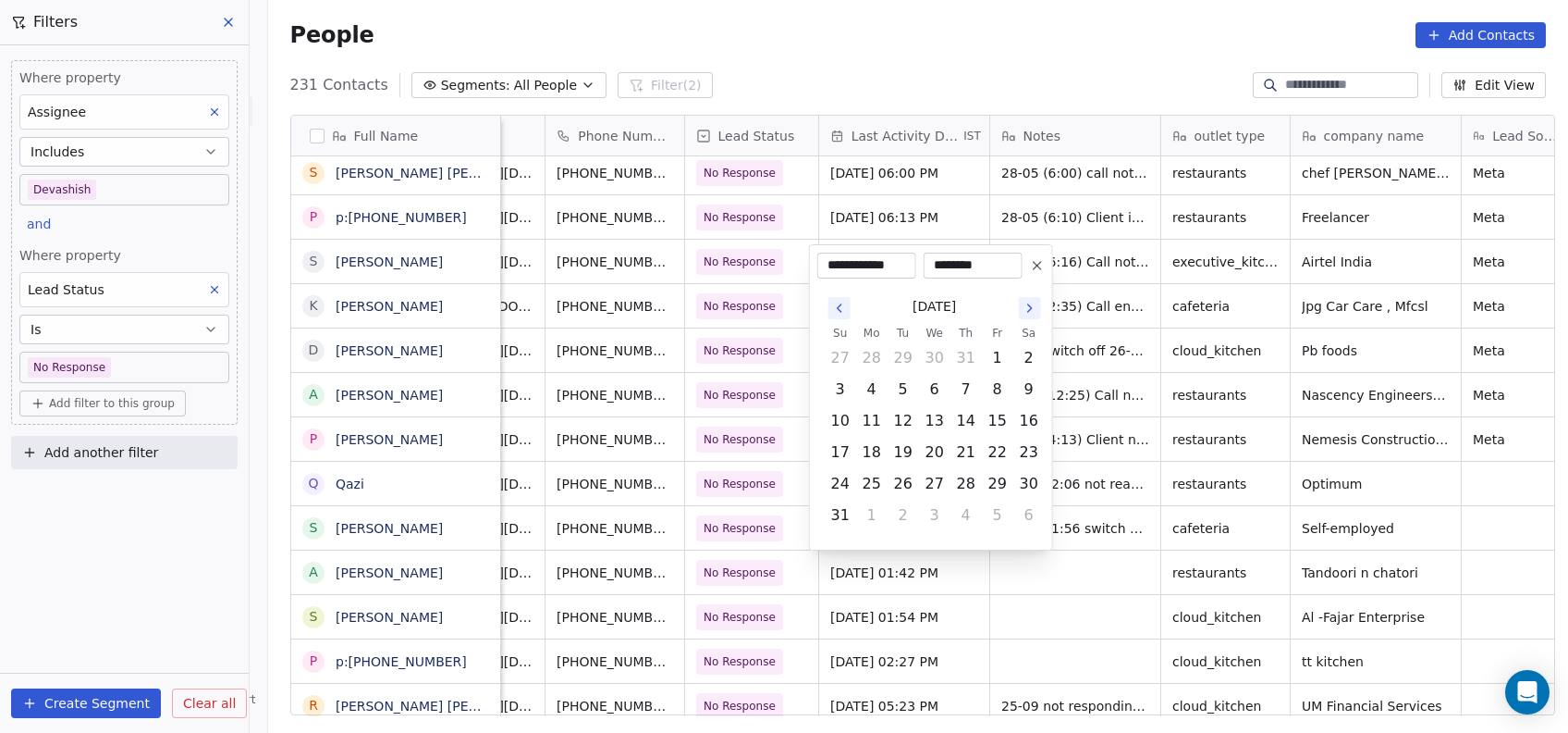
click at [1025, 311] on icon "Go to the Next Month" at bounding box center [1029, 307] width 14 height 14
click at [1029, 336] on icon "Go to the Next Month" at bounding box center [1029, 339] width 14 height 14
click at [934, 459] on button "15" at bounding box center [935, 452] width 30 height 30
type input "**********"
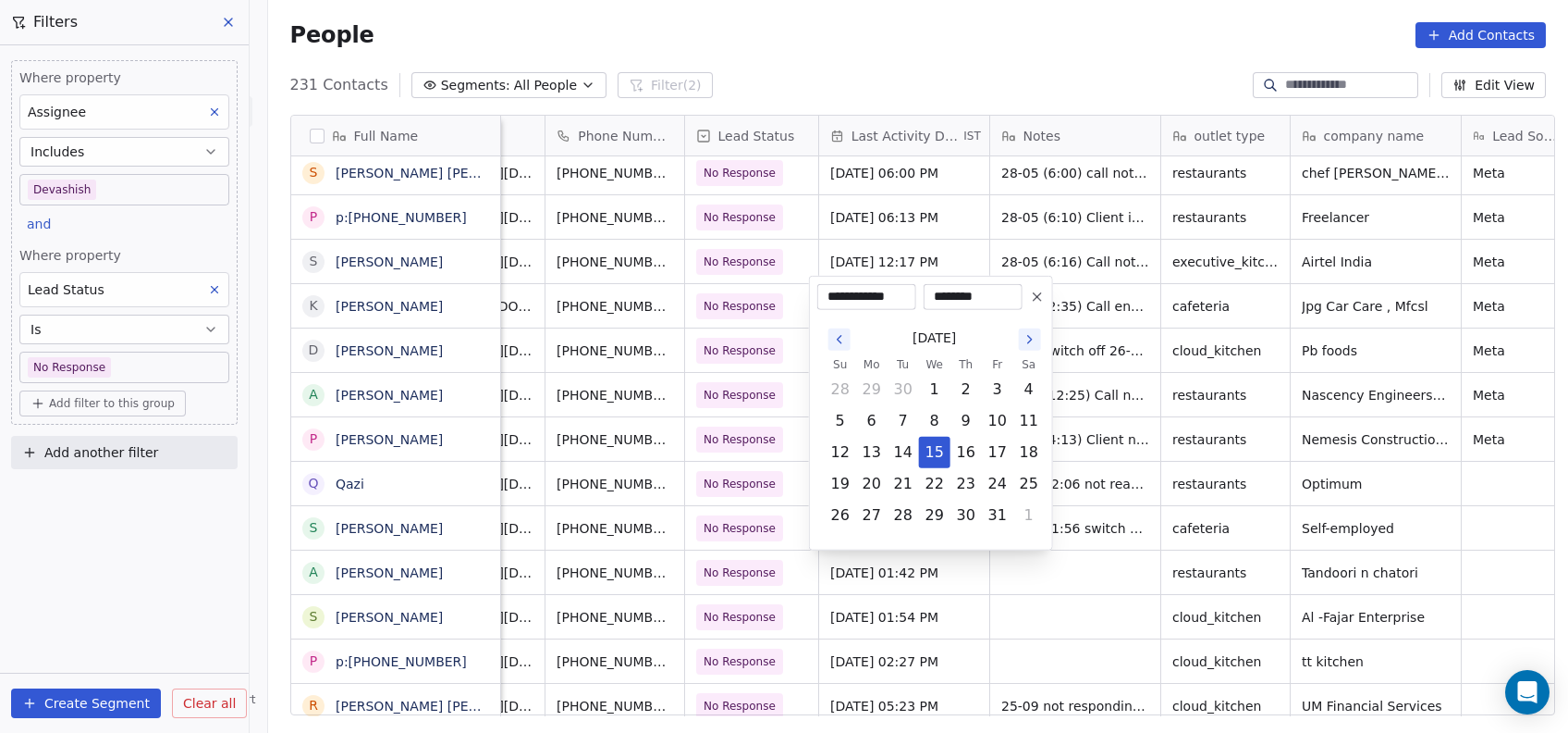
click at [1129, 361] on html "On2Cook India Pvt. Ltd. Contacts People Marketing Workflows Campaigns Metrics &…" at bounding box center [784, 366] width 1568 height 733
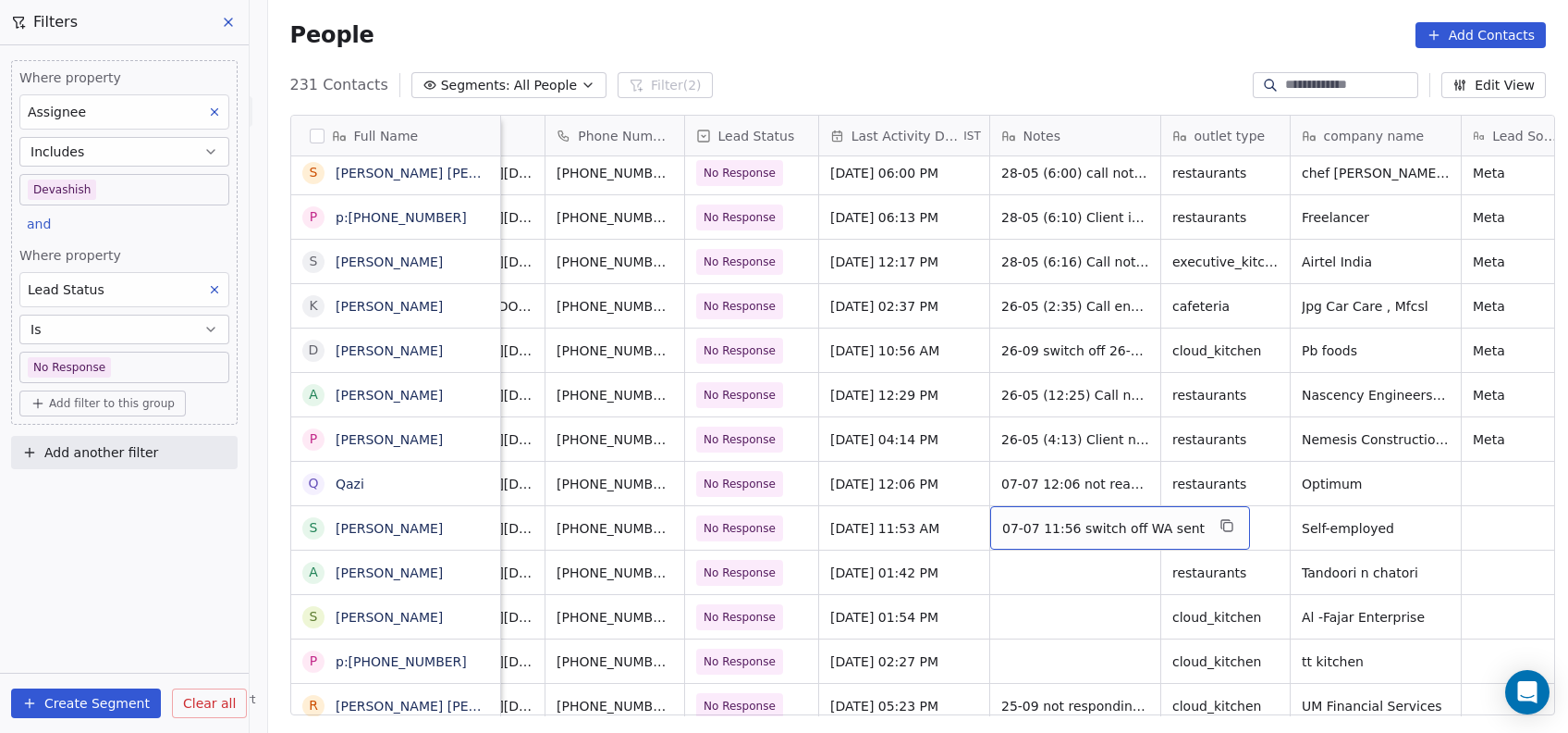
click at [1010, 524] on span "07-07 11:56 switch off WA sent" at bounding box center [1104, 527] width 203 height 18
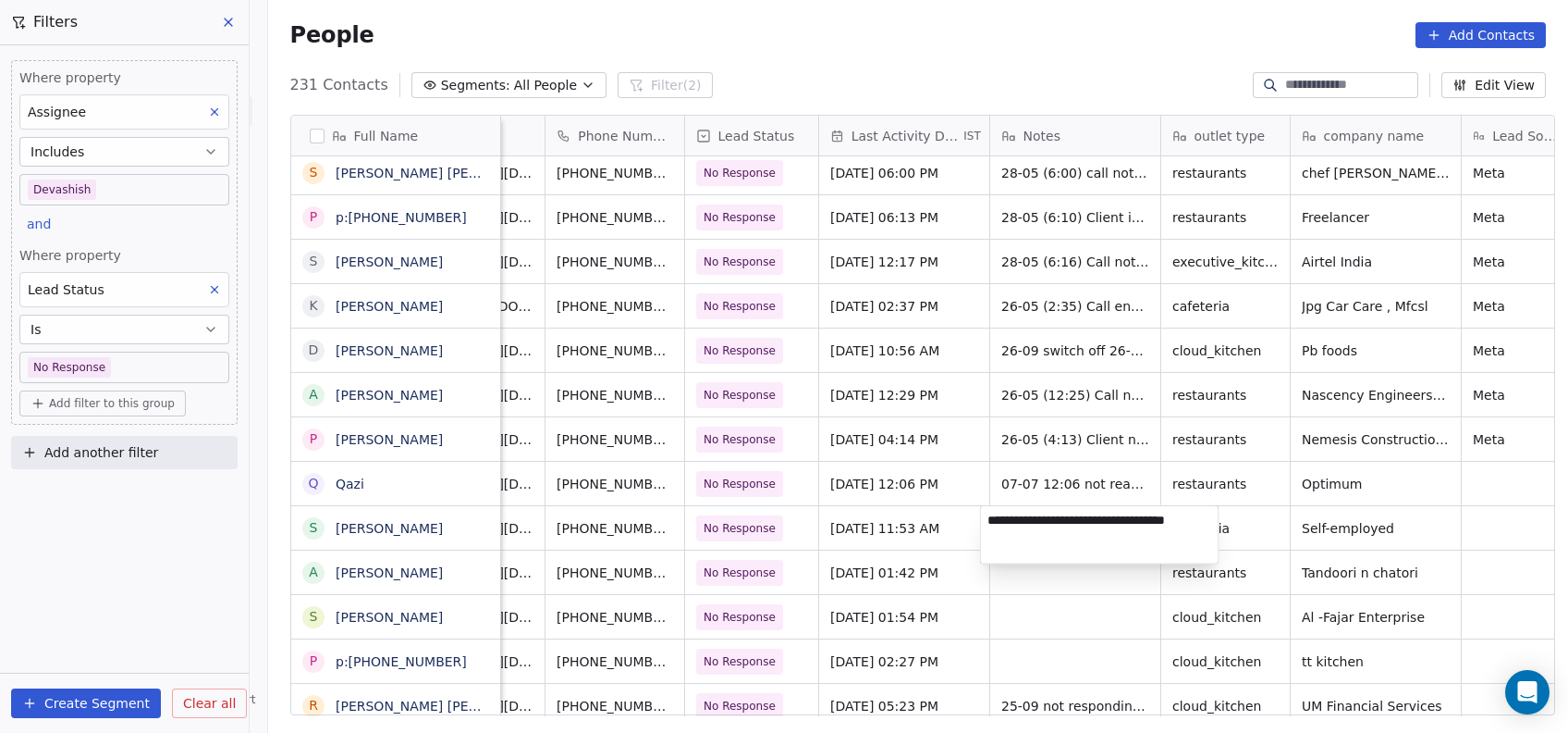
type textarea "**********"
click at [1009, 611] on html "On2Cook India Pvt. Ltd. Contacts People Marketing Workflows Campaigns Metrics &…" at bounding box center [784, 366] width 1568 height 733
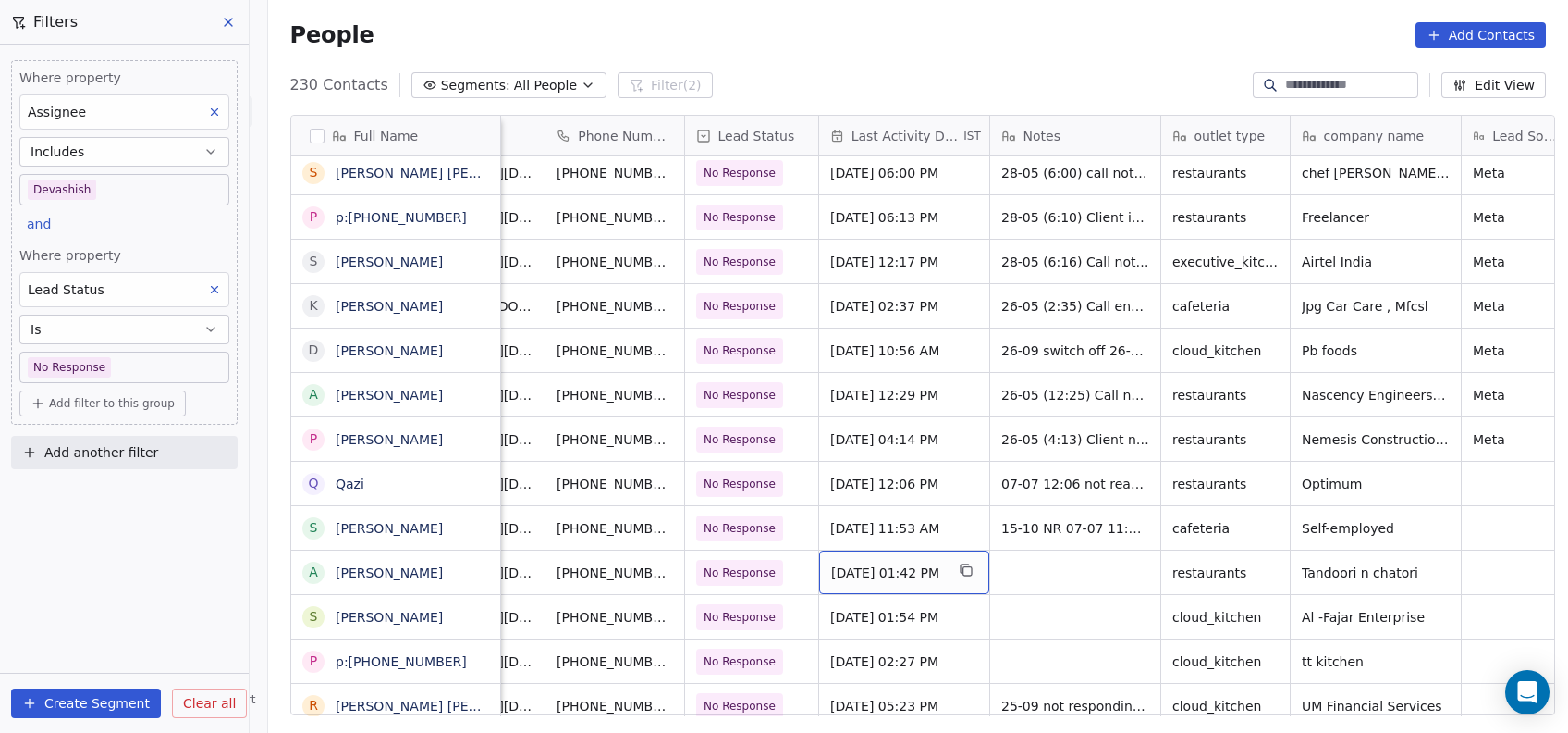
click at [930, 581] on div "Sep 27, 2025 01:42 PM" at bounding box center [904, 571] width 170 height 43
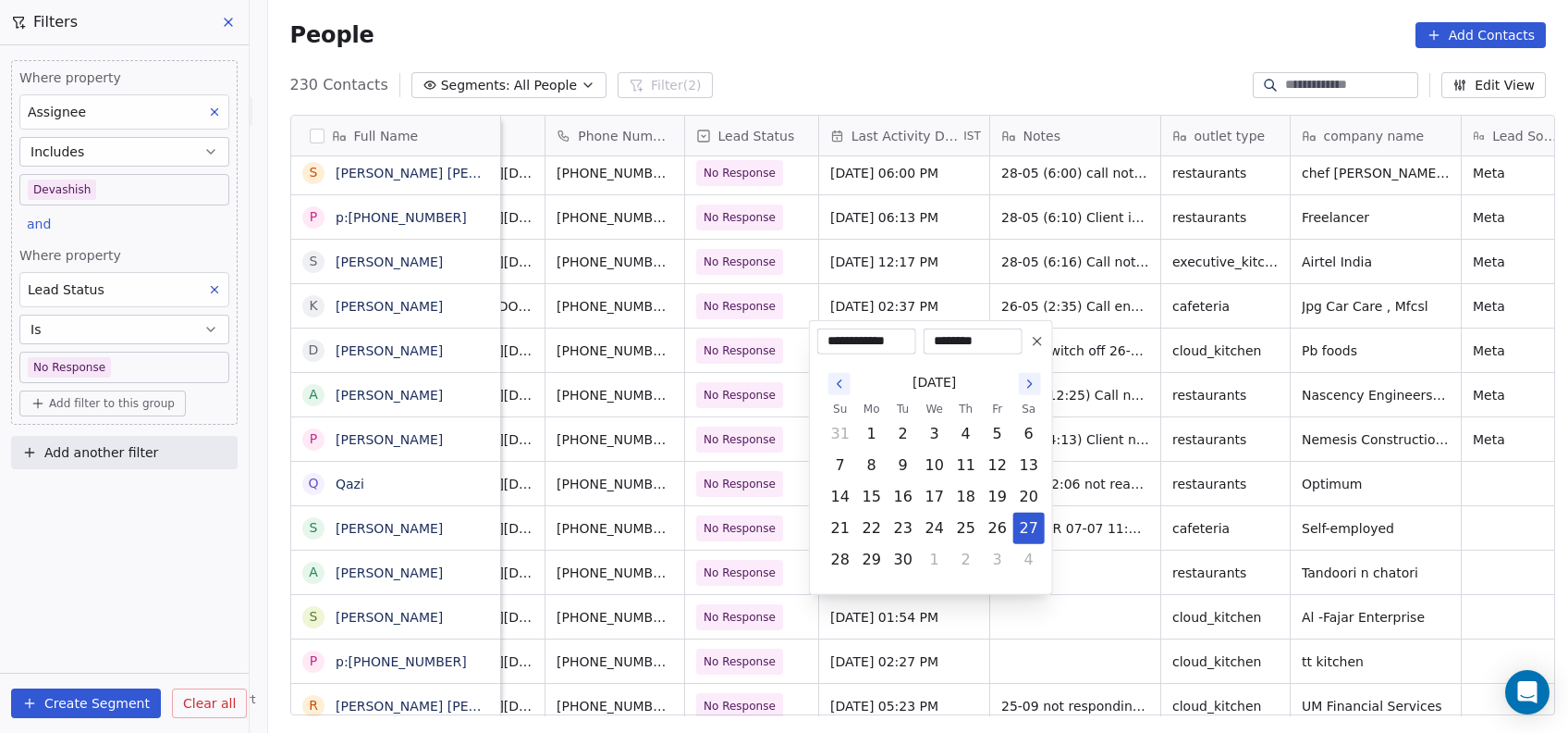
click at [1027, 384] on icon "Go to the Next Month" at bounding box center [1029, 383] width 14 height 14
click at [939, 495] on button "15" at bounding box center [935, 497] width 30 height 30
type input "**********"
click at [1066, 609] on html "On2Cook India Pvt. Ltd. Contacts People Marketing Workflows Campaigns Metrics &…" at bounding box center [784, 366] width 1568 height 733
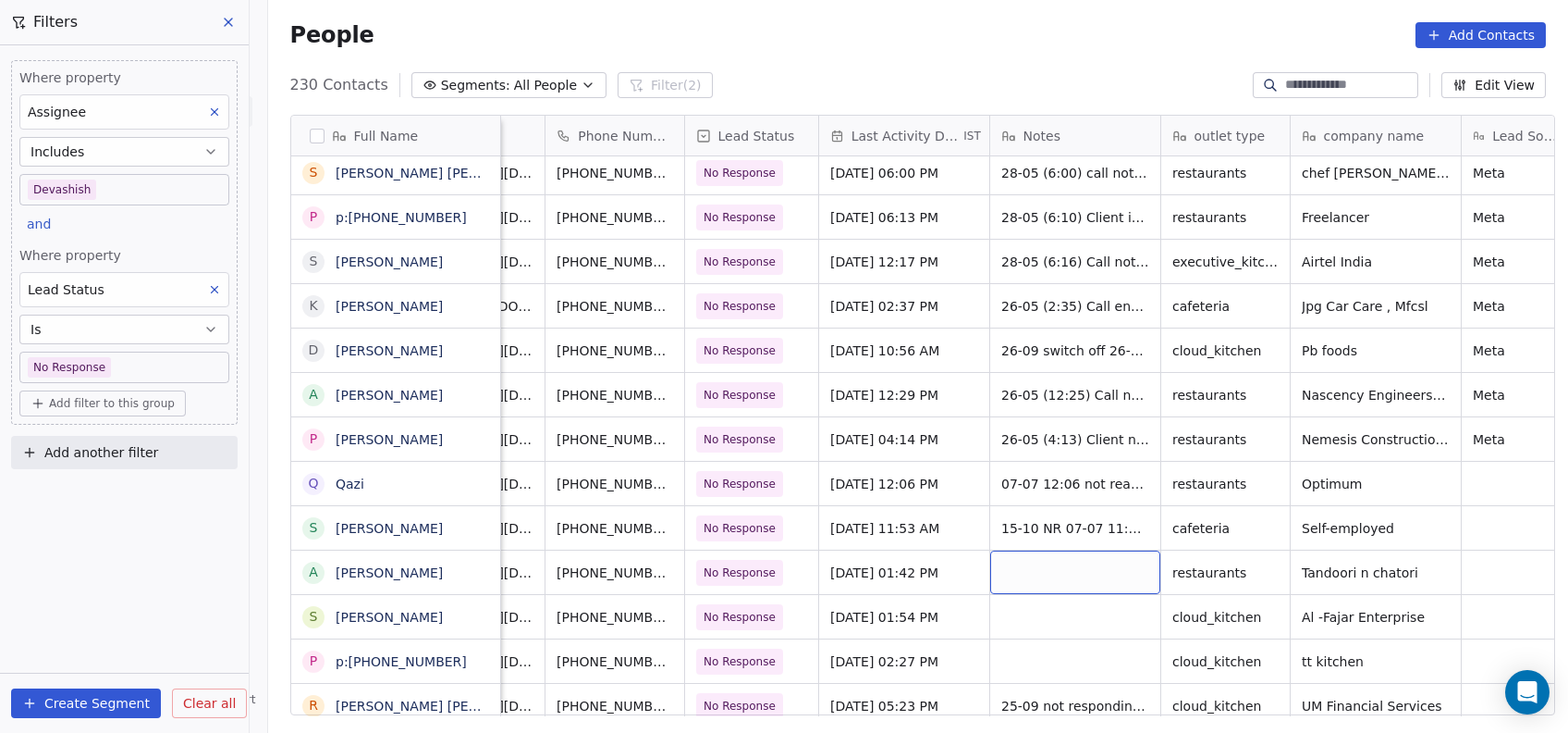
click at [1015, 579] on div "grid" at bounding box center [1075, 571] width 170 height 43
type textarea "********"
click at [1183, 585] on html "On2Cook India Pvt. Ltd. Contacts People Marketing Workflows Campaigns Metrics &…" at bounding box center [784, 366] width 1568 height 733
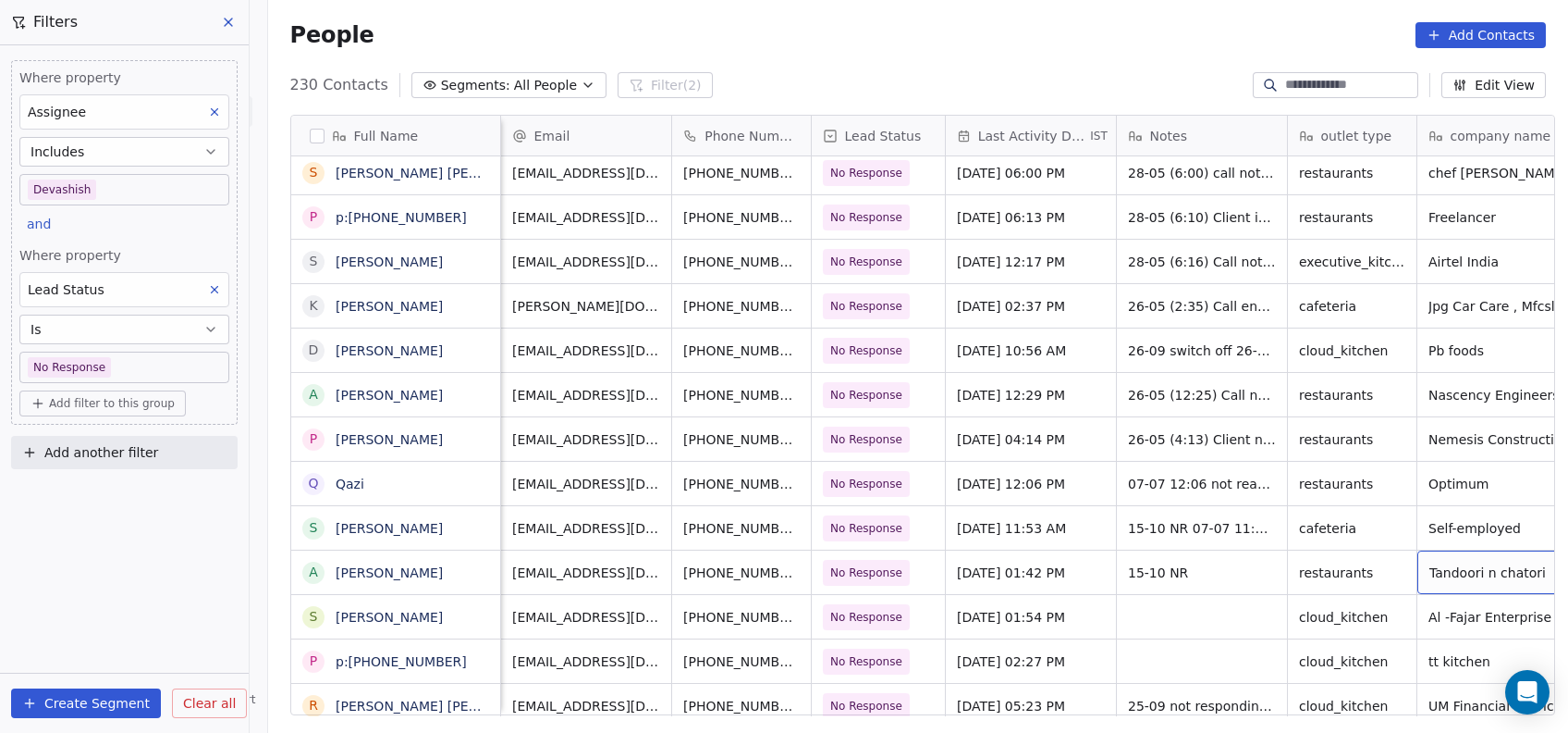
scroll to position [0, 52]
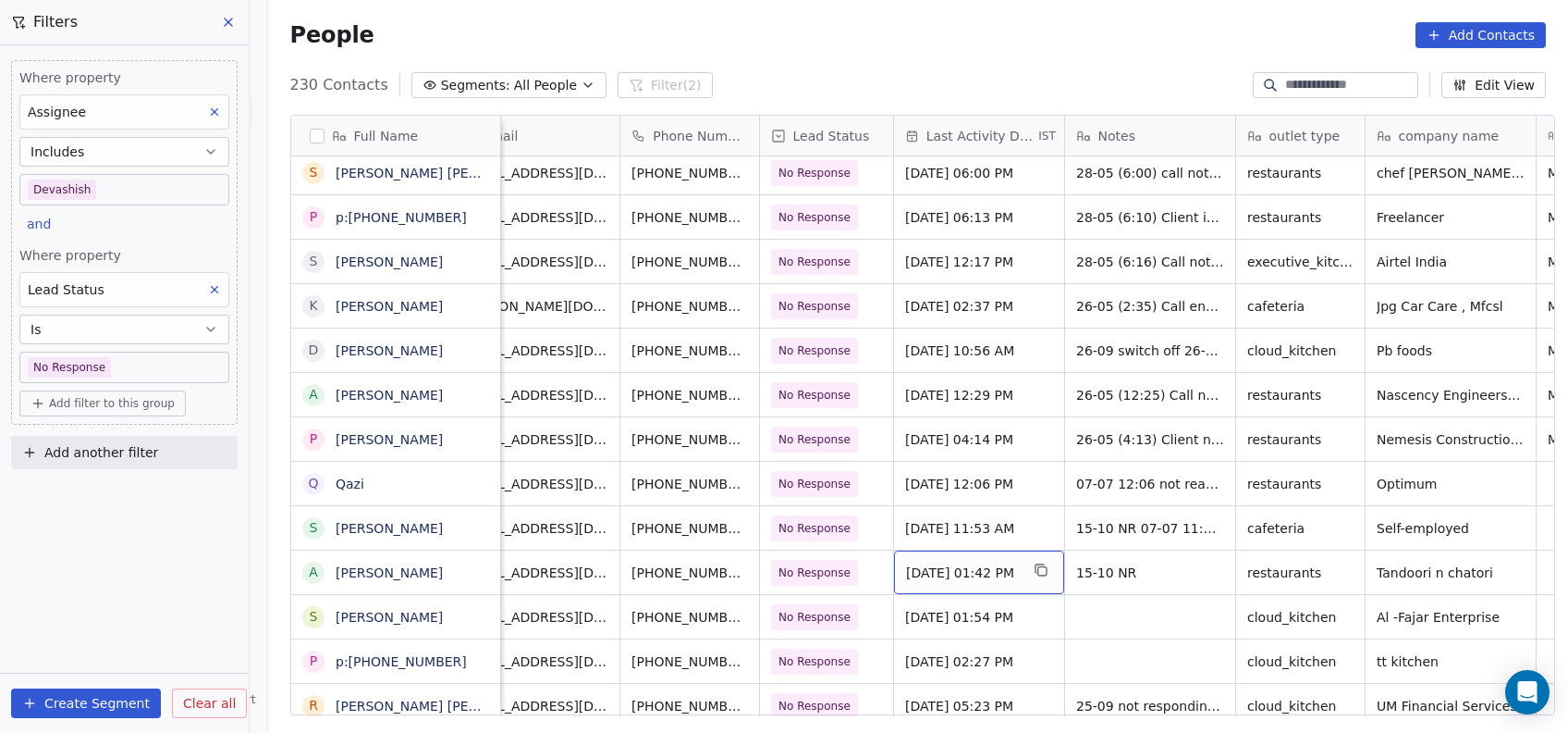
click at [948, 576] on span "Oct 15, 2025 01:42 PM" at bounding box center [962, 572] width 113 height 18
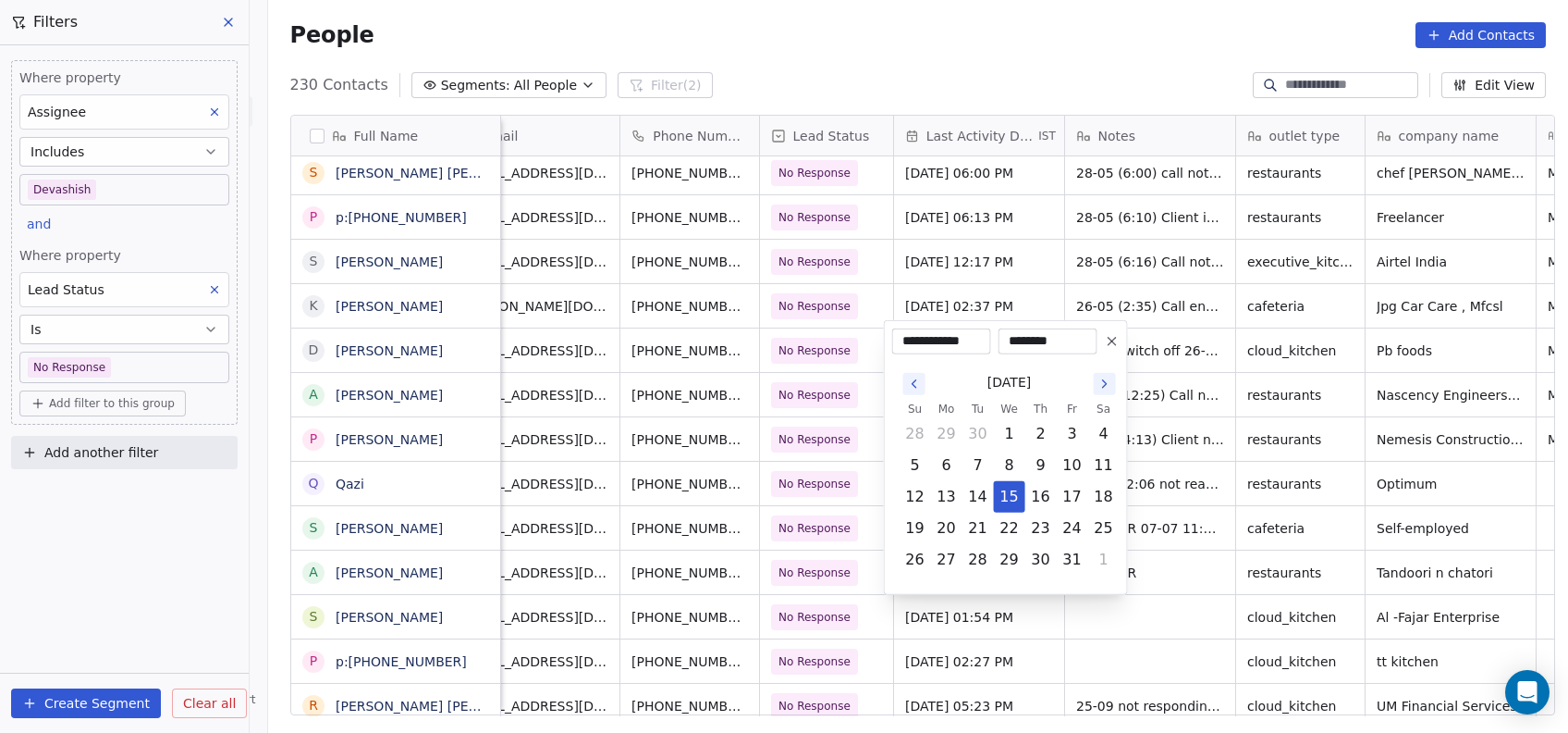
click at [1052, 254] on html "On2Cook India Pvt. Ltd. Contacts People Marketing Workflows Campaigns Metrics &…" at bounding box center [784, 366] width 1568 height 733
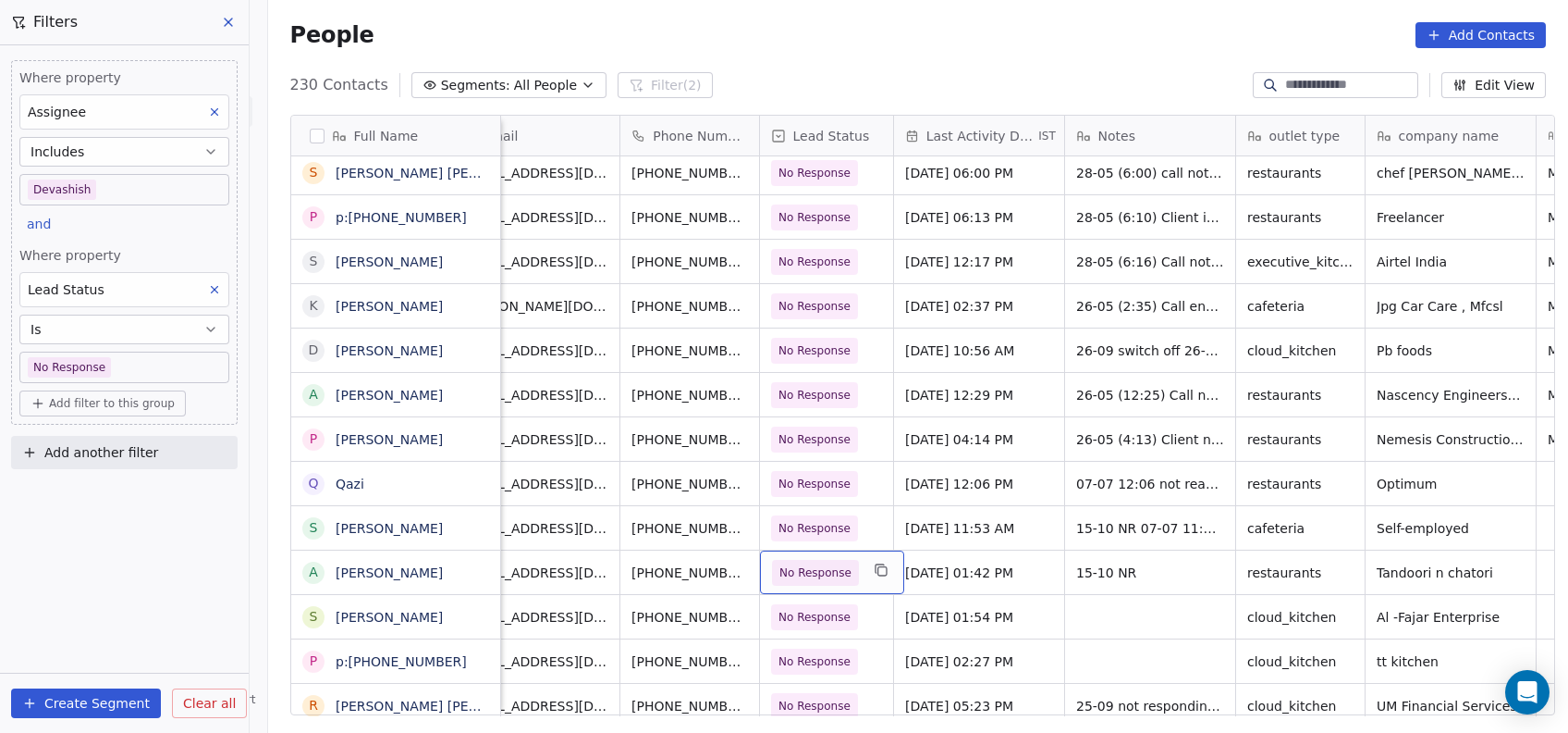
click at [828, 564] on span "No Response" at bounding box center [815, 572] width 72 height 18
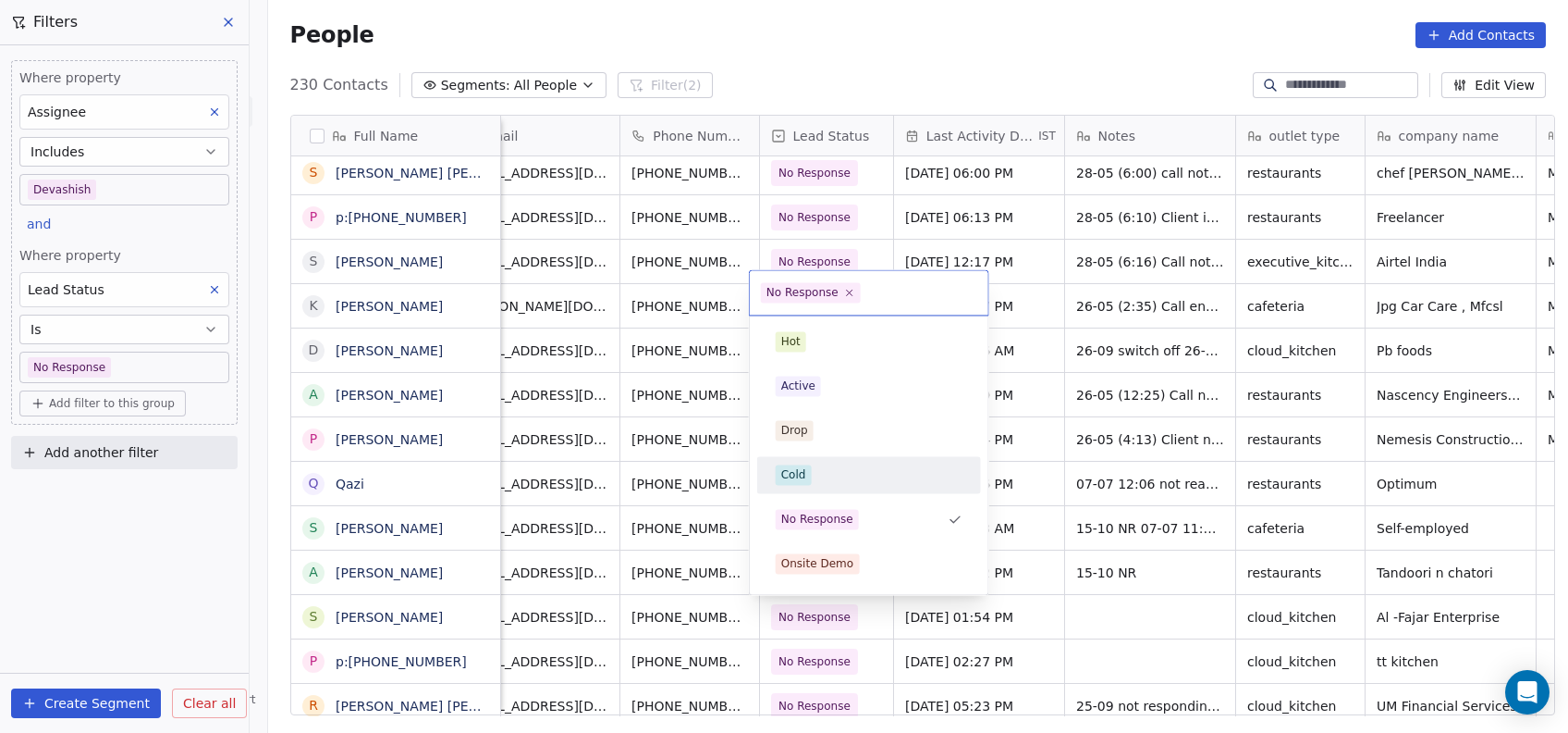
click at [818, 471] on div "Cold" at bounding box center [869, 474] width 187 height 20
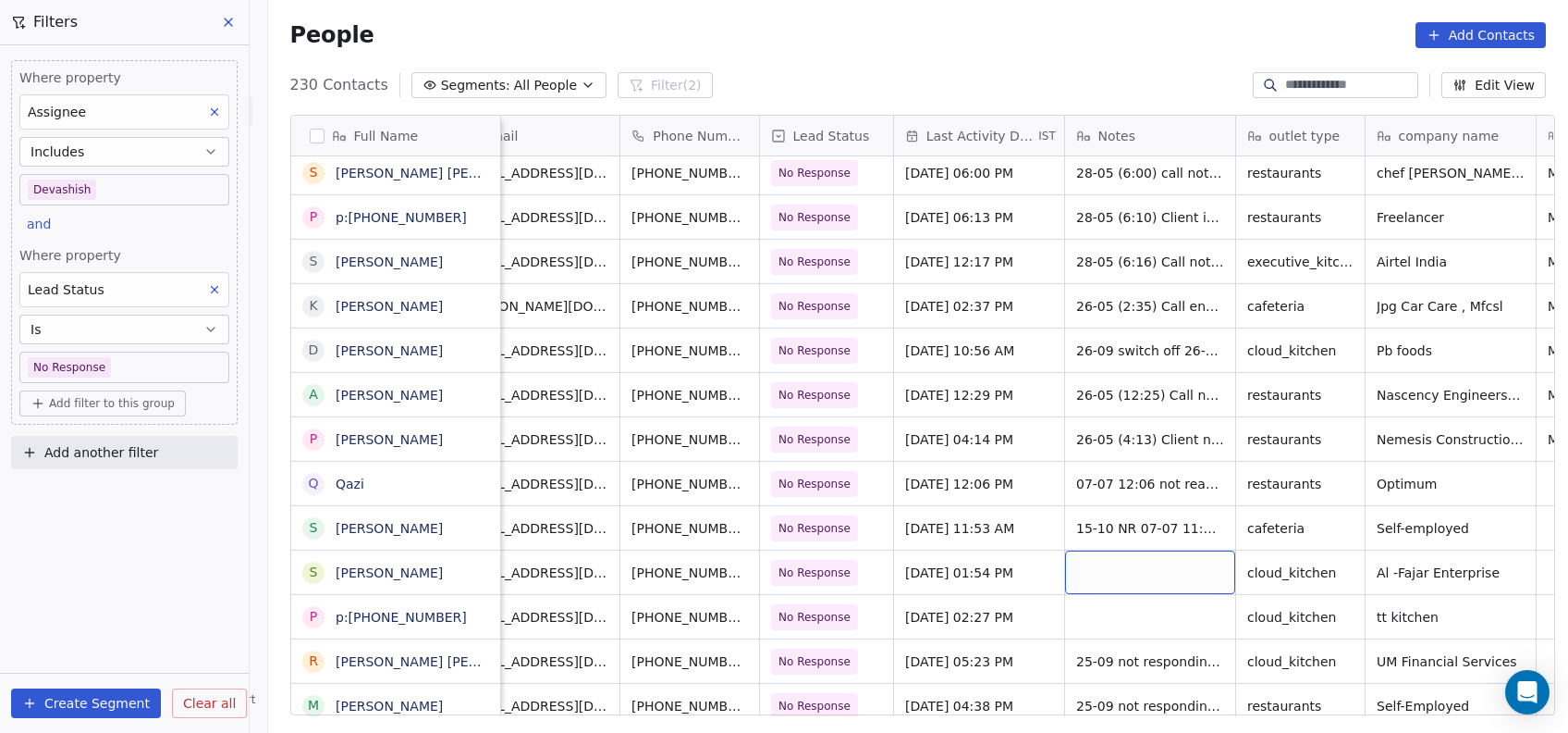
click at [1171, 560] on div "grid" at bounding box center [1151, 571] width 170 height 43
click at [841, 523] on html "On2Cook India Pvt. Ltd. Contacts People Marketing Workflows Campaigns Metrics &…" at bounding box center [784, 366] width 1568 height 733
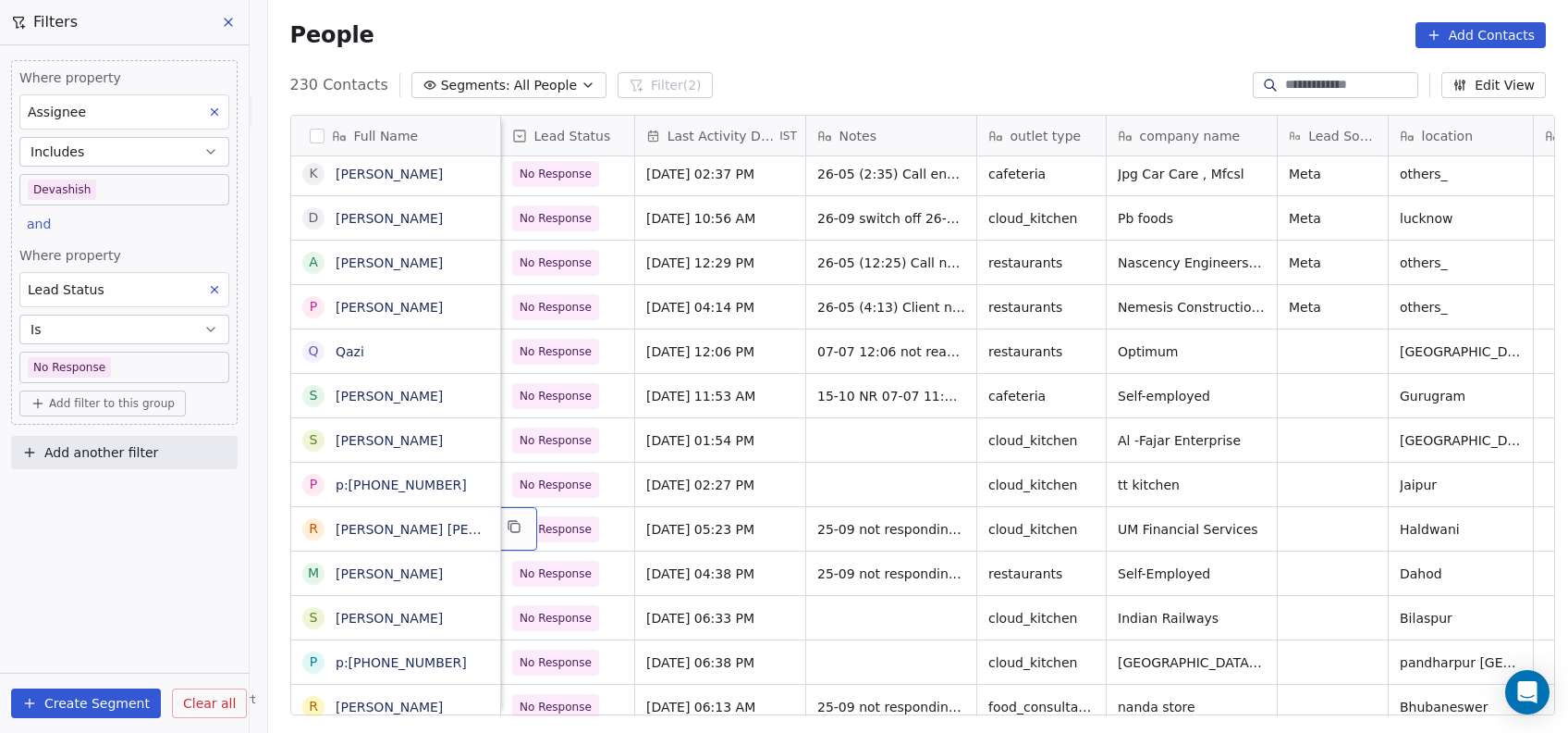
scroll to position [0, 170]
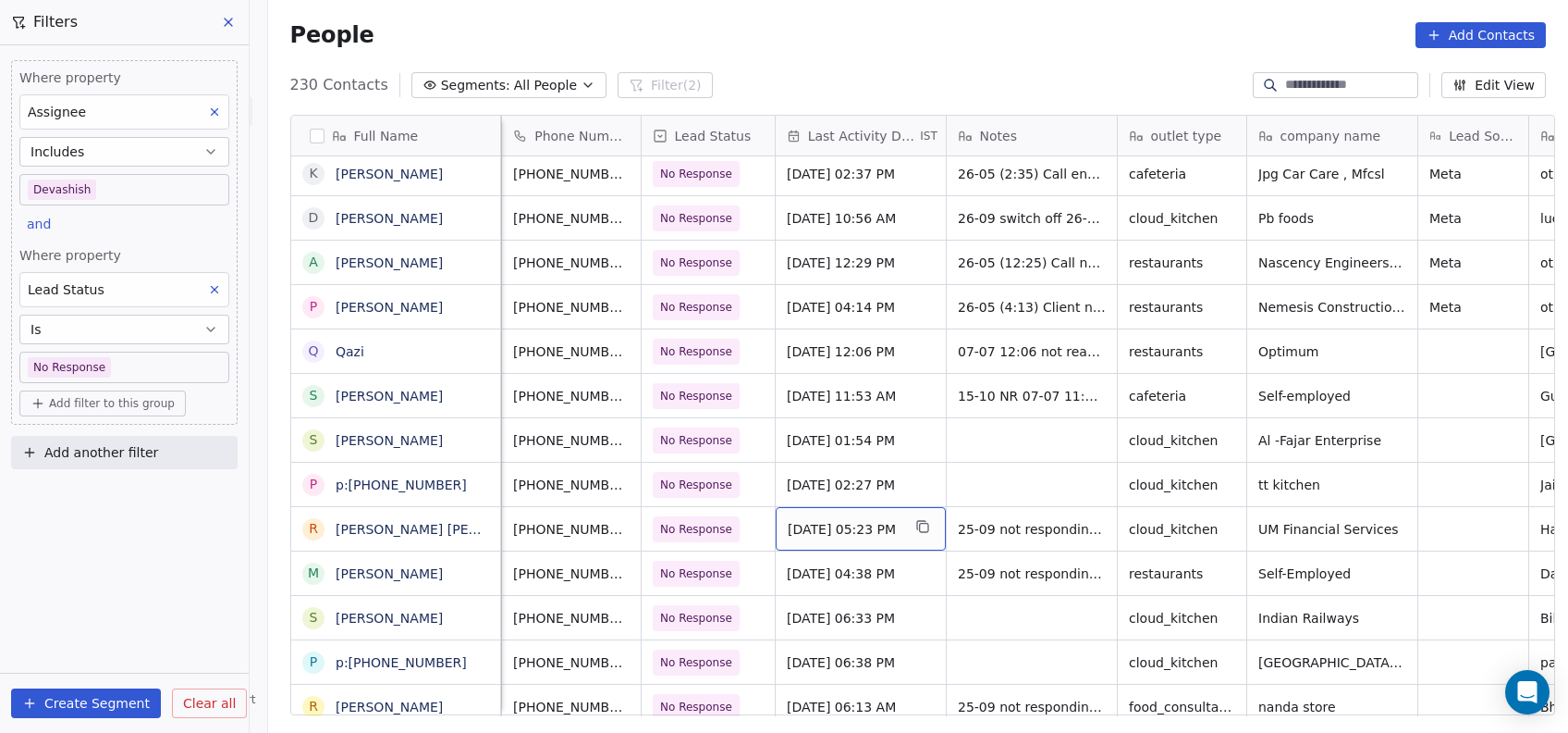
click at [830, 535] on span "Sep 27, 2025 05:23 PM" at bounding box center [845, 528] width 113 height 18
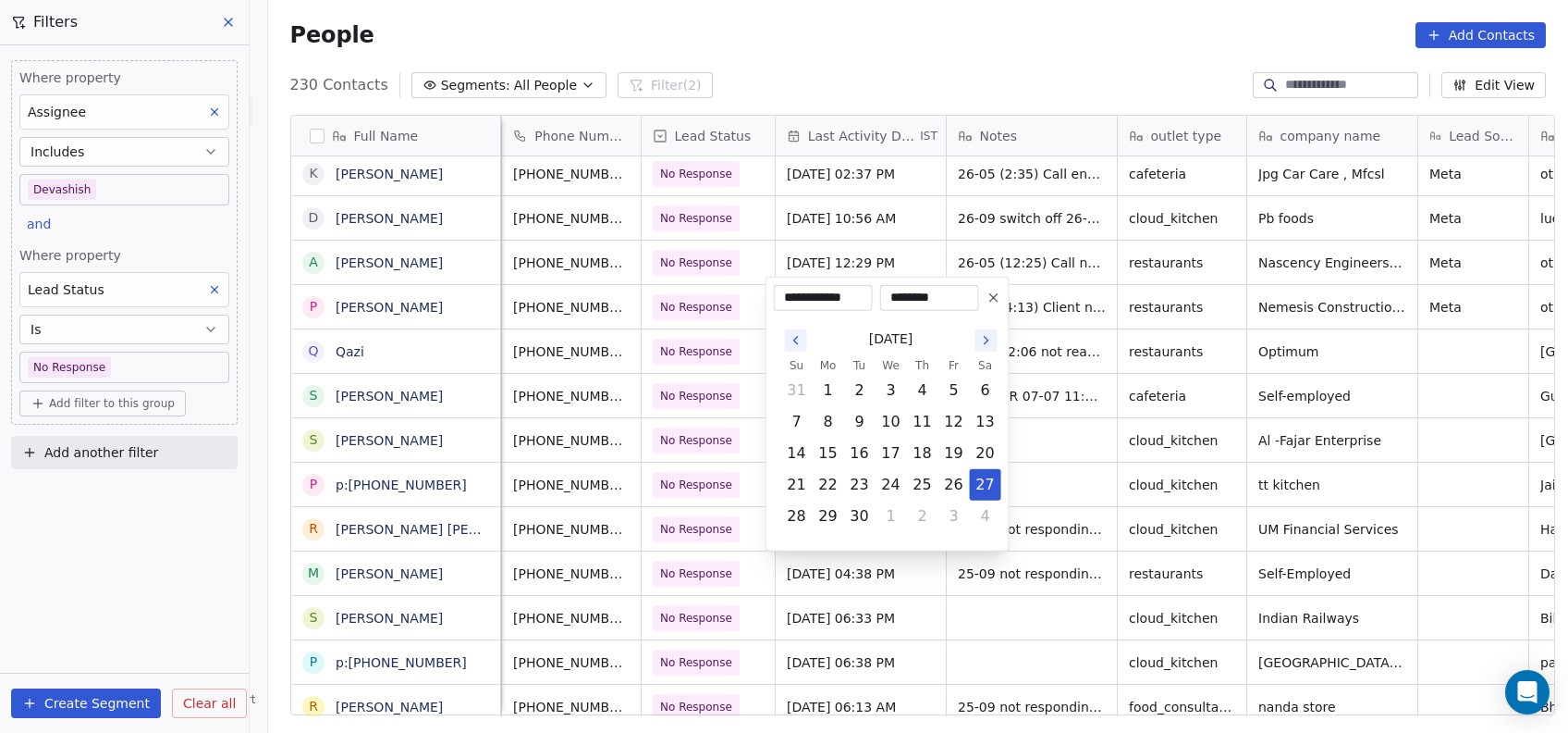
click at [980, 344] on icon "Go to the Next Month" at bounding box center [986, 340] width 14 height 14
click at [888, 455] on button "15" at bounding box center [891, 453] width 30 height 30
type input "**********"
click at [1034, 442] on html "On2Cook India Pvt. Ltd. Contacts People Marketing Workflows Campaigns Metrics &…" at bounding box center [784, 366] width 1568 height 733
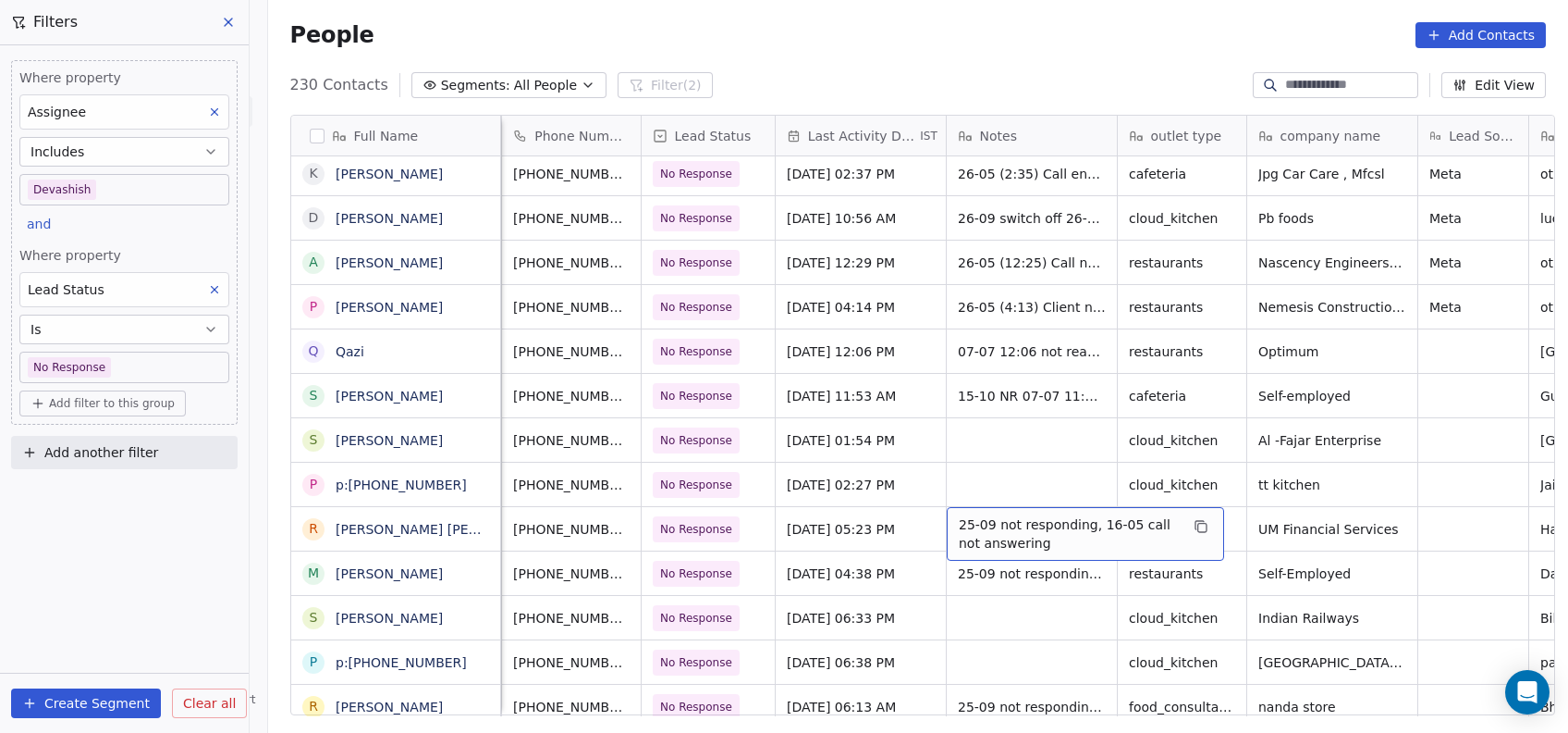
click at [976, 531] on span "25-09 not responding, 16-05 call not answering" at bounding box center [1069, 533] width 220 height 37
click at [1006, 538] on span "25-09 not responding, 16-05 call not answering" at bounding box center [1069, 533] width 220 height 37
click at [1007, 539] on span "25-09 not responding, 16-05 call not answering" at bounding box center [1069, 533] width 220 height 37
click at [973, 533] on span "25-09 not responding, 16-05 call not answering" at bounding box center [1069, 533] width 220 height 37
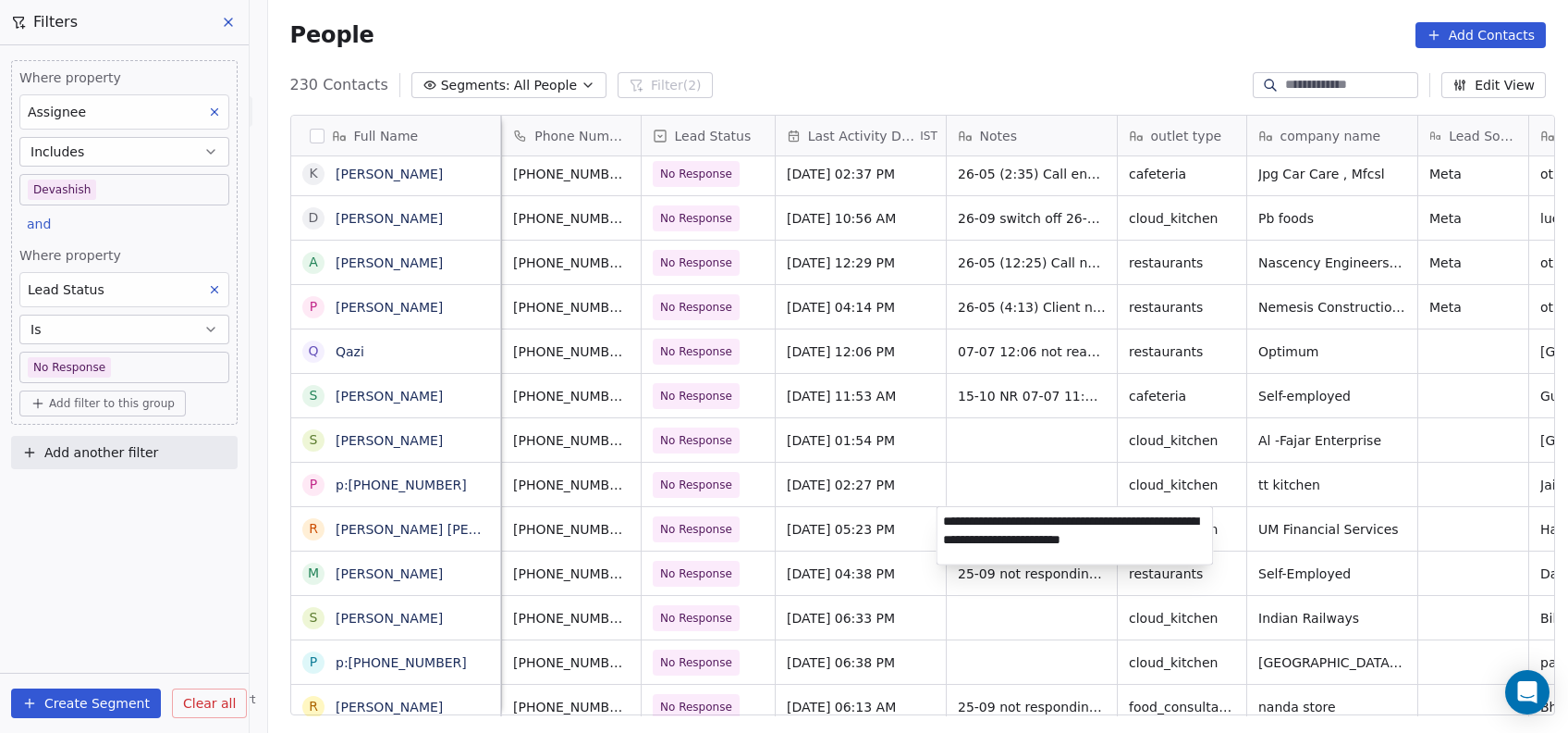
type textarea "**********"
click at [1088, 414] on html "On2Cook India Pvt. Ltd. Contacts People Marketing Workflows Campaigns Metrics &…" at bounding box center [784, 366] width 1568 height 733
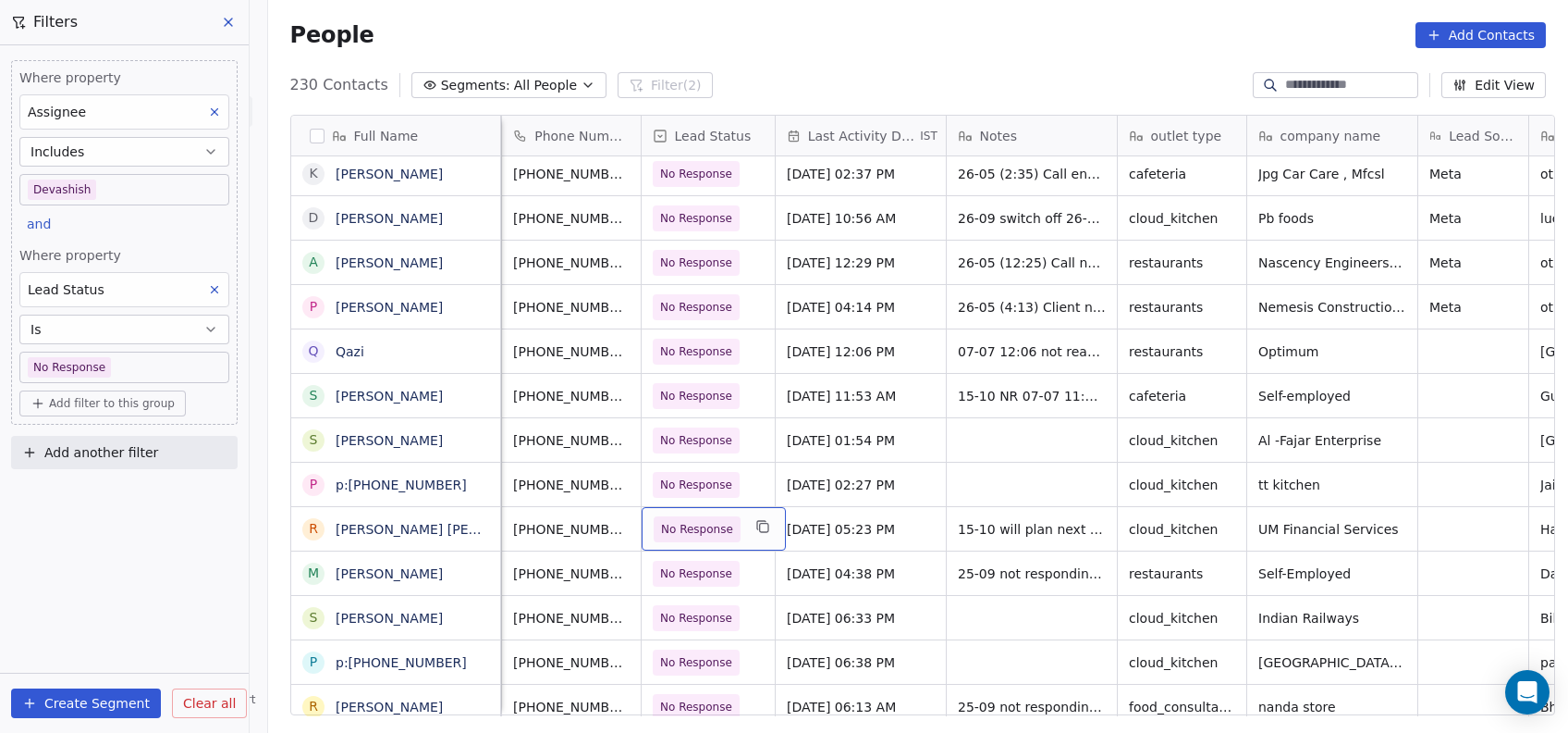
click at [700, 523] on span "No Response" at bounding box center [696, 528] width 72 height 18
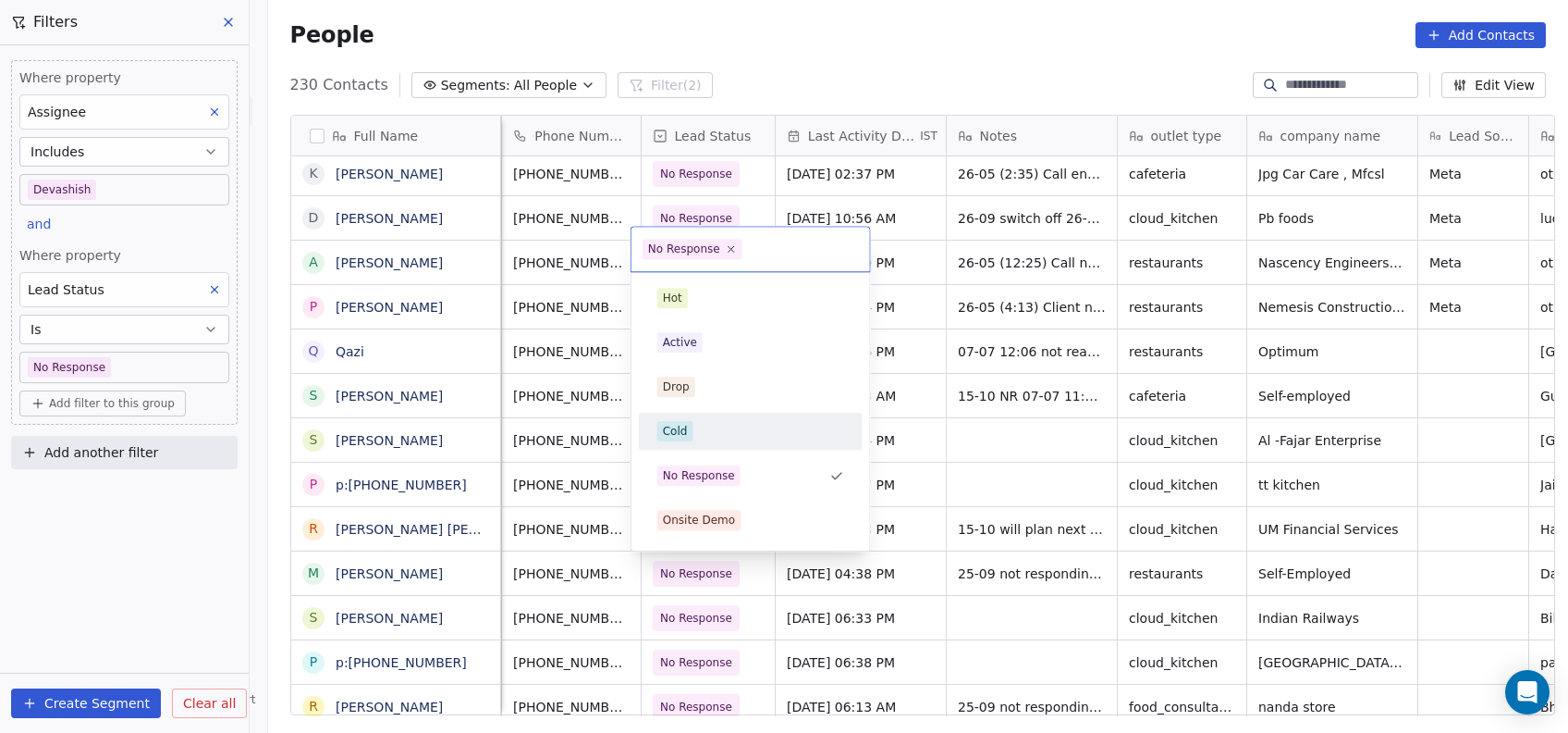
click at [674, 436] on div "Cold" at bounding box center [675, 431] width 25 height 16
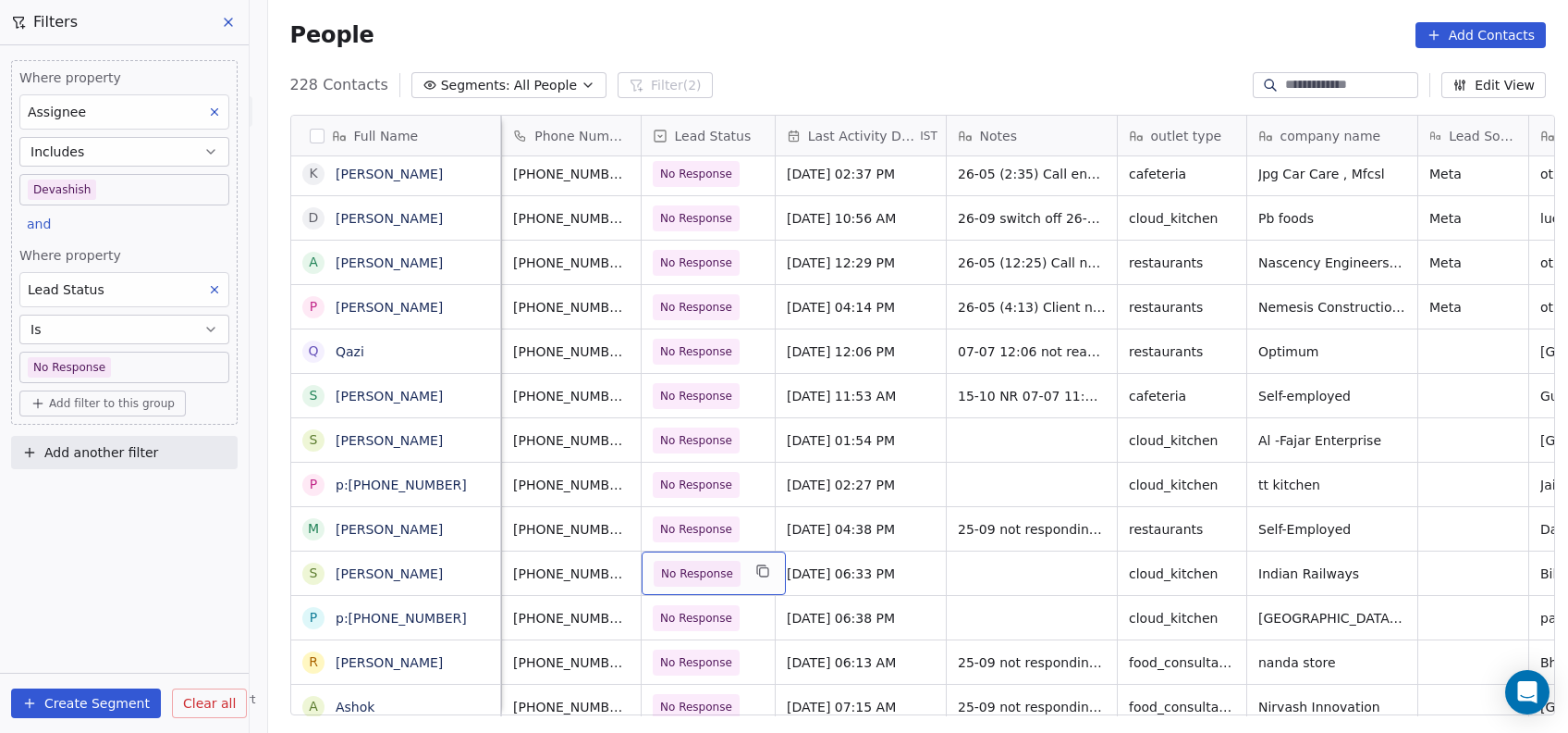
click at [710, 569] on span "No Response" at bounding box center [696, 573] width 72 height 18
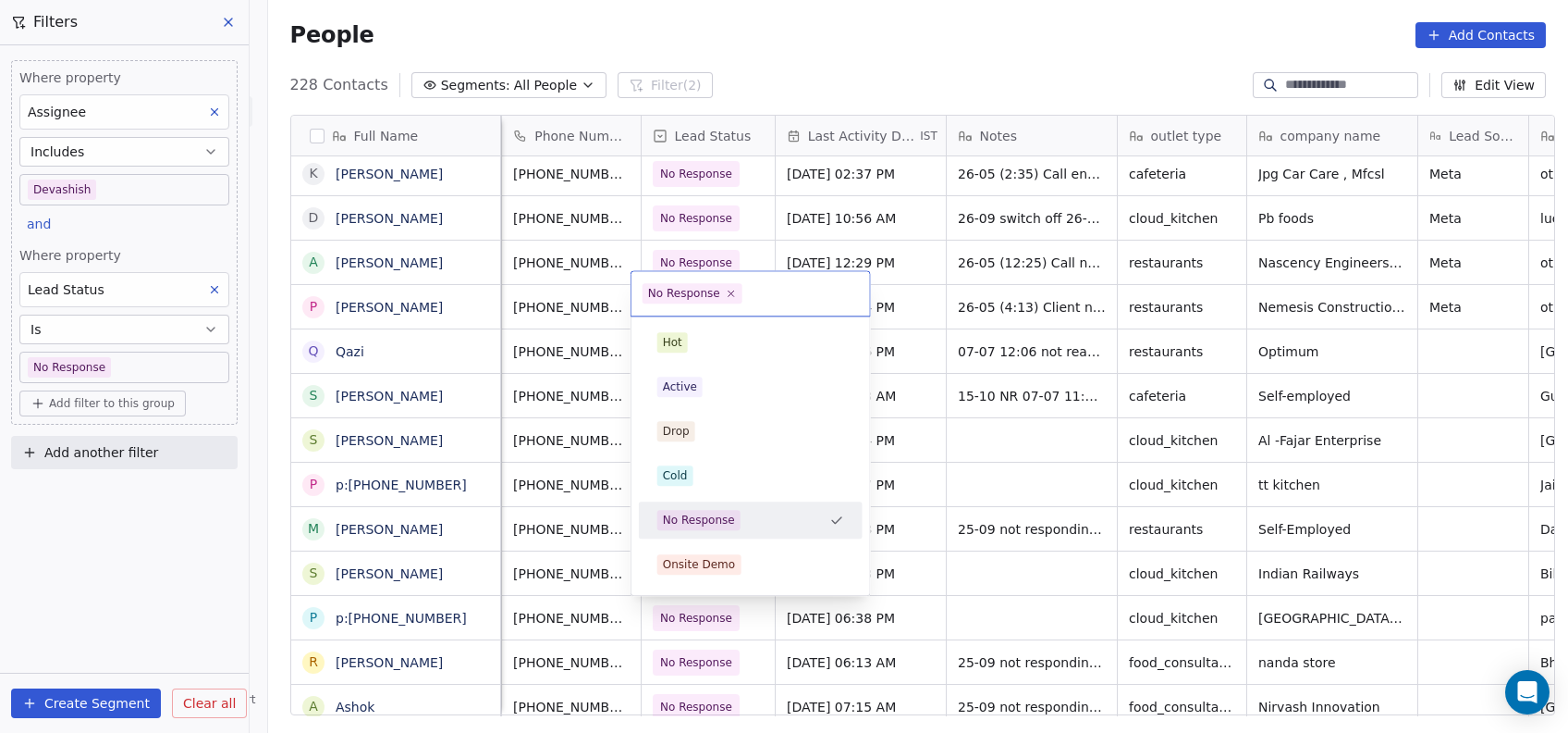
click at [787, 519] on div "No Response" at bounding box center [740, 520] width 165 height 20
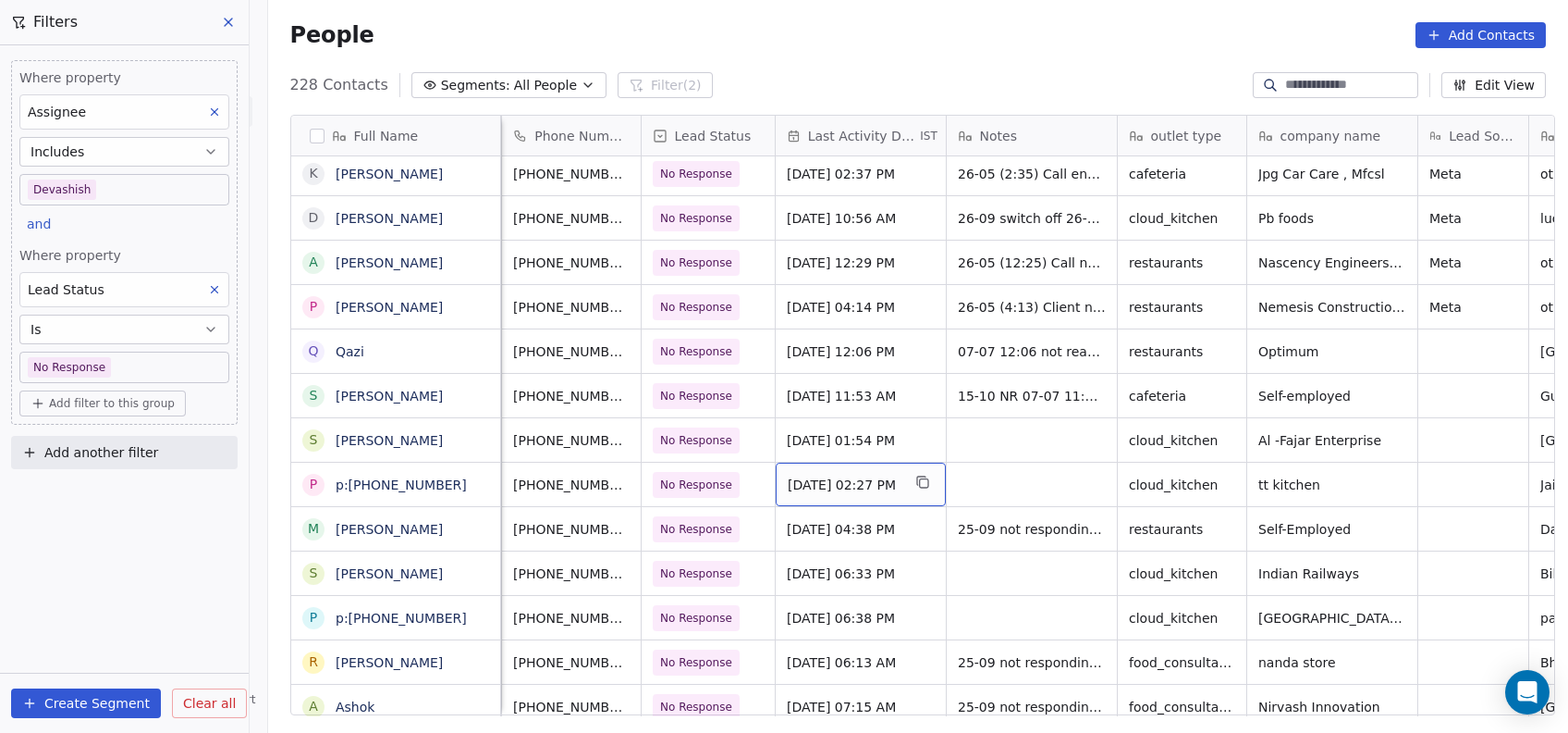
drag, startPoint x: 910, startPoint y: 503, endPoint x: 794, endPoint y: 573, distance: 135.5
click at [794, 573] on span "Sep 27, 2025 06:33 PM" at bounding box center [845, 573] width 113 height 18
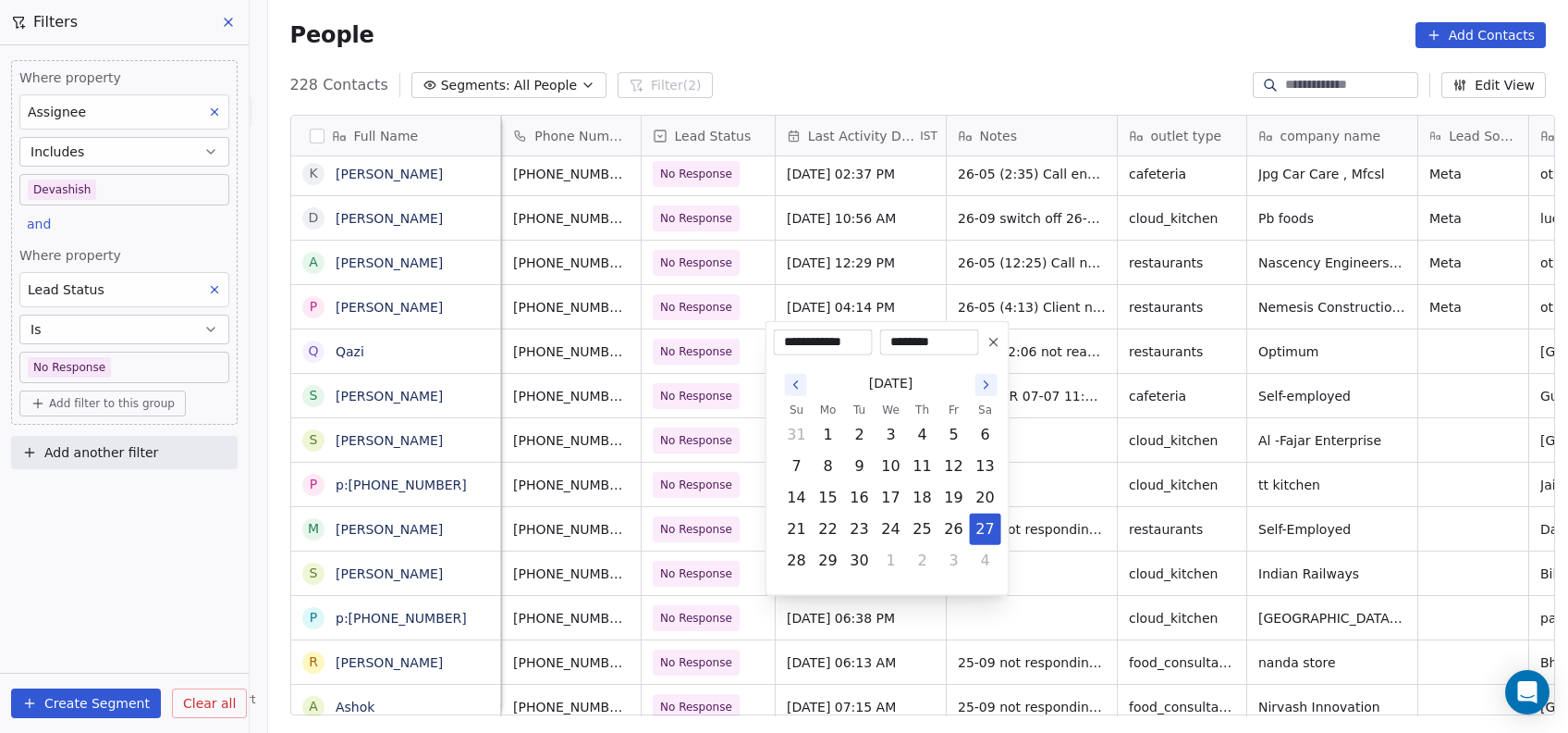
click at [980, 384] on icon "Go to the Next Month" at bounding box center [986, 384] width 14 height 14
click at [888, 497] on button "15" at bounding box center [891, 498] width 30 height 30
type input "**********"
click at [1047, 427] on html "On2Cook India Pvt. Ltd. Contacts People Marketing Workflows Campaigns Metrics &…" at bounding box center [784, 366] width 1568 height 733
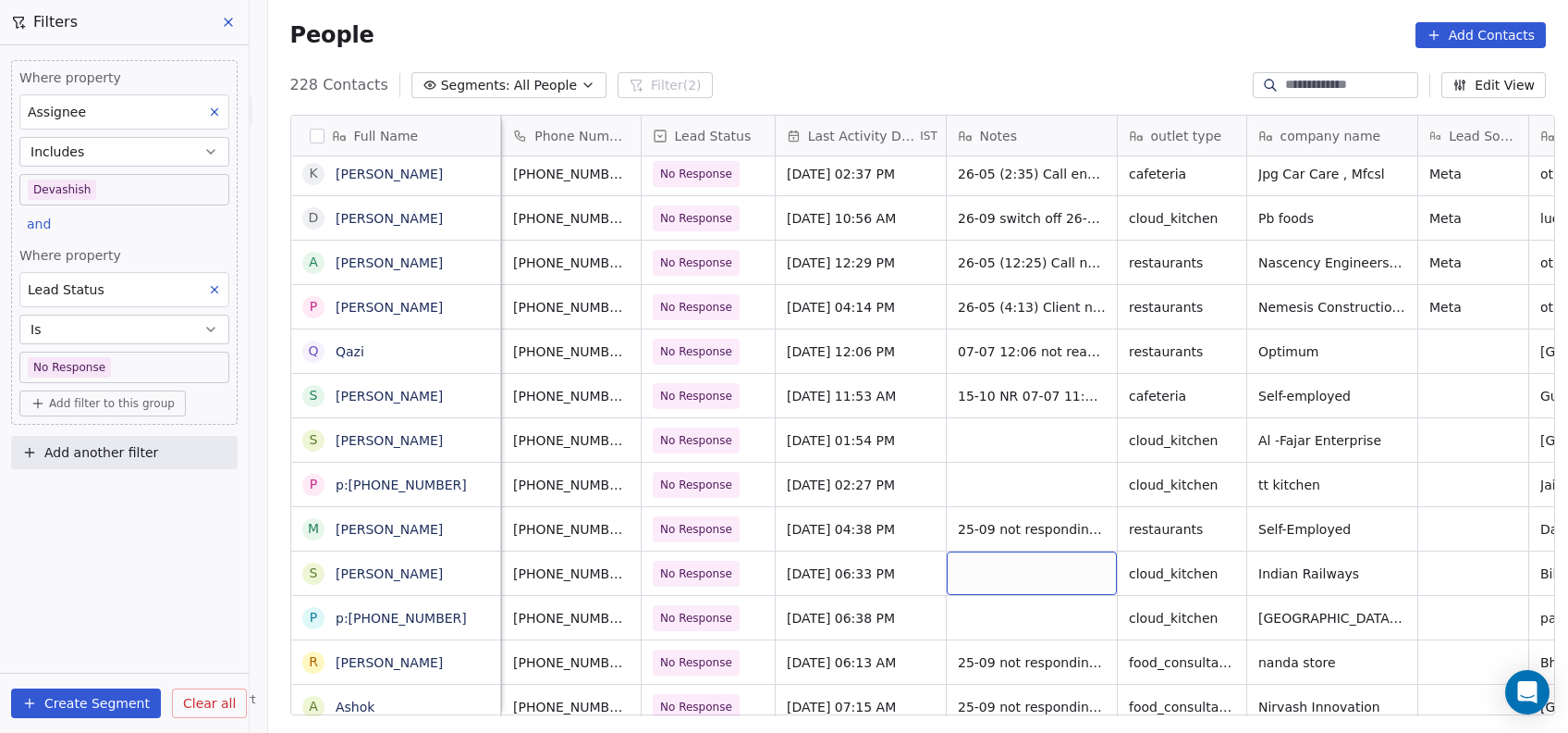
click at [947, 579] on div "grid" at bounding box center [1032, 572] width 170 height 43
type textarea "********"
click at [916, 608] on html "On2Cook India Pvt. Ltd. Contacts People Marketing Workflows Campaigns Metrics &…" at bounding box center [784, 366] width 1568 height 733
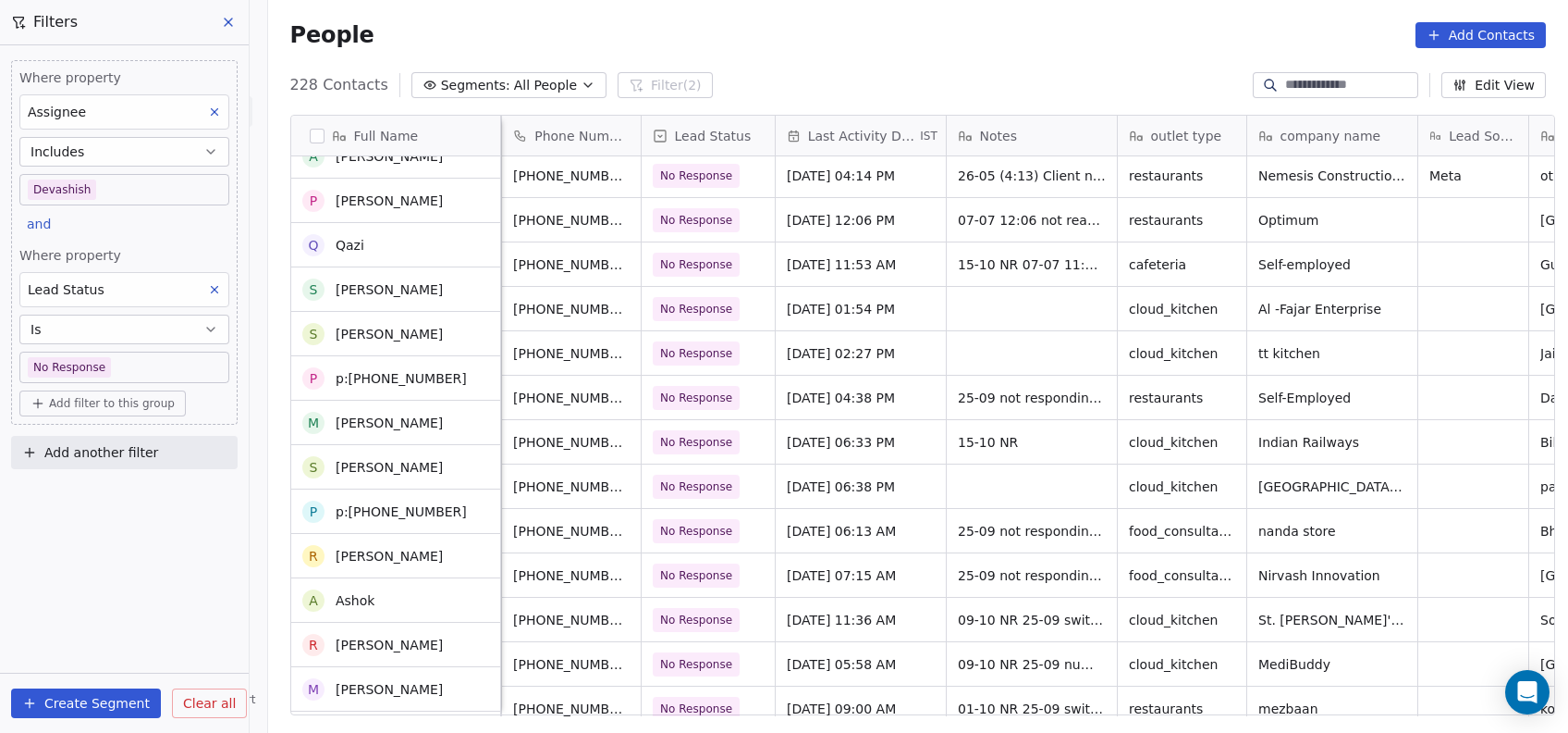
scroll to position [4799, 0]
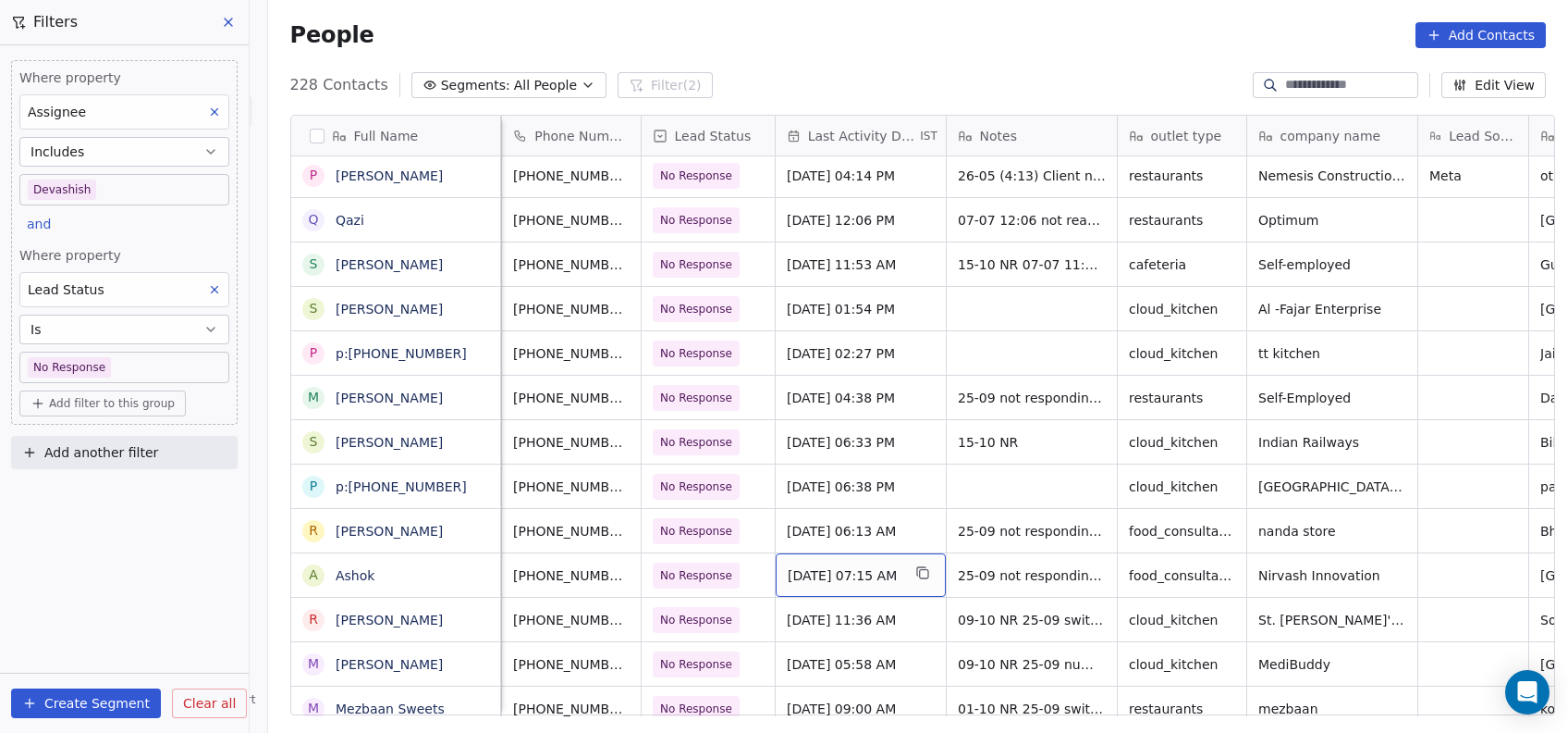
click at [813, 575] on span "Sep 27, 2025 07:15 AM" at bounding box center [845, 575] width 113 height 18
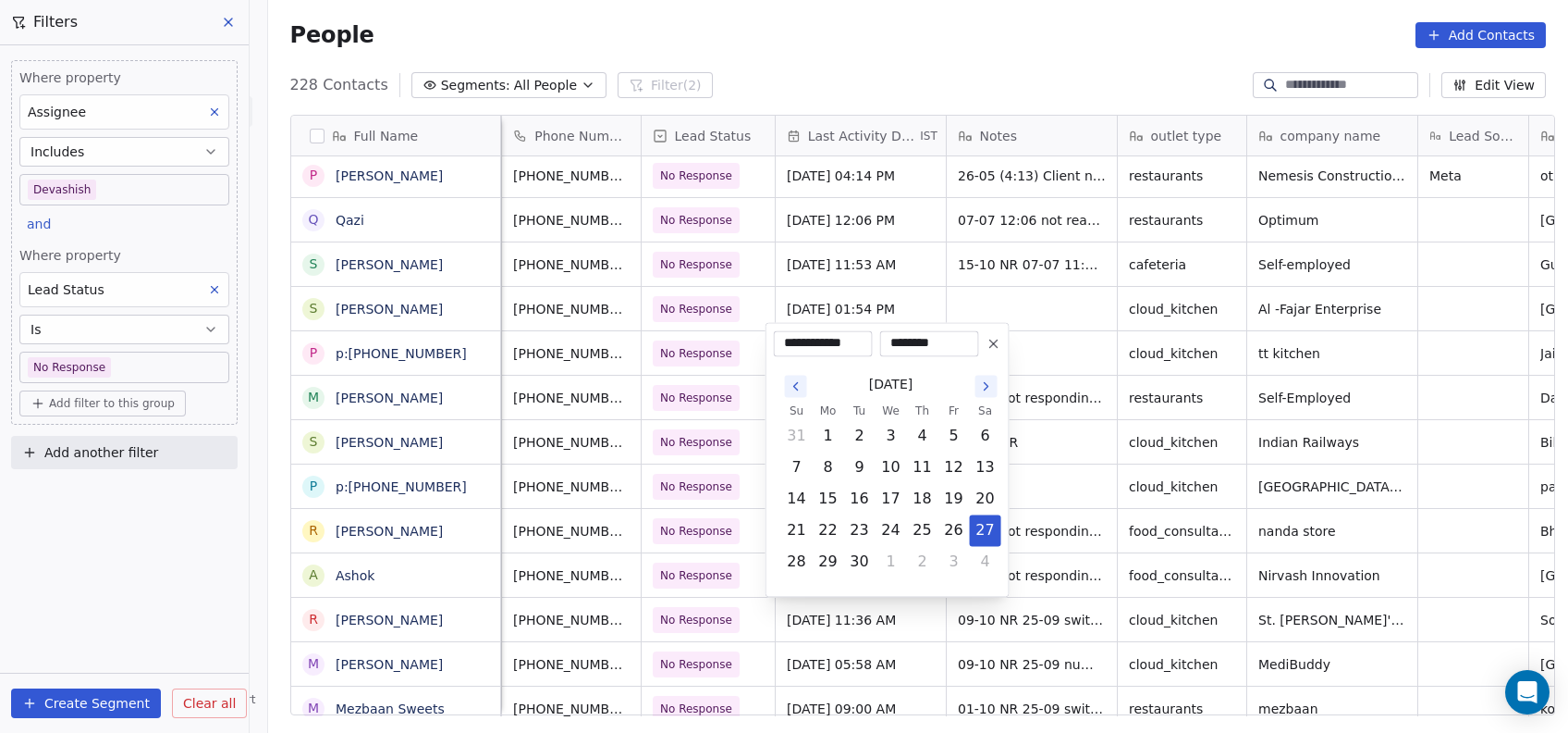
click at [986, 389] on icon "Go to the Next Month" at bounding box center [986, 385] width 14 height 14
click at [894, 494] on button "15" at bounding box center [891, 499] width 30 height 30
type input "**********"
click at [1009, 407] on html "On2Cook India Pvt. Ltd. Contacts People Marketing Workflows Campaigns Metrics &…" at bounding box center [784, 366] width 1568 height 733
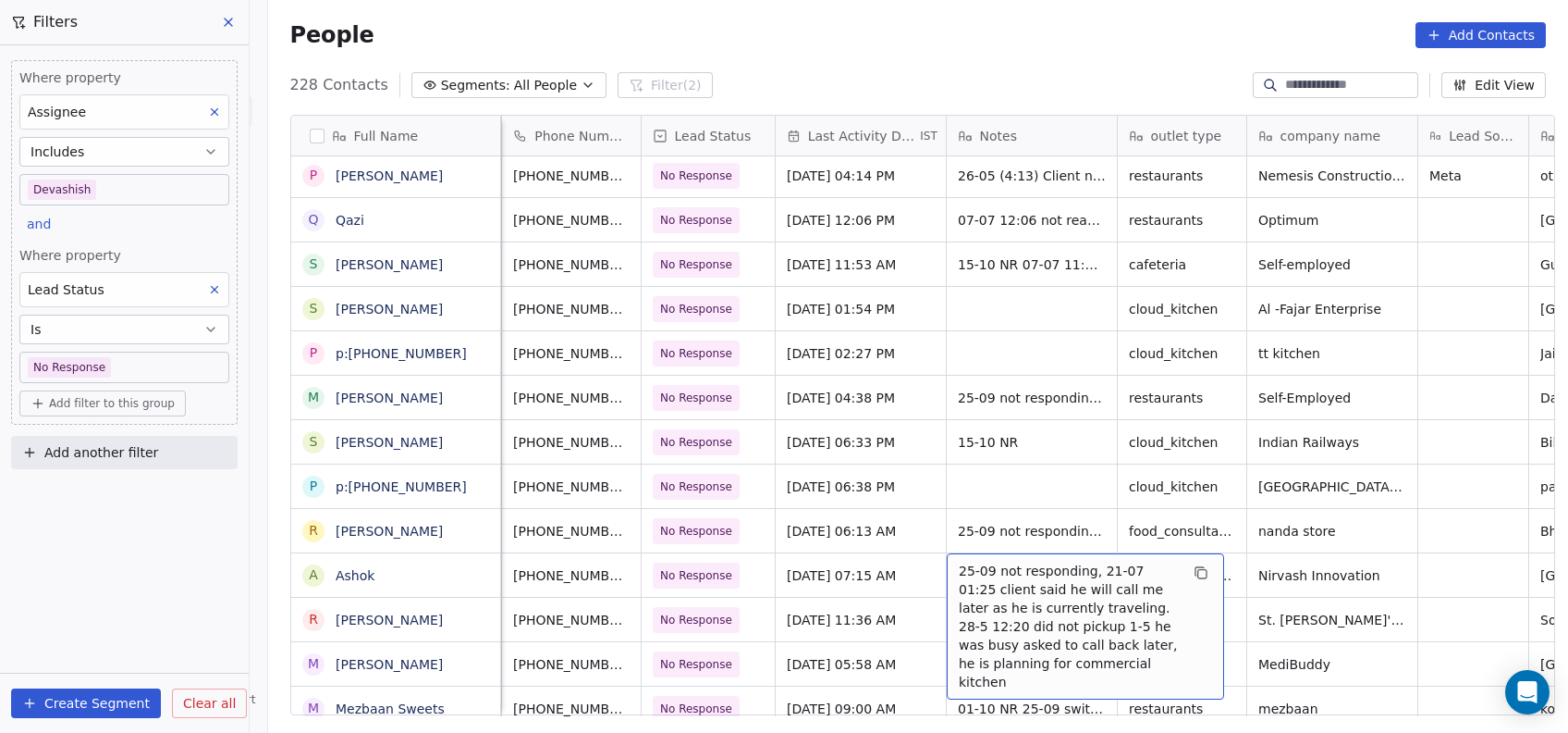
click at [961, 573] on span "25-09 not responding, 21-07 01:25 client said he will call me later as he is cu…" at bounding box center [1069, 626] width 220 height 129
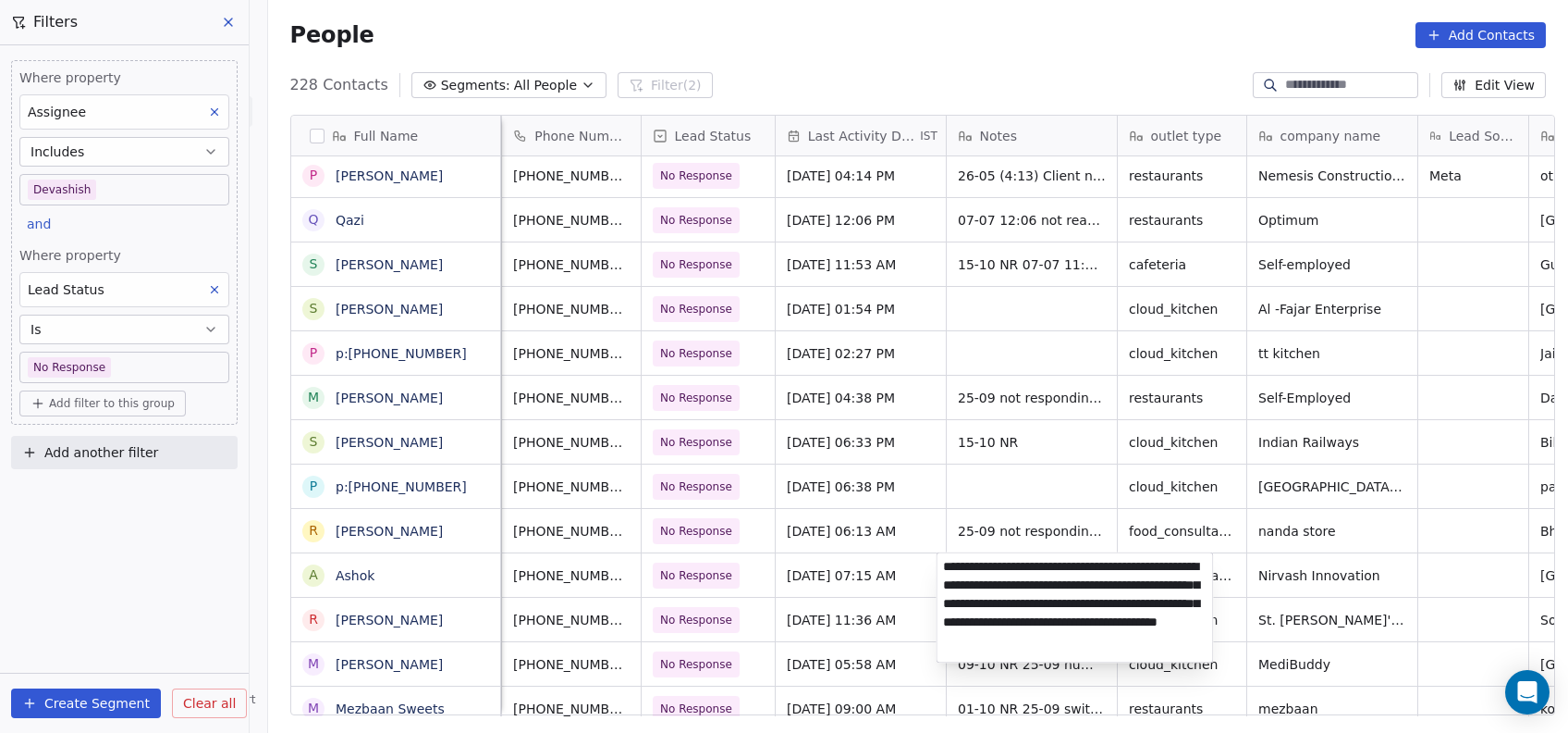
type textarea "**********"
click at [818, 633] on html "On2Cook India Pvt. Ltd. Contacts People Marketing Workflows Campaigns Metrics &…" at bounding box center [784, 366] width 1568 height 733
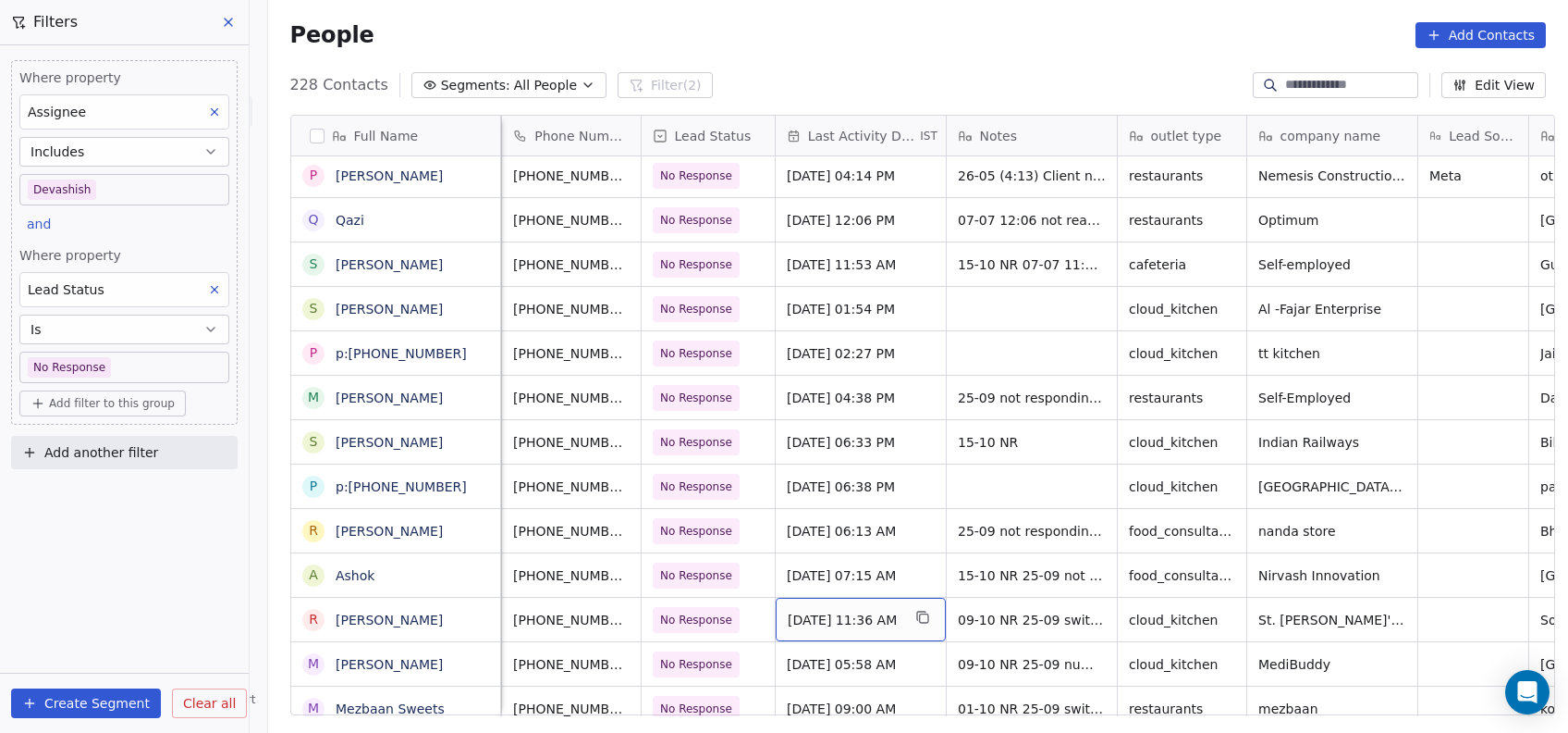
click at [841, 611] on span "Oct 09, 2025 11:36 AM" at bounding box center [845, 619] width 113 height 18
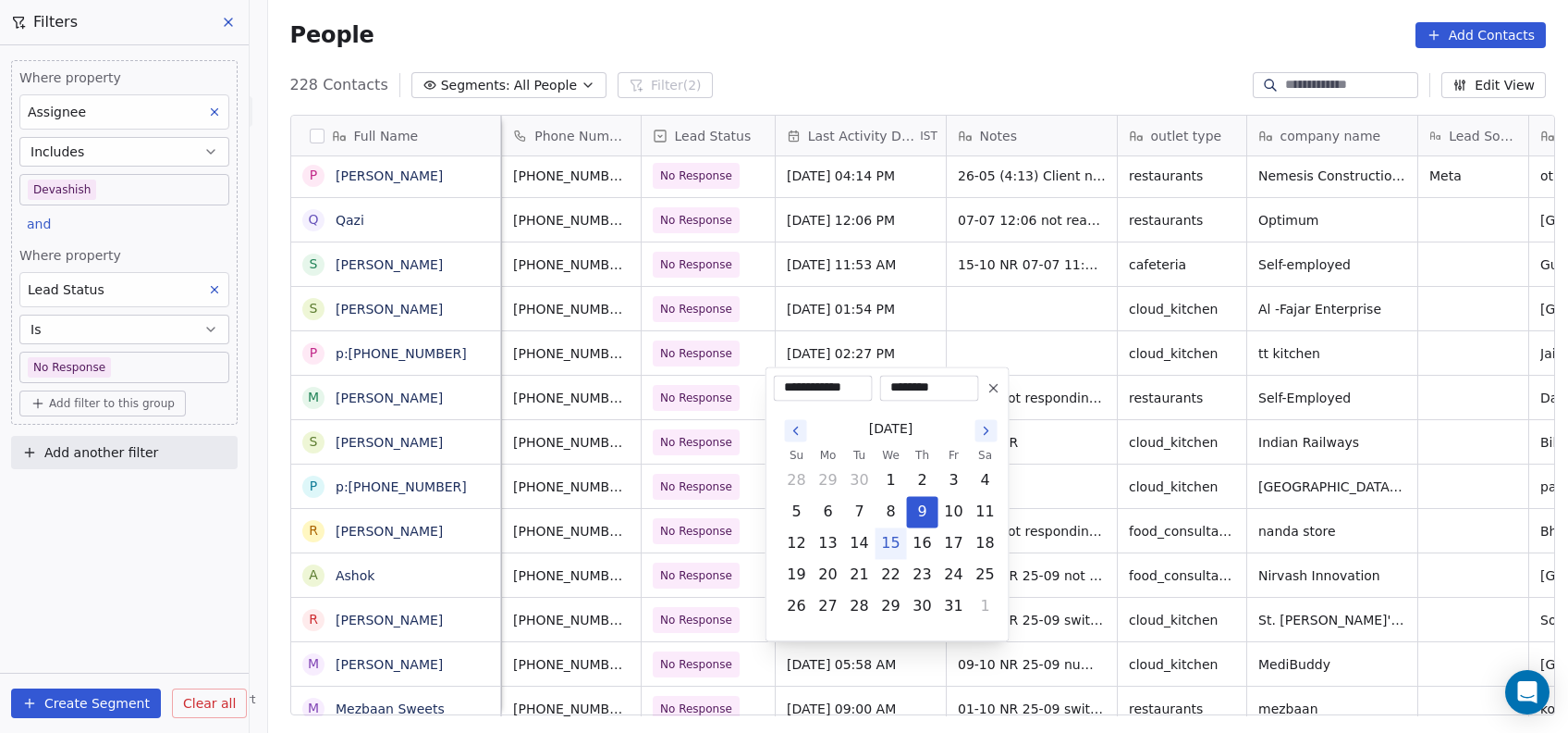
click at [888, 551] on button "15" at bounding box center [891, 543] width 30 height 30
type input "**********"
click at [1044, 448] on html "On2Cook India Pvt. Ltd. Contacts People Marketing Workflows Campaigns Metrics &…" at bounding box center [784, 366] width 1568 height 733
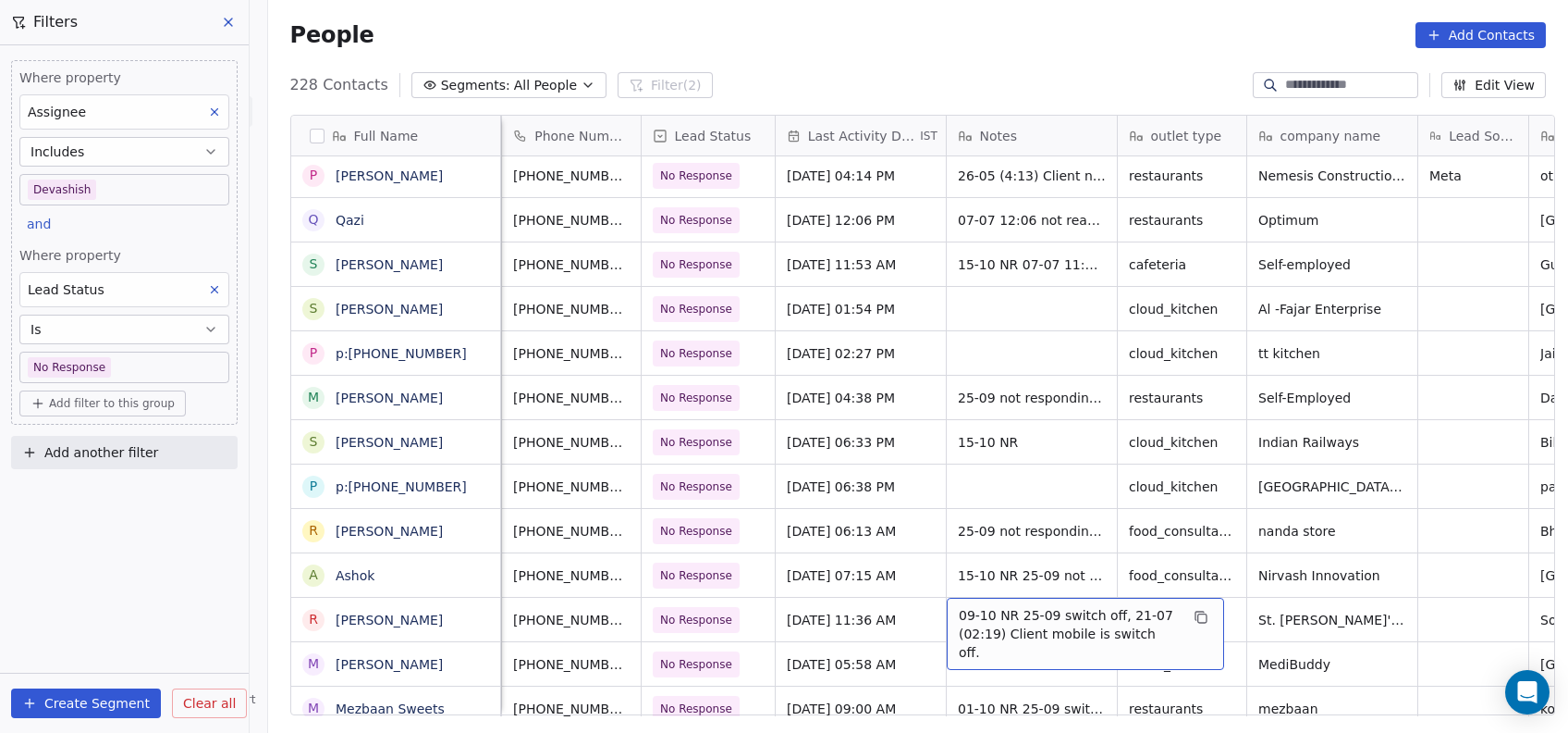
click at [959, 624] on span "09-10 NR 25-09 switch off, 21-07 (02:19) Client mobile is switch off." at bounding box center [1069, 633] width 220 height 56
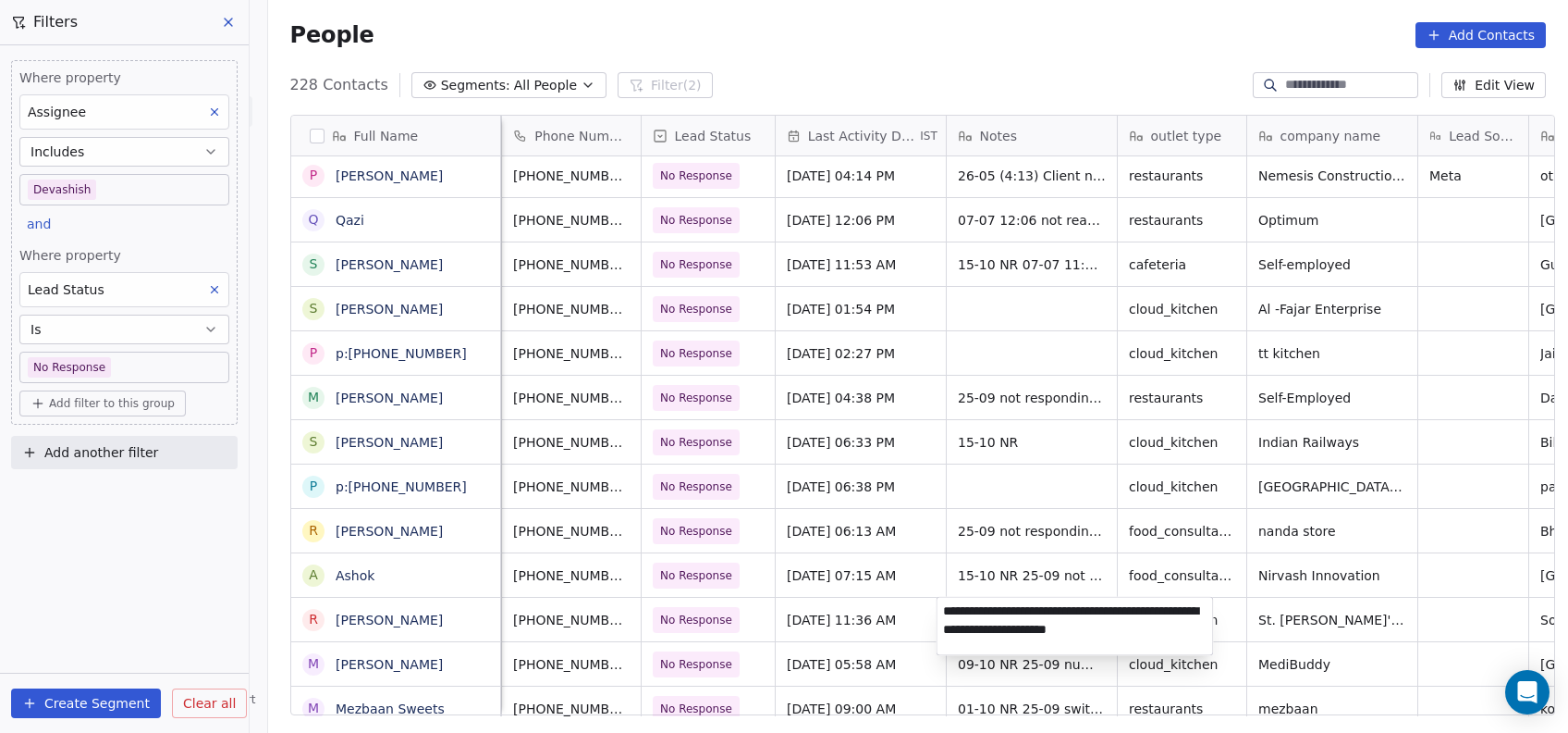
type textarea "**********"
click at [1178, 274] on html "On2Cook India Pvt. Ltd. Contacts People Marketing Workflows Campaigns Metrics &…" at bounding box center [784, 366] width 1568 height 733
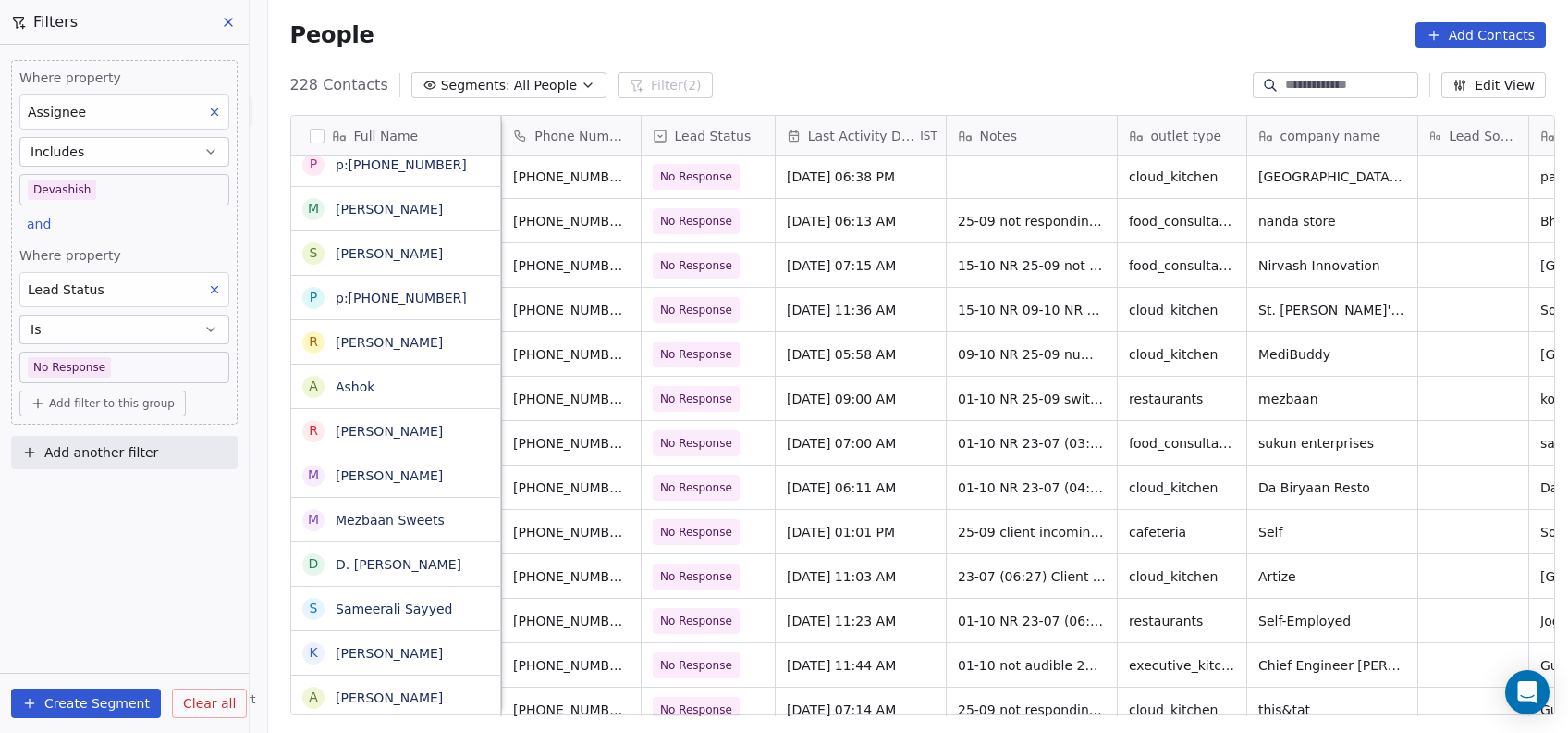
scroll to position [5109, 0]
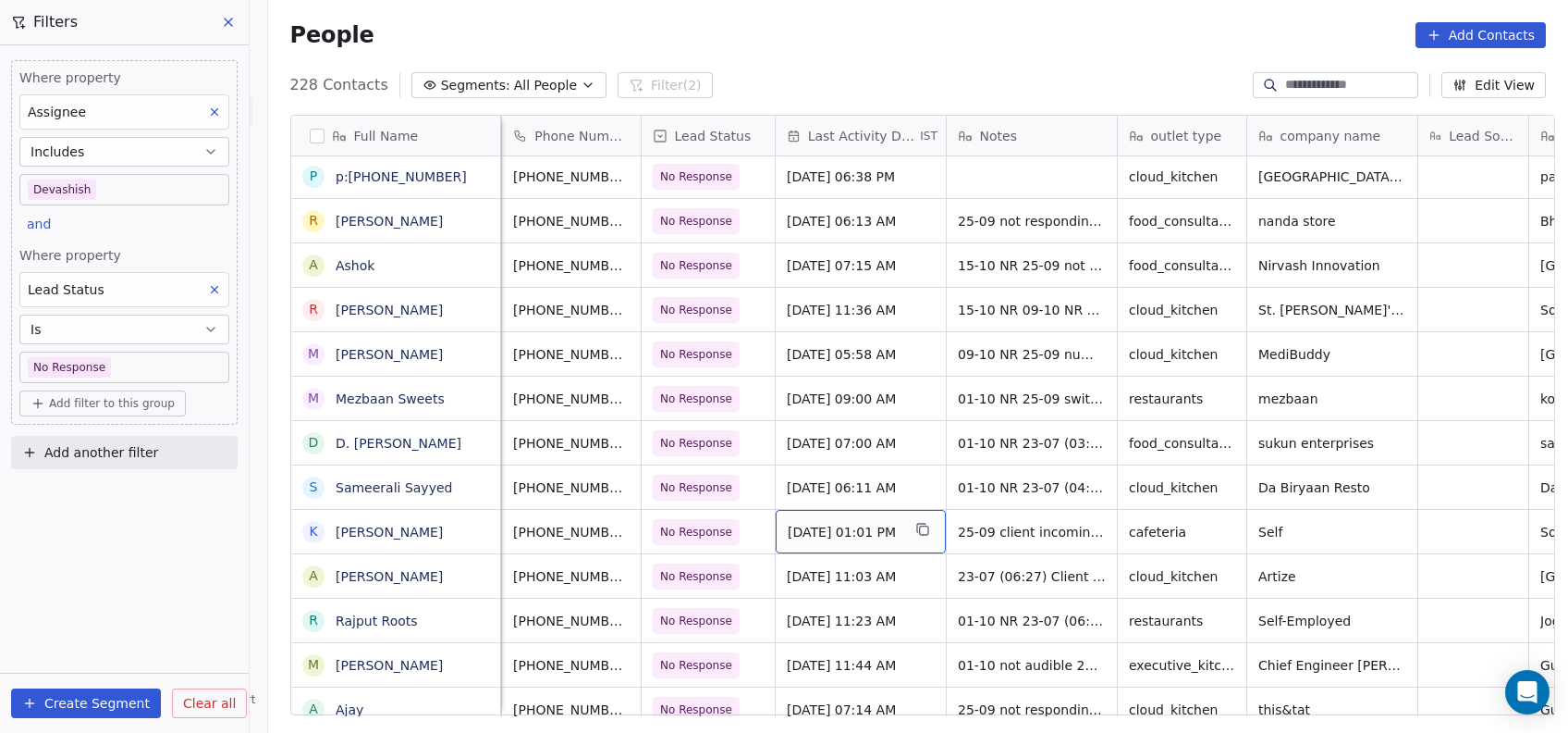
click at [806, 536] on span "Sep 25, 2025 01:01 PM" at bounding box center [845, 531] width 113 height 18
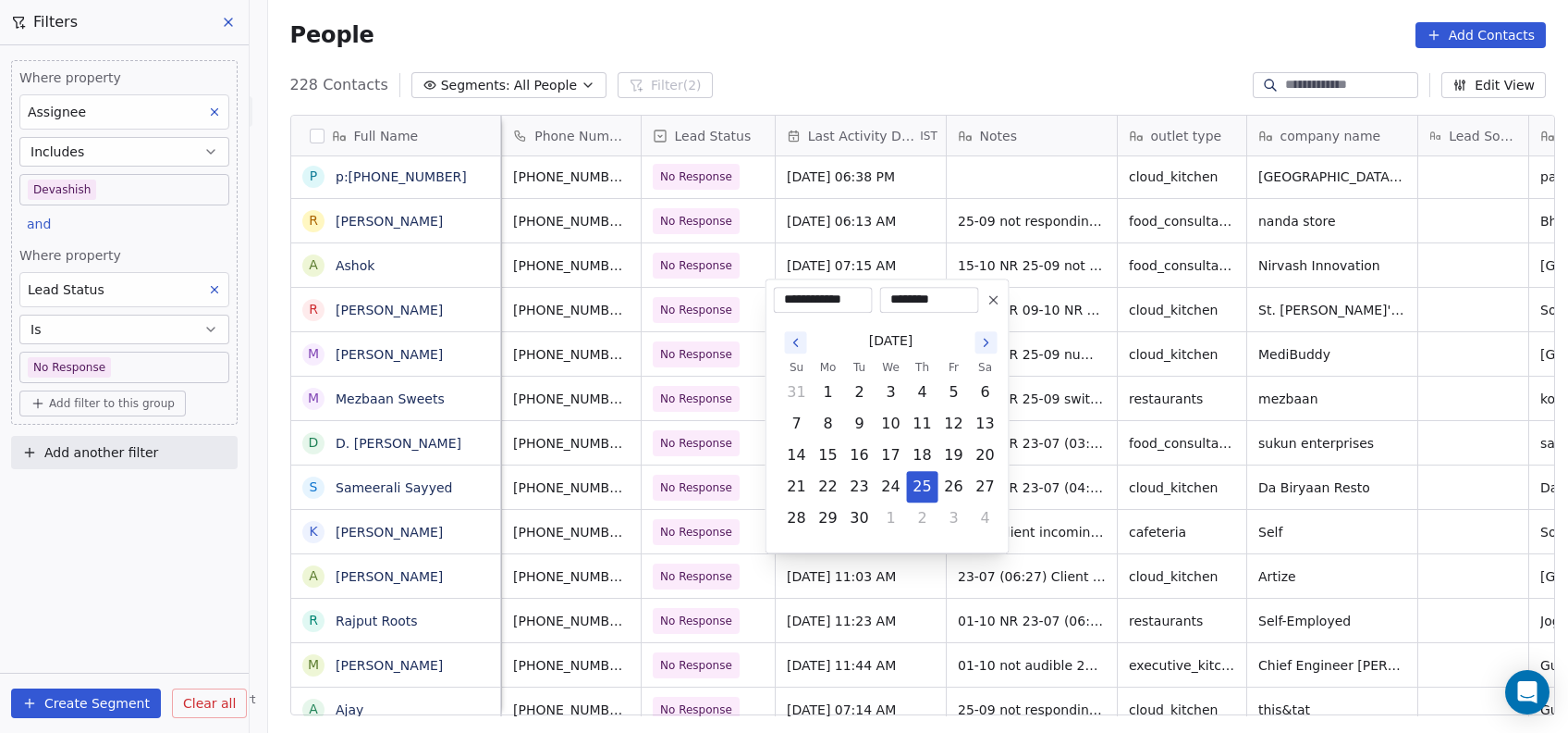
click at [981, 344] on icon "Go to the Next Month" at bounding box center [986, 342] width 14 height 14
click at [889, 456] on button "15" at bounding box center [891, 455] width 30 height 30
type input "**********"
click at [1036, 435] on html "On2Cook India Pvt. Ltd. Contacts People Marketing Workflows Campaigns Metrics &…" at bounding box center [784, 366] width 1568 height 733
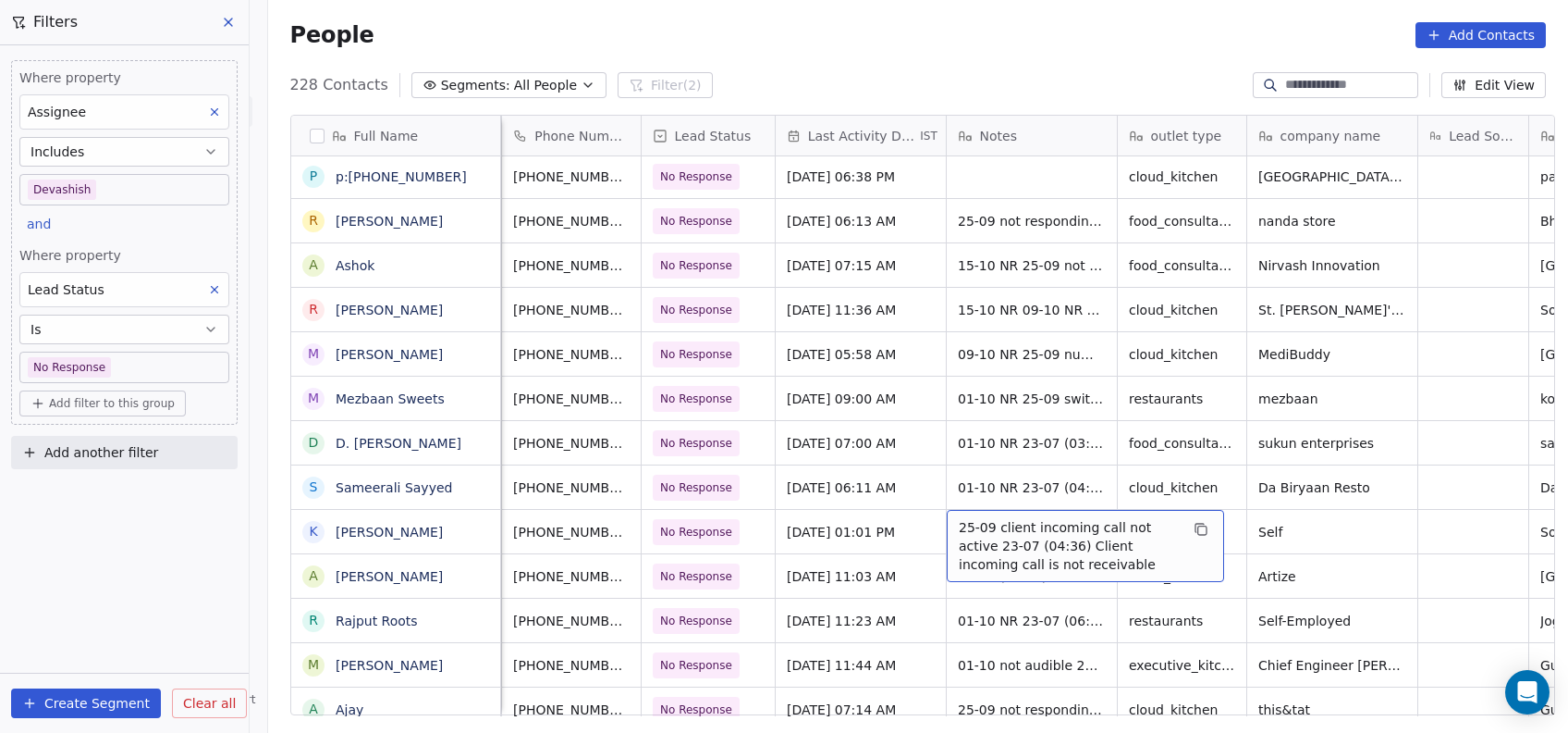
click at [977, 537] on span "25-09 client incoming call not active 23-07 (04:36) Client incoming call is not…" at bounding box center [1069, 545] width 220 height 56
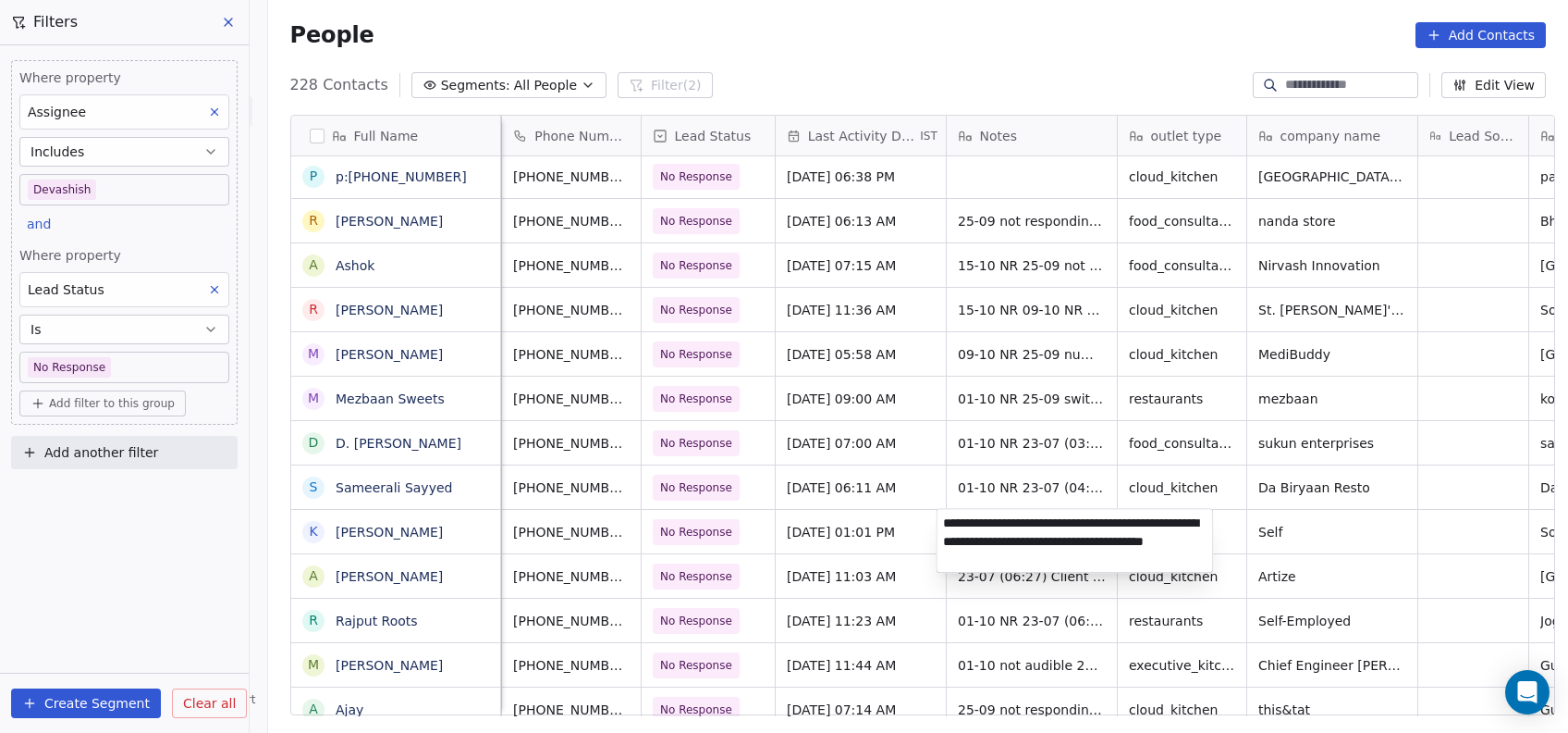
type textarea "**********"
click at [927, 358] on html "On2Cook India Pvt. Ltd. Contacts People Marketing Workflows Campaigns Metrics &…" at bounding box center [784, 366] width 1568 height 733
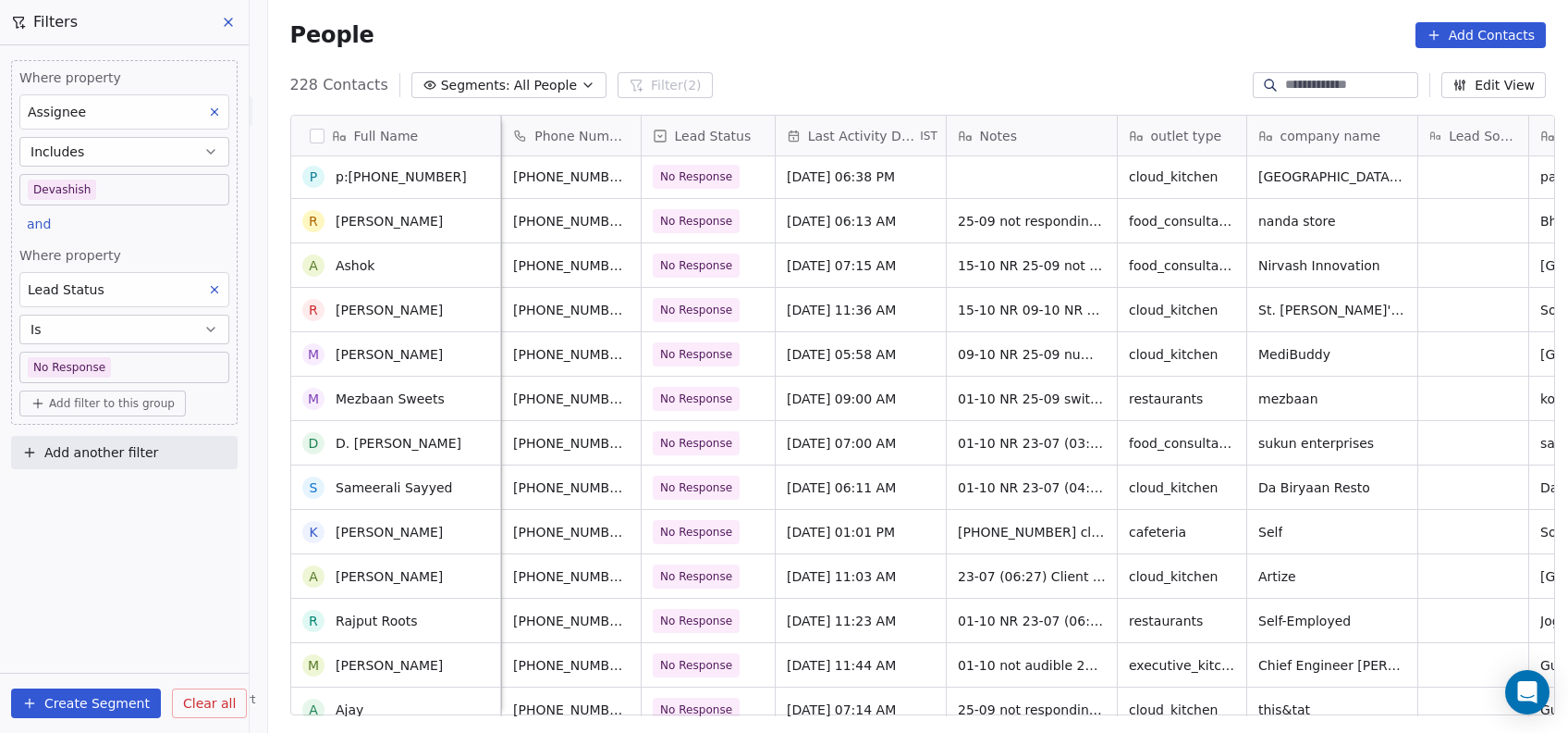
scroll to position [5259, 0]
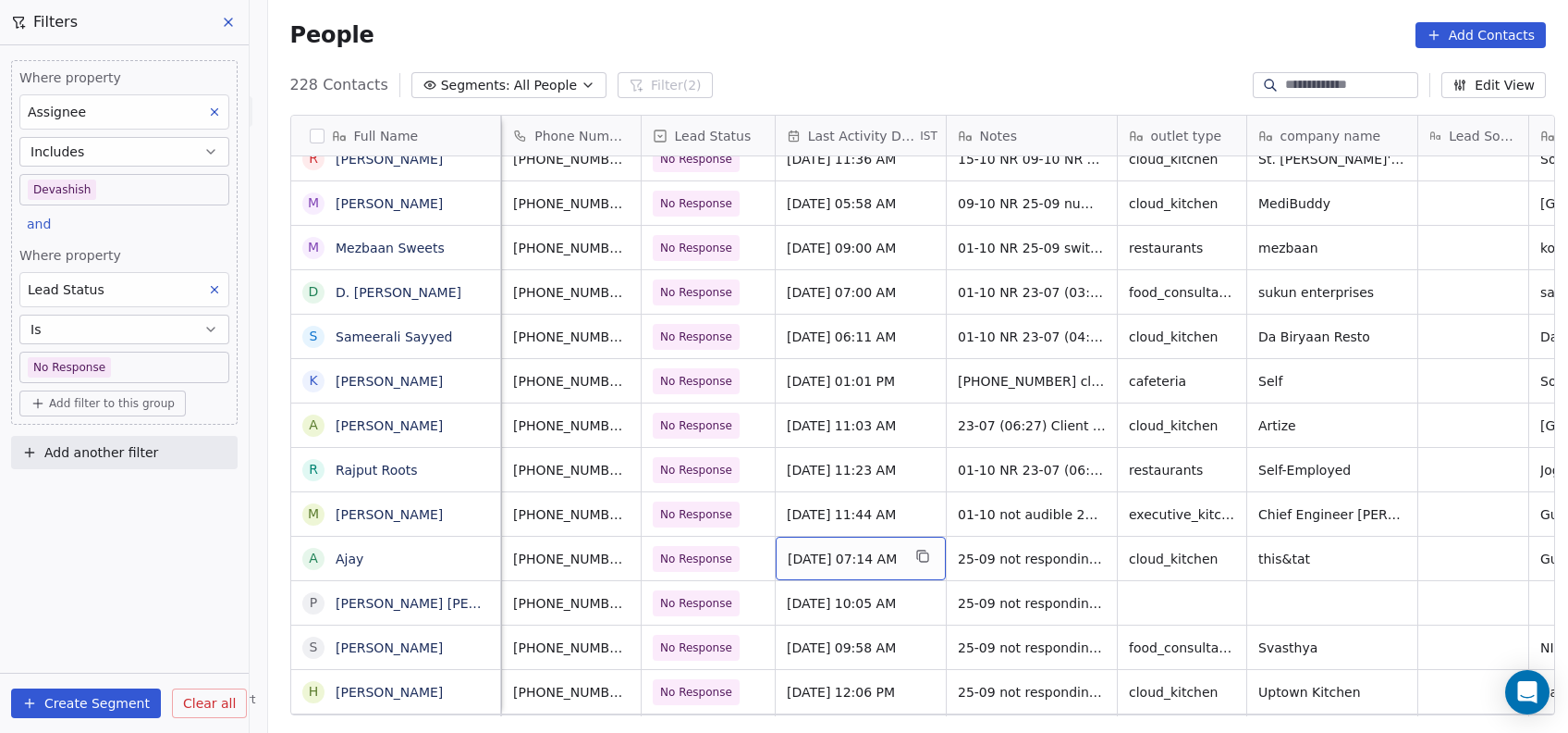
click at [856, 556] on span "Sep 25, 2025 07:14 AM" at bounding box center [845, 558] width 113 height 18
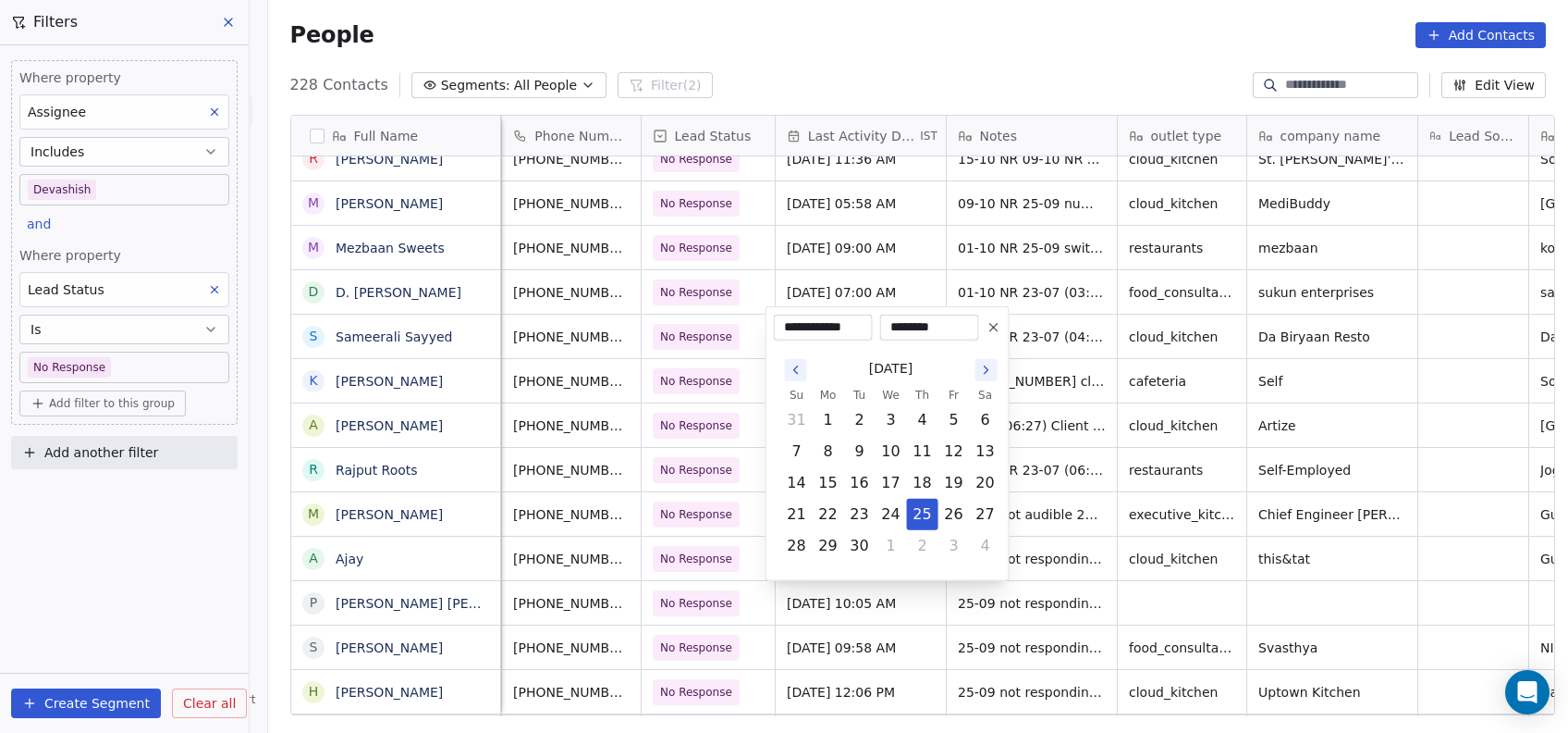
click at [989, 366] on icon "Go to the Next Month" at bounding box center [986, 369] width 14 height 14
click at [892, 488] on button "15" at bounding box center [891, 482] width 30 height 30
type input "**********"
click at [1043, 438] on html "On2Cook India Pvt. Ltd. Contacts People Marketing Workflows Campaigns Metrics &…" at bounding box center [784, 366] width 1568 height 733
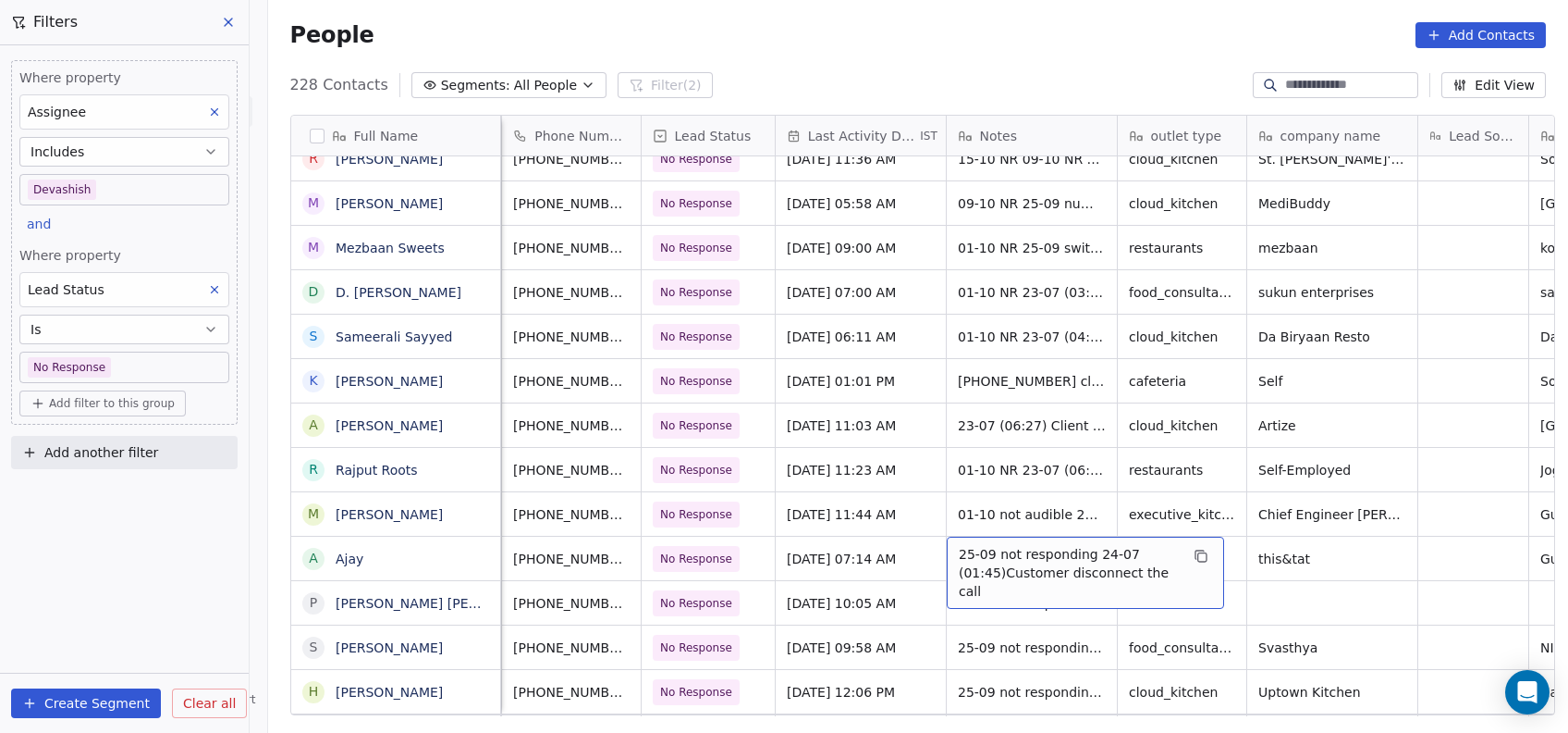
click at [978, 561] on span "25-09 not responding 24-07 (01:45)Customer disconnect the call" at bounding box center [1069, 572] width 220 height 56
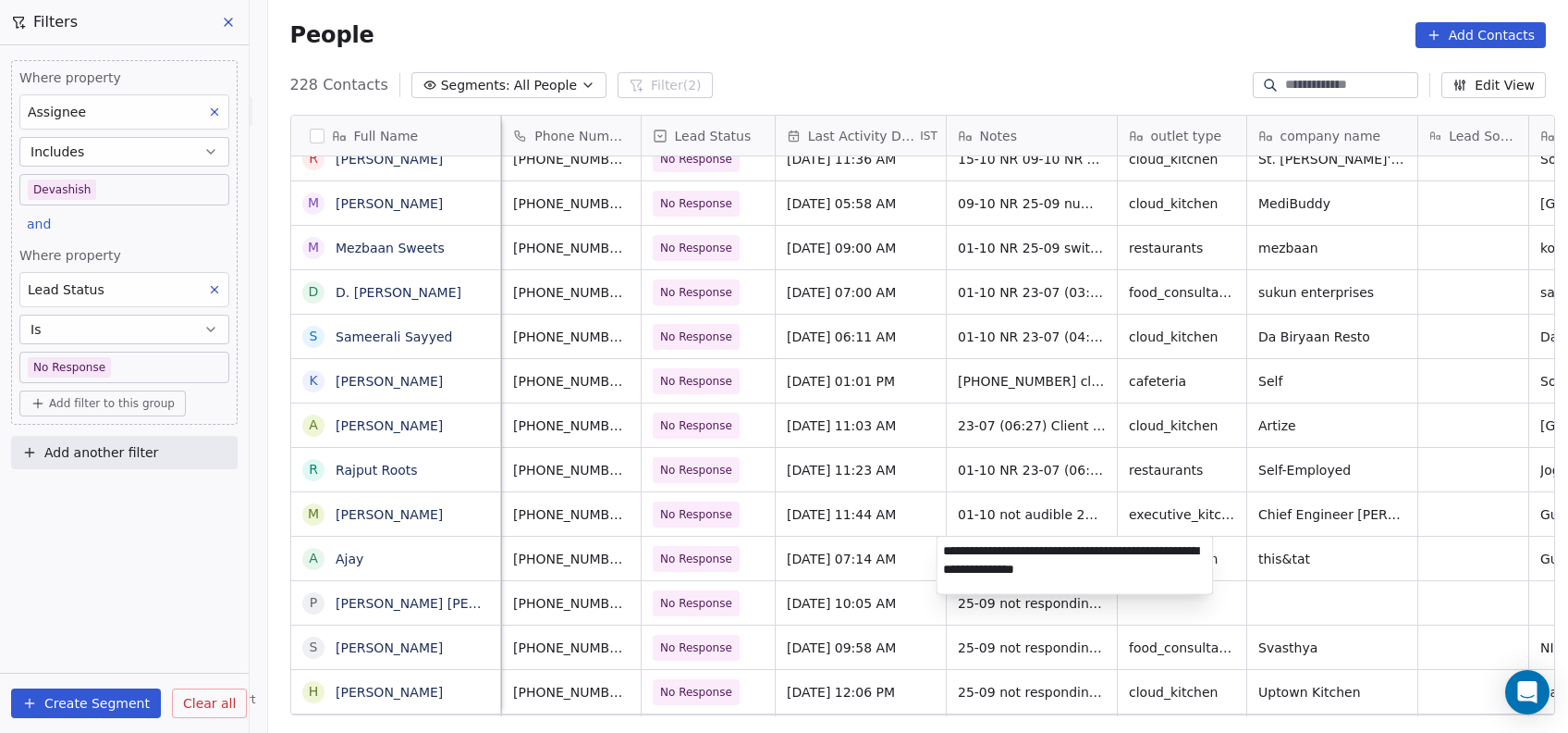
type textarea "**********"
click at [894, 624] on html "On2Cook India Pvt. Ltd. Contacts People Marketing Workflows Campaigns Metrics &…" at bounding box center [784, 366] width 1568 height 733
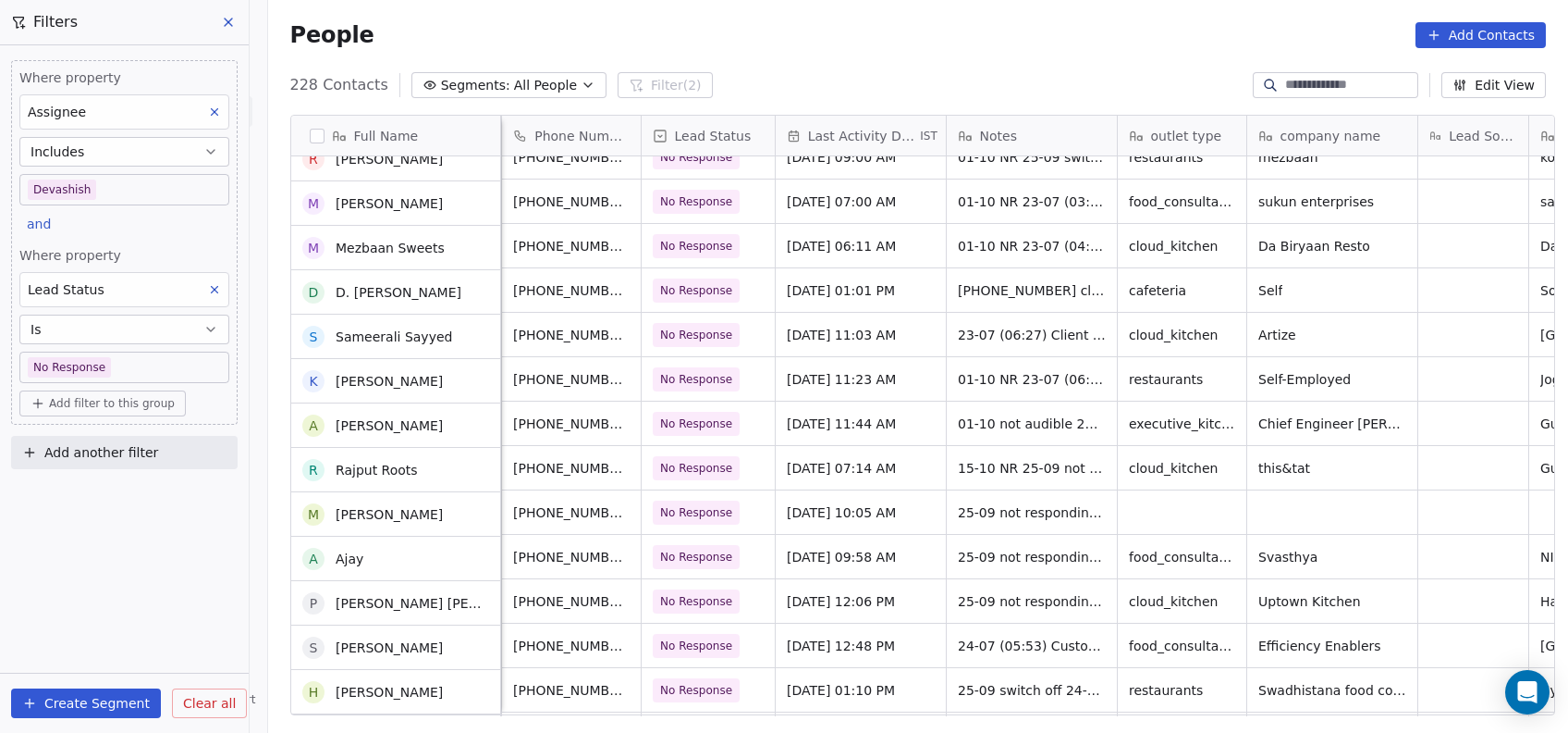
scroll to position [5350, 0]
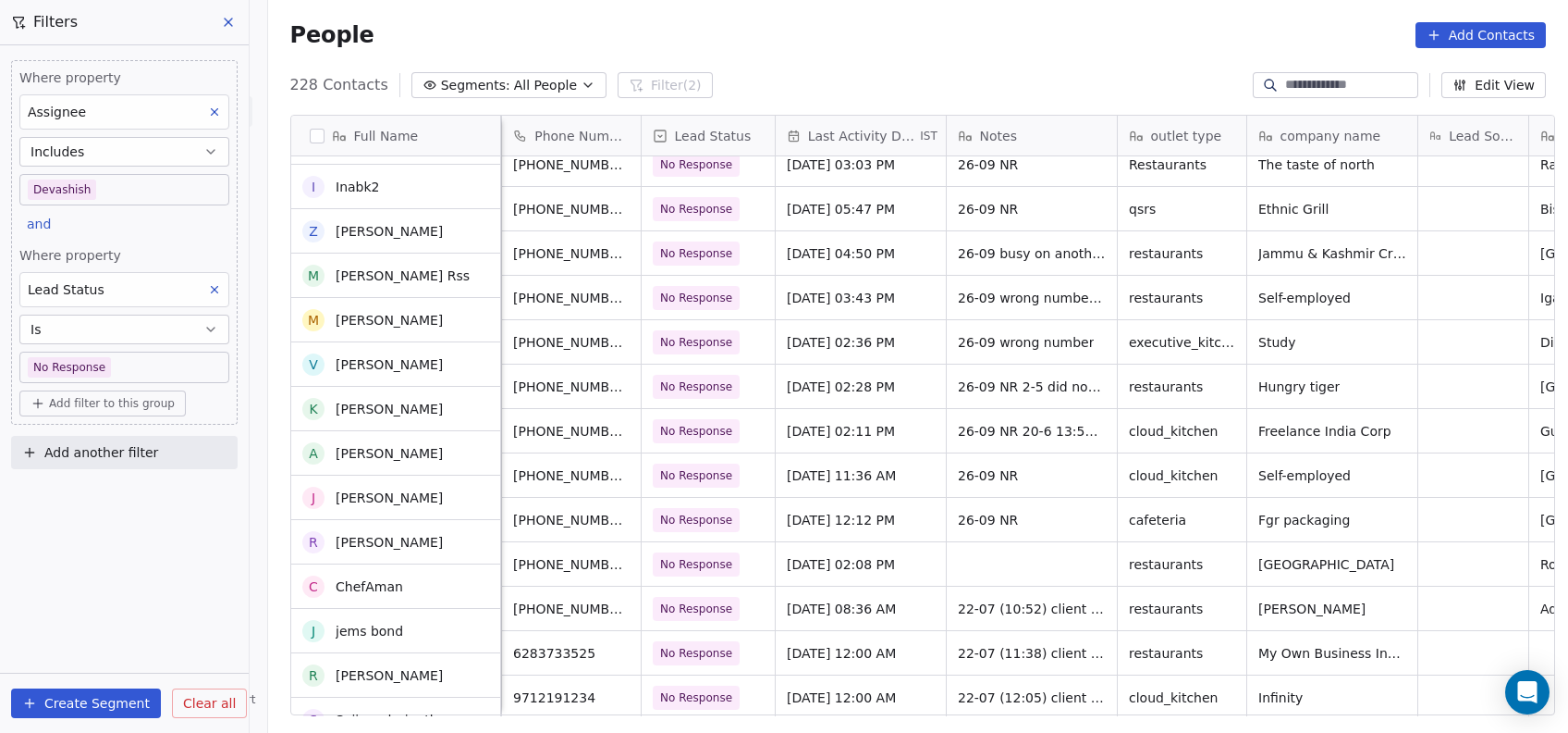
scroll to position [6586, 0]
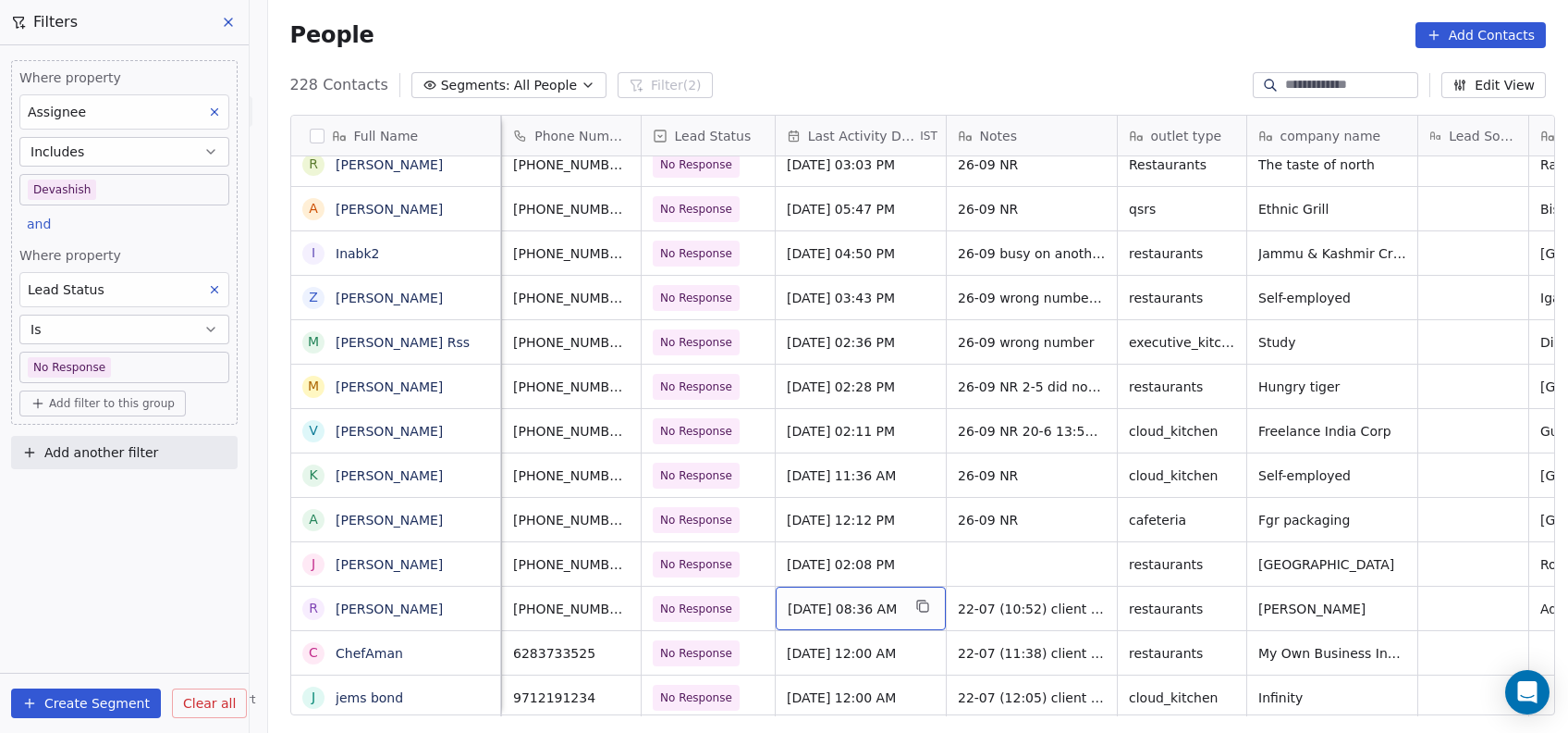
click at [783, 617] on div "Oct 01, 2025 08:36 AM" at bounding box center [861, 608] width 170 height 43
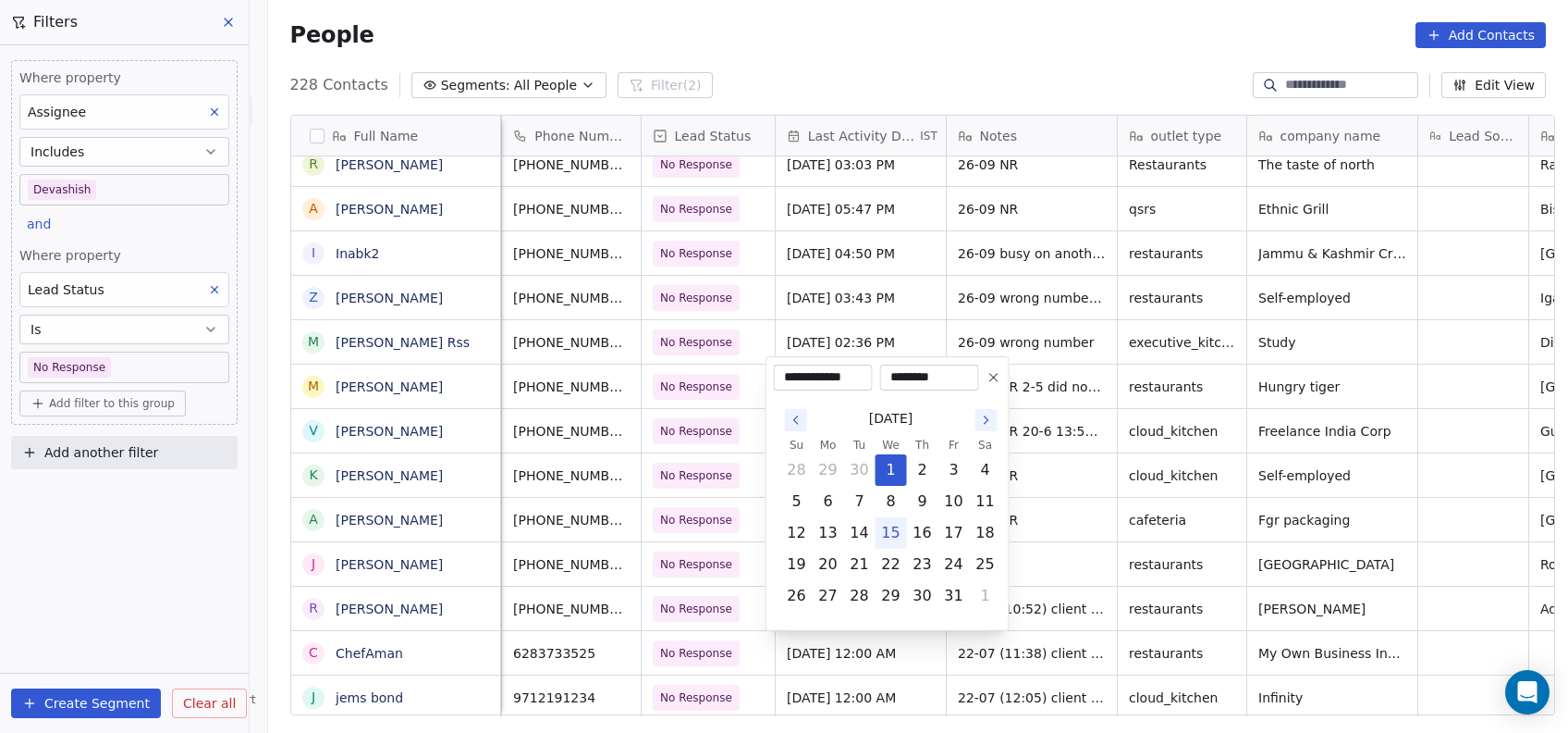
click at [892, 530] on button "15" at bounding box center [891, 532] width 30 height 30
type input "**********"
click at [1071, 472] on html "On2Cook India Pvt. Ltd. Contacts People Marketing Workflows Campaigns Metrics &…" at bounding box center [784, 366] width 1568 height 733
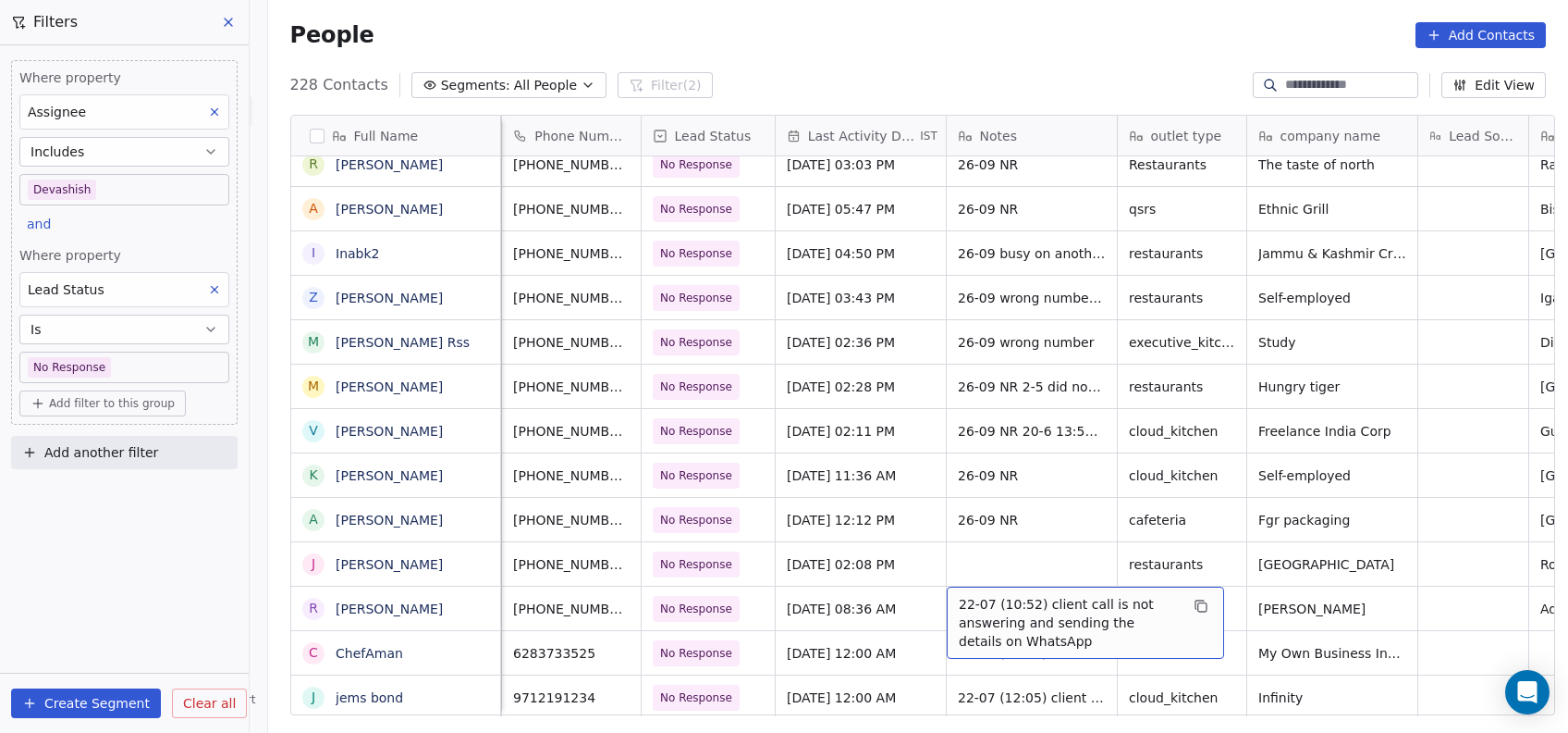
click at [996, 599] on span "22-07 (10:52) client call is not answering and sending the details on WhatsApp" at bounding box center [1069, 623] width 220 height 56
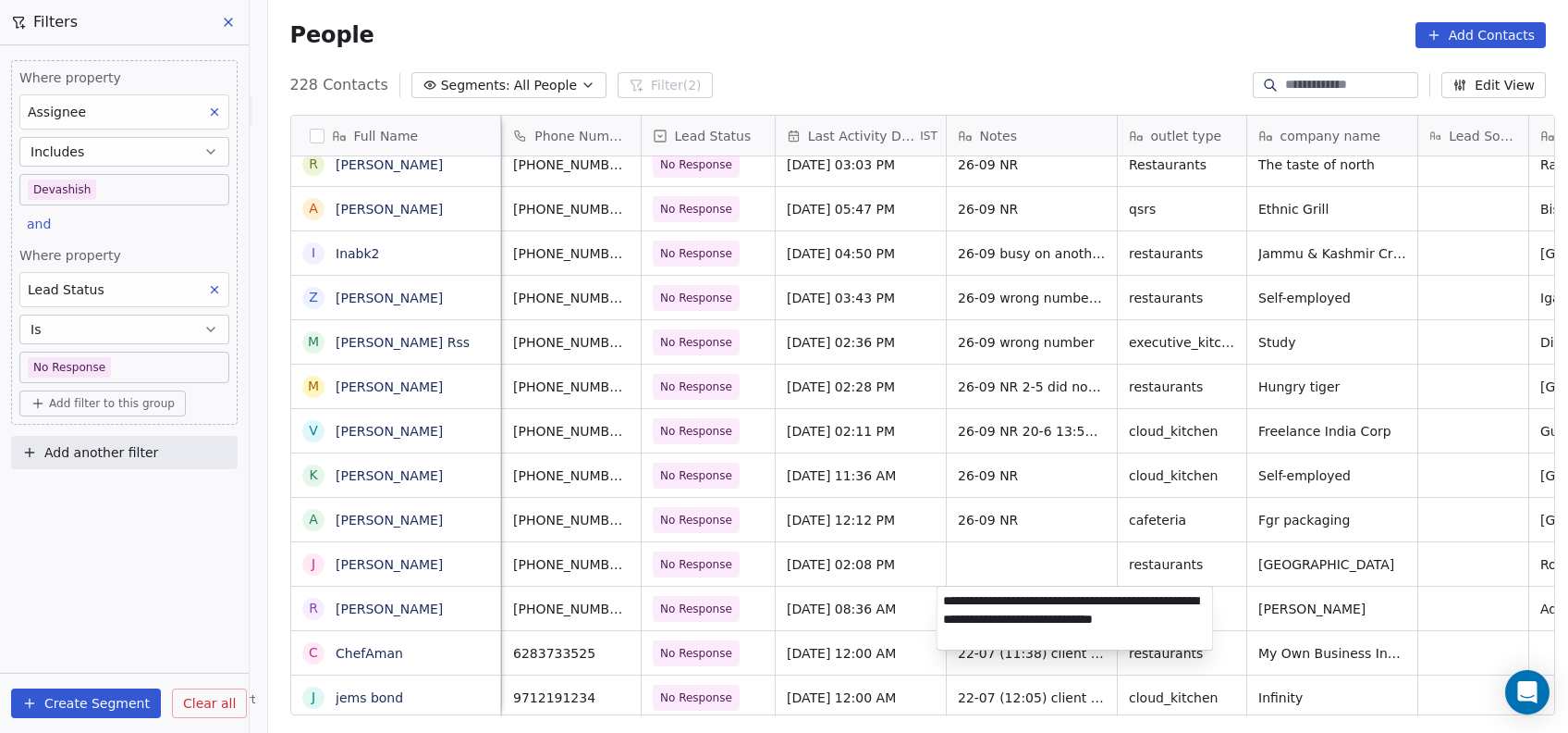
type textarea "**********"
click at [880, 592] on html "On2Cook India Pvt. Ltd. Contacts People Marketing Workflows Campaigns Metrics &…" at bounding box center [784, 366] width 1568 height 733
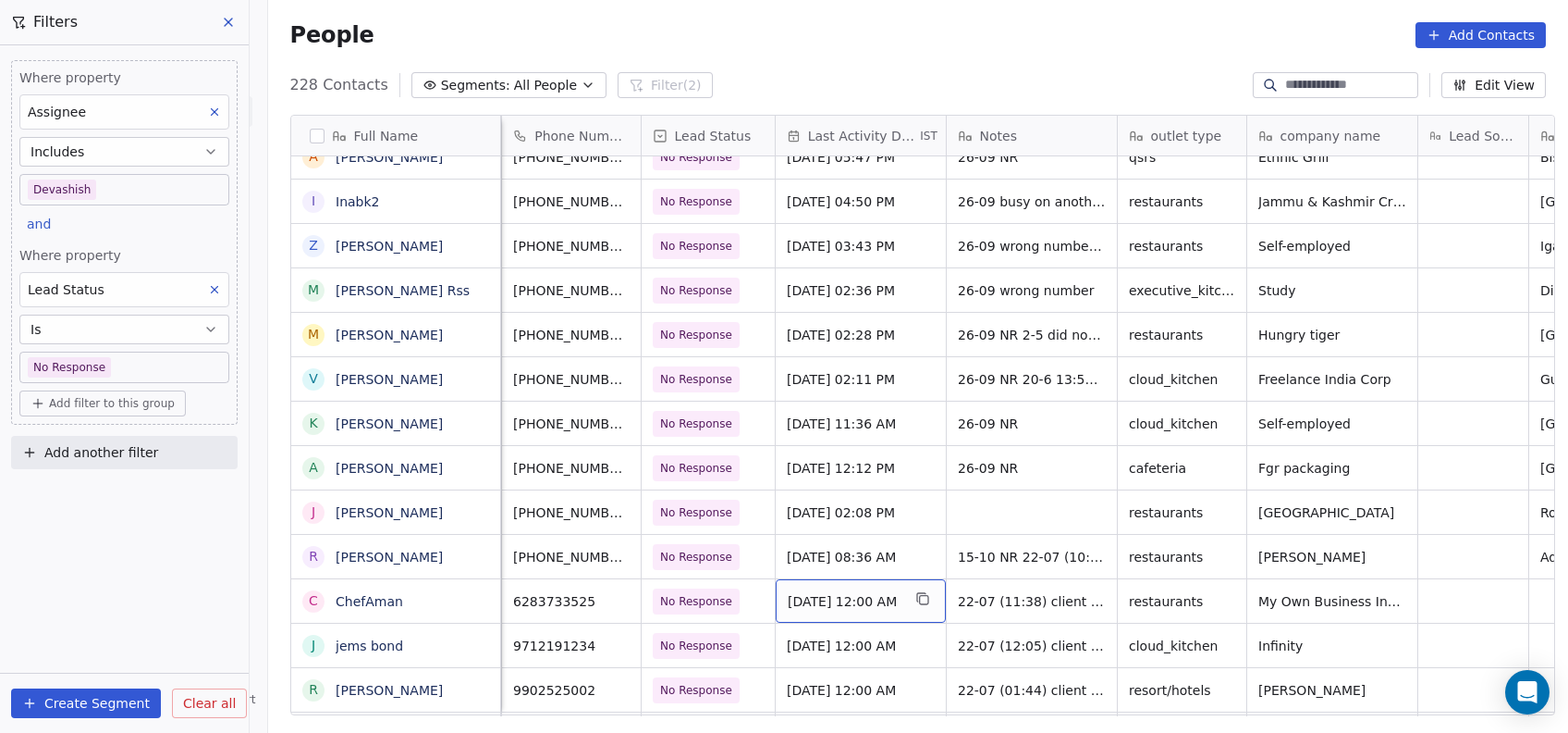
scroll to position [6697, 0]
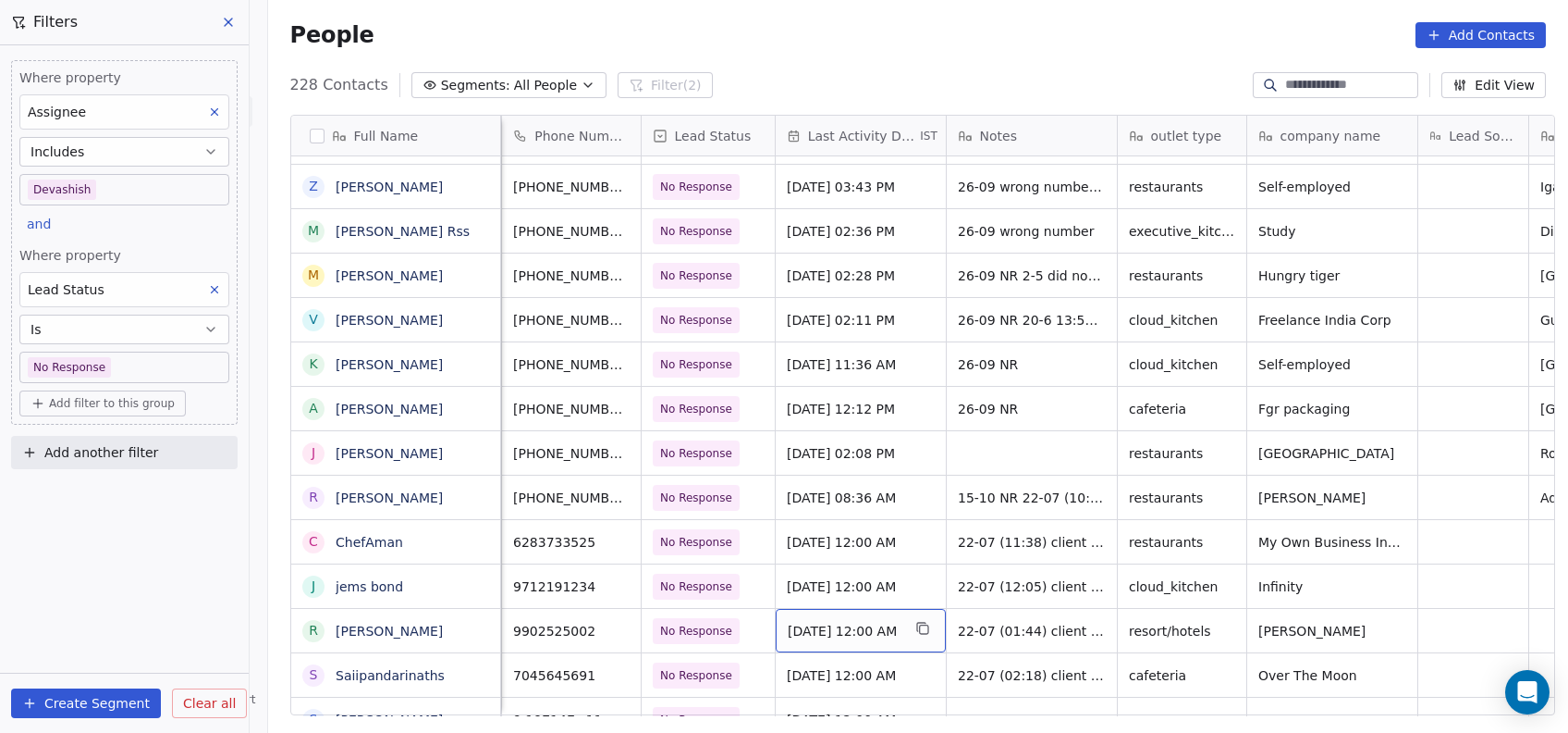
click at [859, 645] on div "Oct 01, 2025 12:00 AM" at bounding box center [861, 630] width 170 height 43
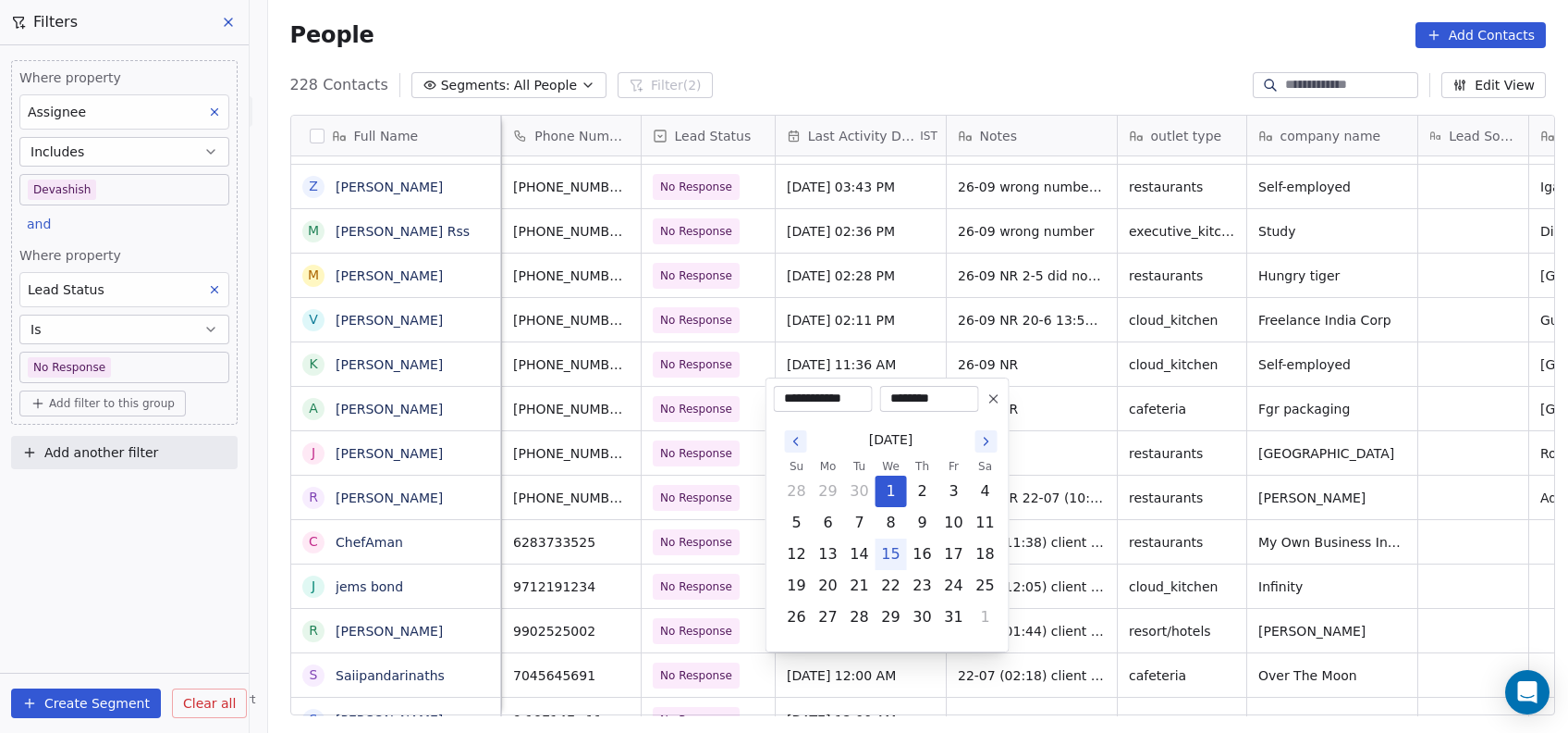
click at [895, 541] on button "15" at bounding box center [891, 554] width 30 height 30
type input "**********"
click at [1043, 493] on html "On2Cook India Pvt. Ltd. Contacts People Marketing Workflows Campaigns Metrics &…" at bounding box center [784, 366] width 1568 height 733
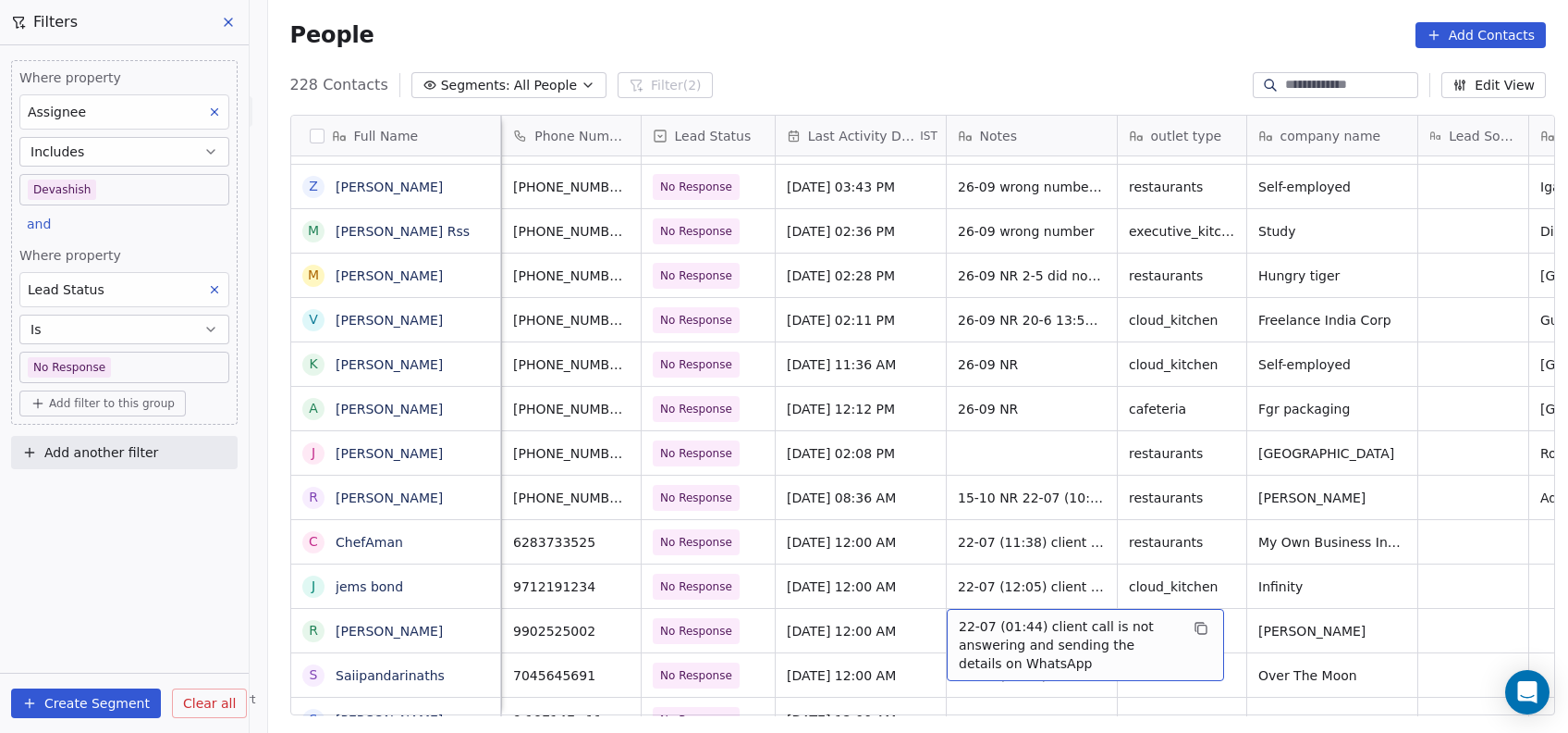
click at [969, 639] on span "22-07 (01:44) client call is not answering and sending the details on WhatsApp" at bounding box center [1069, 645] width 220 height 56
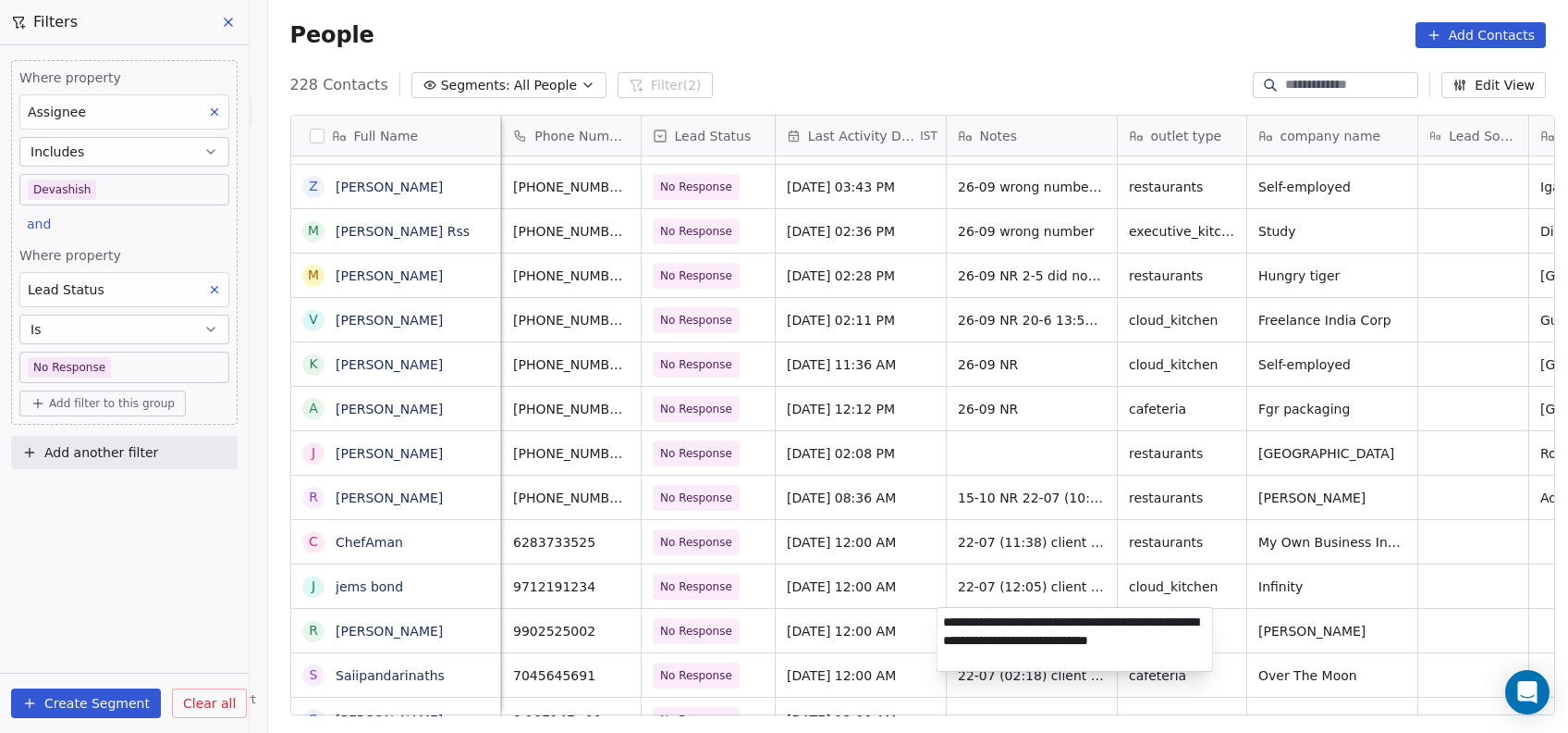
type textarea "**********"
click at [973, 513] on html "On2Cook India Pvt. Ltd. Contacts People Marketing Workflows Campaigns Metrics &…" at bounding box center [784, 366] width 1568 height 733
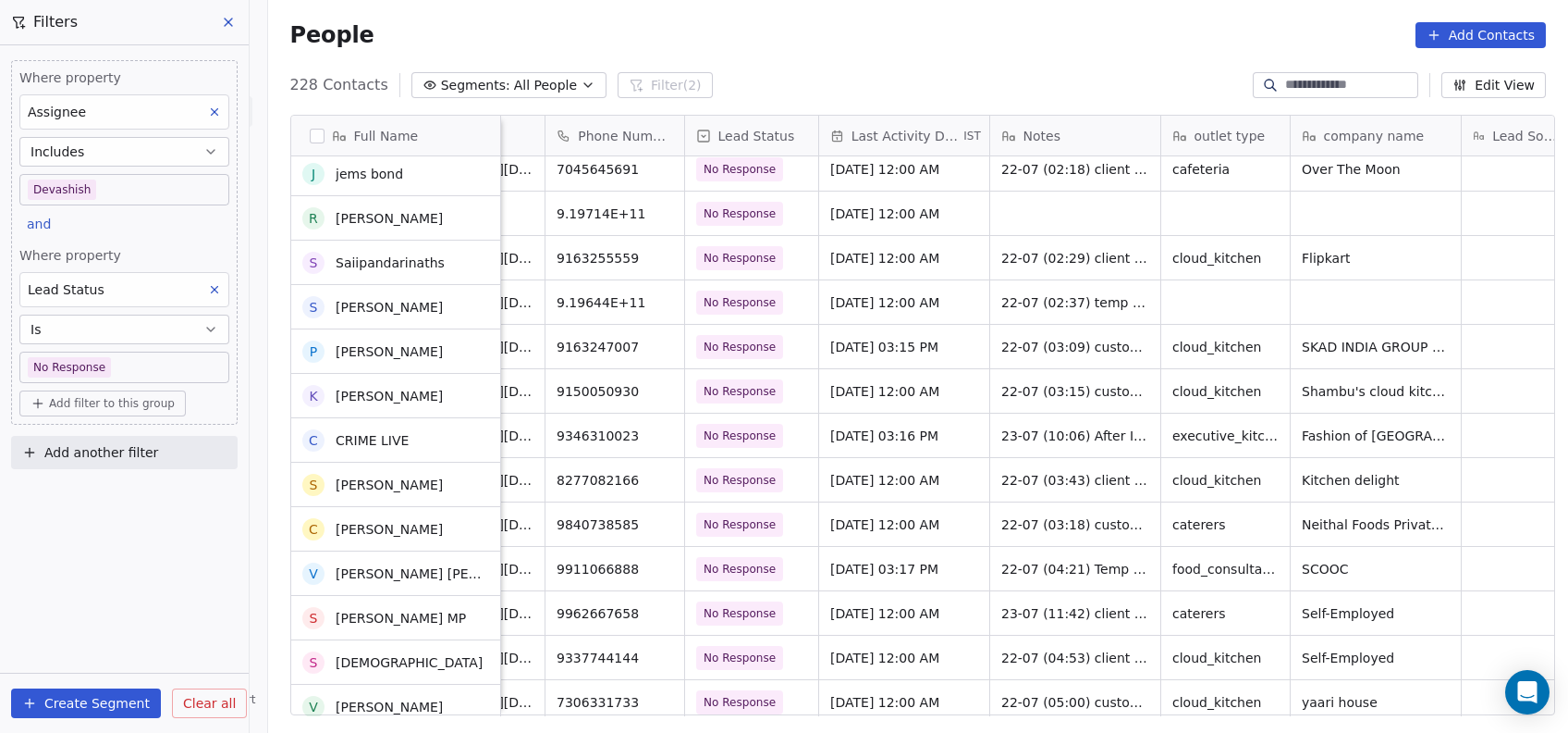
scroll to position [7203, 0]
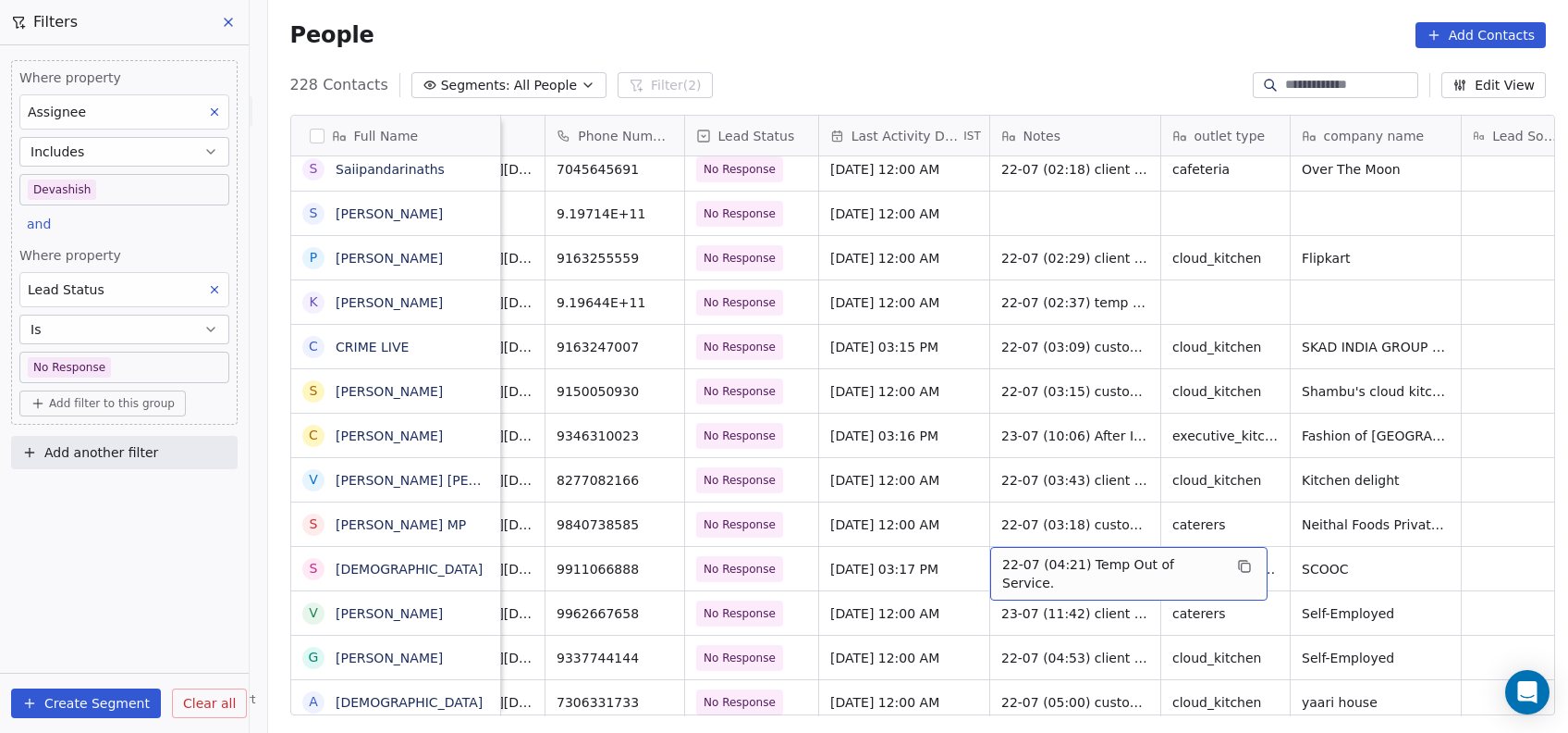
click at [1028, 569] on span "22-07 (04:21) Temp Out of Service." at bounding box center [1113, 573] width 220 height 37
click at [1043, 566] on span "22-07 (04:21) Temp Out of Service." at bounding box center [1113, 573] width 220 height 37
click at [1012, 566] on span "22-07 (04:21) Temp Out of Service." at bounding box center [1113, 573] width 220 height 37
type textarea "**********"
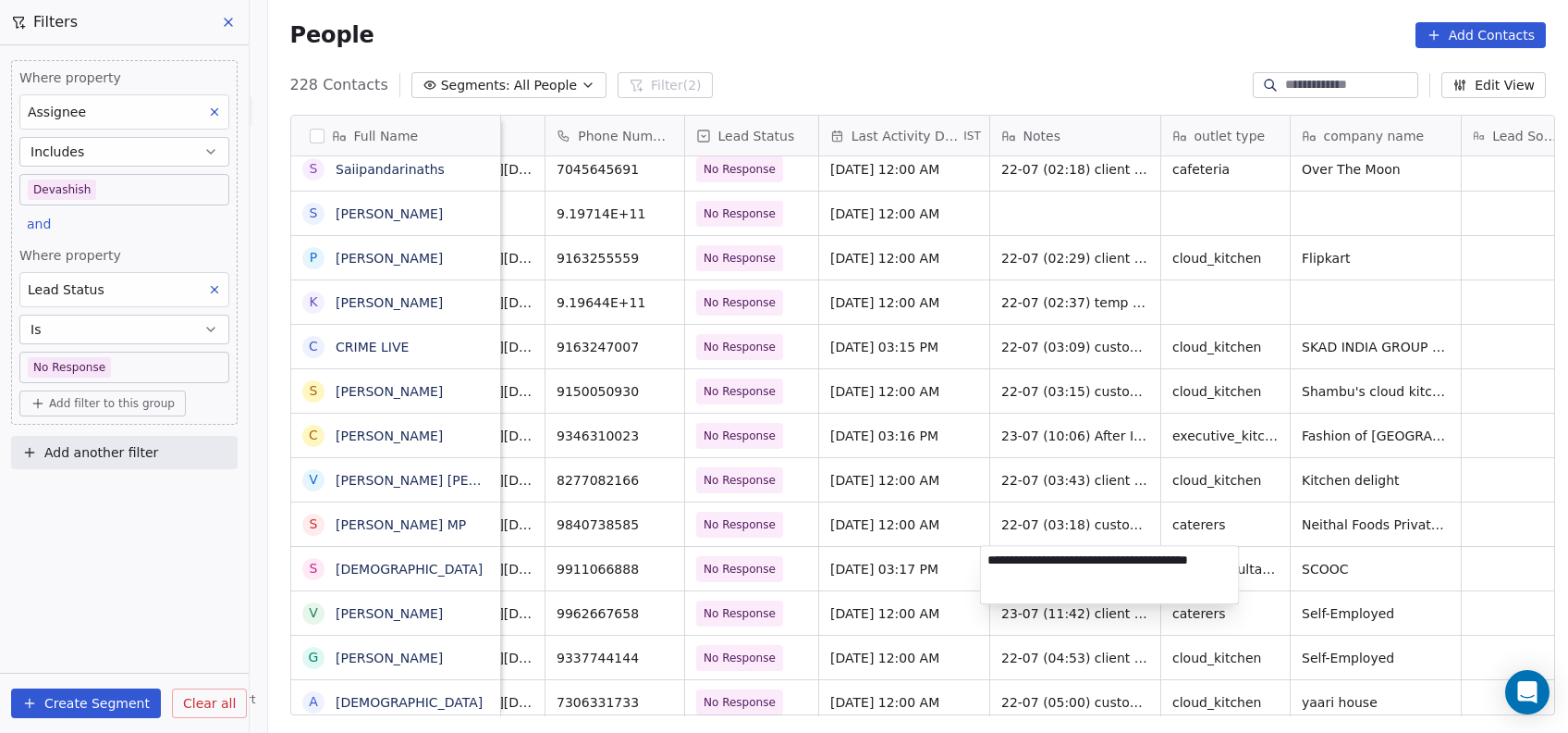
click at [922, 629] on html "On2Cook India Pvt. Ltd. Contacts People Marketing Workflows Campaigns Metrics &…" at bounding box center [784, 366] width 1568 height 733
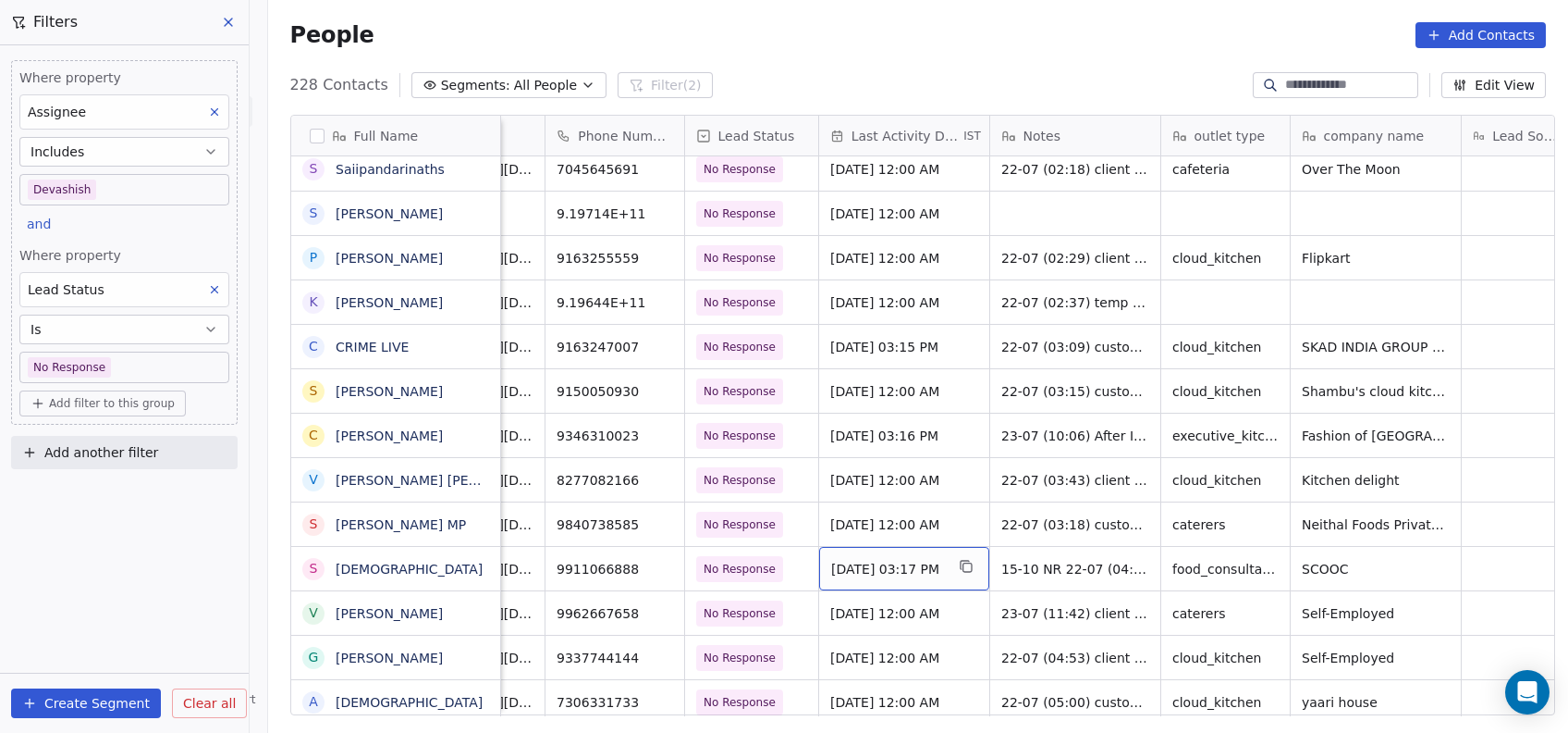
click at [873, 570] on span "Oct 01, 2025 03:17 PM" at bounding box center [888, 568] width 113 height 18
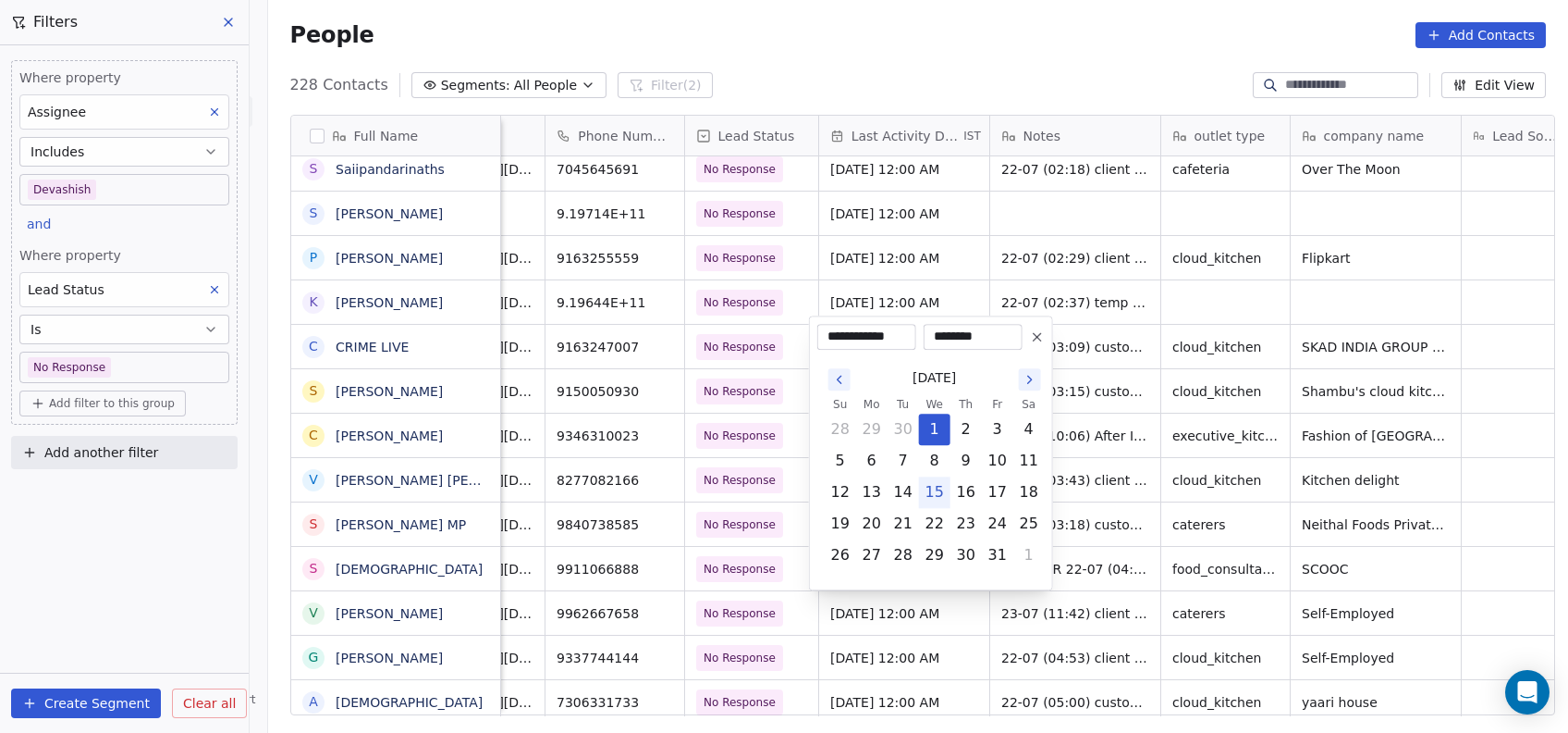
click at [932, 498] on button "15" at bounding box center [935, 492] width 30 height 30
type input "**********"
click at [819, 681] on html "On2Cook India Pvt. Ltd. Contacts People Marketing Workflows Campaigns Metrics &…" at bounding box center [784, 366] width 1568 height 733
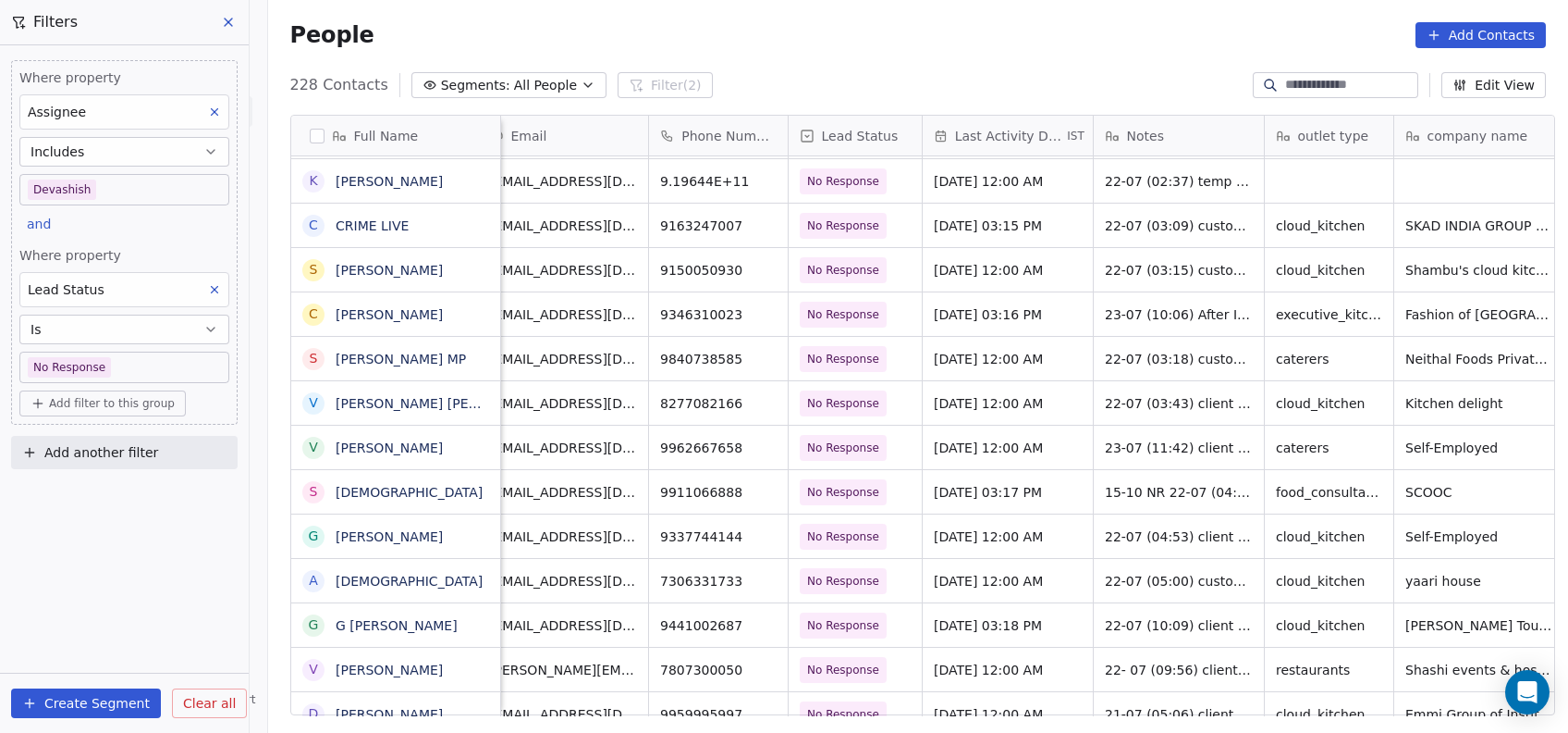
scroll to position [0, 36]
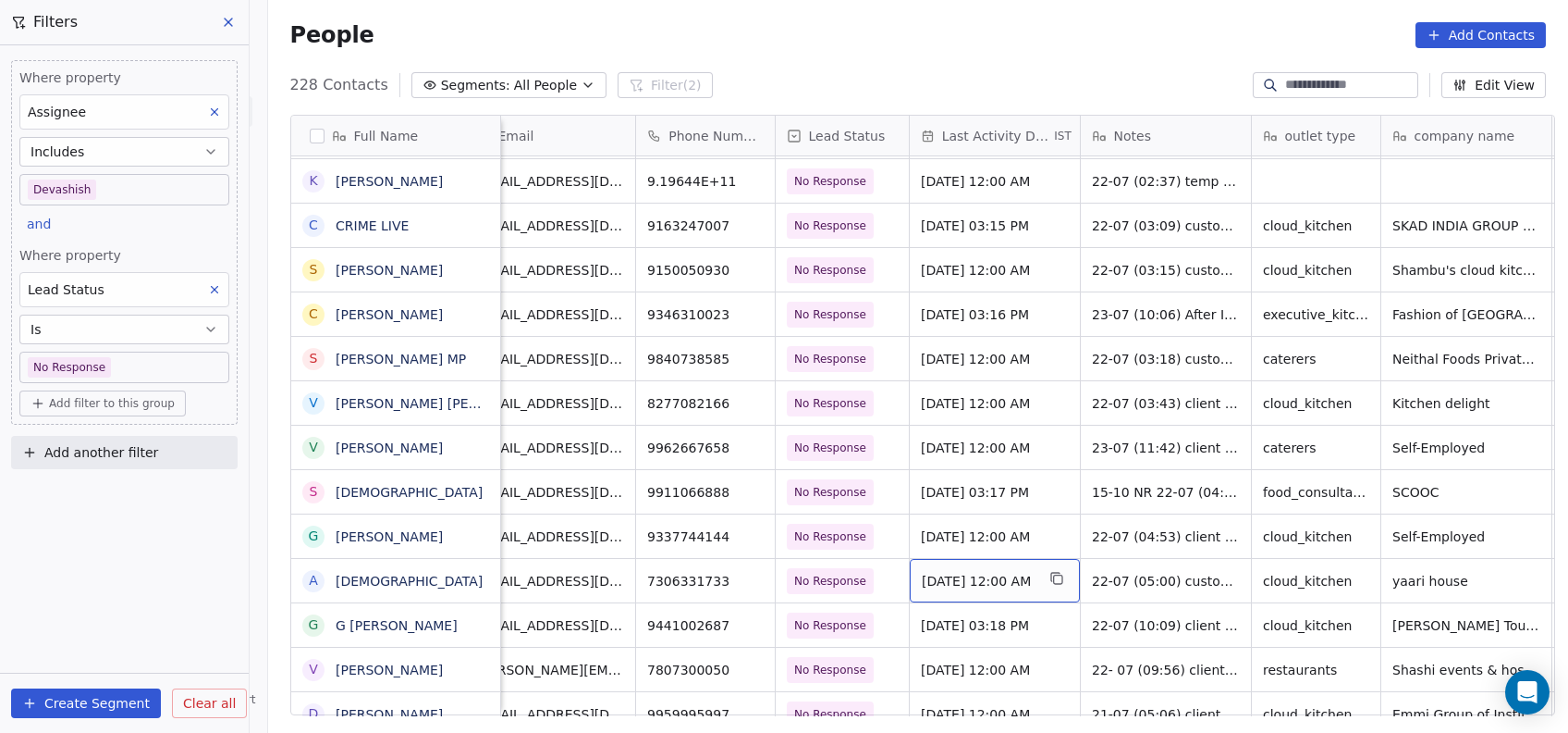
click at [951, 571] on span "Oct 01, 2025 12:00 AM" at bounding box center [979, 580] width 113 height 18
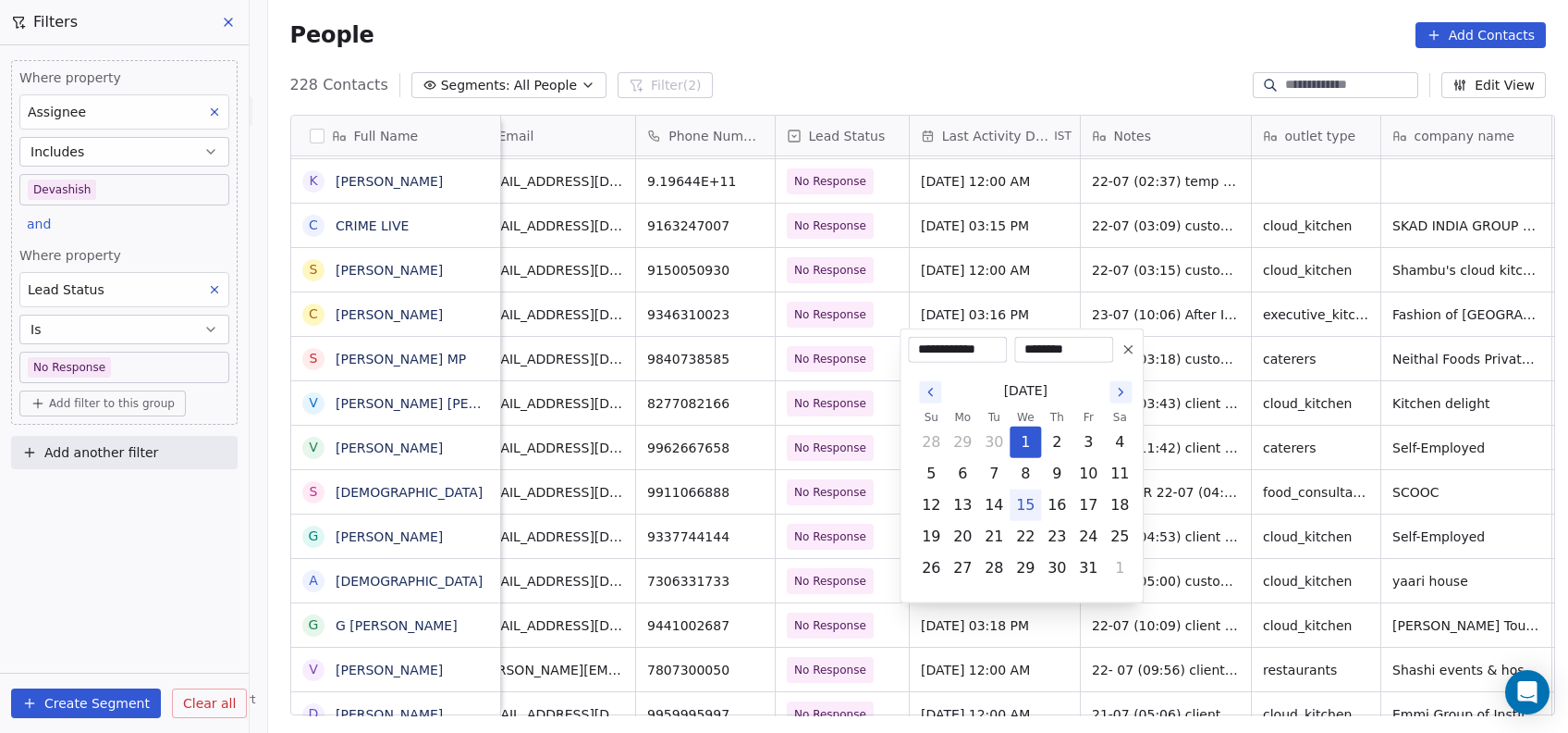
click at [1027, 495] on button "15" at bounding box center [1026, 504] width 30 height 30
type input "**********"
click at [1085, 637] on html "On2Cook India Pvt. Ltd. Contacts People Marketing Workflows Campaigns Metrics &…" at bounding box center [784, 366] width 1568 height 733
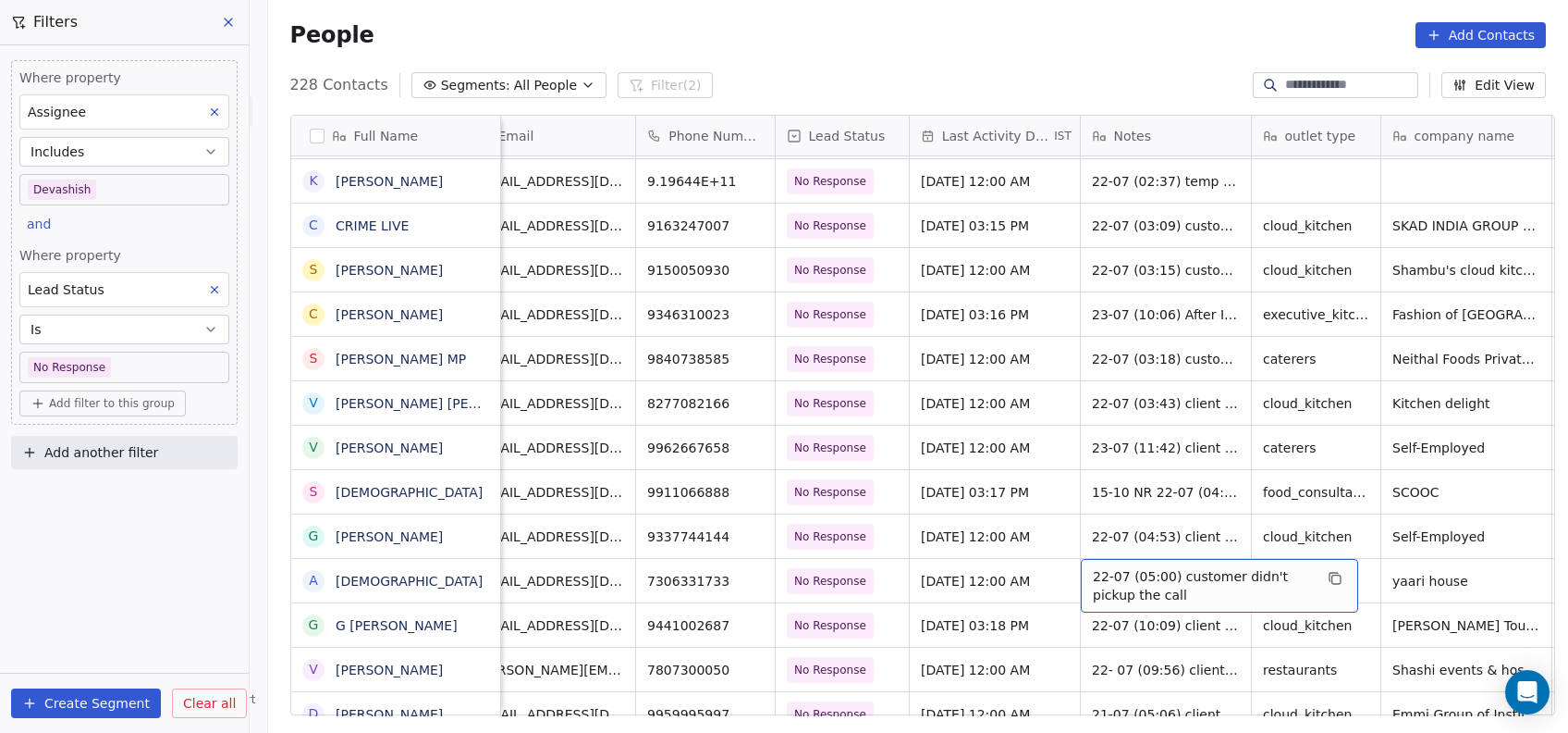
click at [1105, 585] on span "22-07 (05:00) customer didn't pickup the call" at bounding box center [1204, 586] width 220 height 37
type textarea "**********"
click at [1062, 656] on html "On2Cook India Pvt. Ltd. Contacts People Marketing Workflows Campaigns Metrics &…" at bounding box center [784, 366] width 1568 height 733
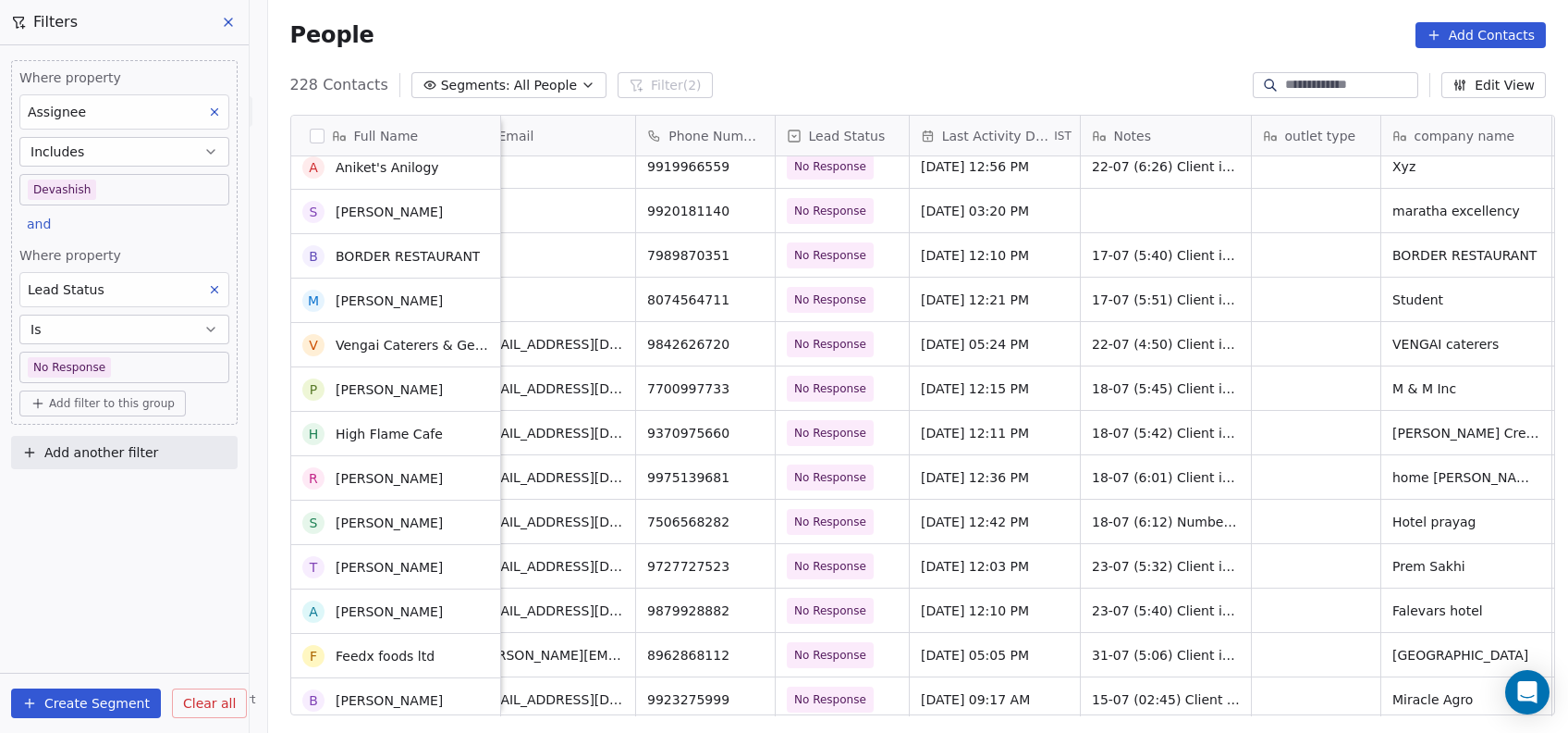
scroll to position [8316, 0]
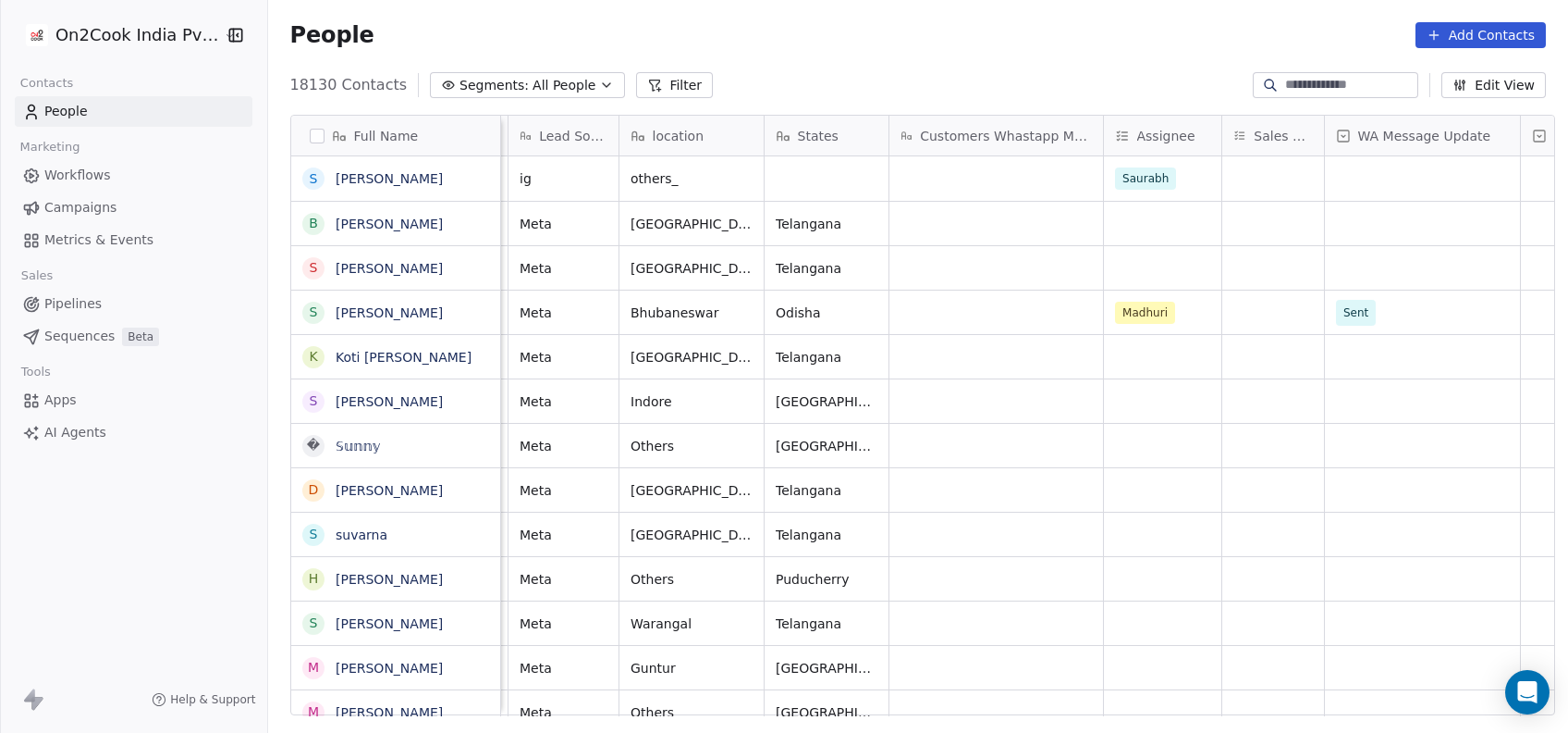
click at [651, 78] on button "Filter" at bounding box center [674, 84] width 77 height 26
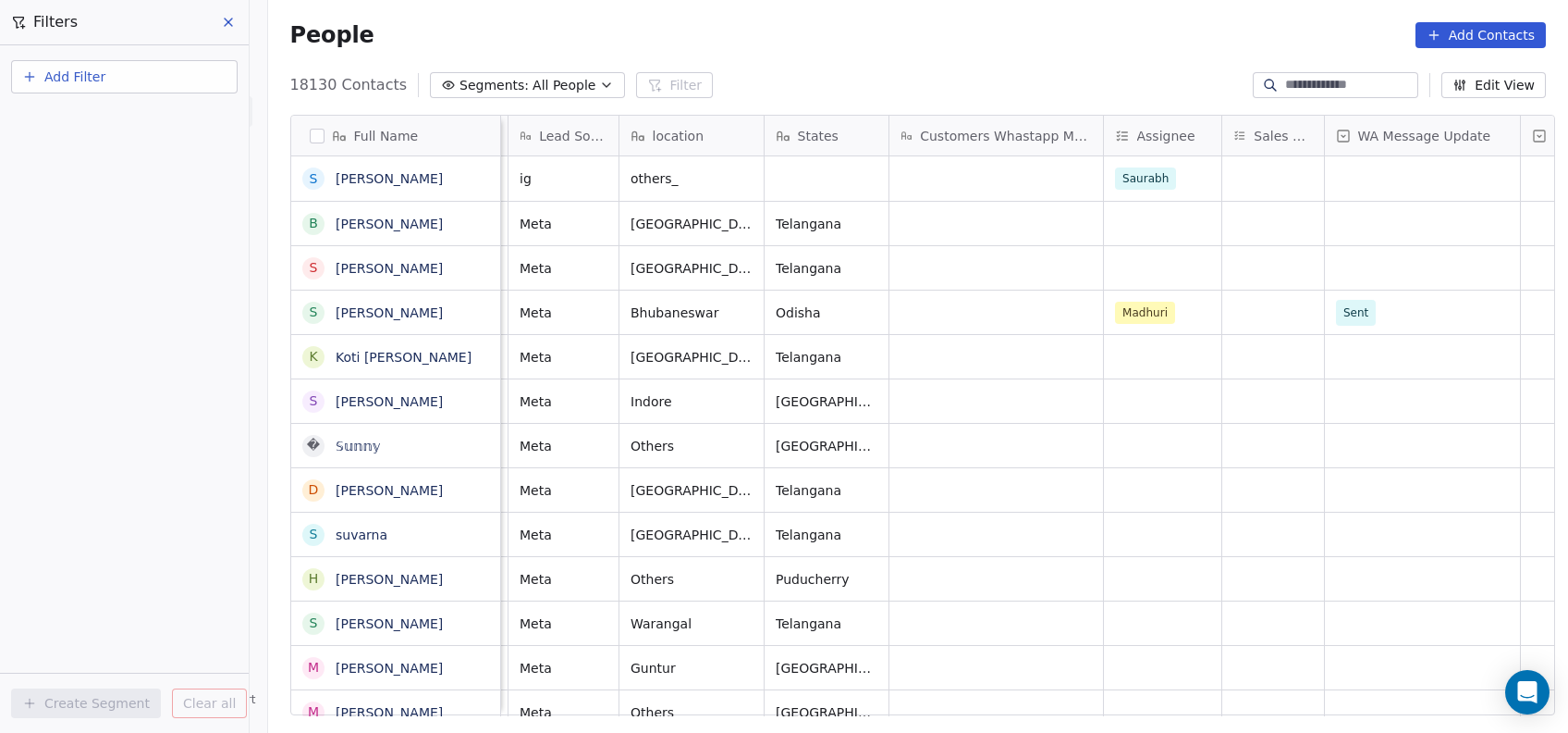
click at [106, 79] on button "Add Filter" at bounding box center [124, 77] width 227 height 33
click at [105, 115] on span "Contact properties" at bounding box center [91, 120] width 121 height 19
type input "***"
click at [74, 180] on span "Assignee" at bounding box center [59, 187] width 58 height 18
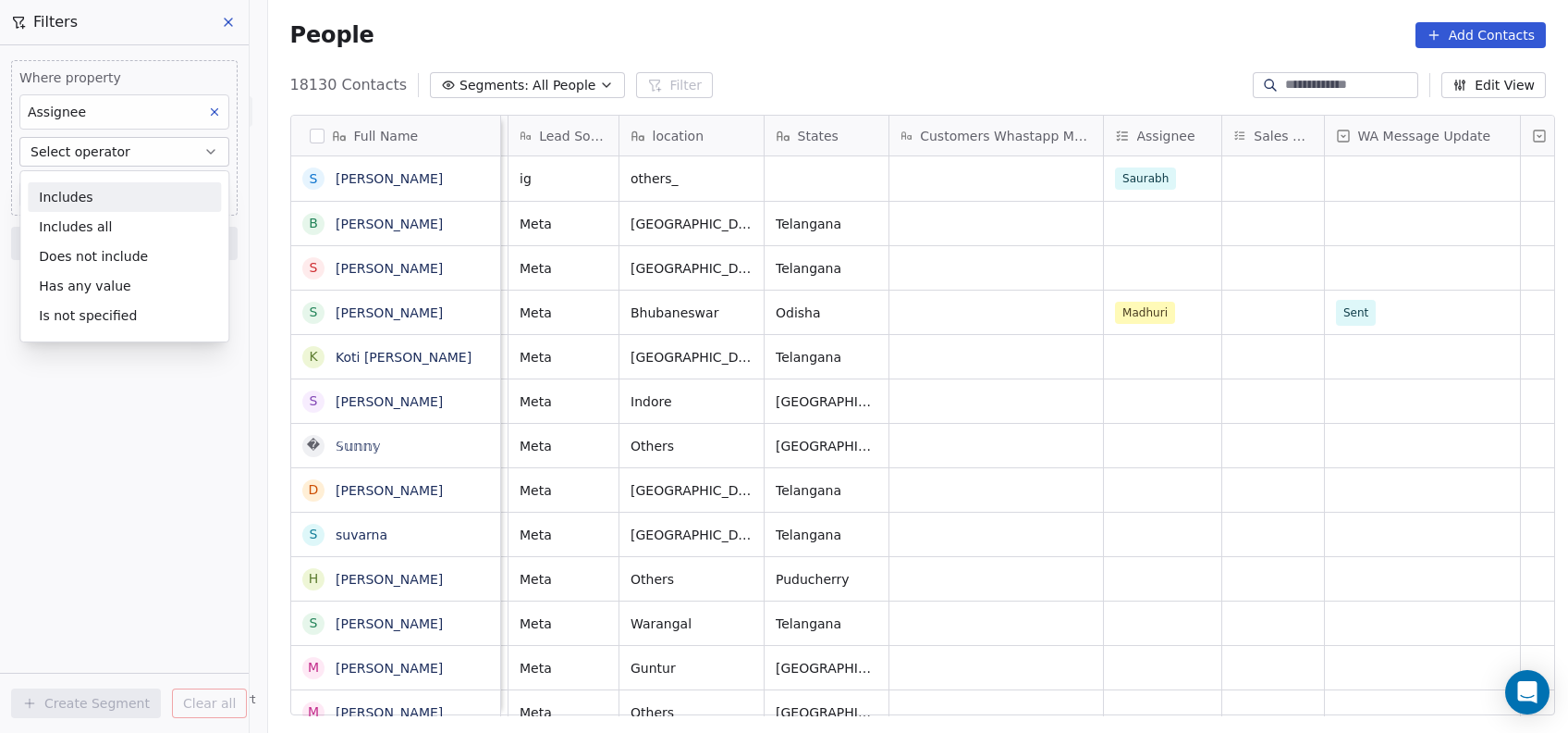
click at [74, 180] on div "Includes Includes all Does not include Has any value Is not specified" at bounding box center [123, 256] width 210 height 172
click at [81, 197] on div "Includes" at bounding box center [124, 196] width 193 height 30
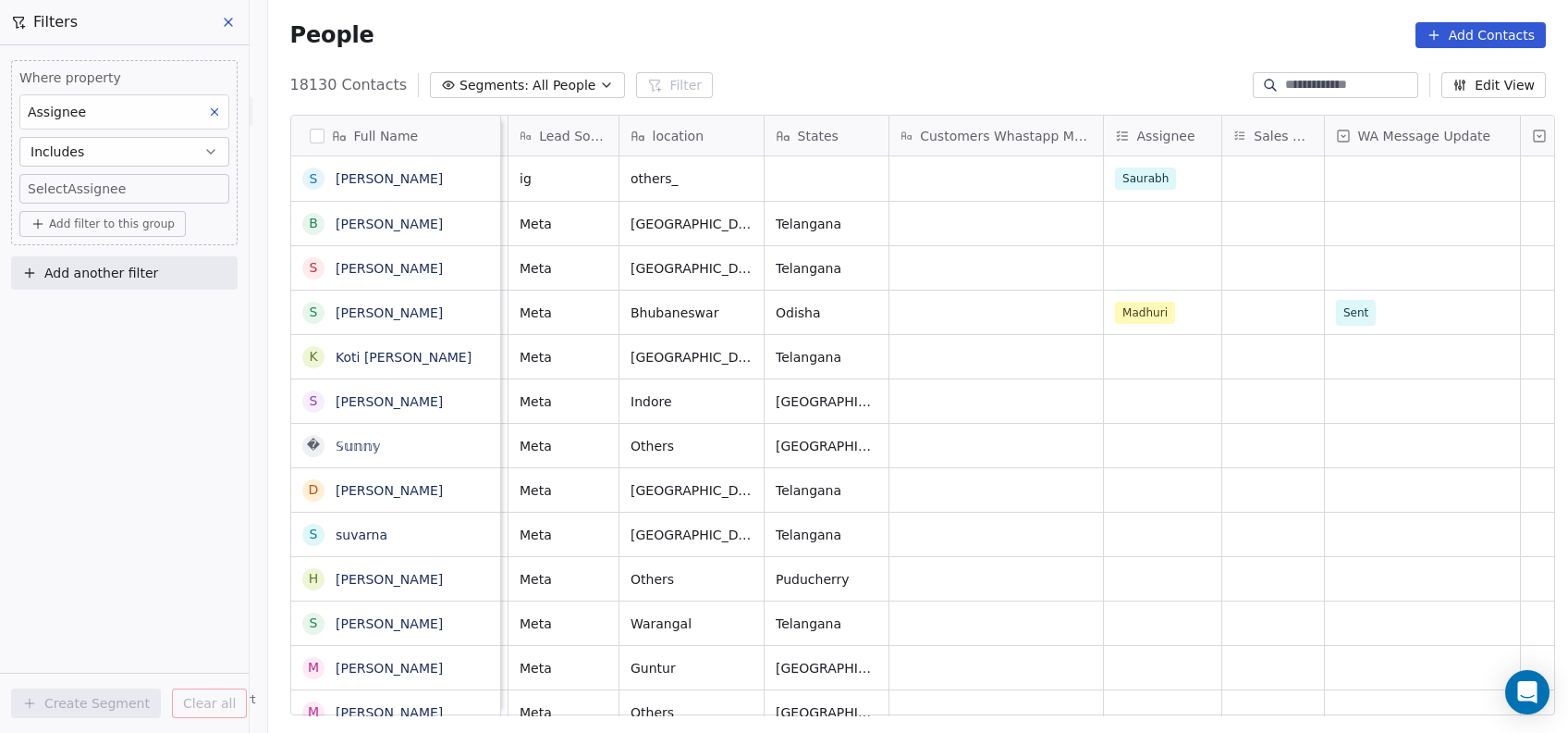
click at [79, 182] on body "On2Cook India Pvt. Ltd. Contacts People Marketing Workflows Campaigns Metrics &…" at bounding box center [784, 366] width 1568 height 733
type input "**"
click at [60, 243] on div "Devashish" at bounding box center [139, 250] width 209 height 30
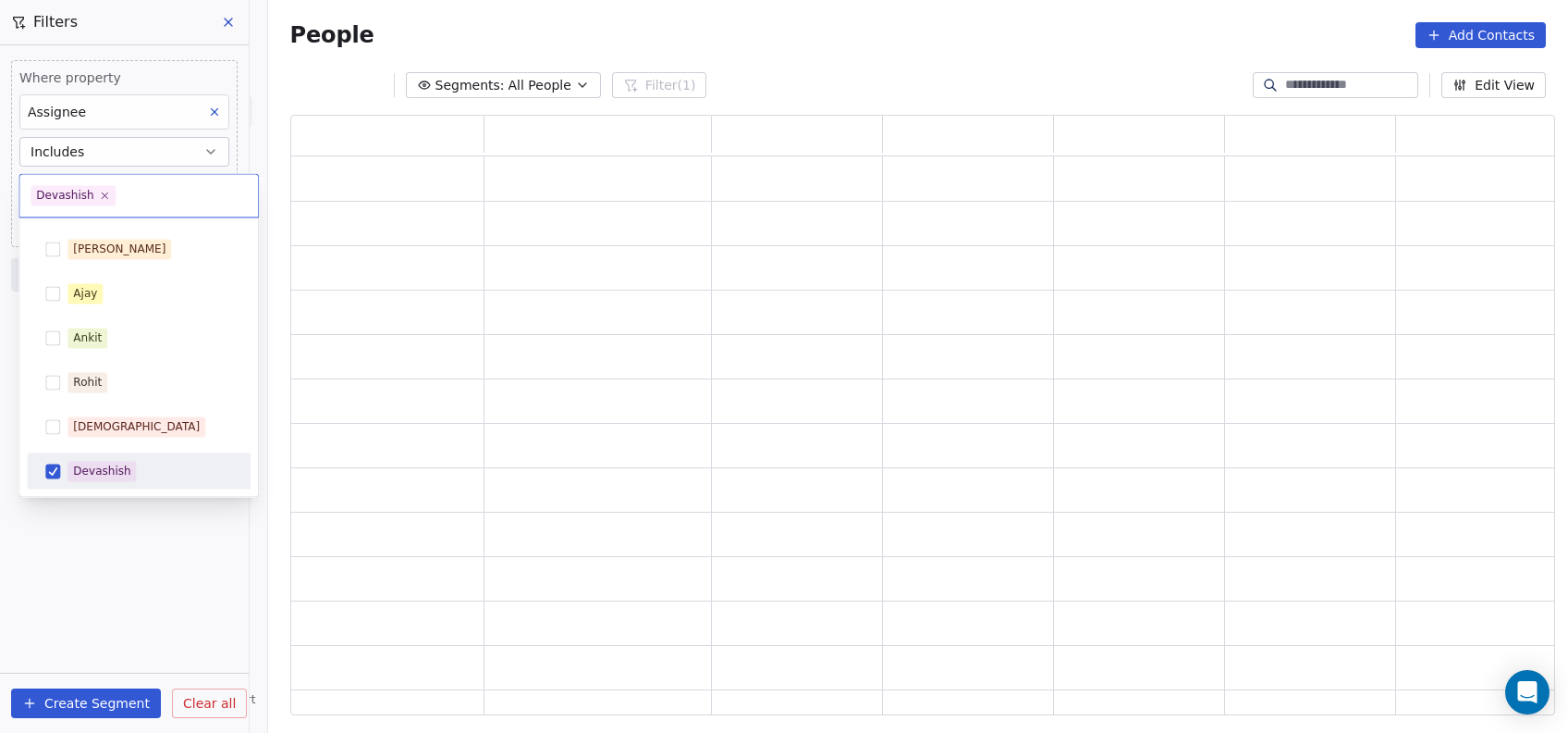
click at [100, 539] on html "On2Cook India Pvt. Ltd. Contacts People Marketing Workflows Campaigns Metrics &…" at bounding box center [784, 366] width 1568 height 733
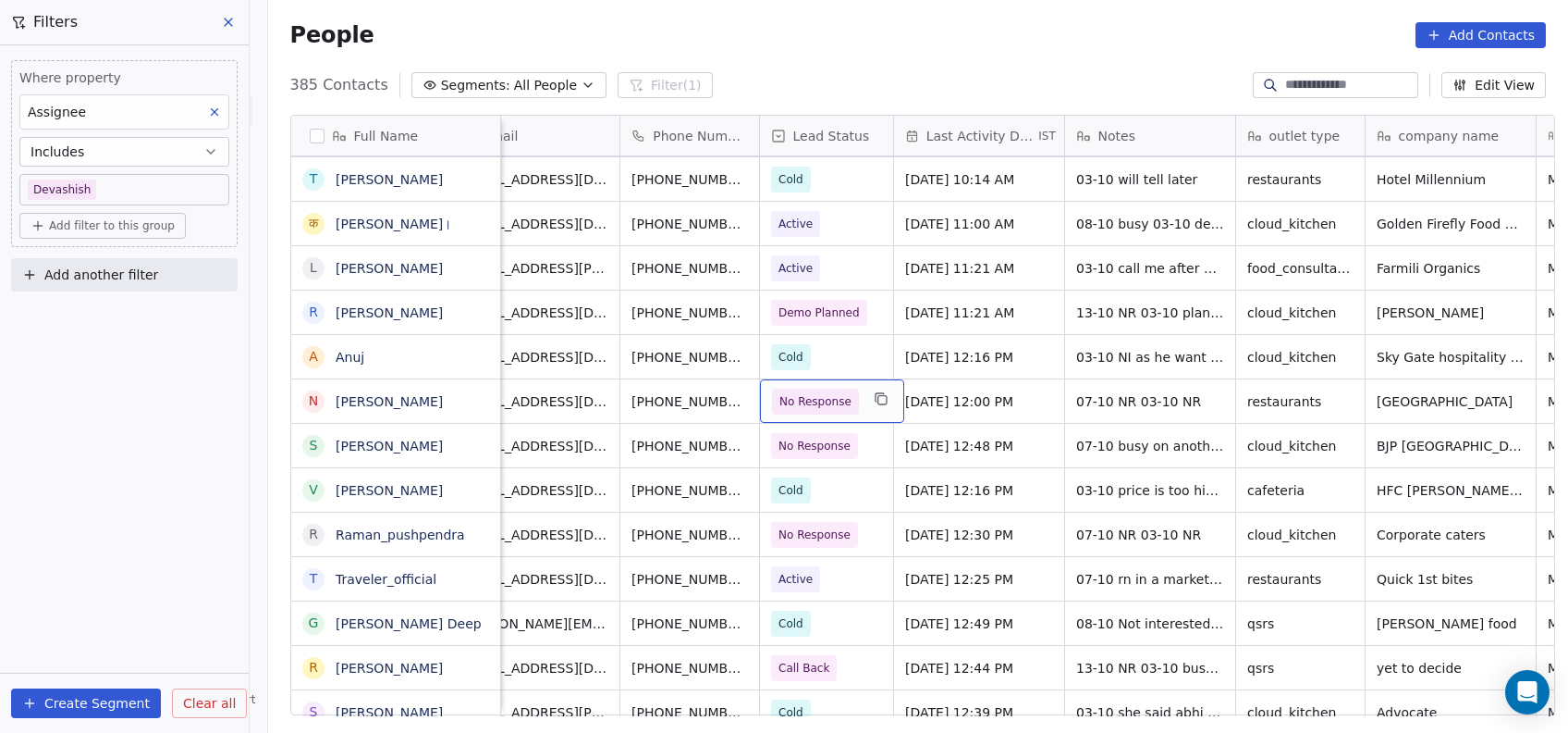
scroll to position [0, 0]
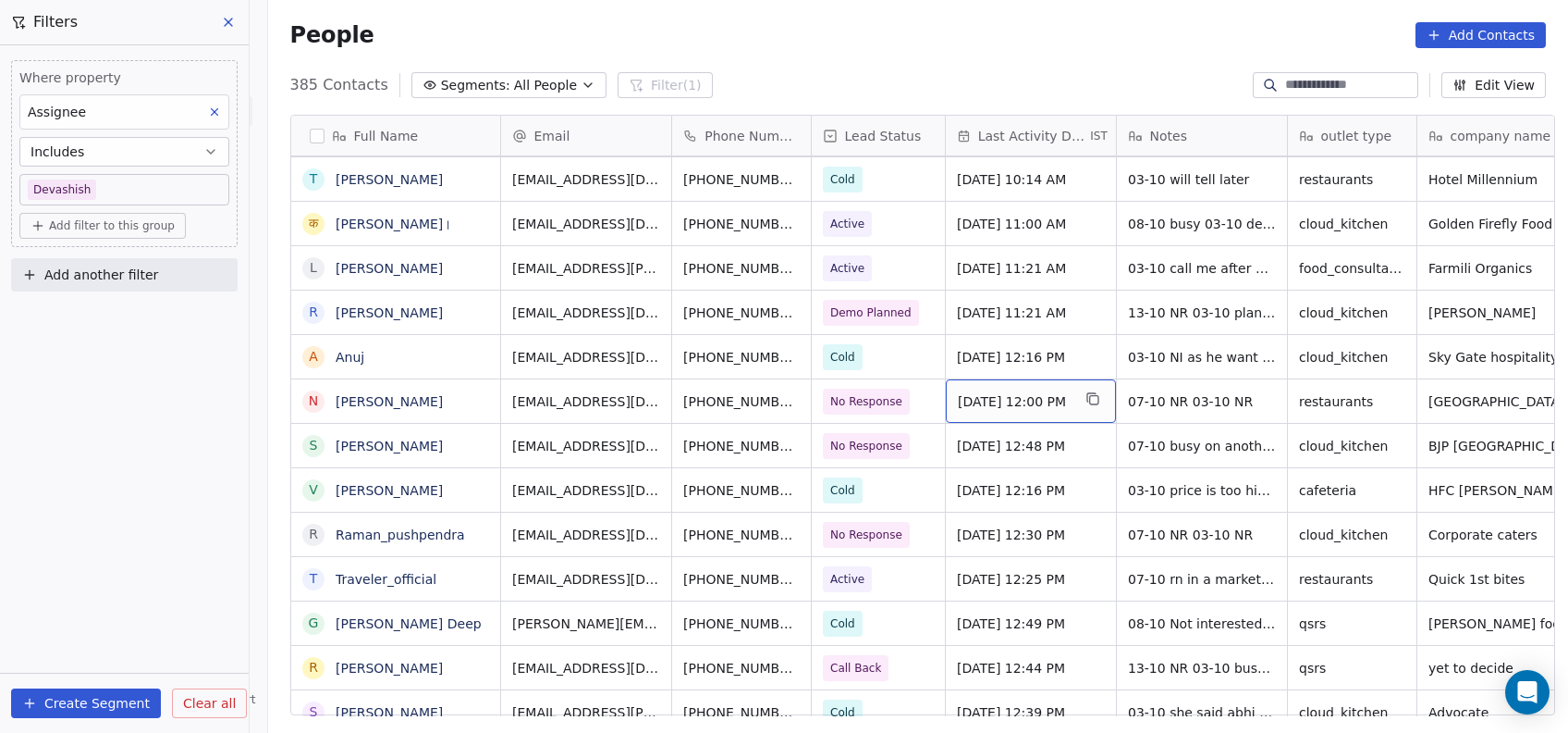
click at [1004, 400] on span "[DATE] 12:00 PM" at bounding box center [1014, 401] width 113 height 18
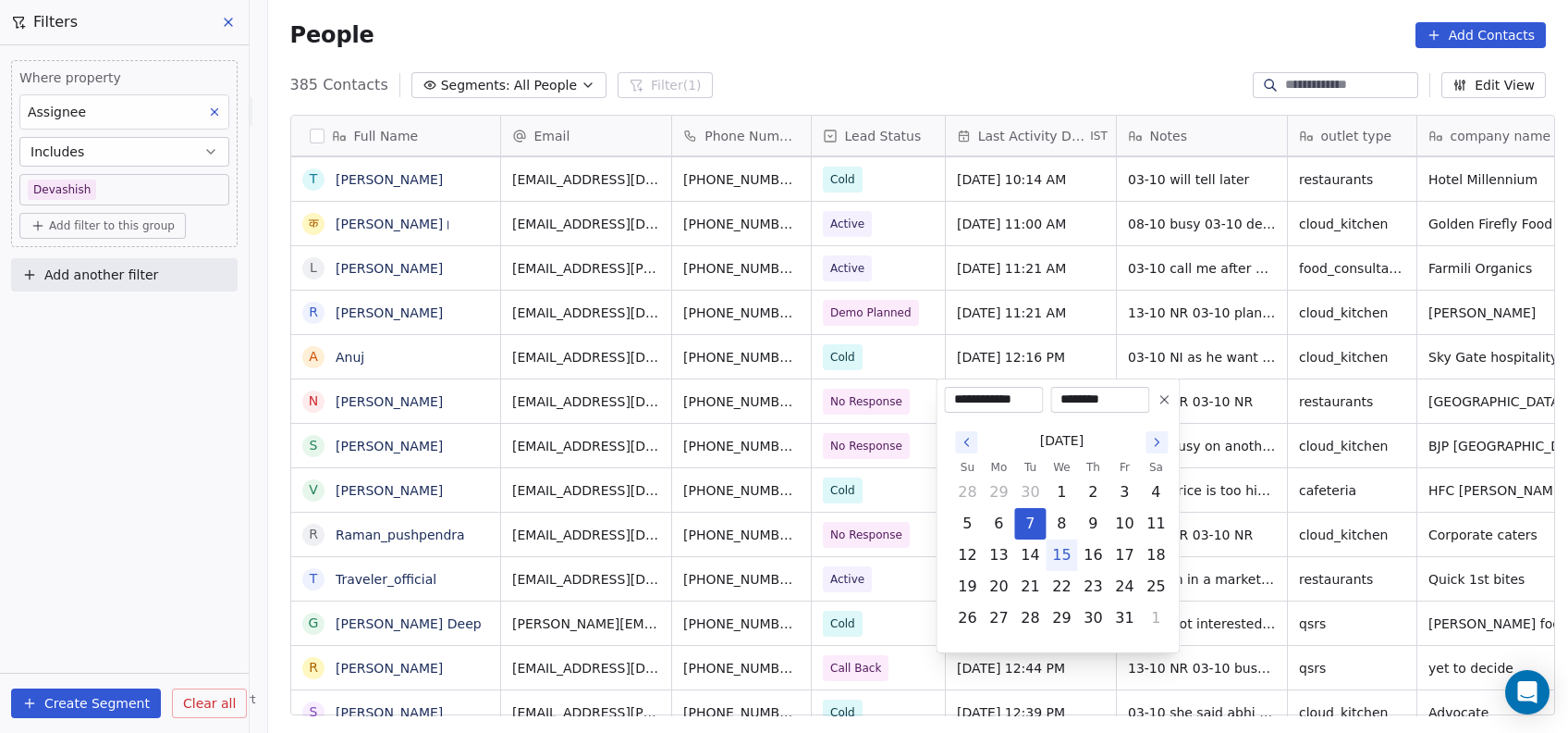
click at [1069, 555] on button "15" at bounding box center [1061, 555] width 30 height 30
type input "**********"
click at [1286, 427] on html "On2Cook India Pvt. Ltd. Contacts People Marketing Workflows Campaigns Metrics &…" at bounding box center [784, 366] width 1568 height 733
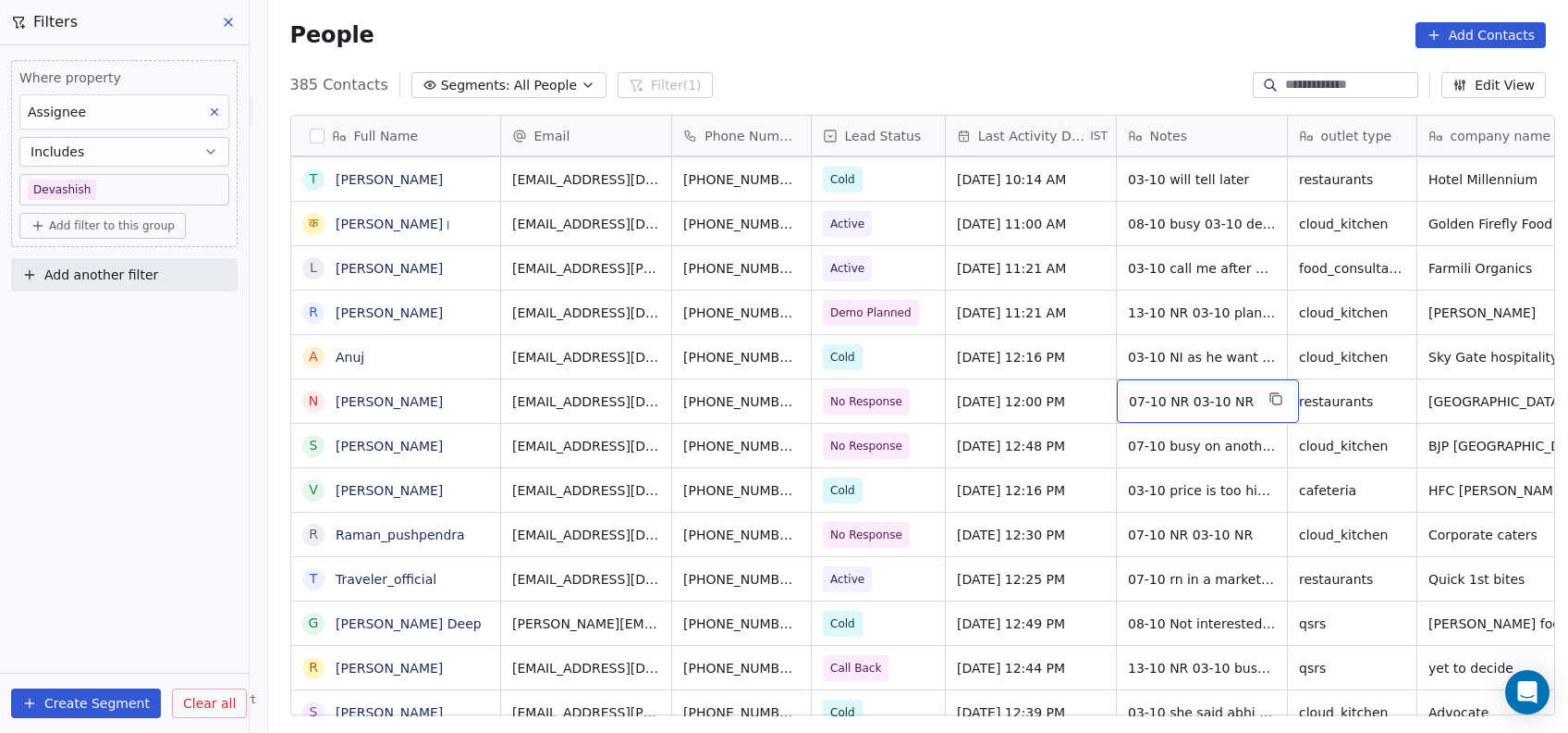
click at [1146, 400] on span "07-10 NR 03-10 NR" at bounding box center [1191, 401] width 124 height 18
type textarea "**********"
click at [1064, 526] on html "On2Cook India Pvt. Ltd. Contacts People Marketing Workflows Campaigns Metrics &…" at bounding box center [784, 366] width 1568 height 733
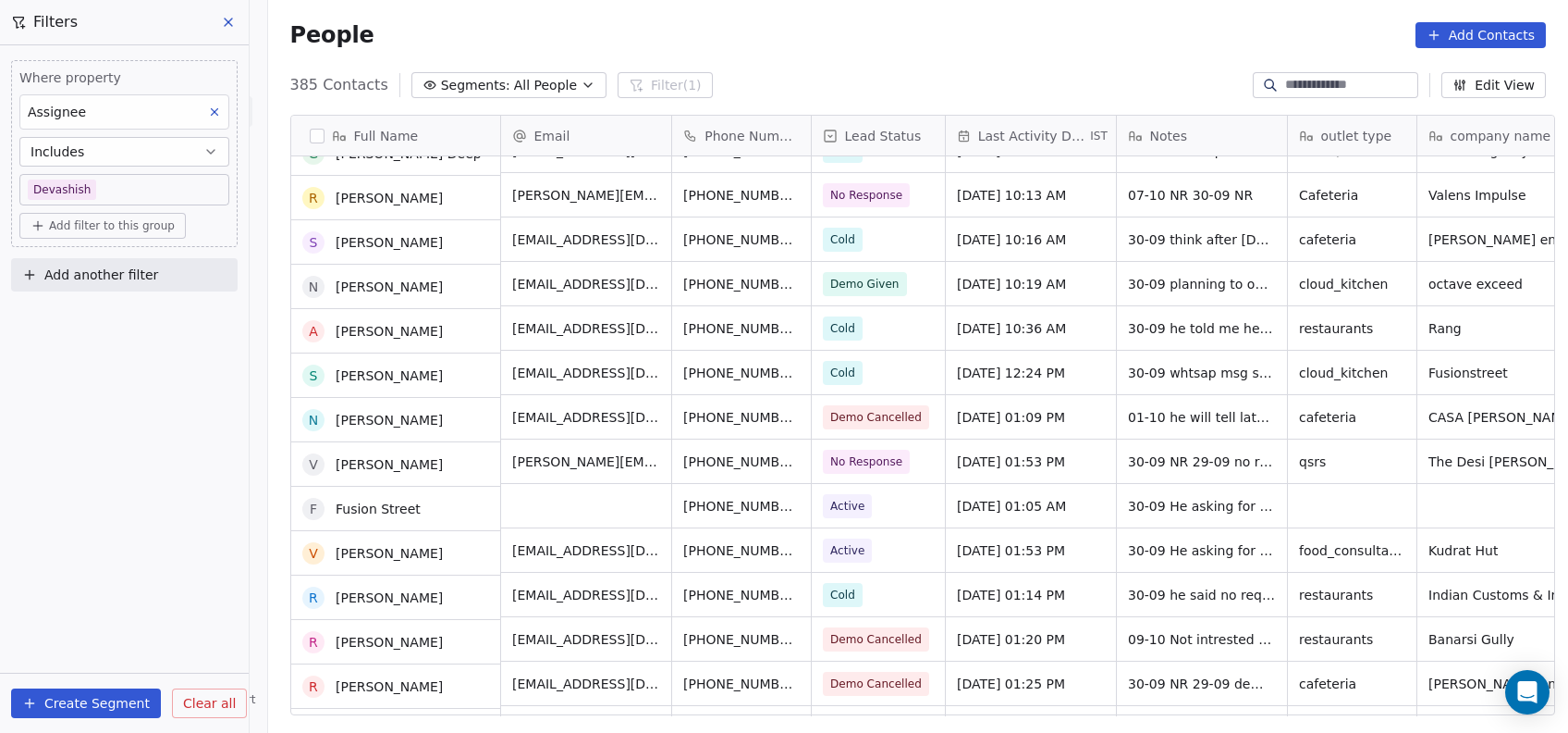
scroll to position [3004, 0]
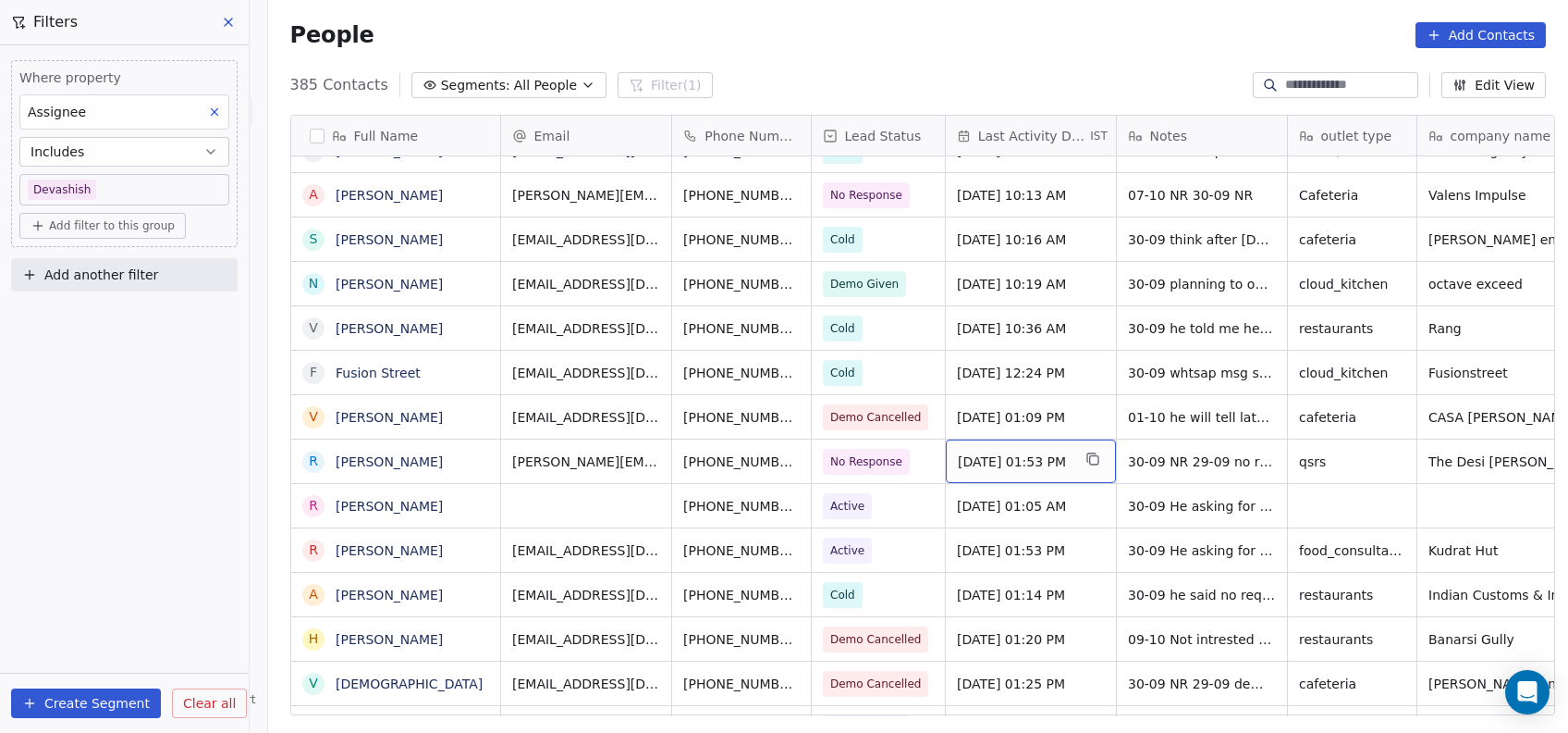
click at [996, 466] on span "[DATE] 01:53 PM" at bounding box center [1014, 461] width 113 height 18
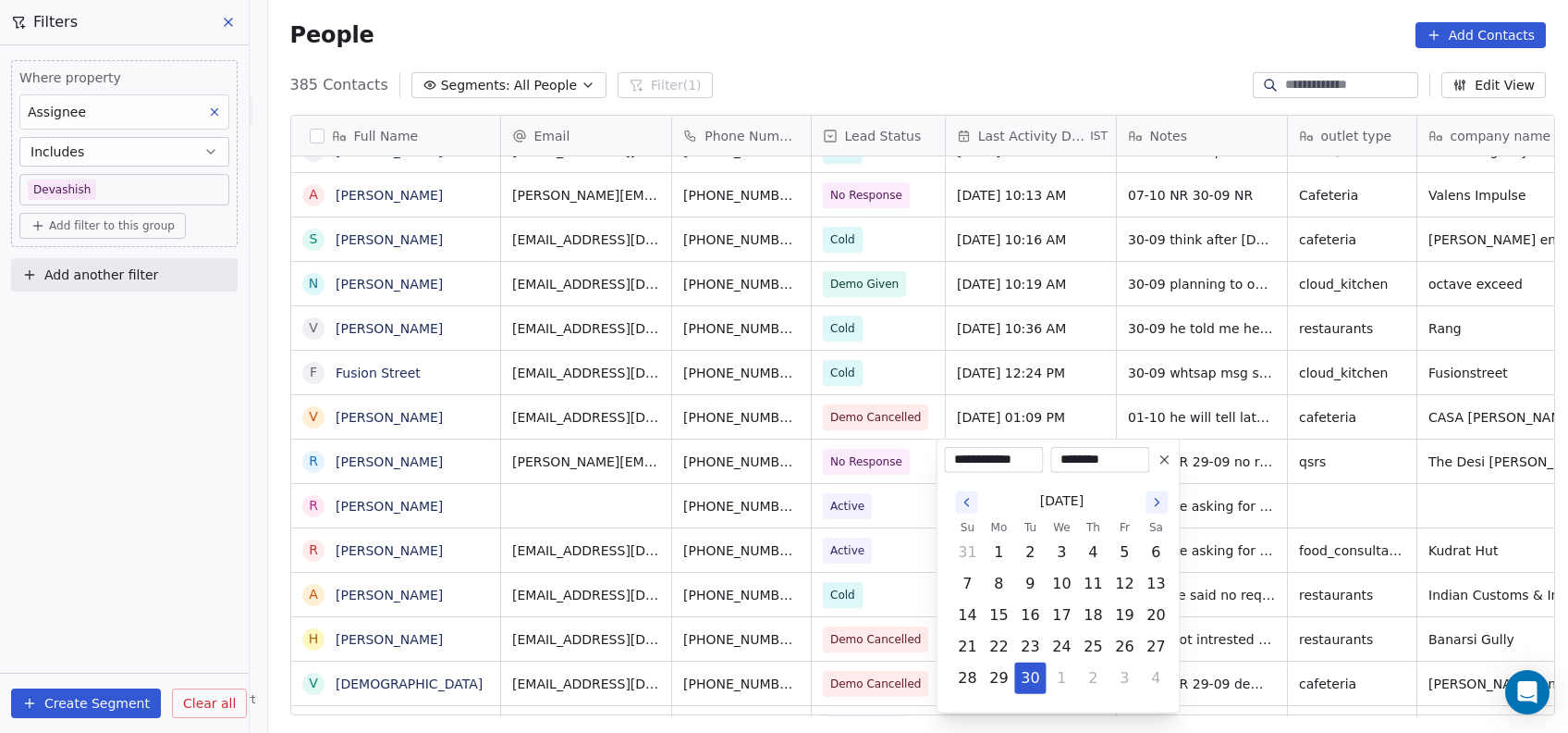
click at [1159, 502] on icon "Go to the Next Month" at bounding box center [1157, 502] width 4 height 8
click at [1057, 619] on button "15" at bounding box center [1061, 614] width 30 height 30
type input "**********"
click at [1229, 541] on html "On2Cook India Pvt. Ltd. Contacts People Marketing Workflows Campaigns Metrics &…" at bounding box center [784, 366] width 1568 height 733
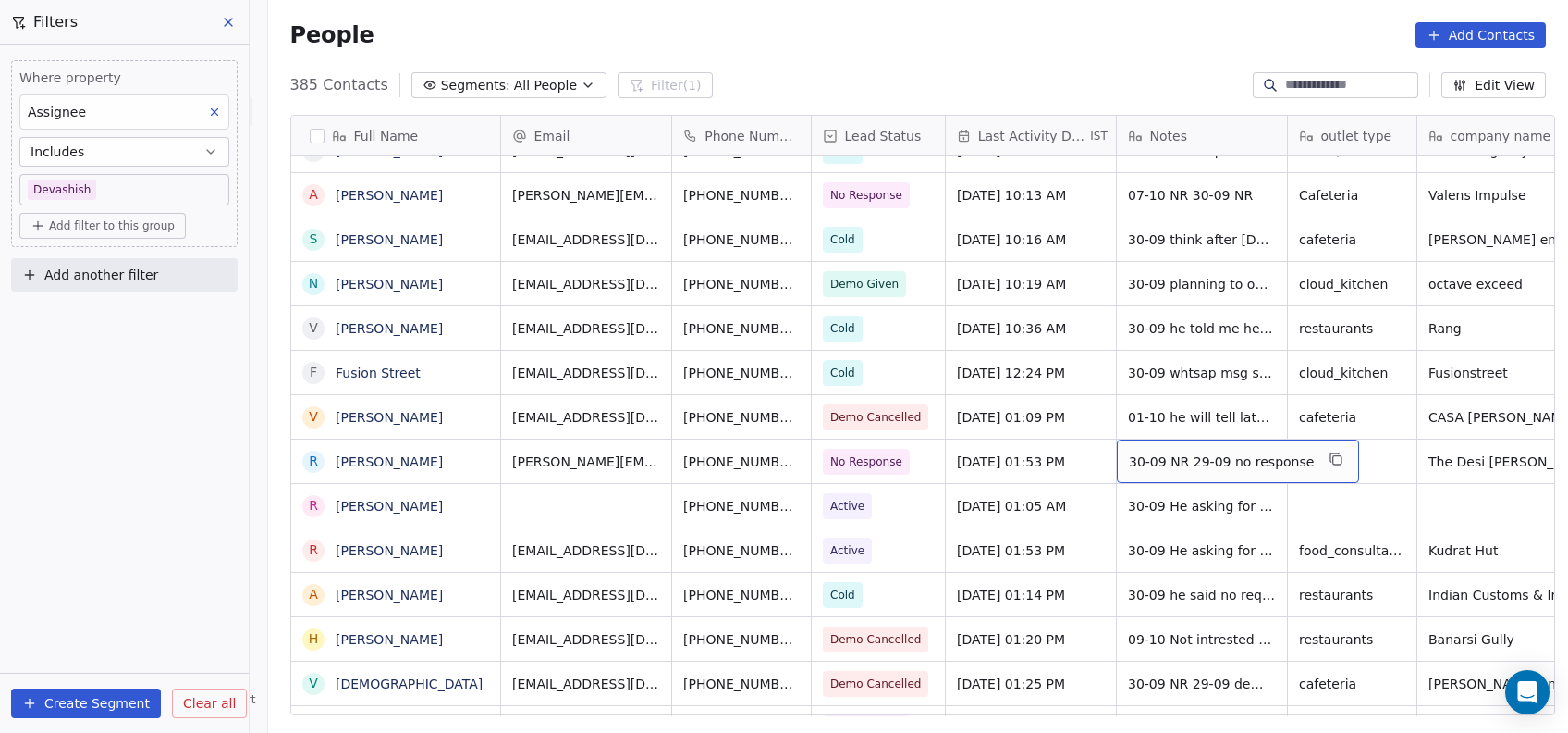
click at [1172, 455] on span "30-09 NR 29-09 no response" at bounding box center [1221, 461] width 185 height 18
type textarea "**********"
click at [1228, 352] on html "On2Cook India Pvt. Ltd. Contacts People Marketing Workflows Campaigns Metrics &…" at bounding box center [784, 366] width 1568 height 733
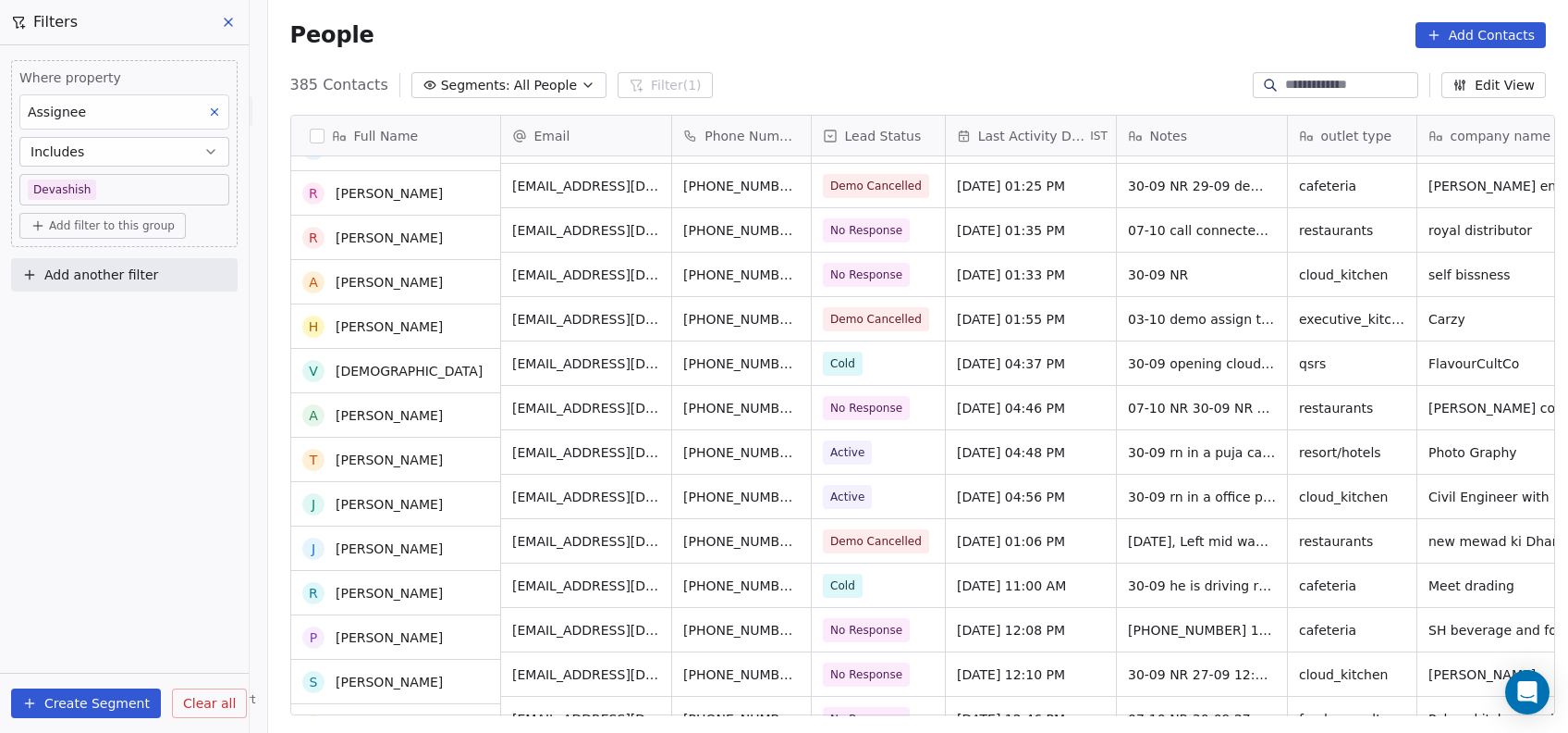
scroll to position [3501, 0]
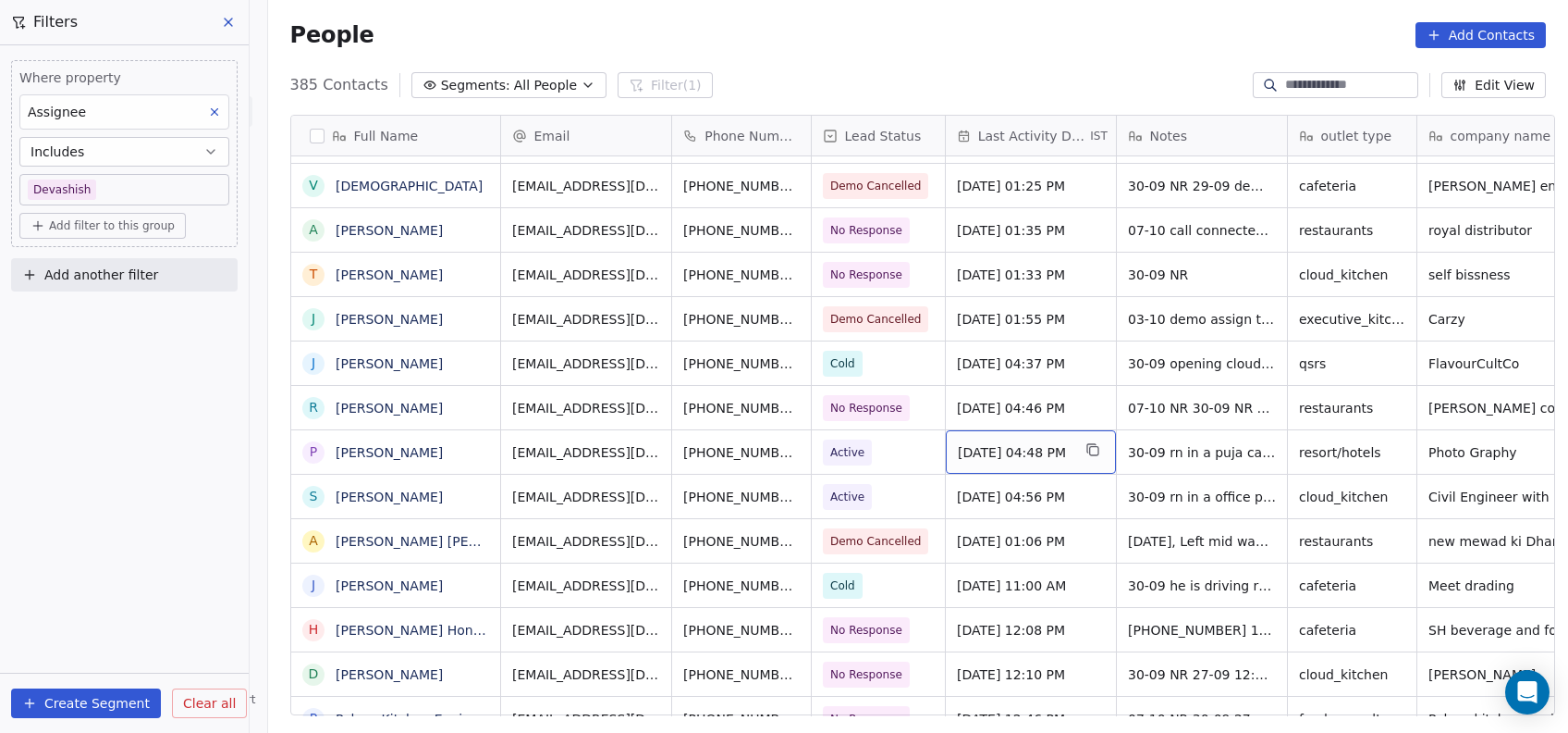
click at [1021, 457] on span "[DATE] 04:48 PM" at bounding box center [1014, 452] width 113 height 18
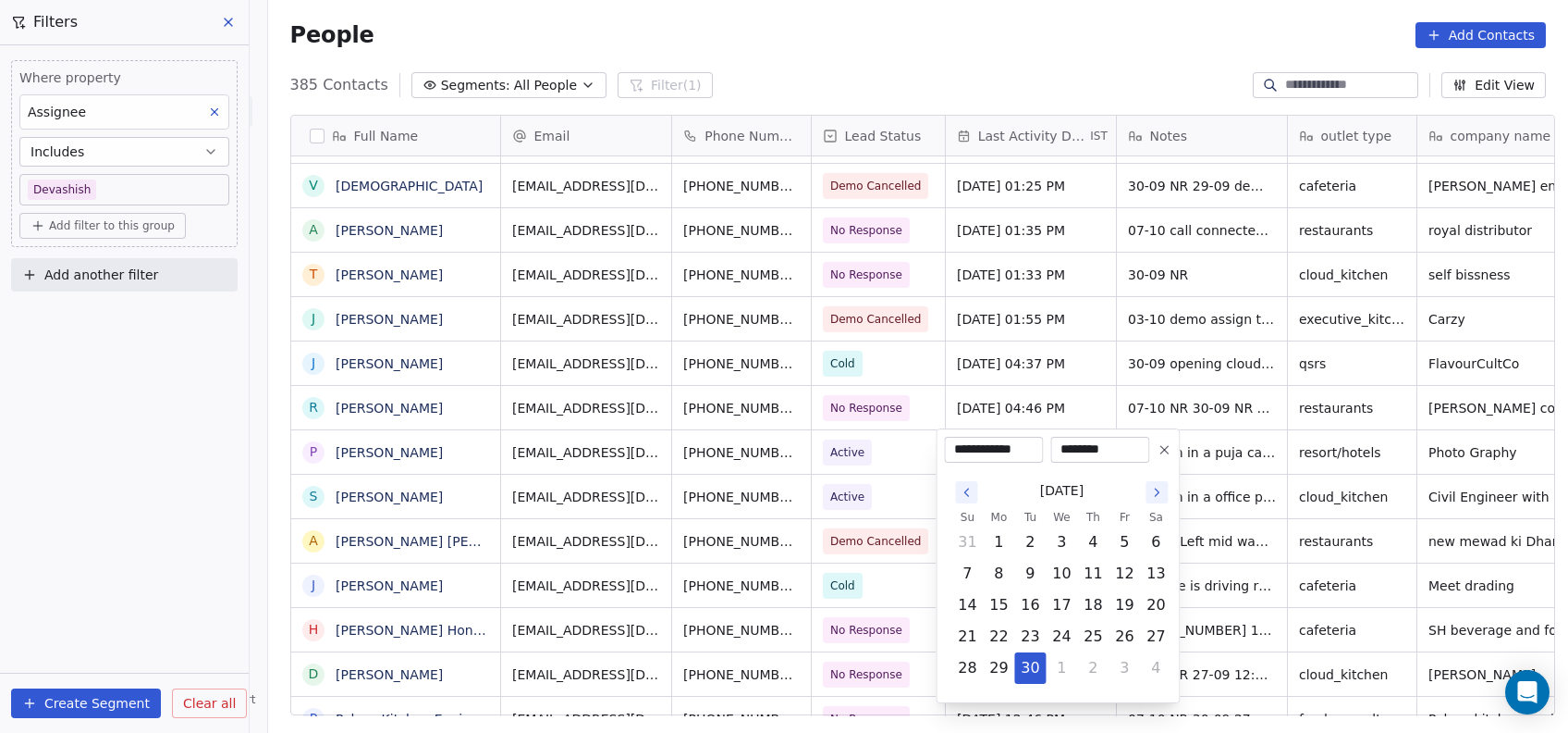
click at [1156, 491] on icon "Go to the Next Month" at bounding box center [1157, 492] width 14 height 14
click at [1068, 615] on button "15" at bounding box center [1061, 605] width 30 height 30
type input "**********"
click at [1246, 538] on html "On2Cook India Pvt. Ltd. Contacts People Marketing Workflows Campaigns Metrics &…" at bounding box center [784, 366] width 1568 height 733
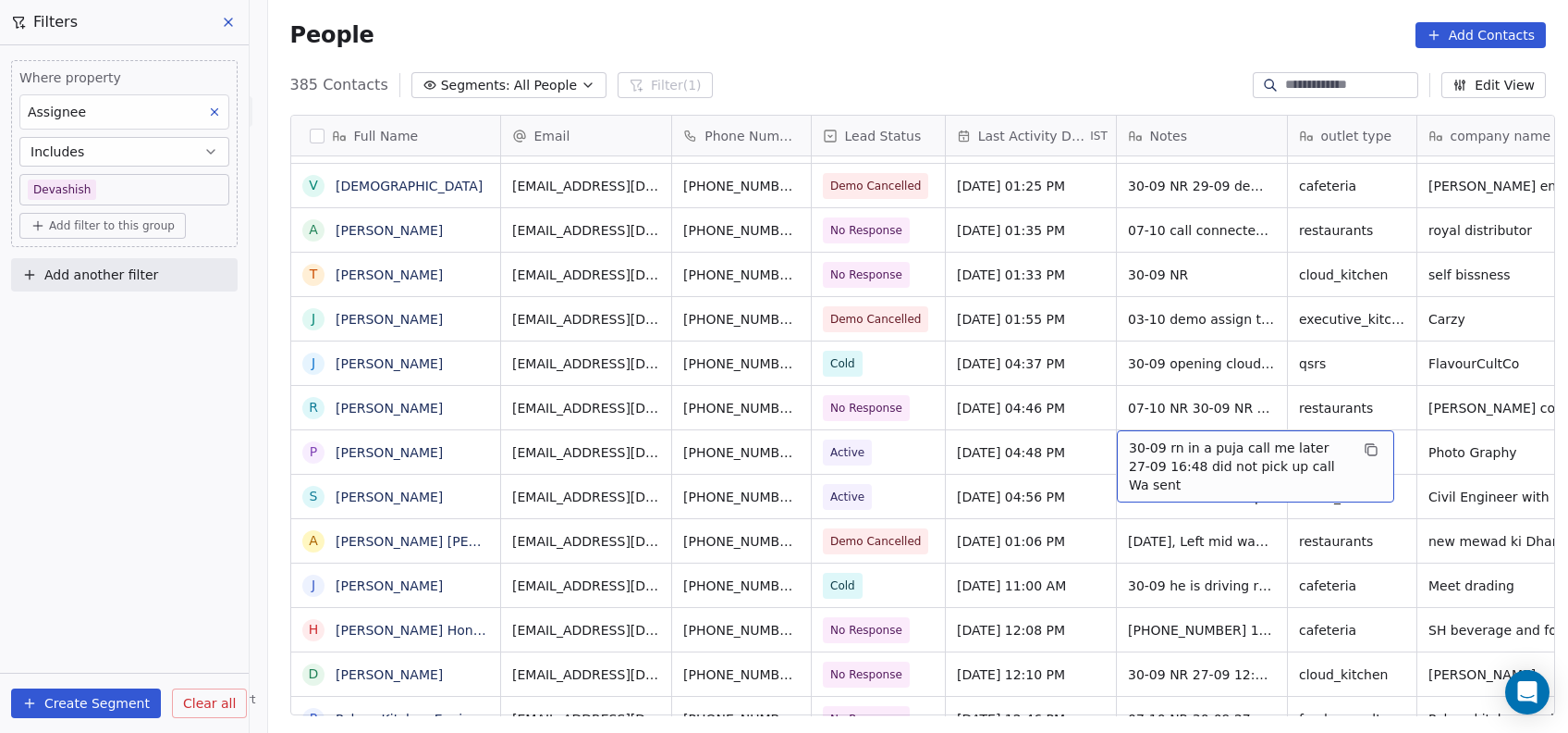
click at [1135, 457] on span "30-09 rn in a puja call me later 27-09 16:48 did not pick up call Wa sent" at bounding box center [1239, 466] width 220 height 56
click at [1129, 457] on span "30-09 rn in a puja call me later 27-09 16:48 did not pick up call Wa sent" at bounding box center [1239, 466] width 220 height 56
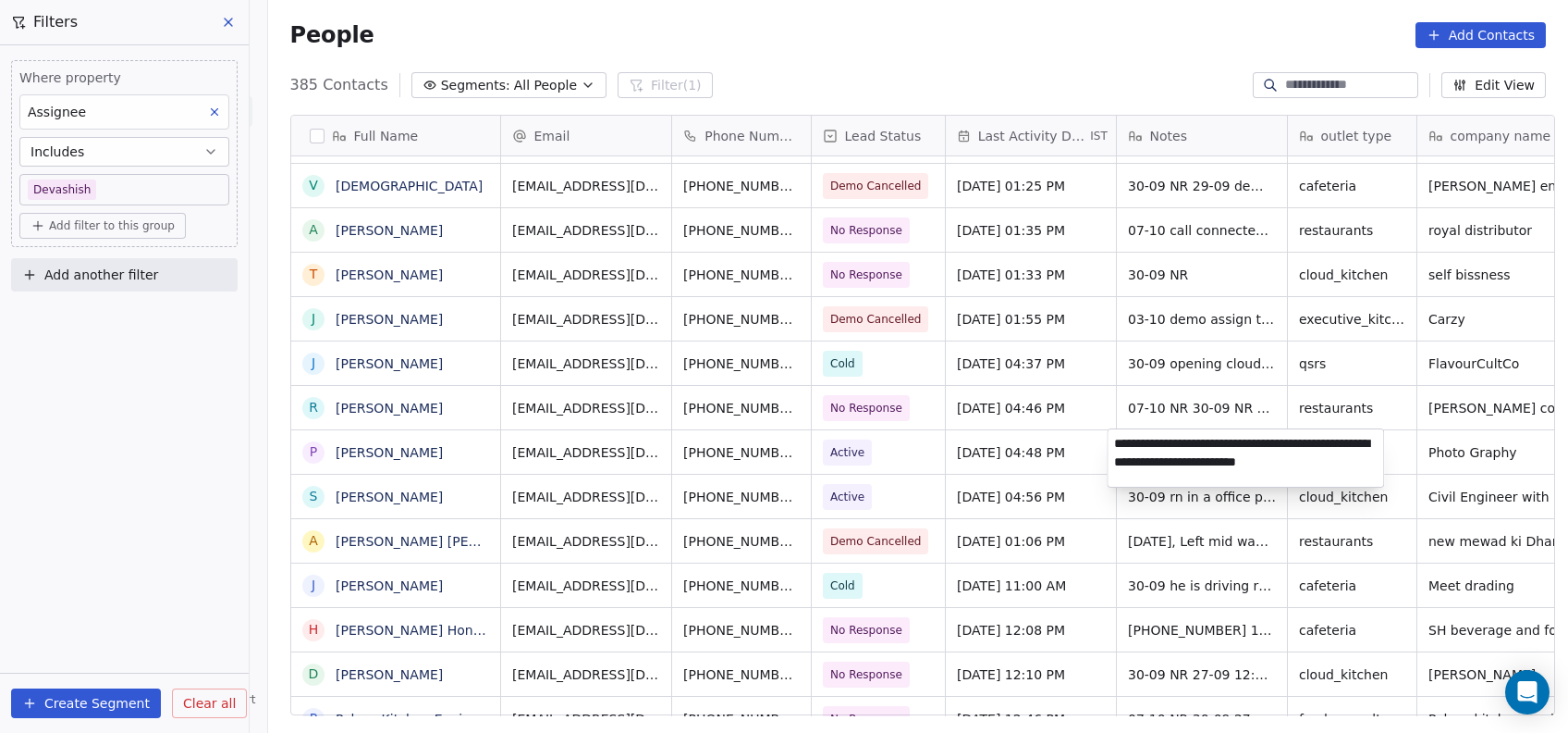
type textarea "**********"
click at [1088, 522] on html "On2Cook India Pvt. Ltd. Contacts People Marketing Workflows Campaigns Metrics &…" at bounding box center [784, 366] width 1568 height 733
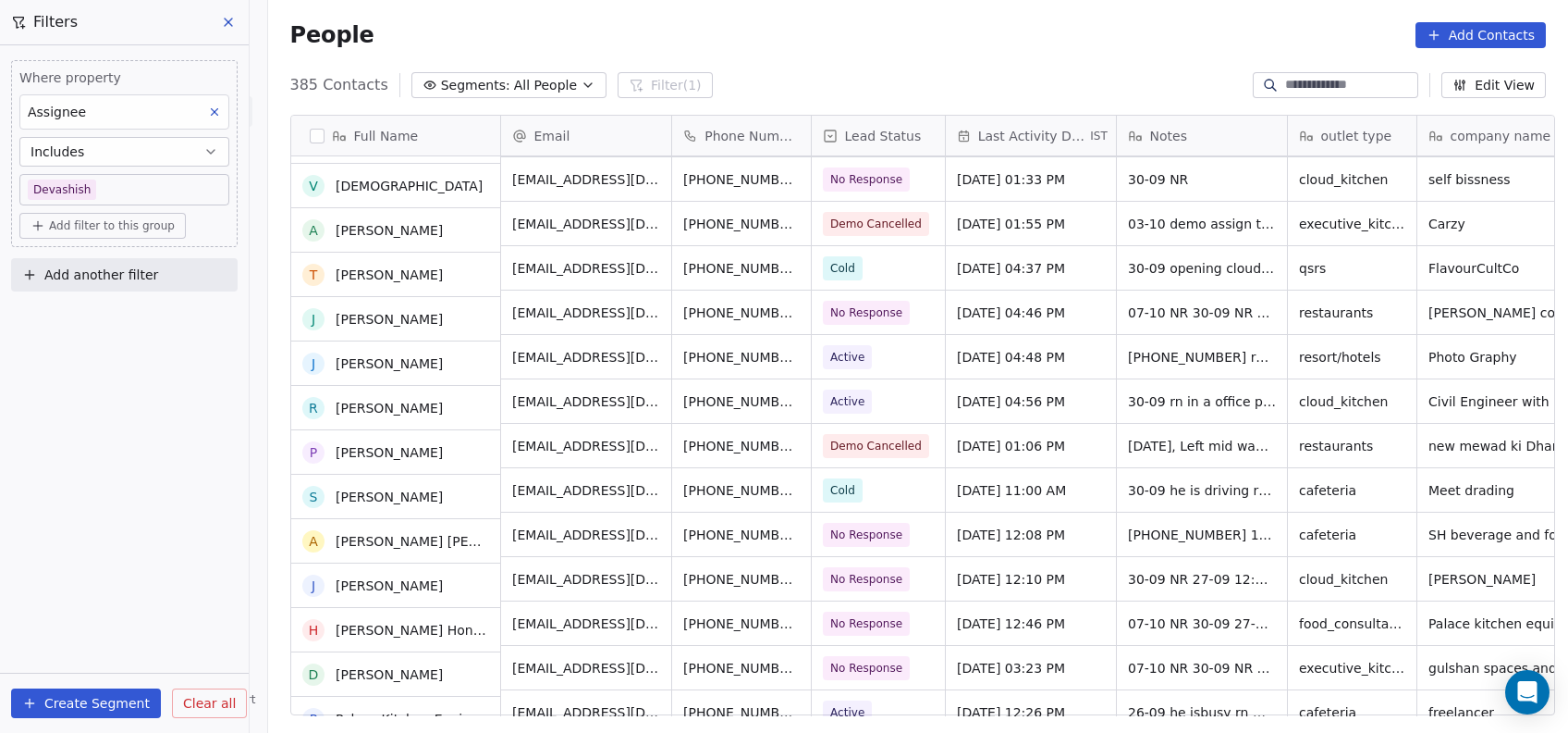
scroll to position [3596, 0]
